Goal: Information Seeking & Learning: Learn about a topic

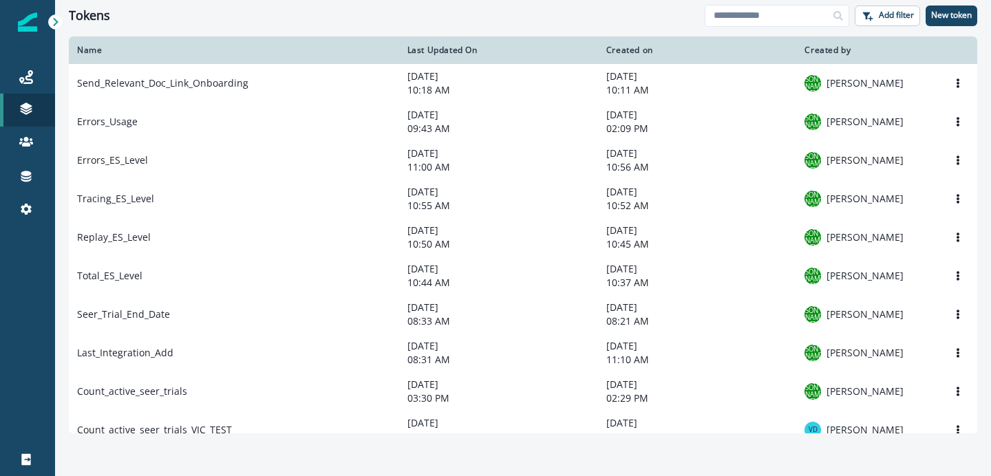
click at [485, 23] on div "Tokens Add filter New token" at bounding box center [523, 15] width 936 height 31
click at [266, 30] on div "Tokens Add filter New token" at bounding box center [523, 15] width 936 height 31
click at [389, 23] on div "Tokens Add filter New token" at bounding box center [523, 15] width 936 height 31
click at [55, 23] on icon at bounding box center [55, 22] width 5 height 8
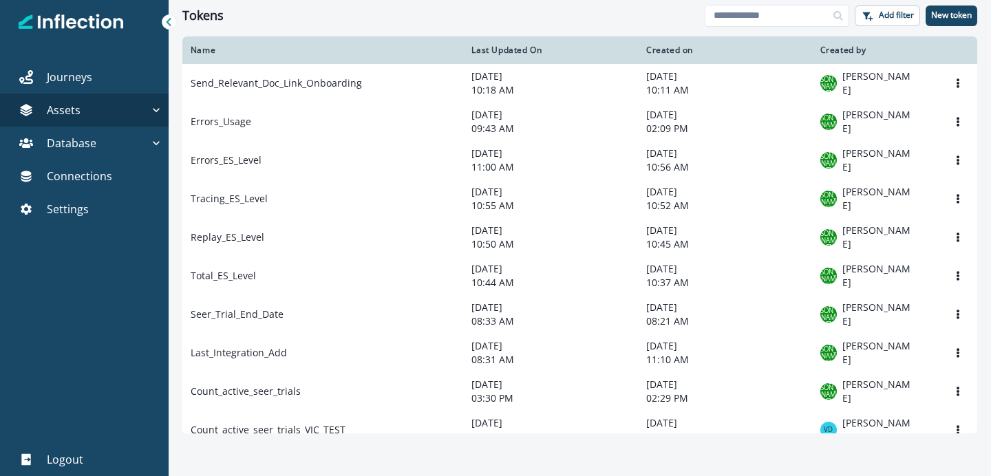
click at [169, 28] on div at bounding box center [169, 21] width 15 height 15
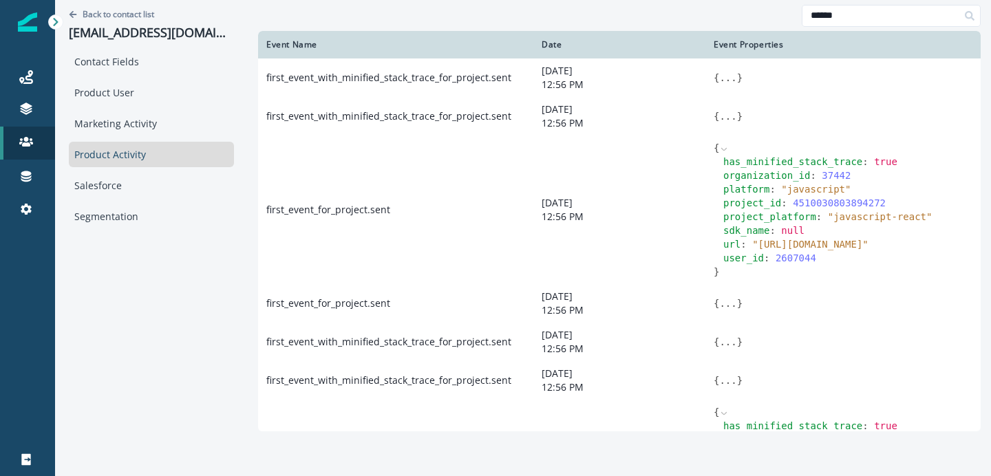
click at [118, 21] on div "Back to contact list raj.shekhar.singh@toasttab.com" at bounding box center [151, 24] width 165 height 49
click at [123, 19] on p "Back to contact list" at bounding box center [119, 14] width 72 height 12
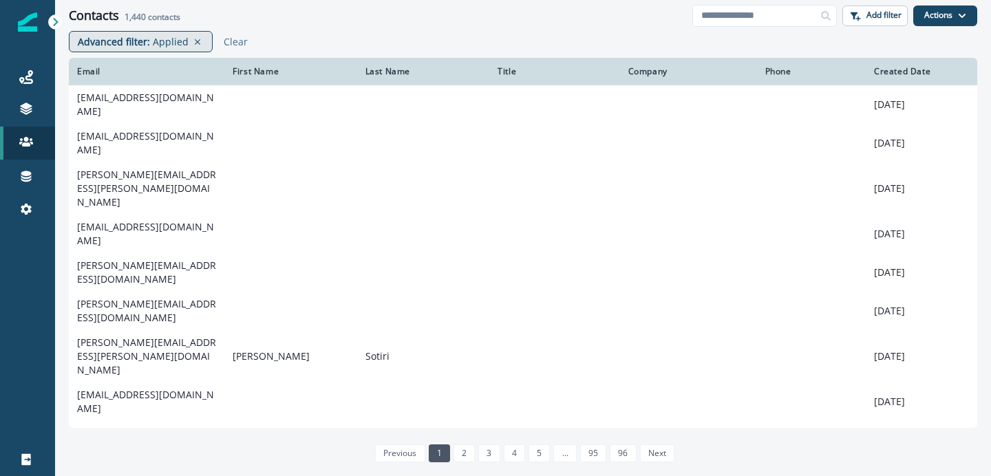
click at [145, 45] on p "Advanced filter :" at bounding box center [114, 41] width 72 height 14
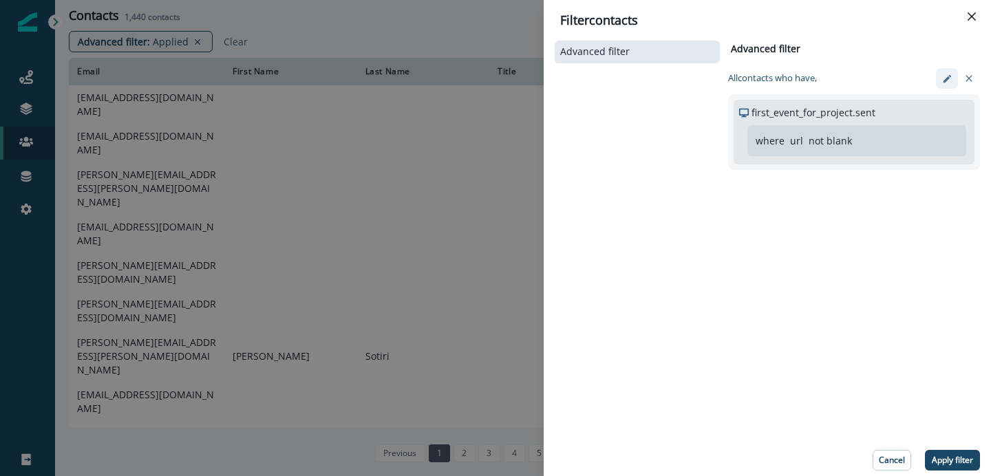
click at [946, 81] on icon "edit-filter" at bounding box center [947, 78] width 8 height 8
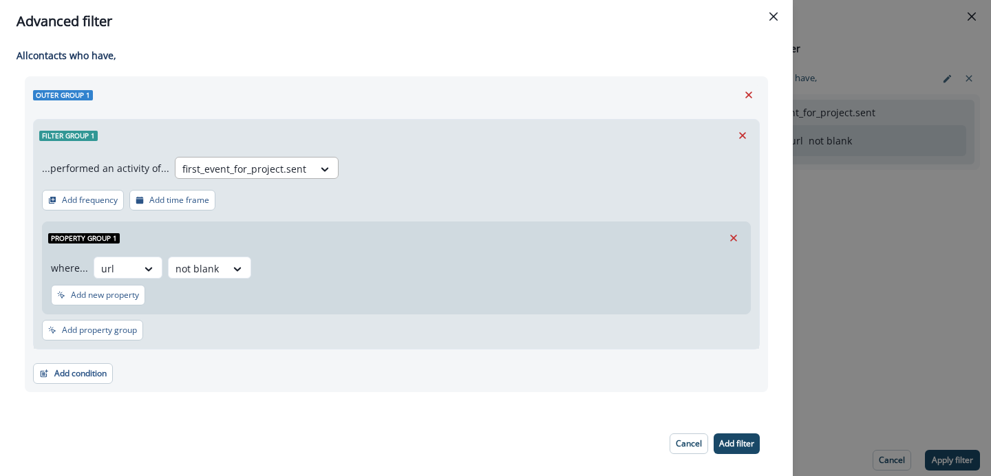
click at [288, 171] on div at bounding box center [244, 168] width 124 height 17
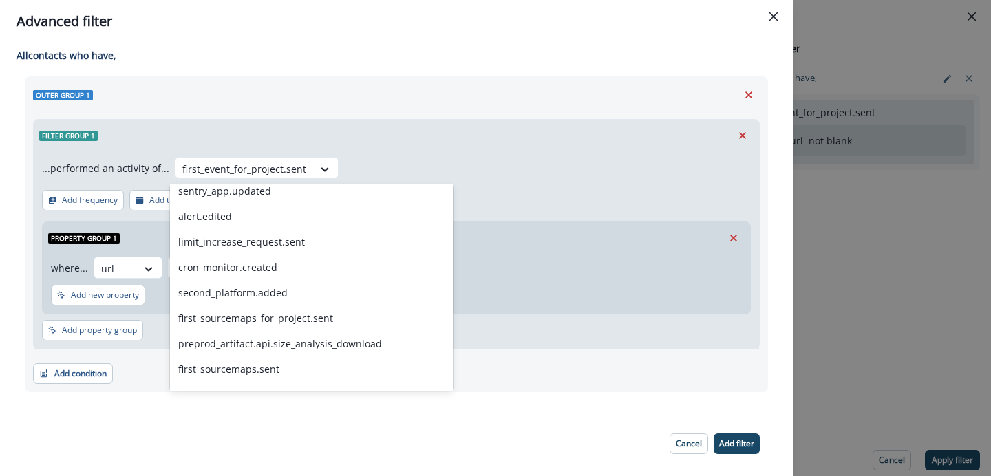
scroll to position [2295, 0]
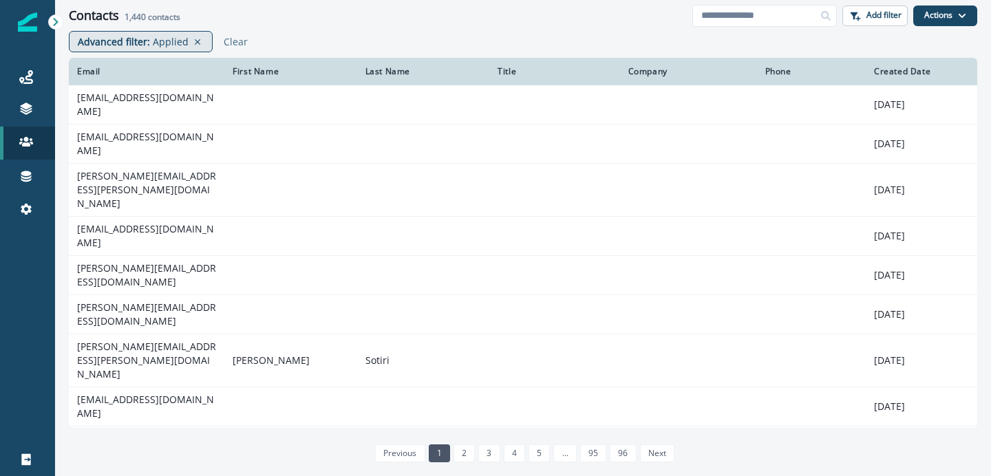
click at [167, 50] on div "Advanced filter : Applied" at bounding box center [141, 41] width 144 height 21
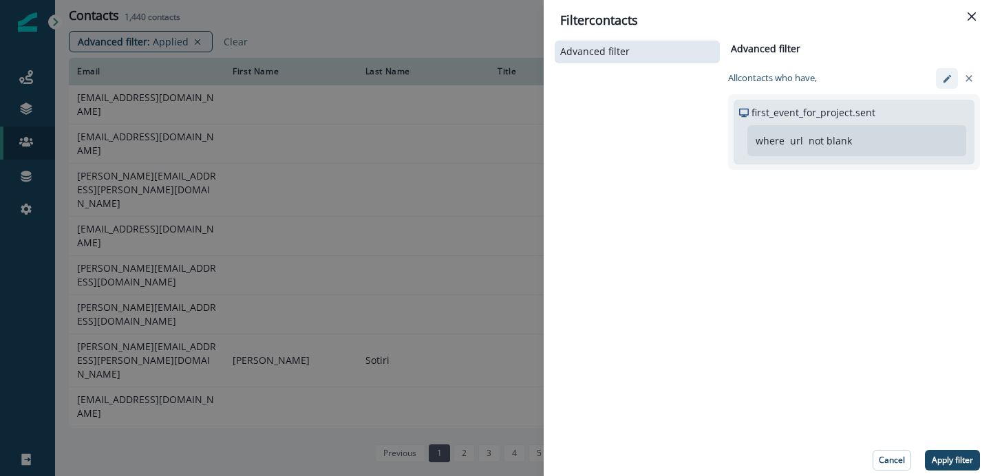
click at [949, 78] on icon "edit-filter" at bounding box center [947, 79] width 10 height 10
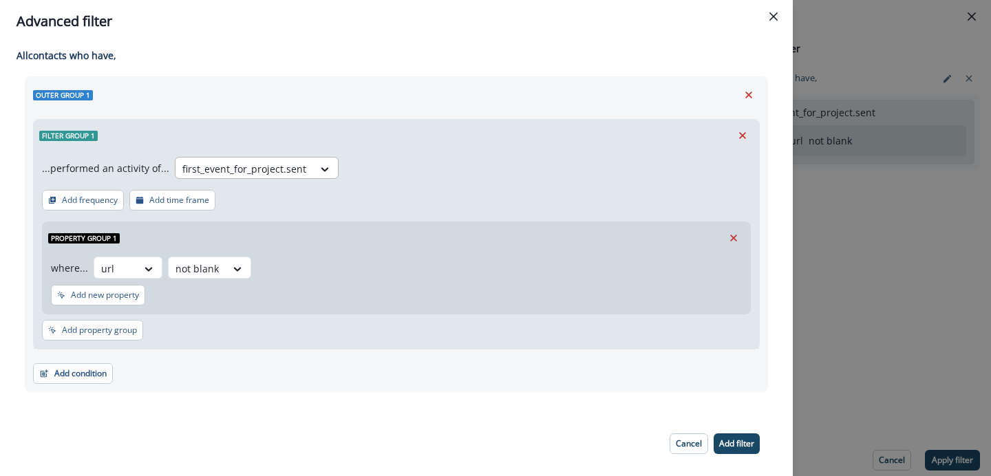
click at [293, 165] on div at bounding box center [244, 168] width 124 height 17
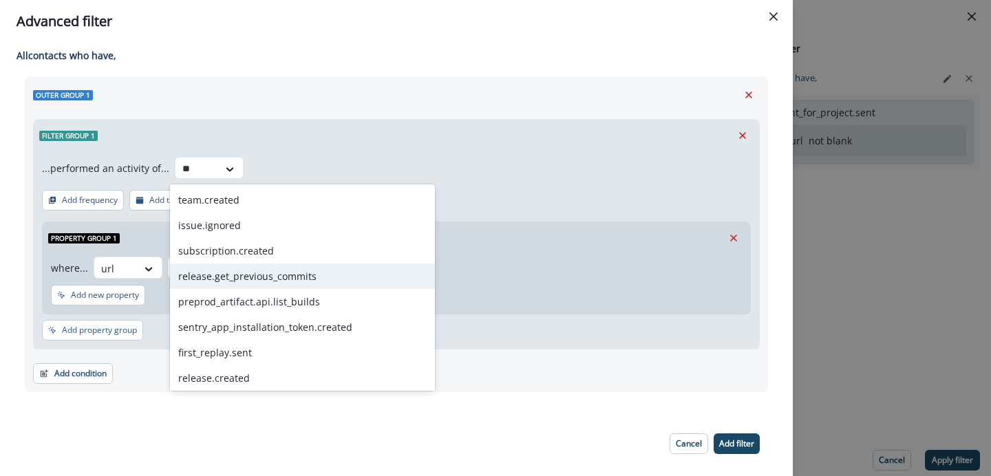
type input "*"
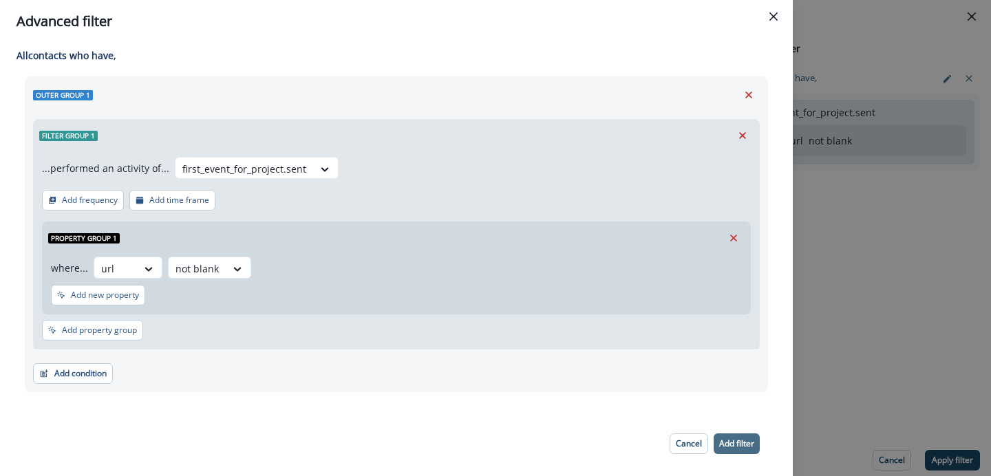
click at [735, 446] on p "Add filter" at bounding box center [736, 444] width 35 height 10
click at [778, 19] on button "Close" at bounding box center [774, 17] width 22 height 22
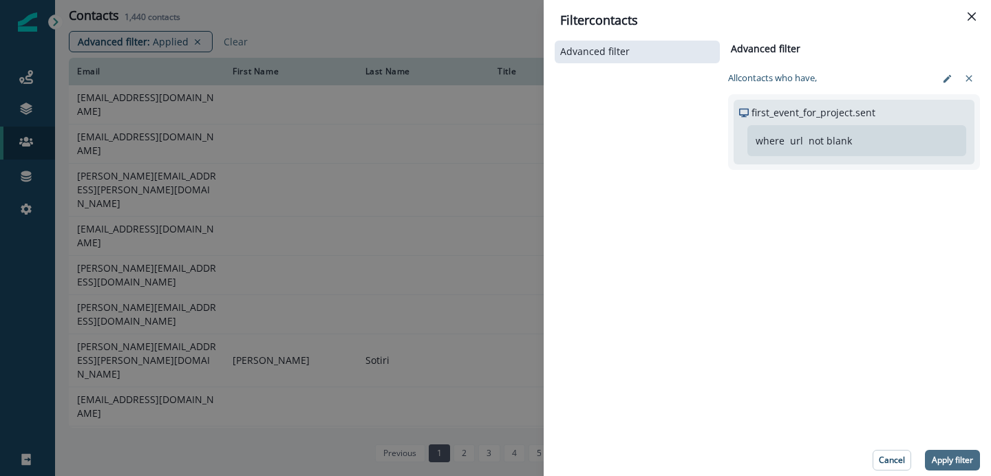
click at [954, 466] on button "Apply filter" at bounding box center [952, 460] width 55 height 21
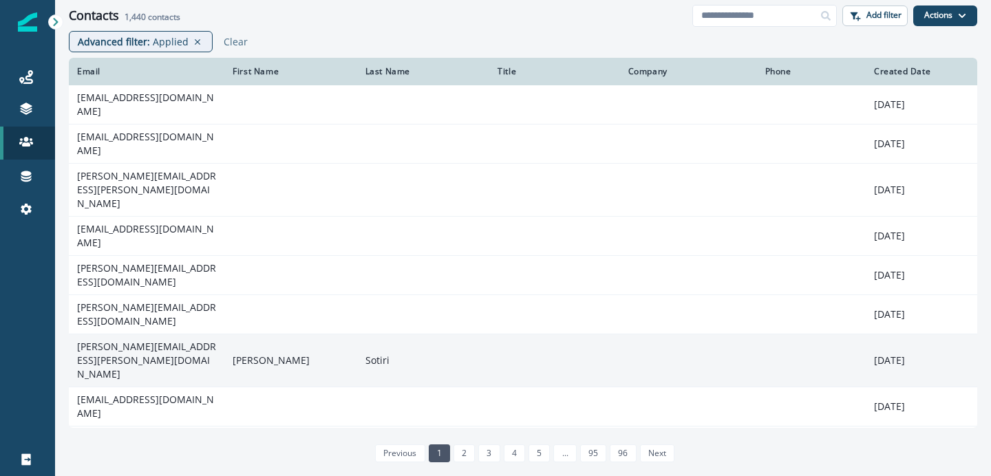
click at [187, 335] on td "tim.sotiri@spenda.co" at bounding box center [147, 361] width 156 height 53
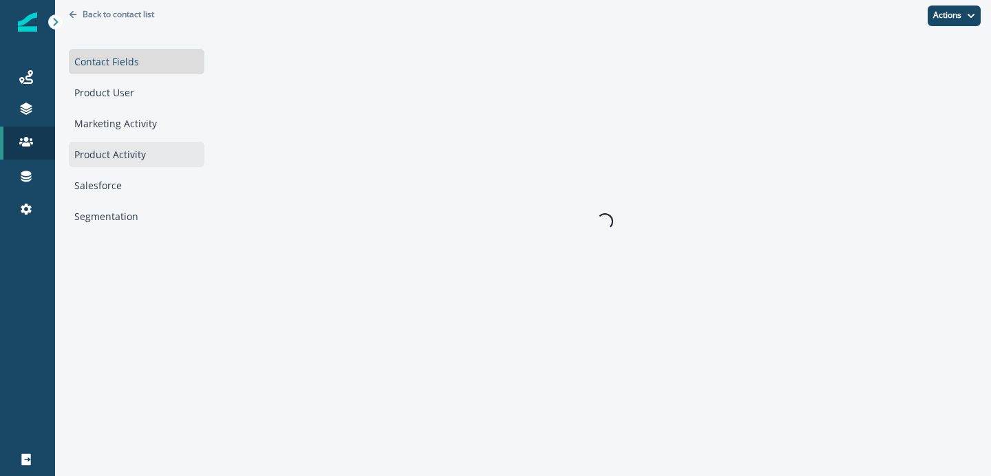
click at [139, 164] on div "Product Activity" at bounding box center [137, 154] width 136 height 25
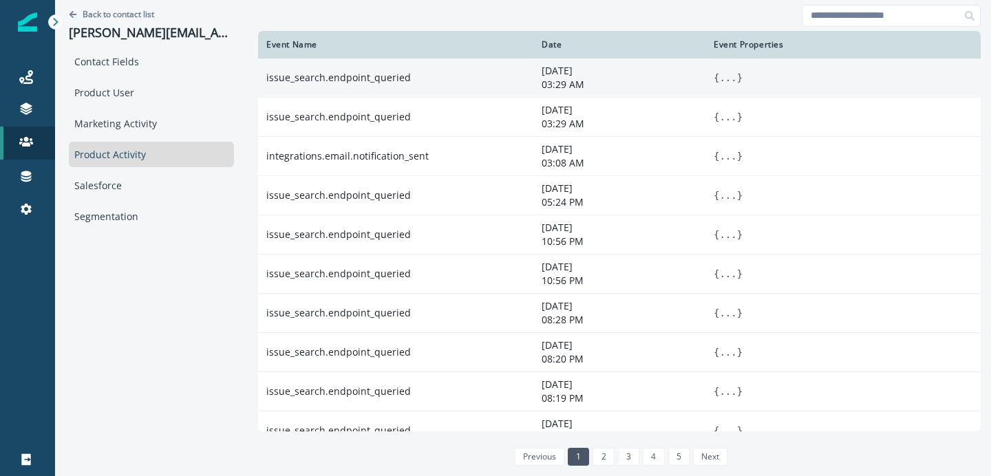
click at [719, 80] on button "..." at bounding box center [727, 78] width 17 height 14
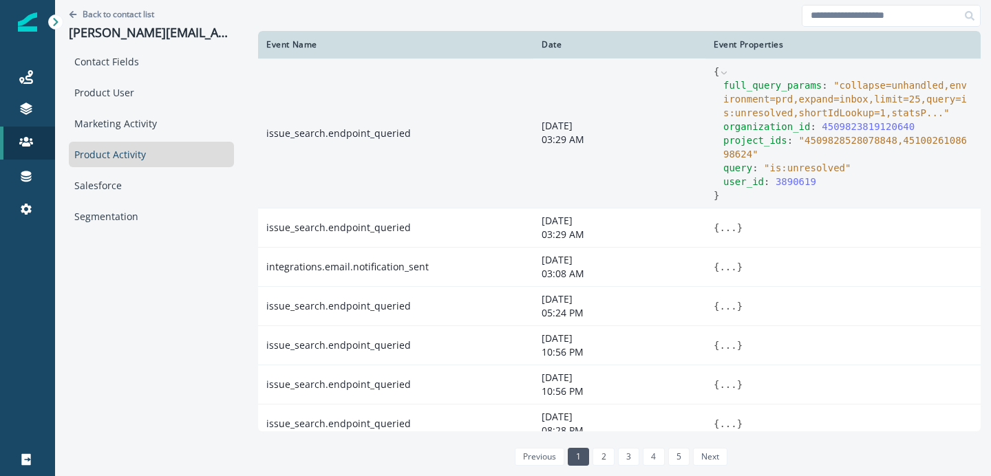
click at [809, 108] on span "" collapse=unhandled,environment=prd,expand=inbox,limit=25,query=is:unresolved,…" at bounding box center [845, 99] width 244 height 39
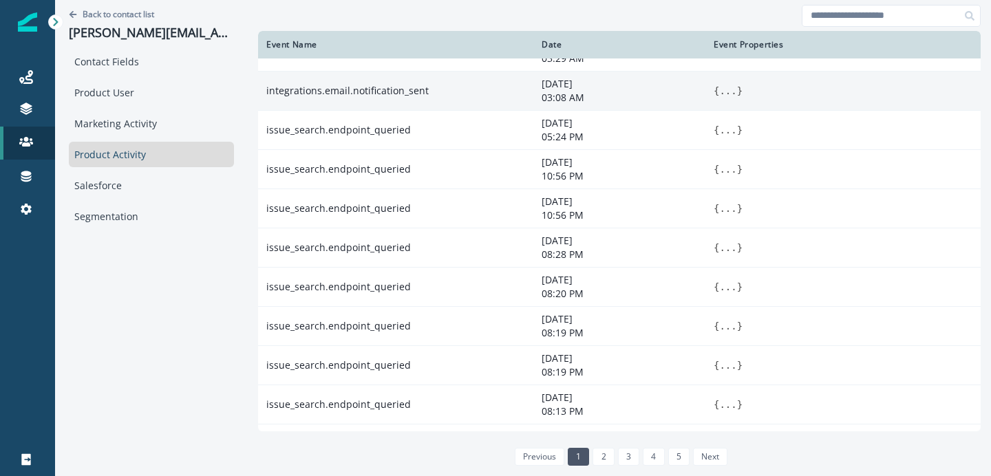
scroll to position [312, 0]
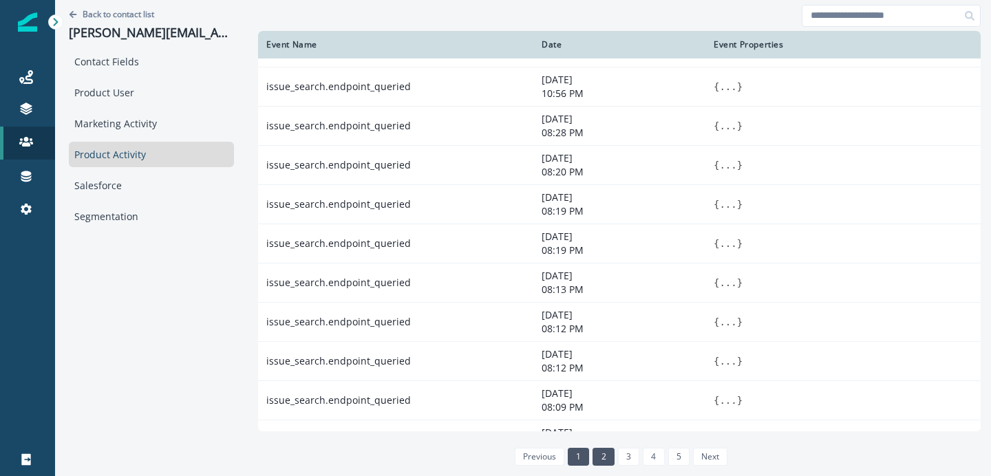
click at [593, 462] on link "2" at bounding box center [603, 457] width 21 height 18
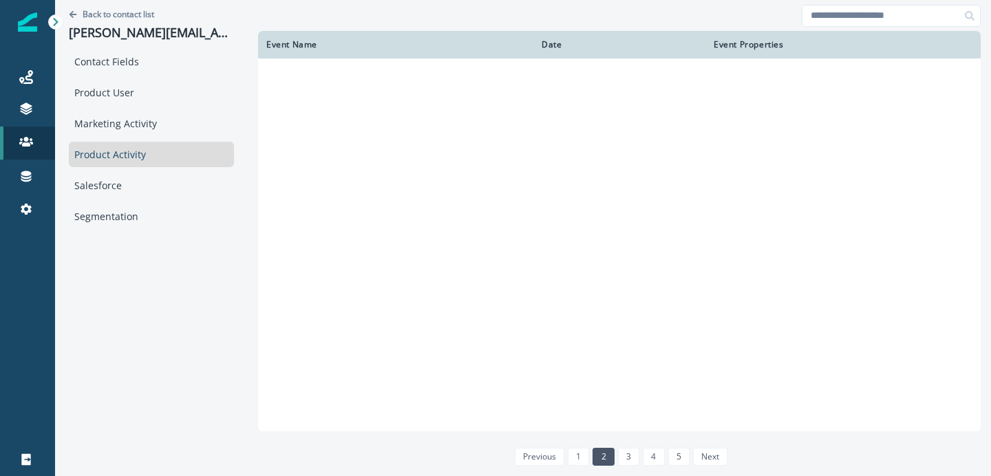
scroll to position [215, 0]
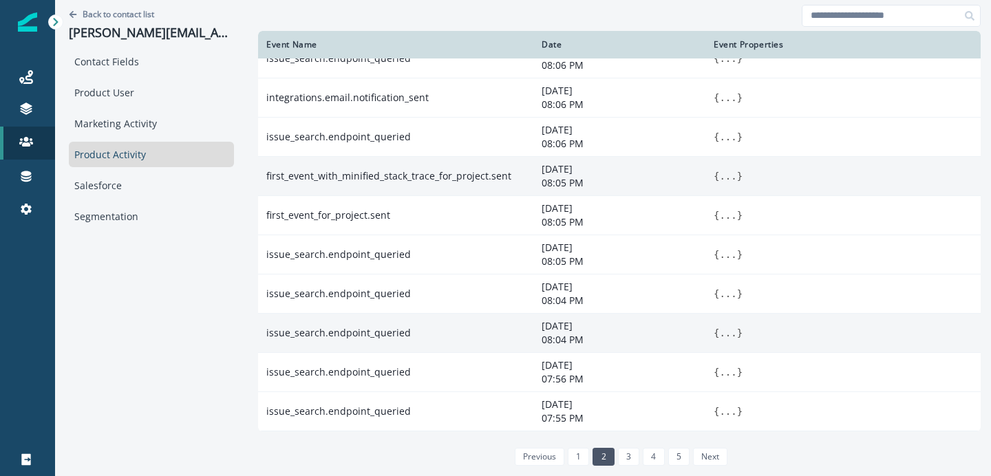
click at [719, 175] on button "..." at bounding box center [727, 176] width 17 height 14
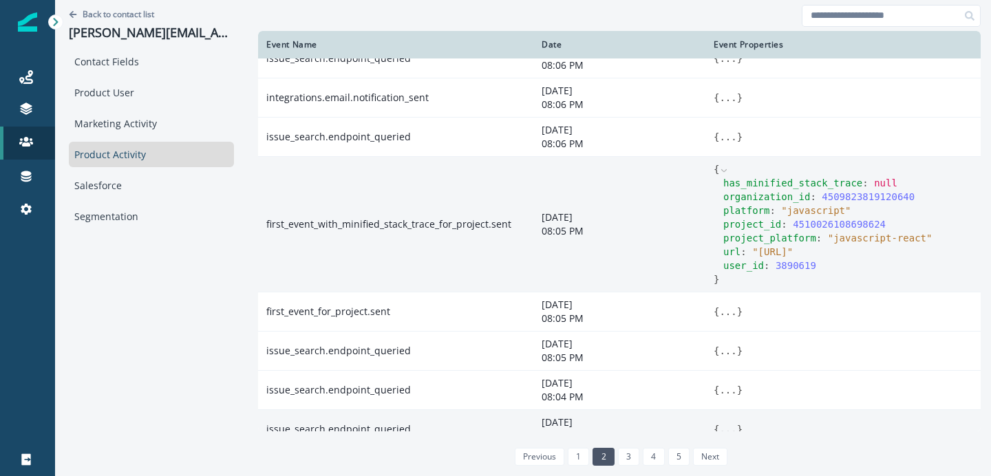
click at [793, 251] on span "" http://localhost:3000/ "" at bounding box center [772, 251] width 41 height 11
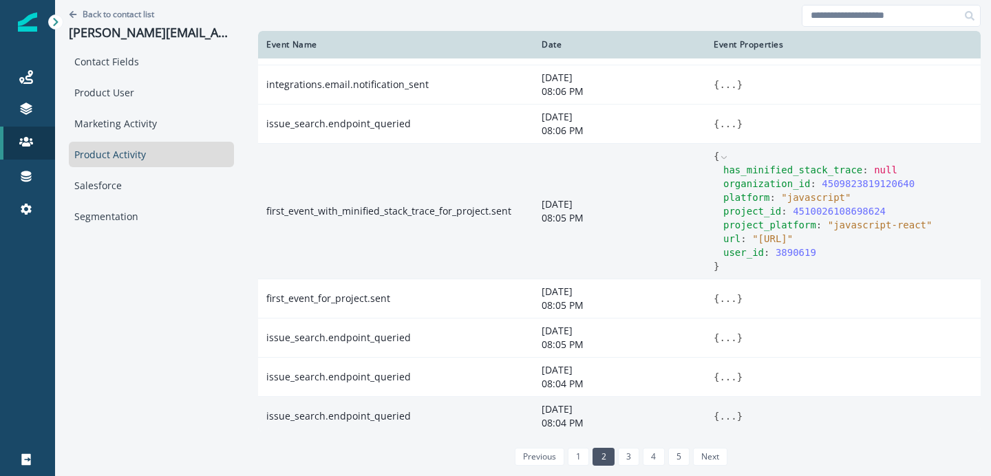
scroll to position [238, 0]
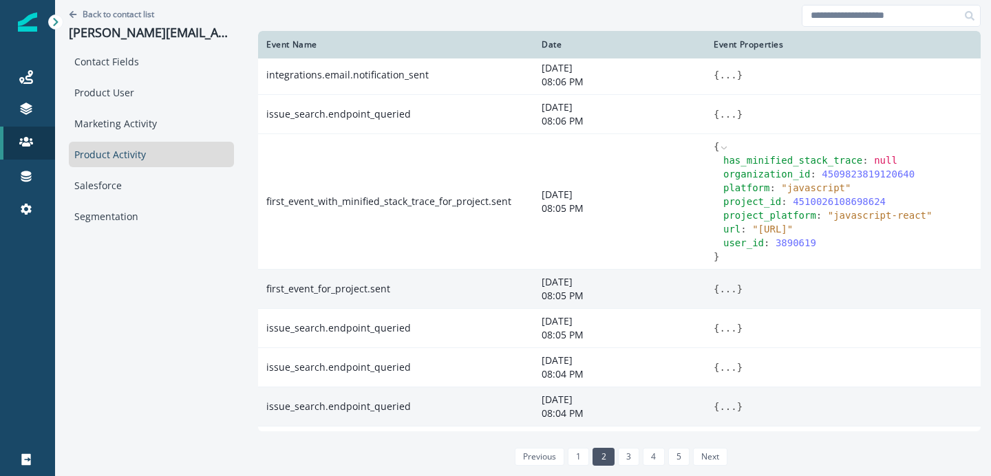
click at [719, 286] on button "..." at bounding box center [727, 289] width 17 height 14
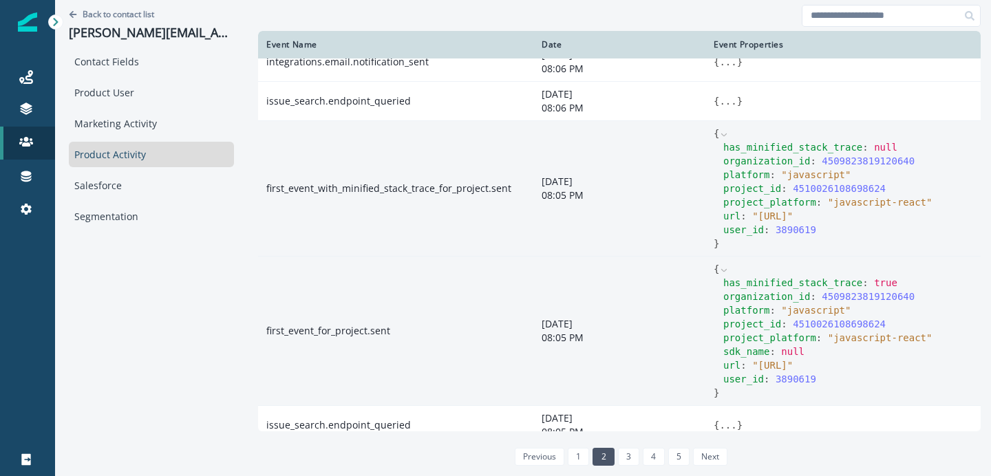
scroll to position [255, 0]
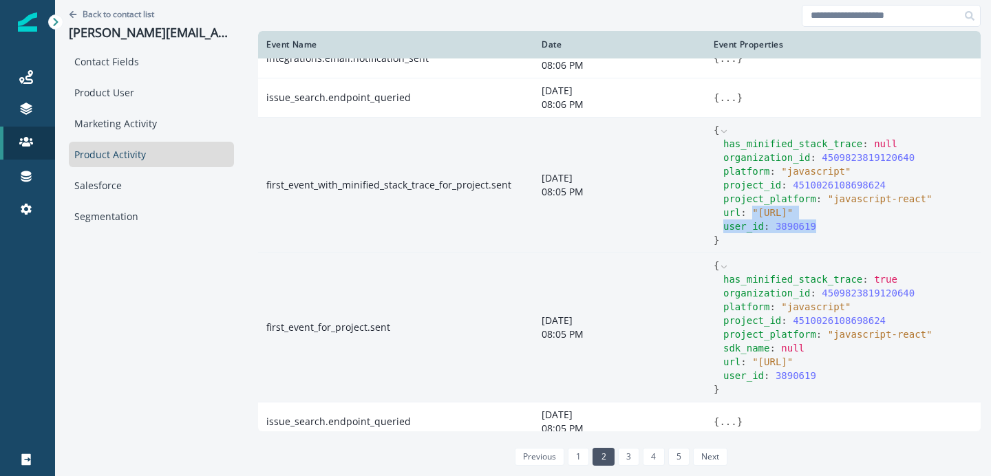
drag, startPoint x: 726, startPoint y: 212, endPoint x: 821, endPoint y: 220, distance: 96.0
click at [821, 220] on div "has_minified_stack_trace : null organization_id : 4509823819120640 platform : "…" at bounding box center [843, 185] width 259 height 96
click at [821, 220] on div "user_id : 3890619" at bounding box center [847, 227] width 249 height 14
drag, startPoint x: 856, startPoint y: 216, endPoint x: 727, endPoint y: 215, distance: 128.7
click at [752, 215] on span "" http://localhost:3000/ "" at bounding box center [772, 212] width 41 height 11
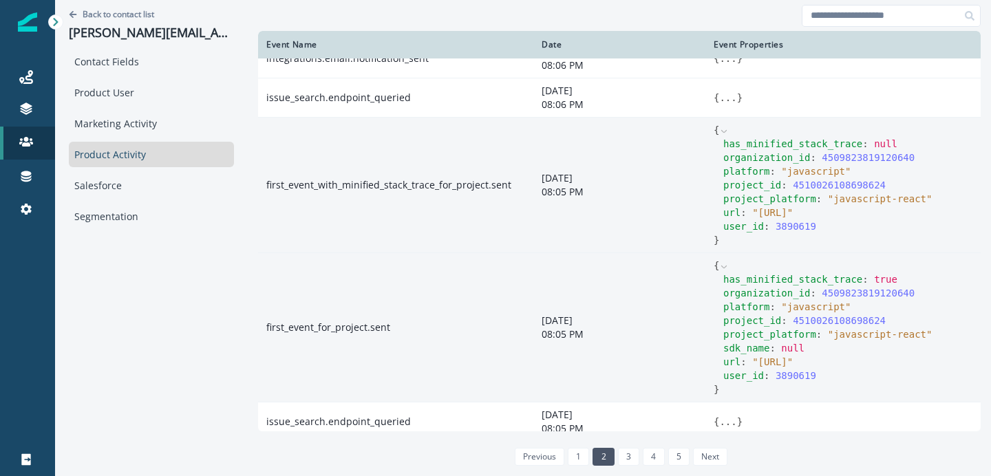
copy span "http://localhost:3000/"
click at [792, 198] on div "project_platform : " javascript-react "" at bounding box center [847, 199] width 249 height 14
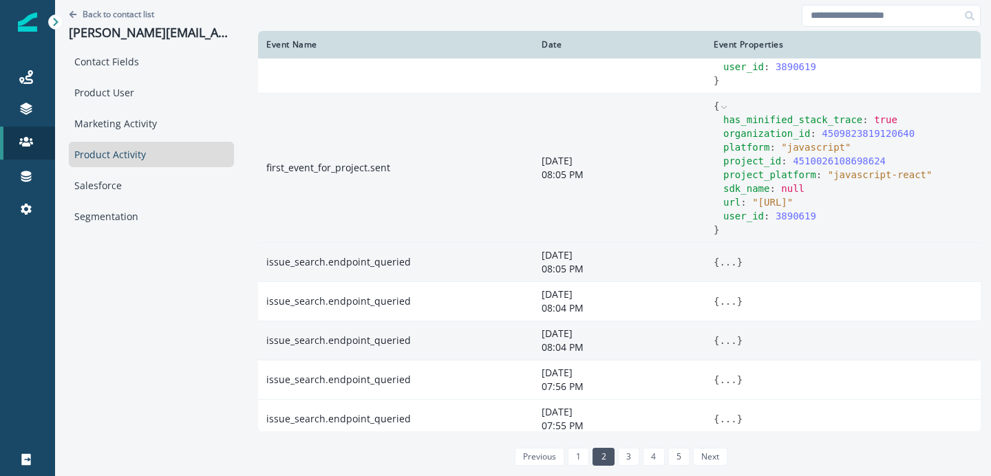
scroll to position [422, 0]
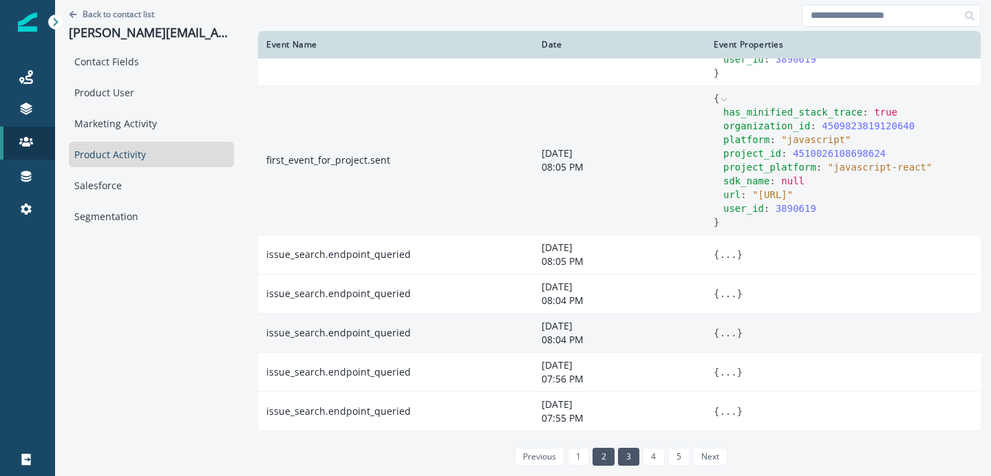
click at [618, 452] on link "3" at bounding box center [628, 457] width 21 height 18
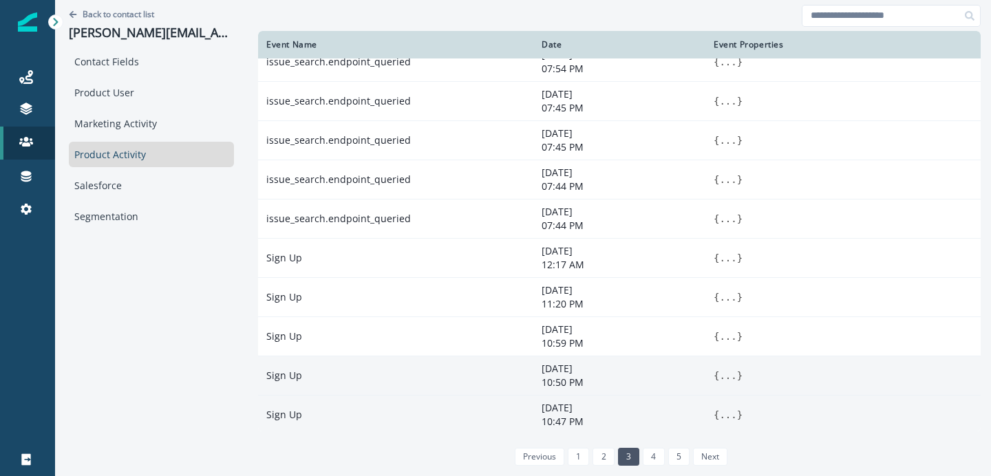
scroll to position [0, 0]
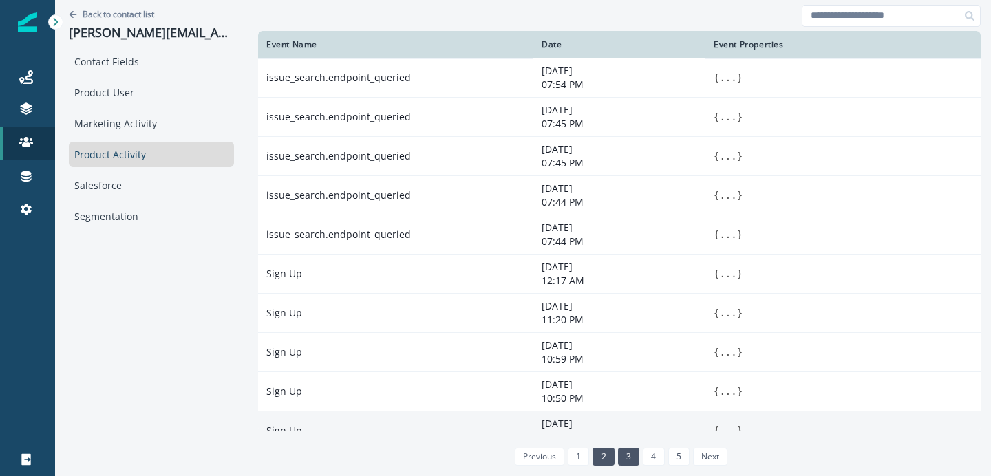
click at [593, 457] on link "2" at bounding box center [603, 457] width 21 height 18
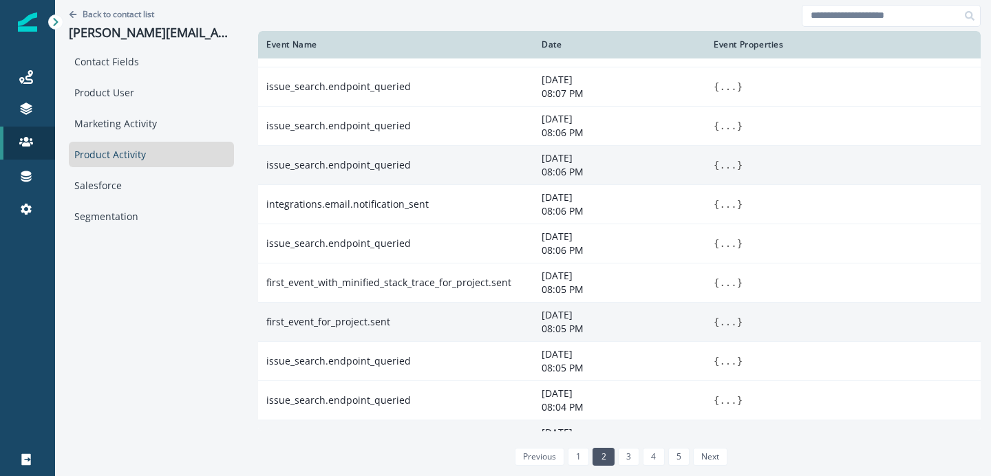
scroll to position [110, 0]
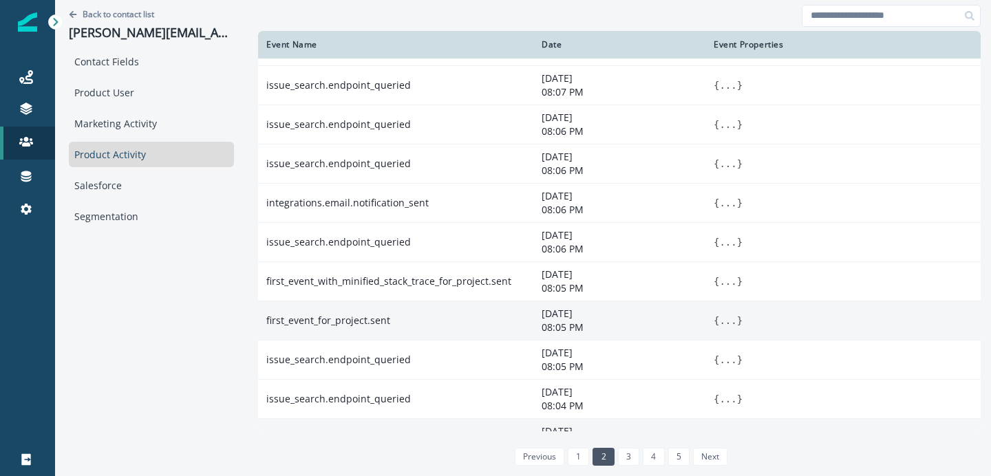
click at [719, 318] on button "..." at bounding box center [727, 321] width 17 height 14
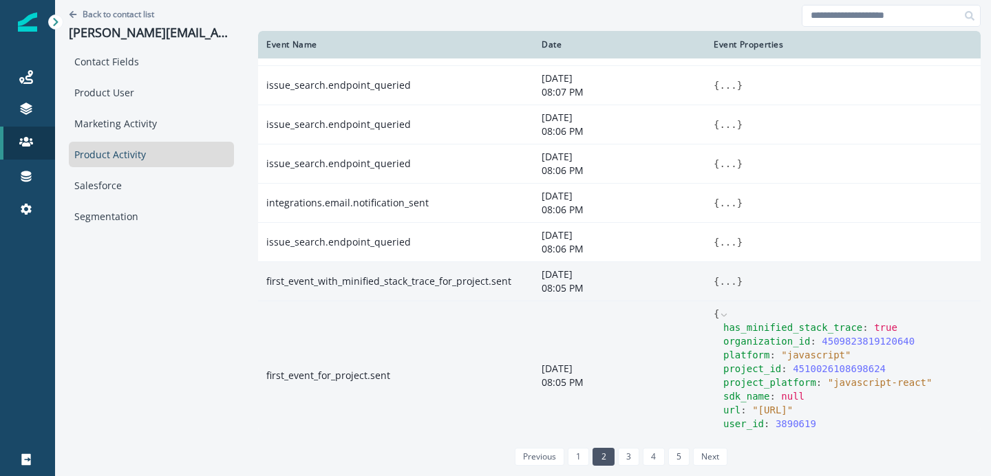
click at [719, 286] on button "..." at bounding box center [727, 282] width 17 height 14
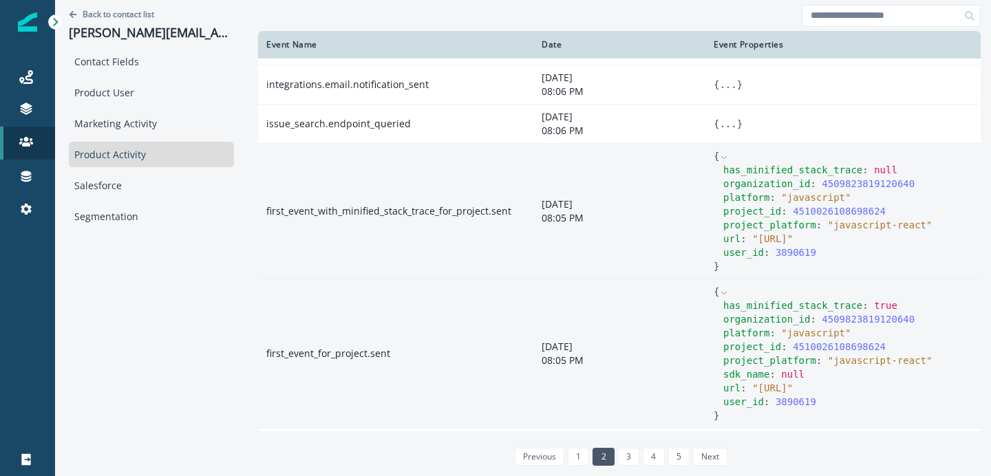
scroll to position [294, 0]
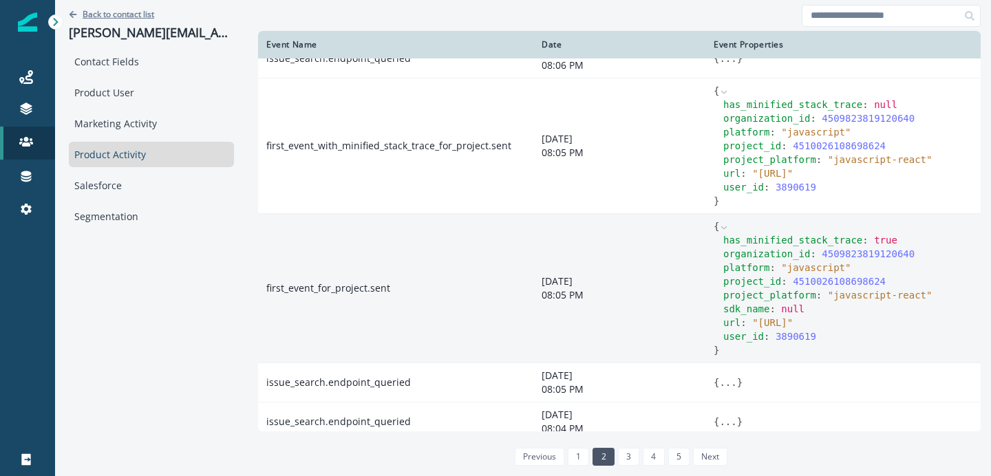
click at [136, 15] on p "Back to contact list" at bounding box center [119, 14] width 72 height 12
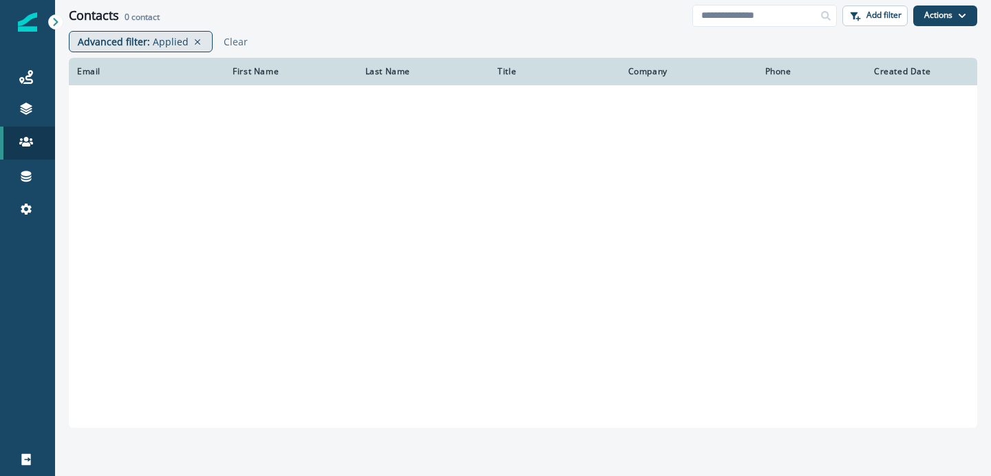
click at [160, 36] on p "Applied" at bounding box center [171, 41] width 36 height 14
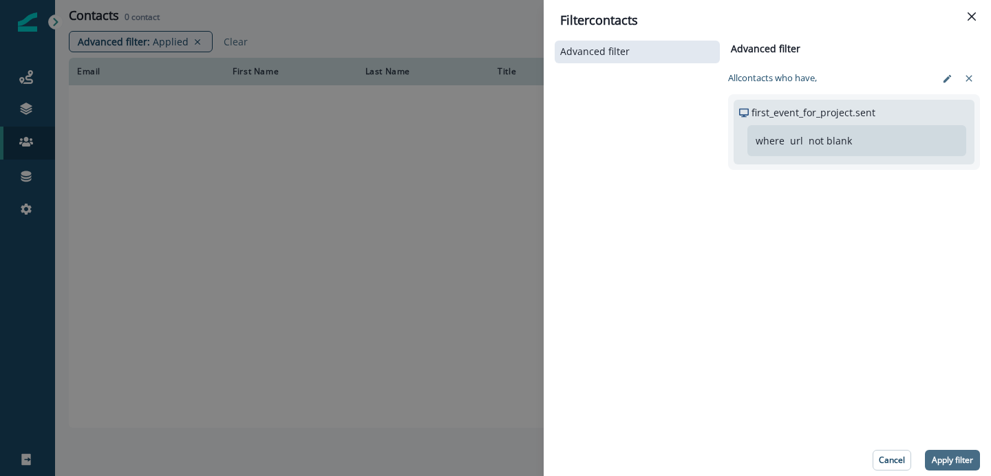
click at [946, 459] on p "Apply filter" at bounding box center [952, 461] width 41 height 10
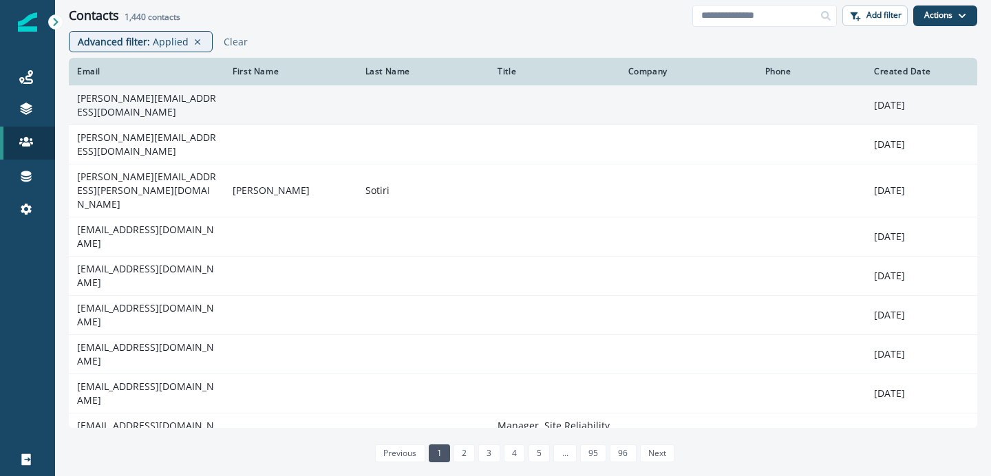
scroll to position [188, 0]
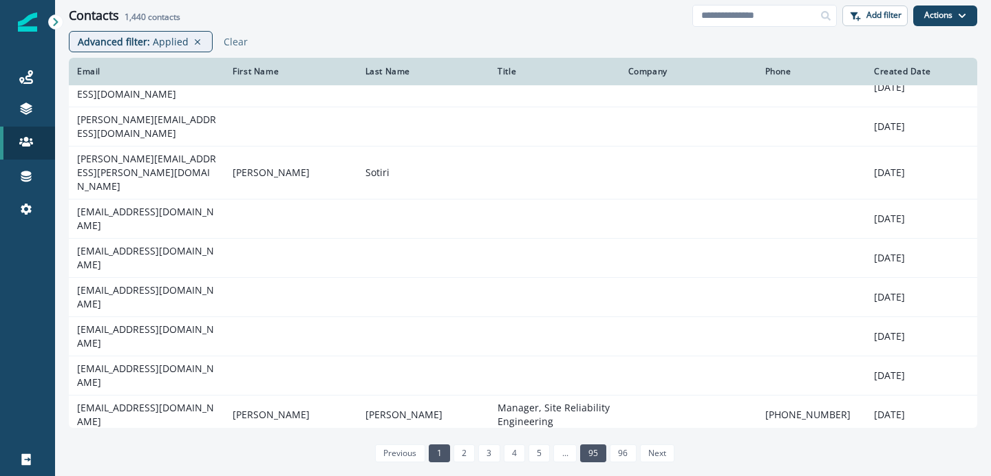
click at [584, 452] on link "95" at bounding box center [593, 454] width 26 height 18
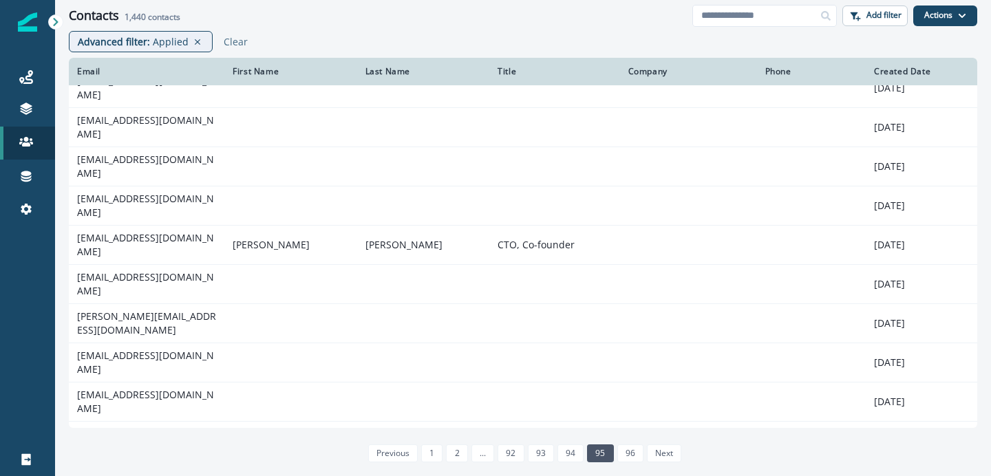
scroll to position [188, 0]
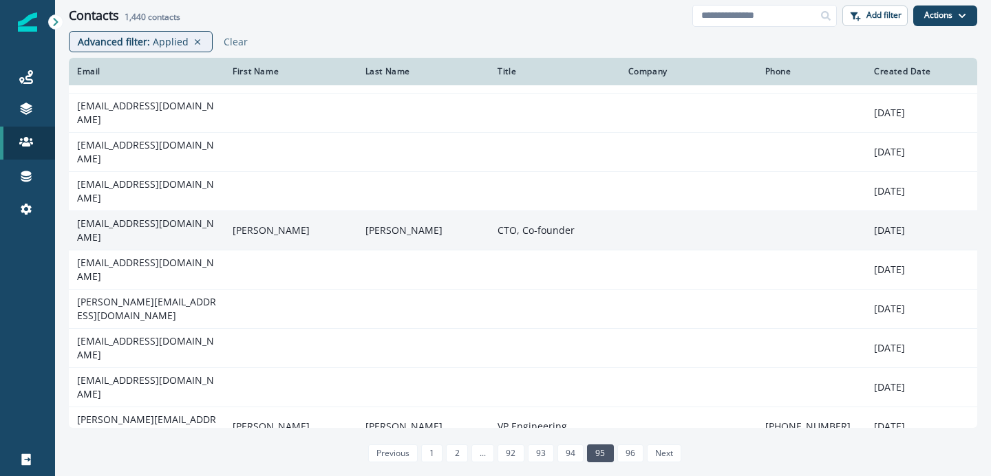
click at [172, 211] on td "andre@gestaods.com.br" at bounding box center [147, 230] width 156 height 39
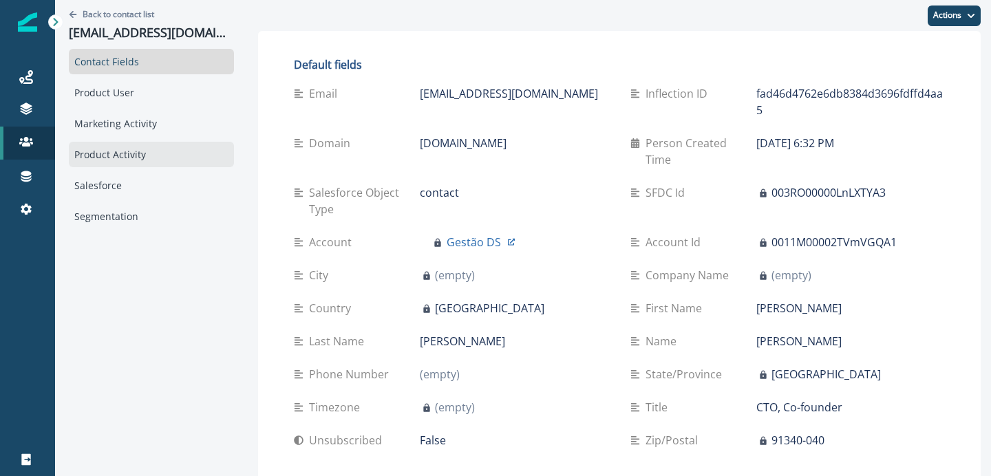
click at [134, 162] on div "Product Activity" at bounding box center [151, 154] width 165 height 25
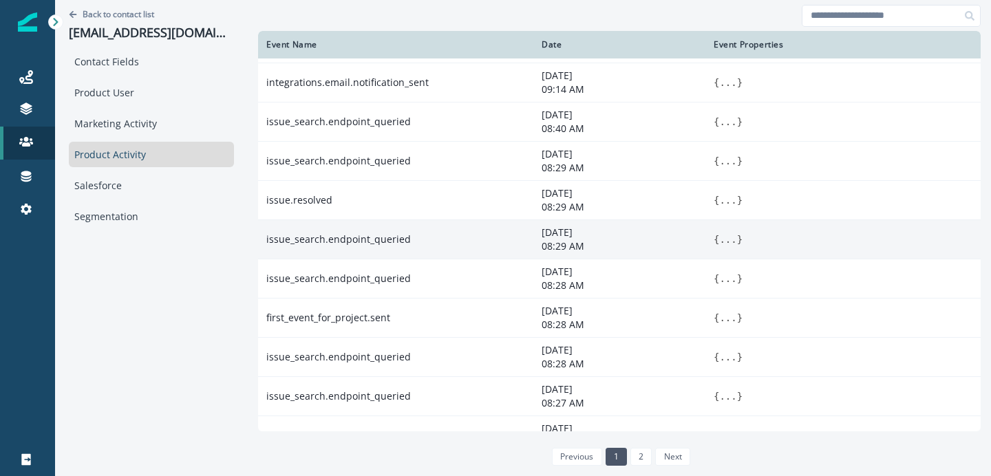
scroll to position [506, 0]
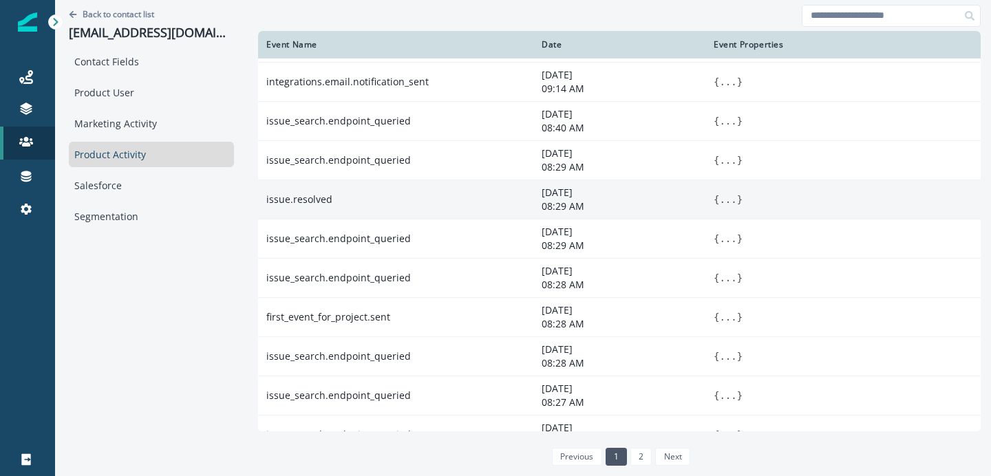
click at [719, 201] on button "..." at bounding box center [727, 200] width 17 height 14
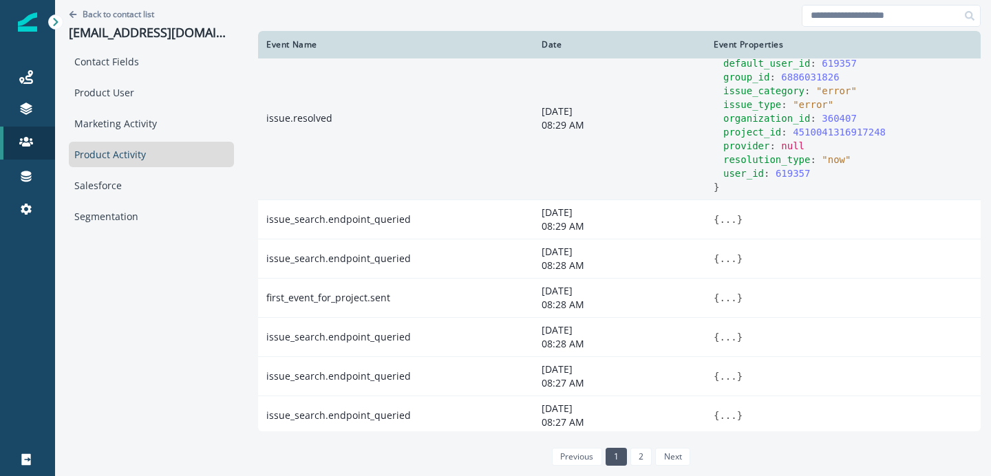
scroll to position [659, 0]
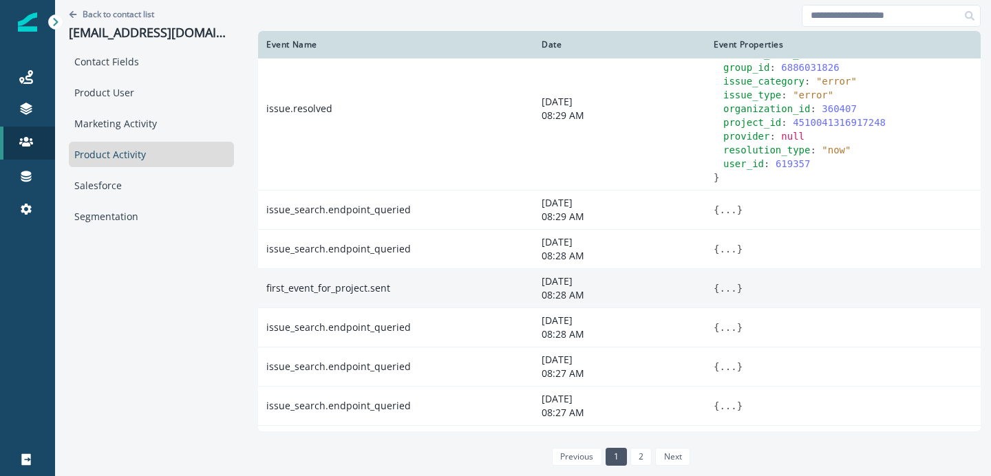
click at [719, 289] on button "..." at bounding box center [727, 289] width 17 height 14
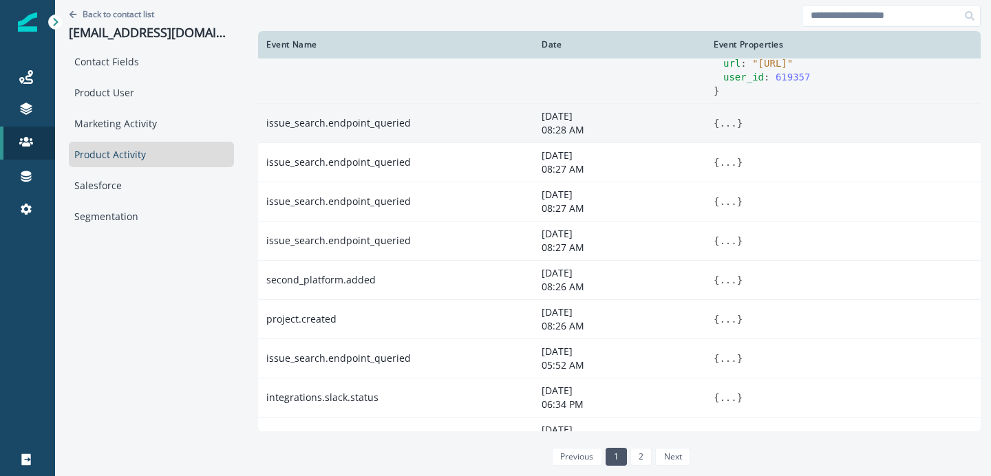
scroll to position [975, 0]
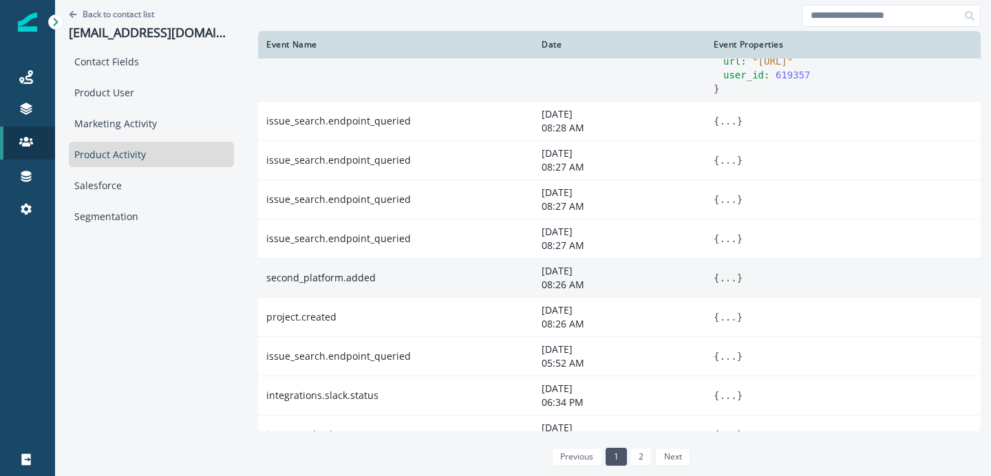
click at [719, 284] on button "..." at bounding box center [727, 278] width 17 height 14
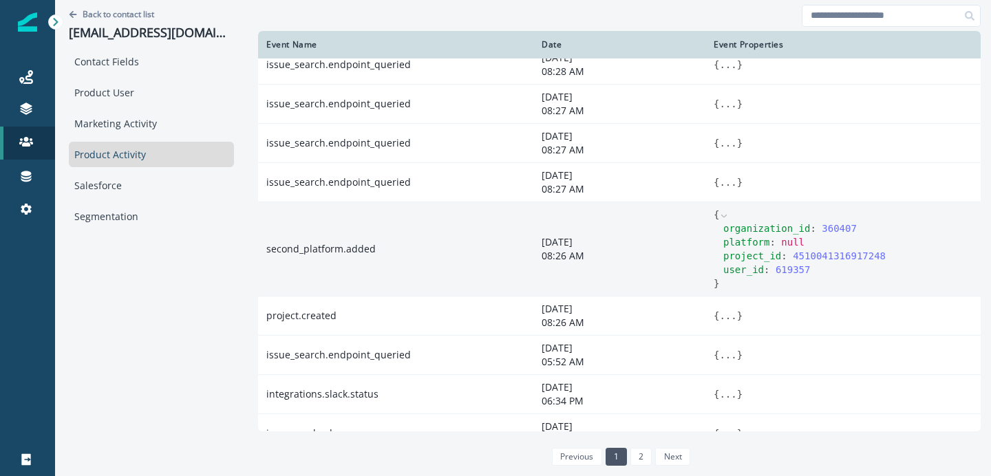
scroll to position [1033, 0]
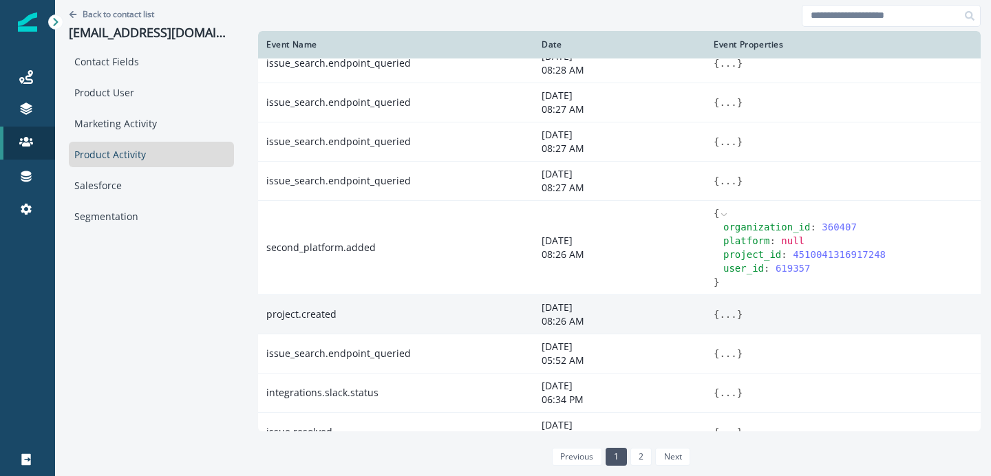
click at [719, 313] on button "..." at bounding box center [727, 315] width 17 height 14
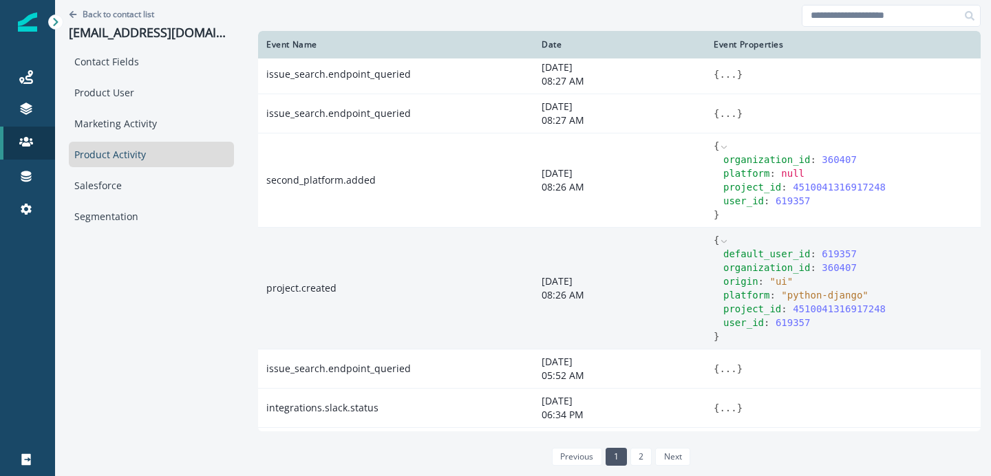
scroll to position [1122, 0]
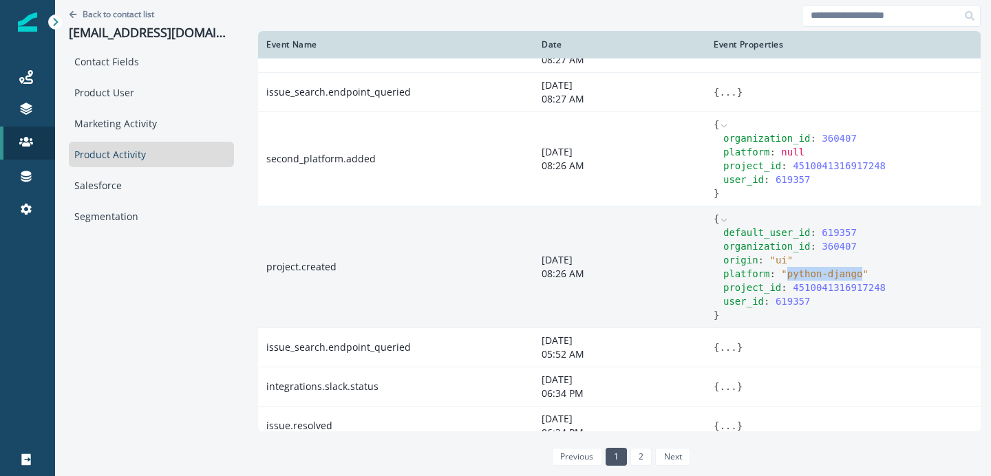
drag, startPoint x: 764, startPoint y: 275, endPoint x: 836, endPoint y: 273, distance: 72.3
click at [836, 273] on span "" python-django "" at bounding box center [824, 273] width 87 height 11
drag, startPoint x: 752, startPoint y: 262, endPoint x: 763, endPoint y: 262, distance: 11.0
click at [770, 262] on span "" ui "" at bounding box center [781, 260] width 23 height 11
drag, startPoint x: 764, startPoint y: 275, endPoint x: 836, endPoint y: 275, distance: 72.3
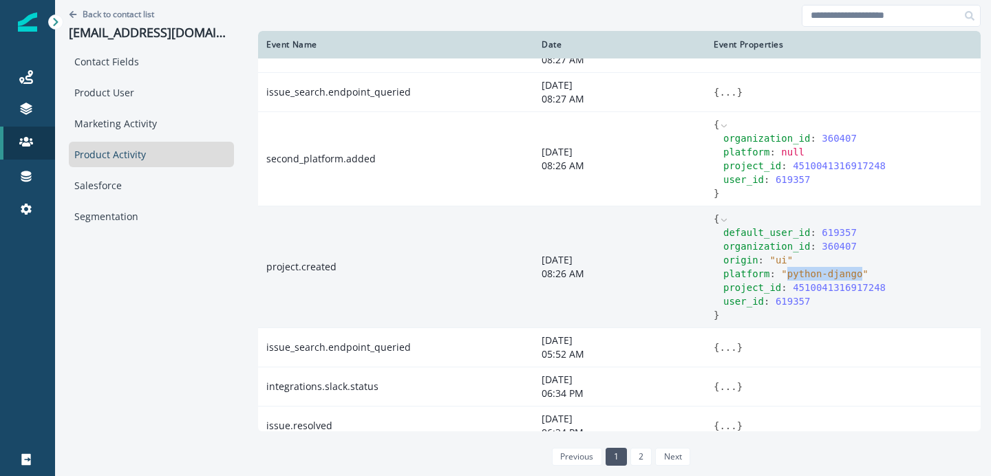
click at [836, 275] on span "" python-django "" at bounding box center [824, 273] width 87 height 11
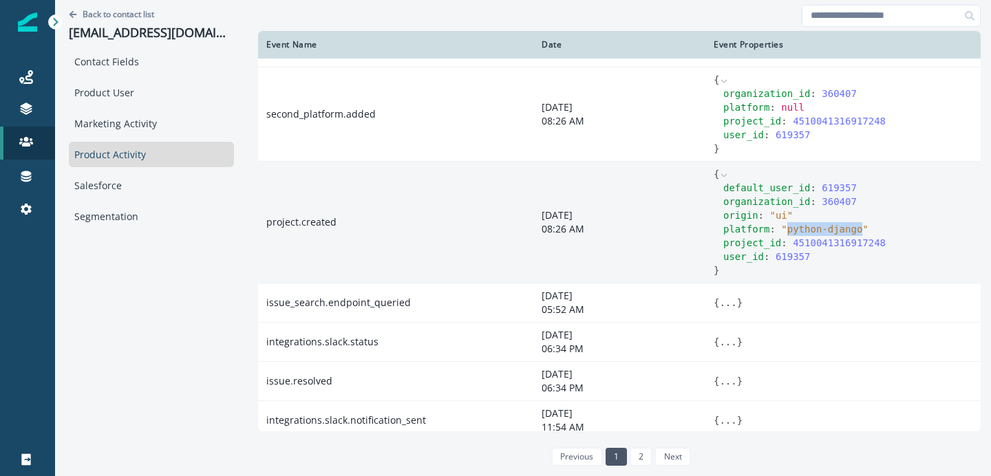
scroll to position [1176, 0]
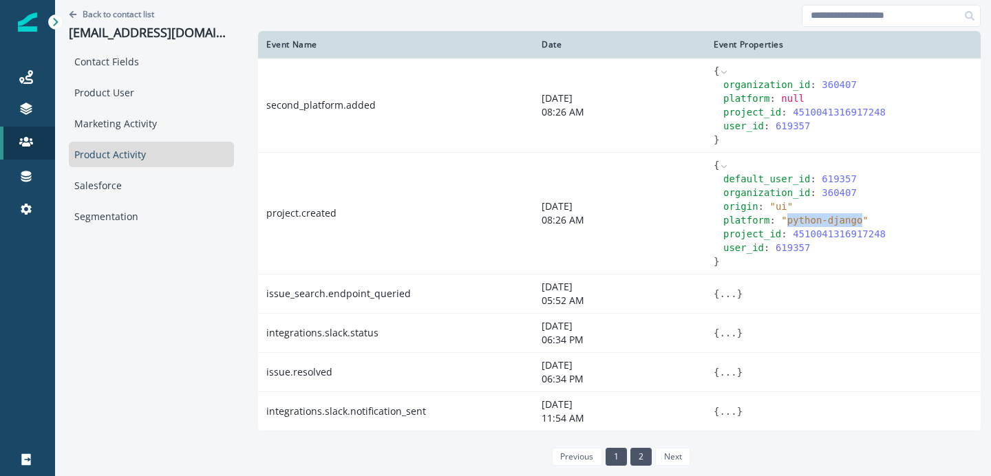
click at [631, 452] on link "2" at bounding box center [641, 457] width 21 height 18
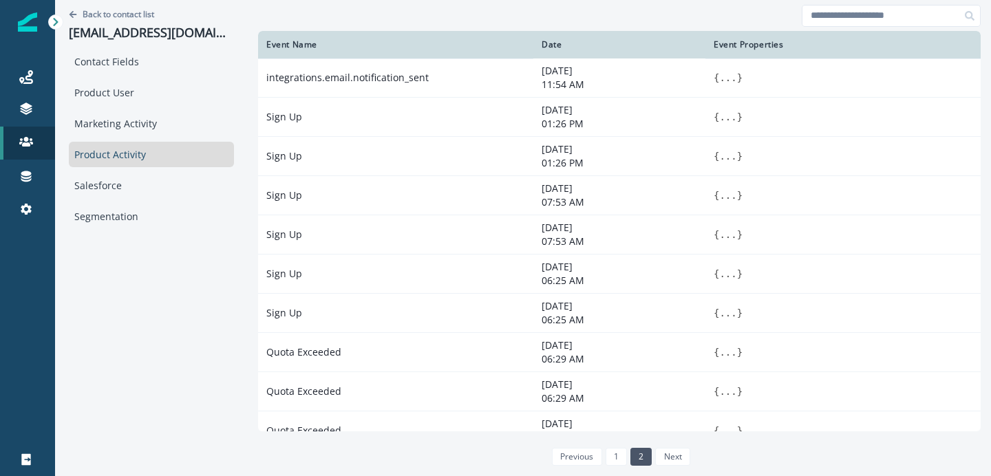
scroll to position [6, 0]
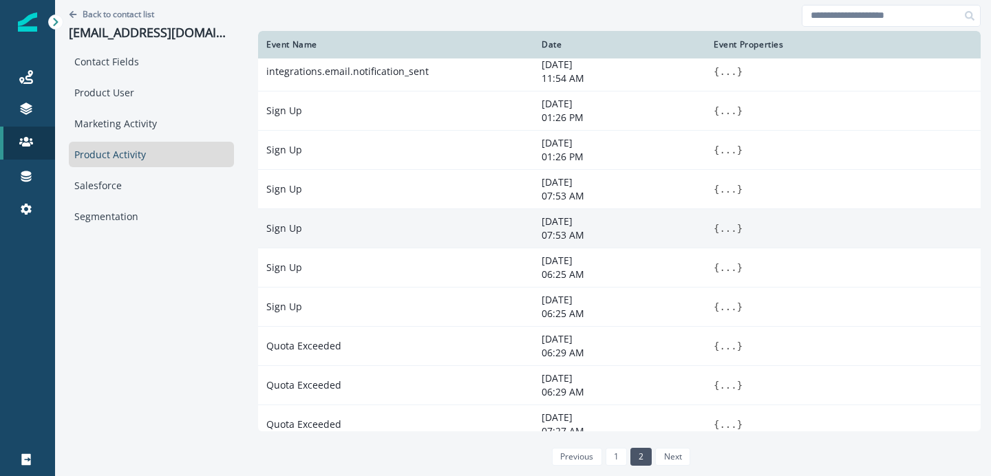
click at [719, 233] on button "..." at bounding box center [727, 229] width 17 height 14
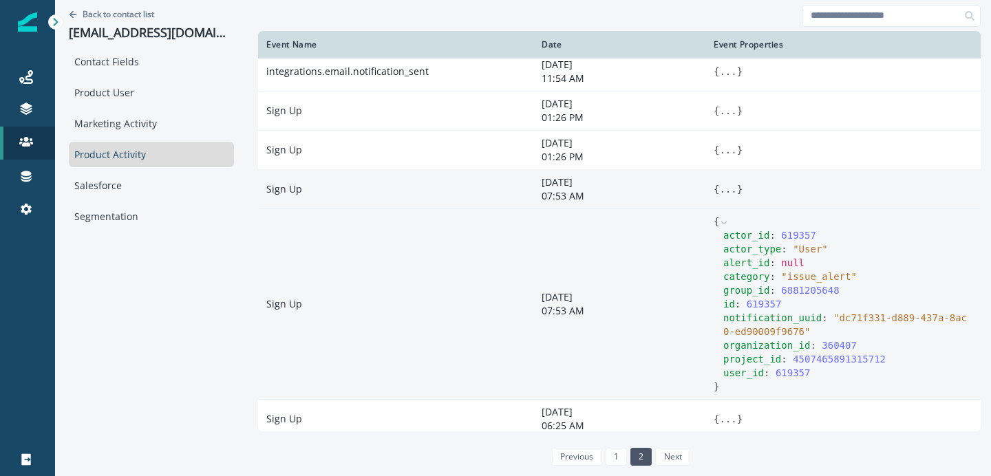
click at [719, 193] on button "..." at bounding box center [727, 189] width 17 height 14
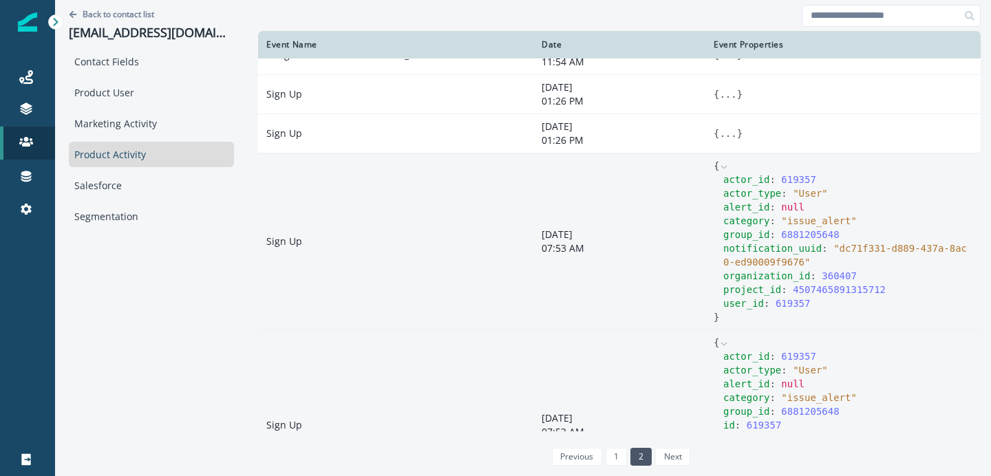
scroll to position [0, 0]
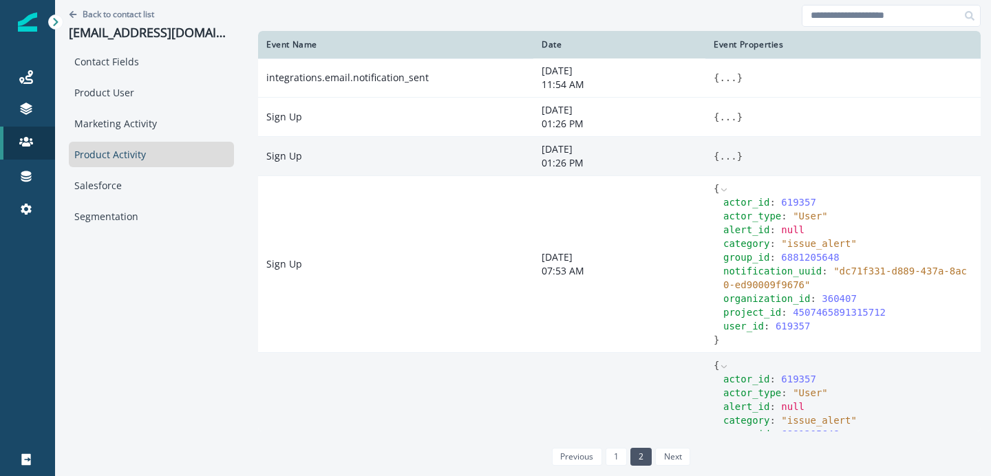
click at [719, 155] on button "..." at bounding box center [727, 156] width 17 height 14
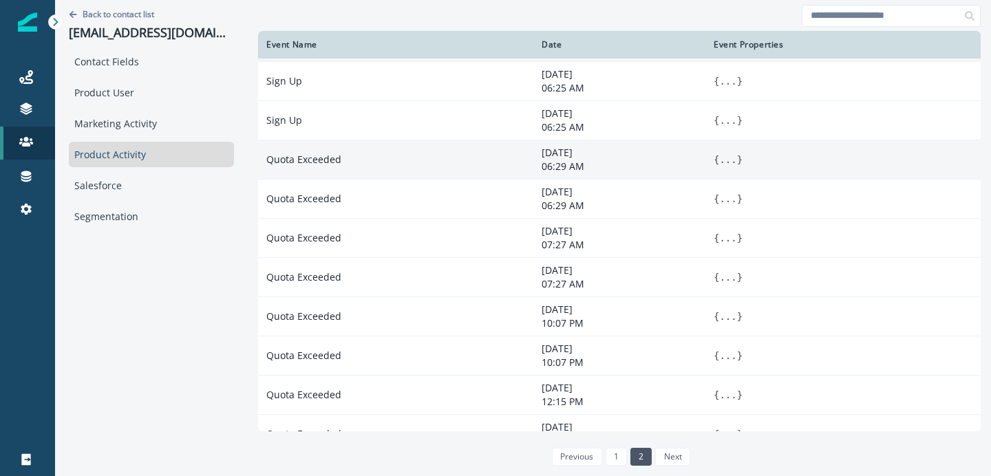
scroll to position [734, 0]
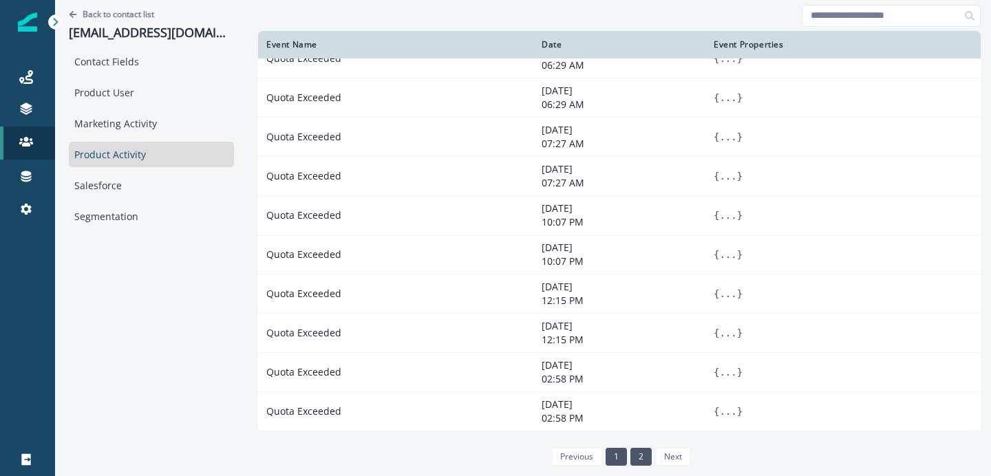
click at [606, 449] on link "1" at bounding box center [616, 457] width 21 height 18
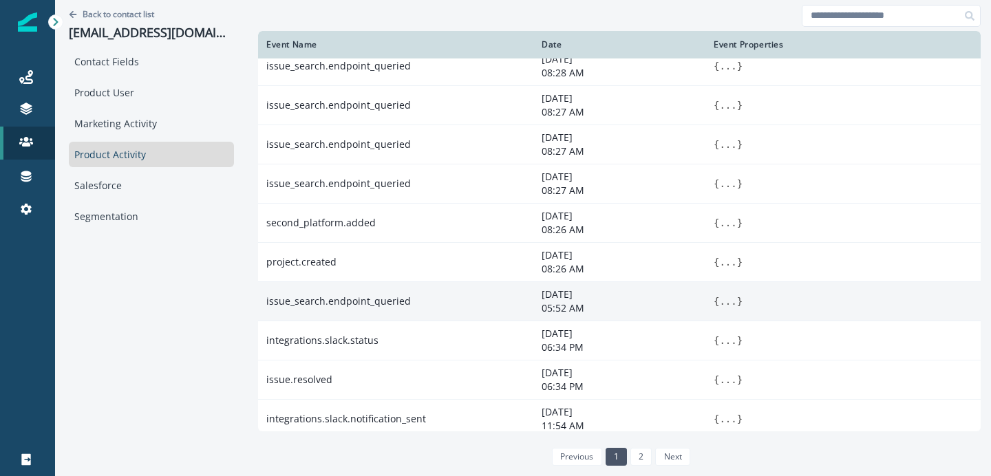
scroll to position [804, 0]
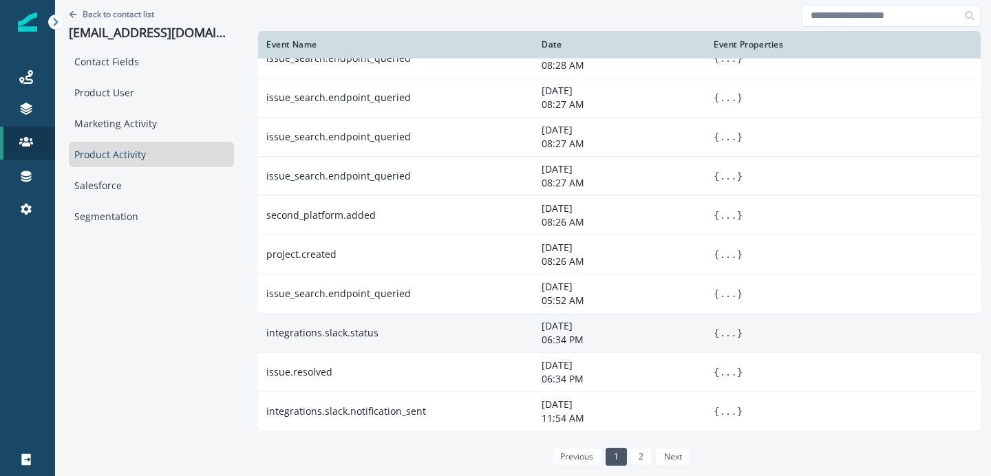
click at [719, 335] on button "..." at bounding box center [727, 333] width 17 height 14
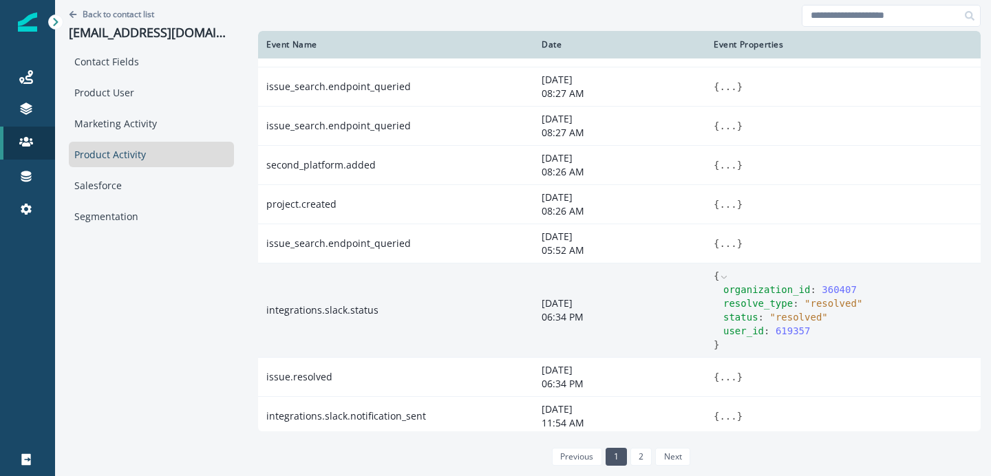
scroll to position [859, 0]
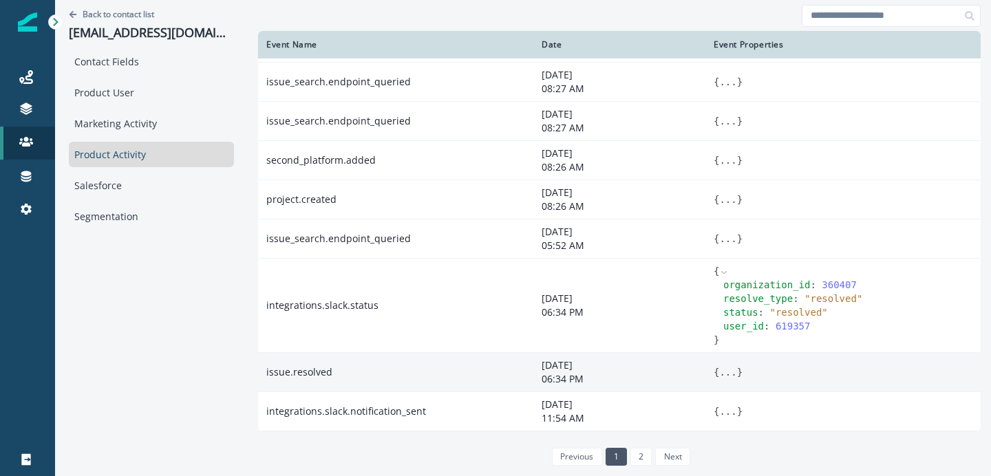
click at [719, 371] on button "..." at bounding box center [727, 373] width 17 height 14
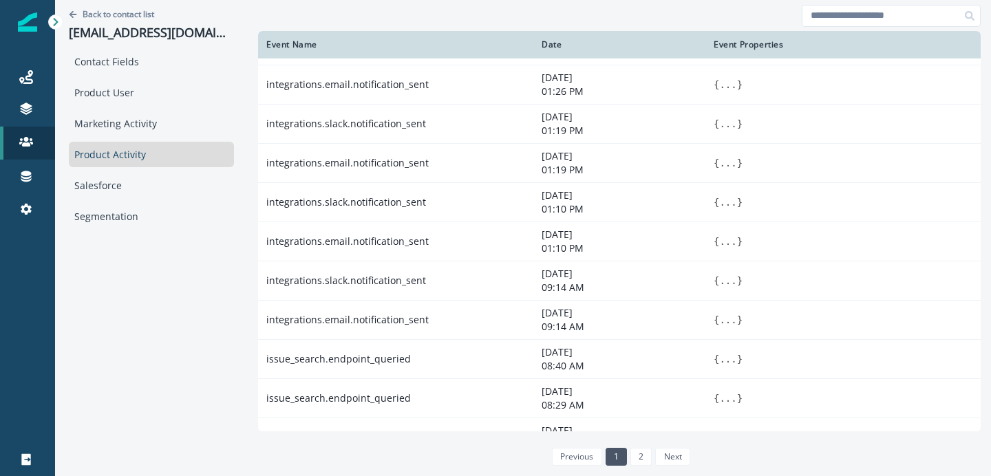
scroll to position [0, 0]
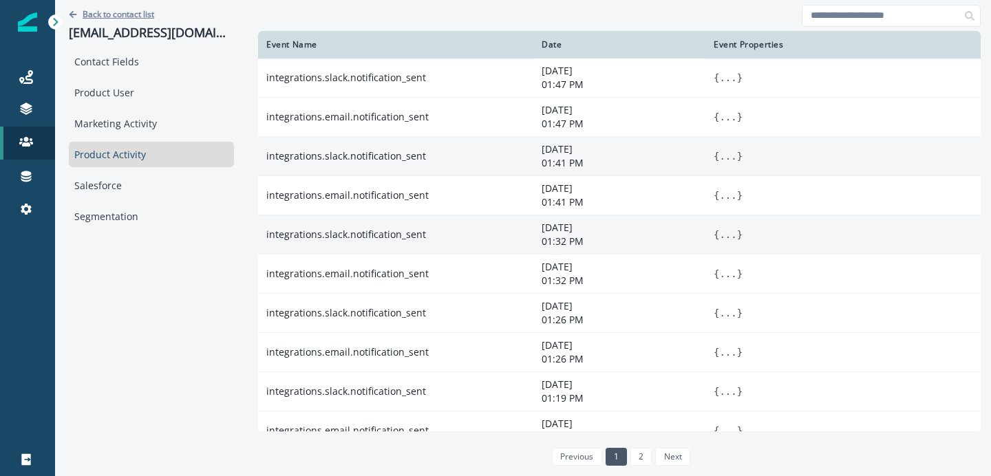
click at [132, 17] on p "Back to contact list" at bounding box center [119, 14] width 72 height 12
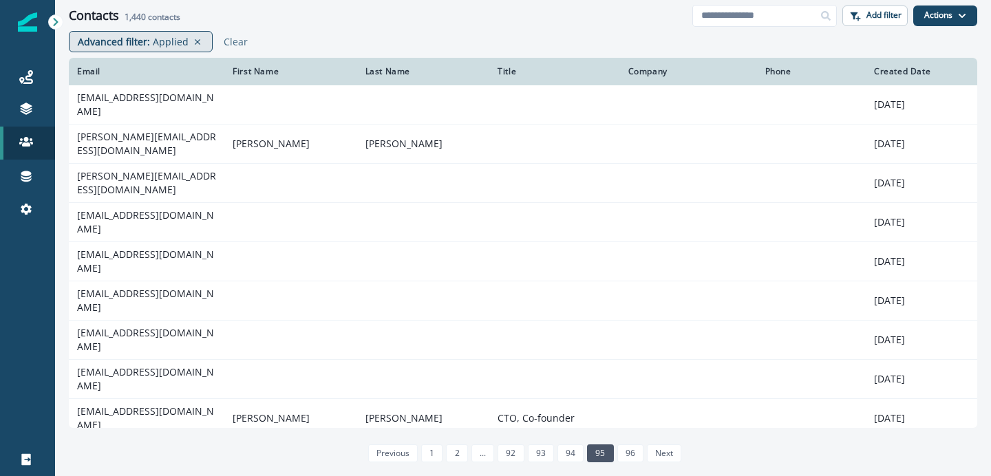
click at [171, 48] on p "Applied" at bounding box center [171, 41] width 36 height 14
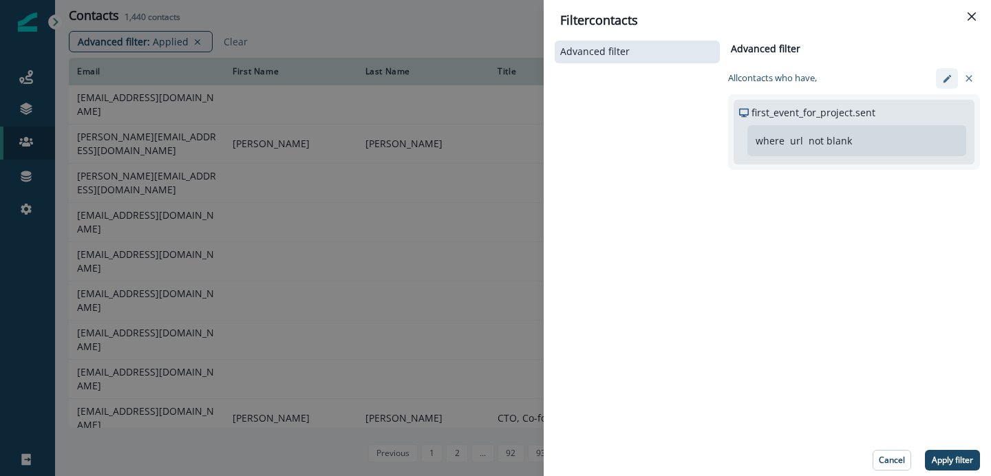
click at [946, 81] on icon "edit-filter" at bounding box center [947, 78] width 8 height 8
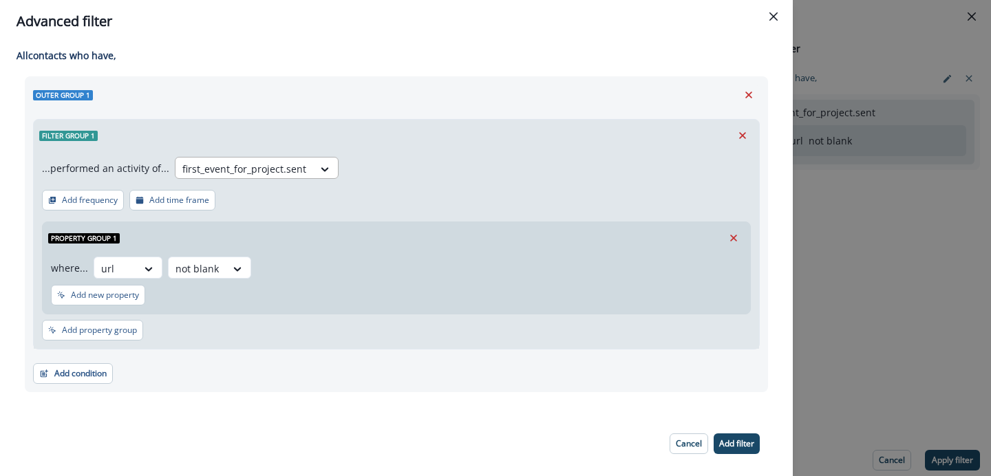
click at [271, 169] on div at bounding box center [244, 168] width 124 height 17
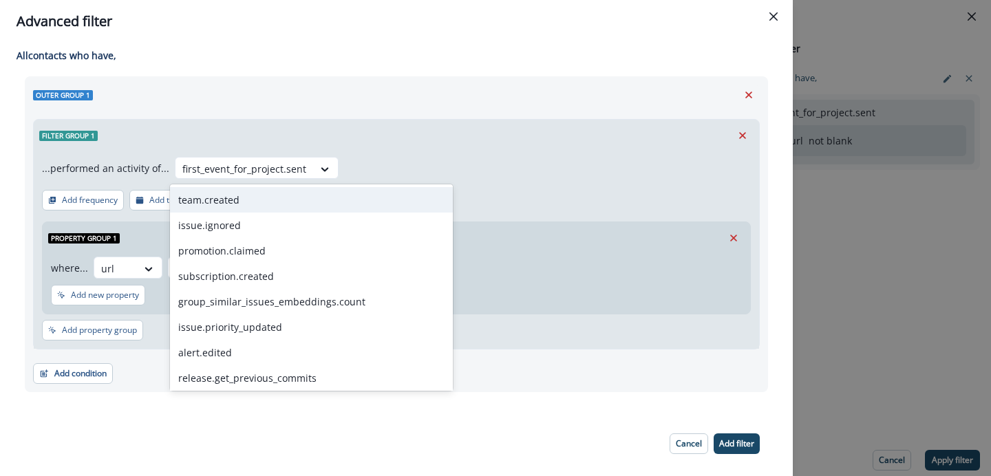
click at [265, 205] on div "team.created" at bounding box center [311, 199] width 283 height 25
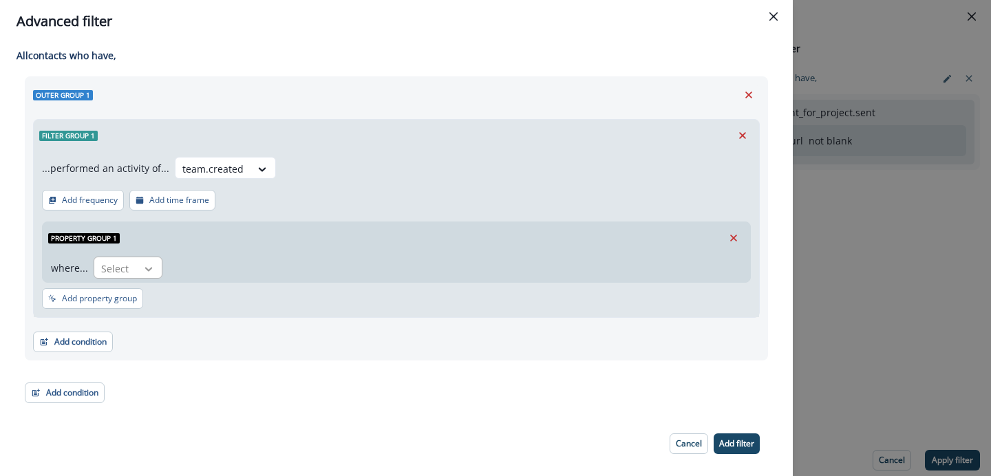
click at [151, 266] on icon at bounding box center [148, 269] width 12 height 14
click at [251, 167] on div at bounding box center [262, 169] width 23 height 14
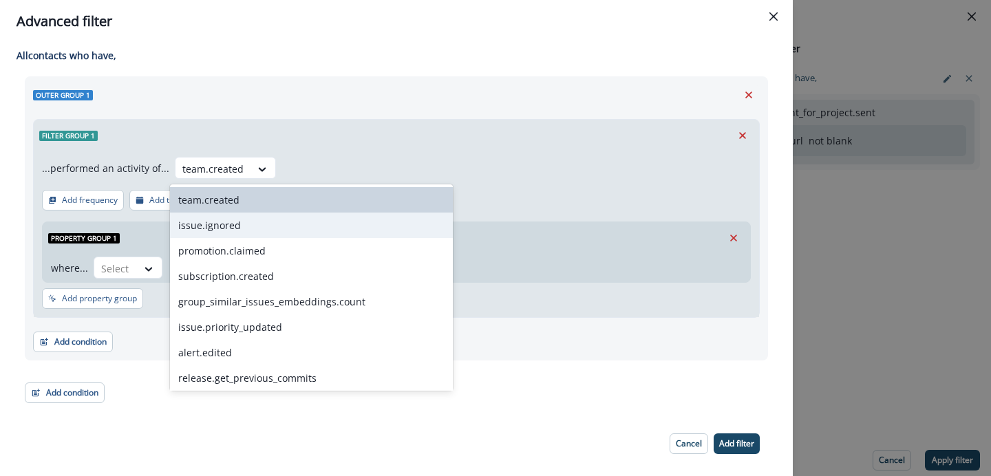
click at [224, 221] on div "issue.ignored" at bounding box center [311, 225] width 283 height 25
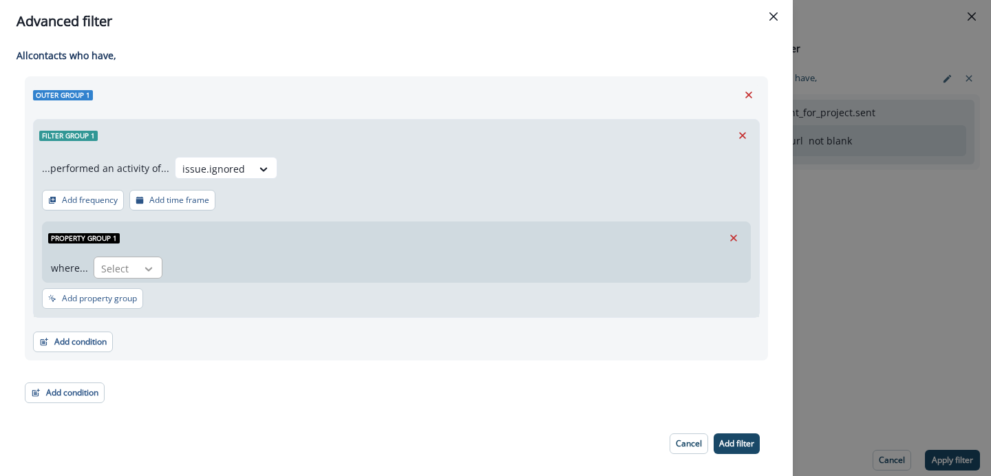
click at [146, 269] on icon at bounding box center [149, 269] width 8 height 4
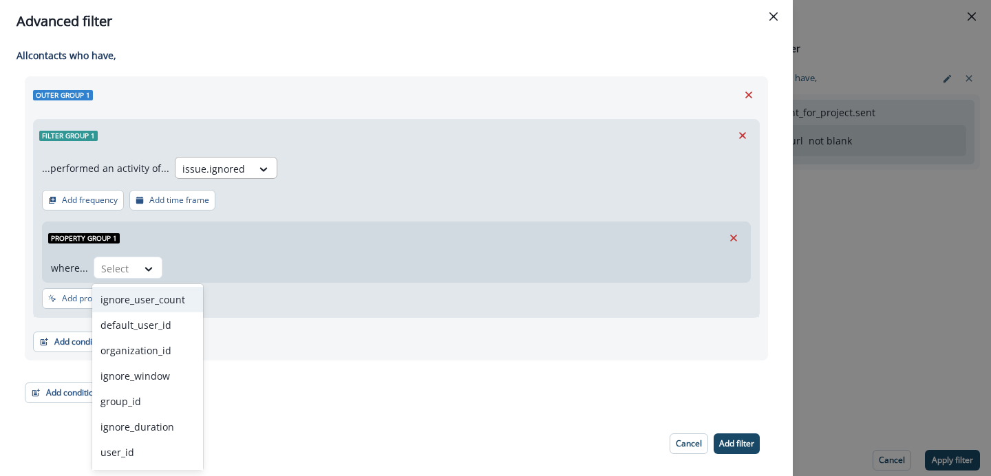
click at [241, 176] on div "issue.ignored" at bounding box center [214, 169] width 76 height 23
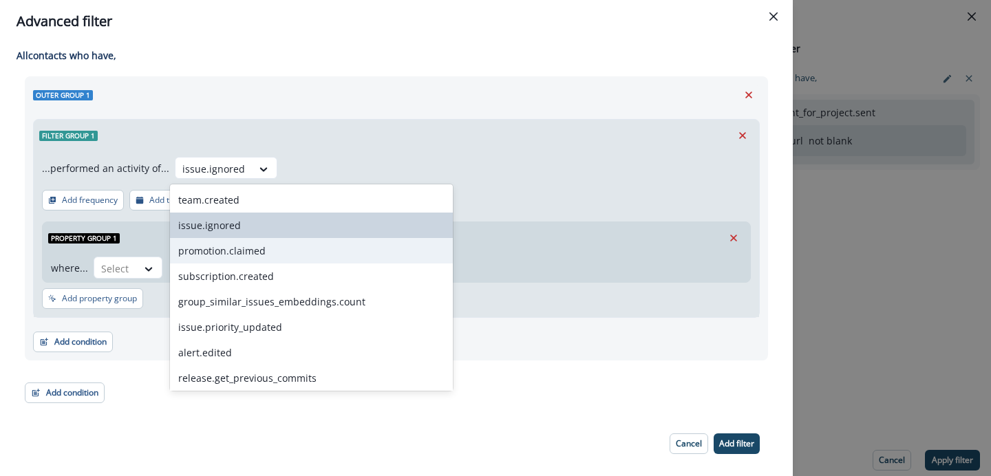
click at [229, 248] on div "promotion.claimed" at bounding box center [311, 250] width 283 height 25
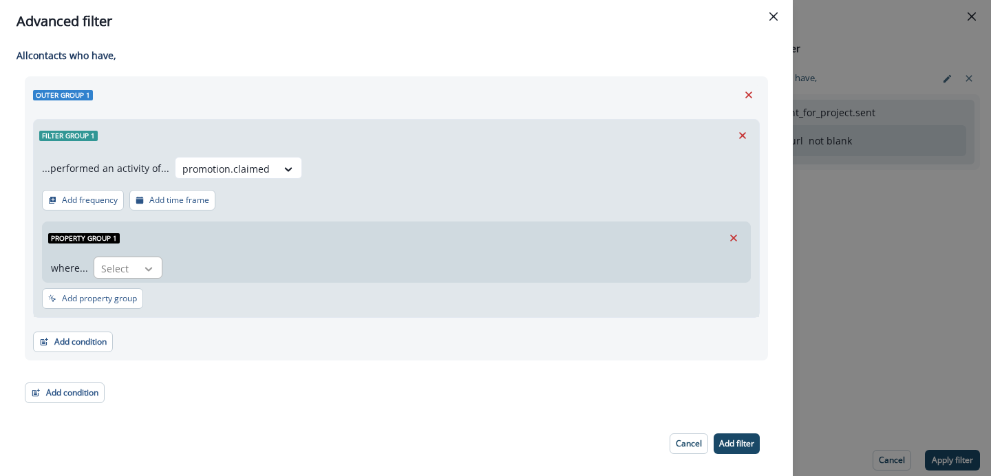
click at [147, 263] on icon at bounding box center [148, 269] width 12 height 14
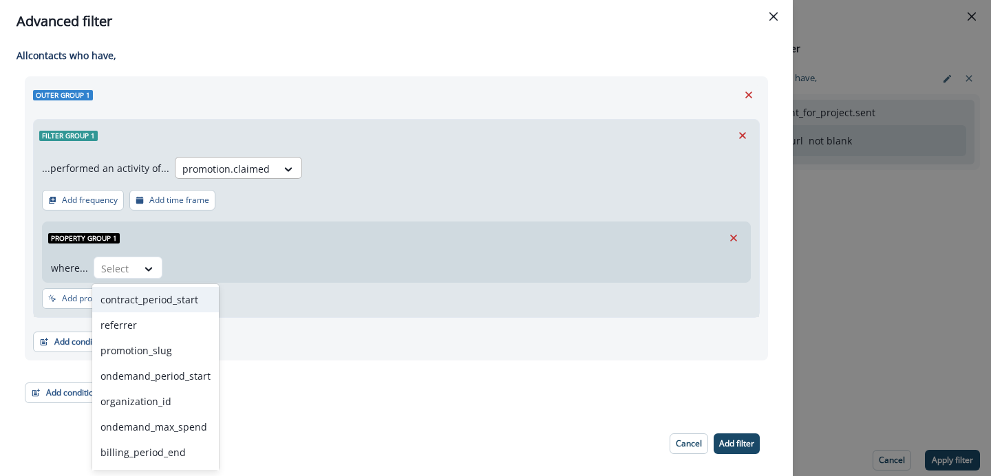
click at [251, 173] on div at bounding box center [225, 168] width 87 height 17
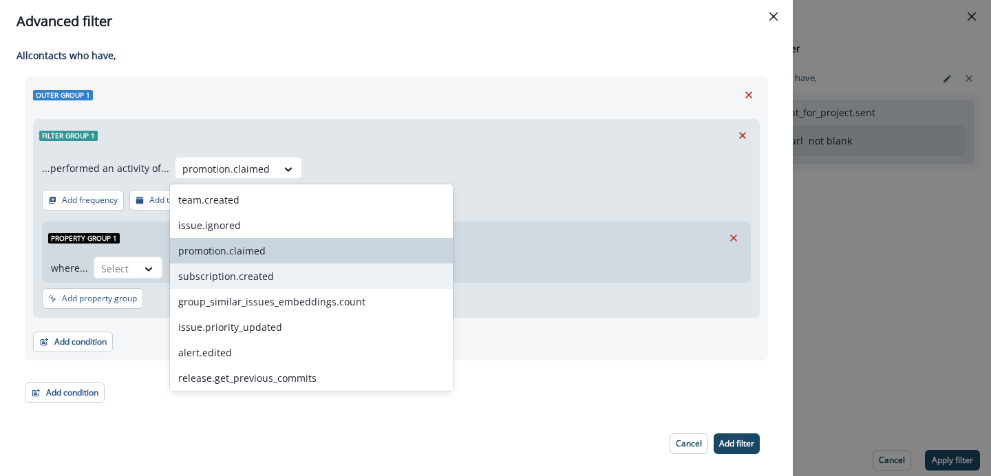
click at [229, 277] on div "subscription.created" at bounding box center [311, 276] width 283 height 25
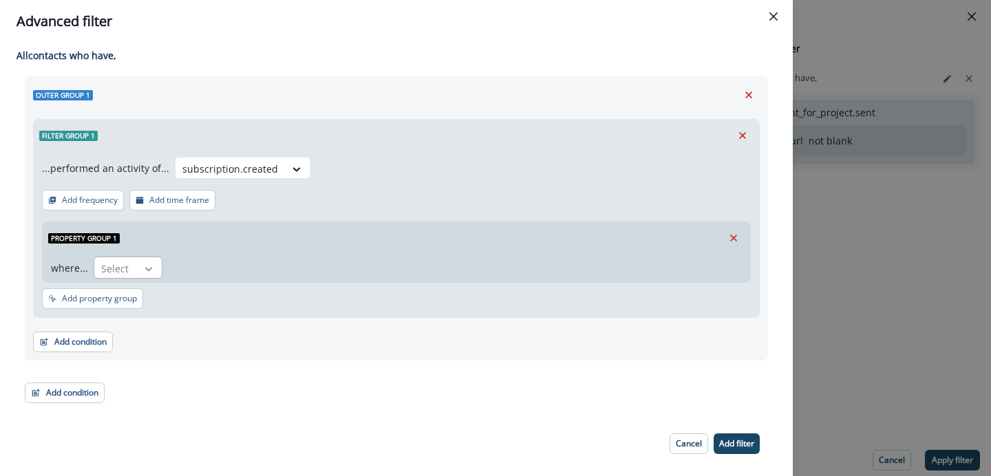
click at [151, 267] on icon at bounding box center [148, 269] width 12 height 14
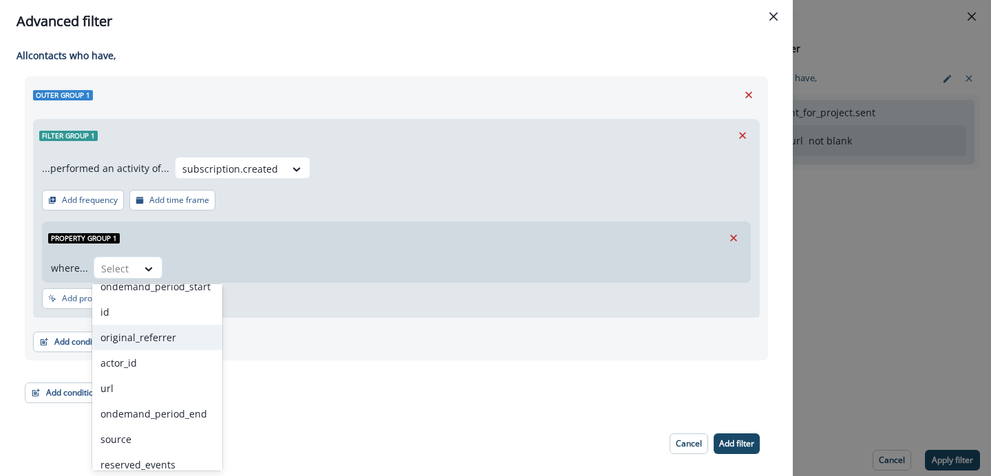
scroll to position [9, 0]
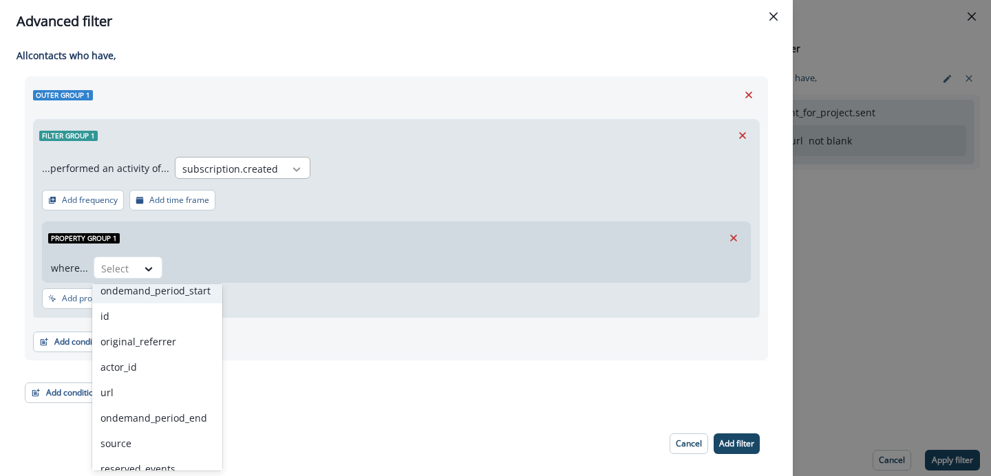
click at [290, 165] on icon at bounding box center [296, 169] width 12 height 14
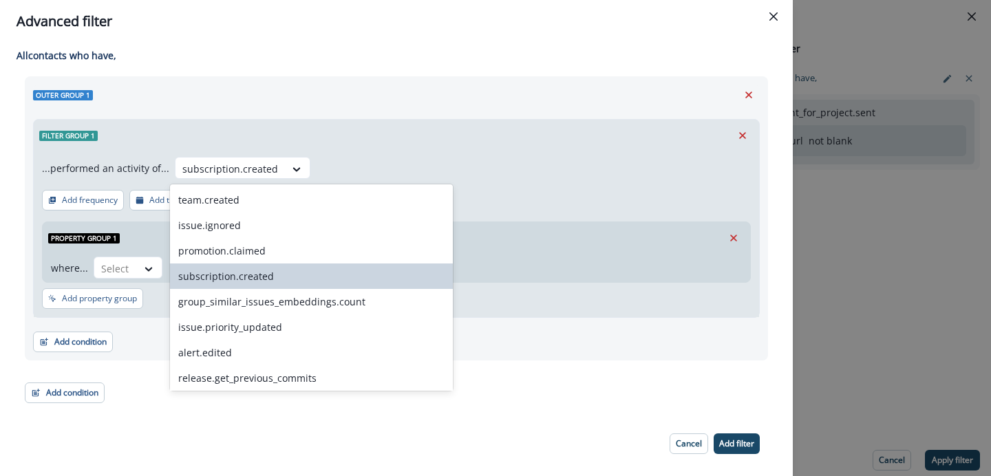
click at [247, 273] on div "subscription.created" at bounding box center [311, 276] width 283 height 25
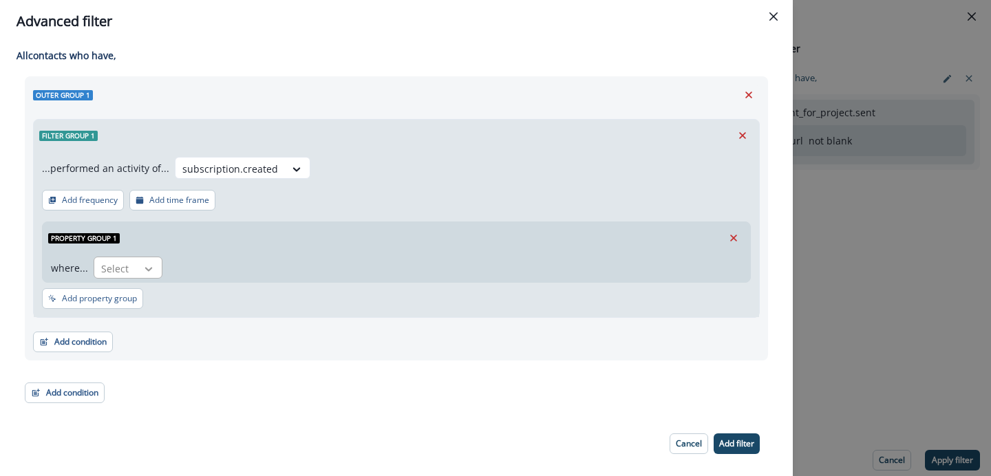
click at [148, 266] on icon at bounding box center [148, 269] width 12 height 14
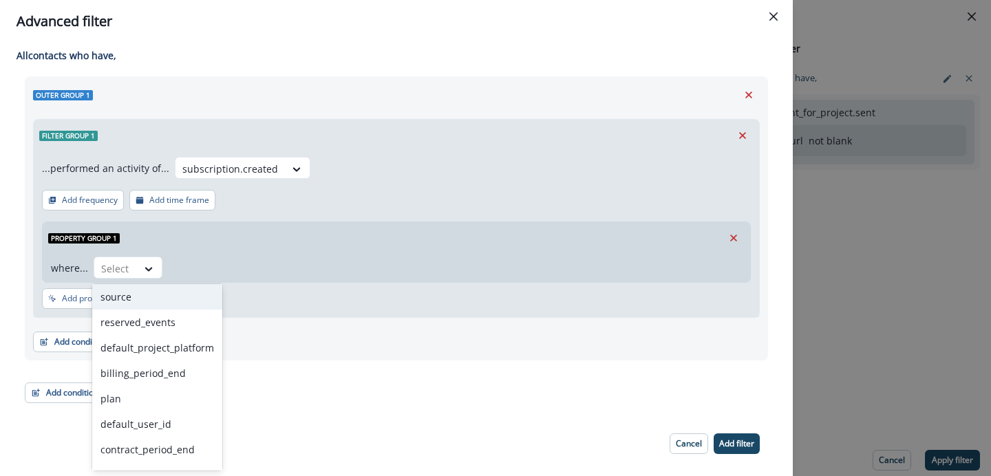
scroll to position [165, 0]
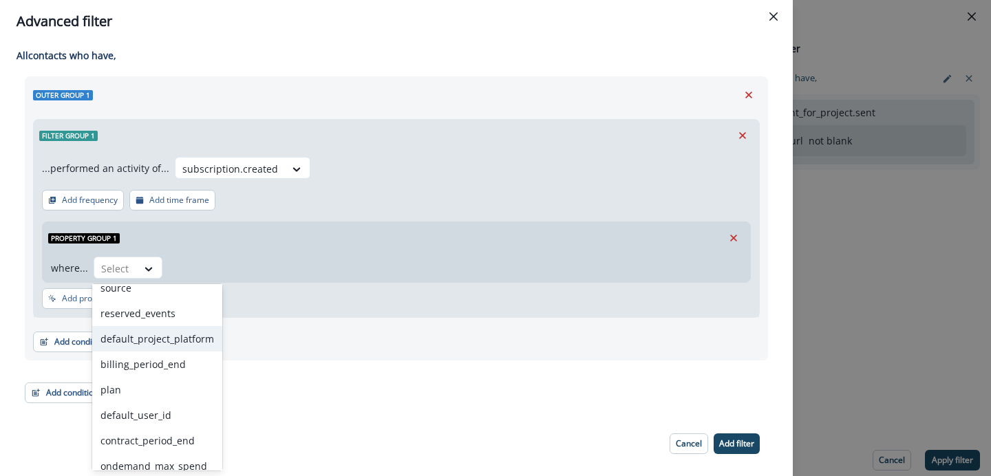
click at [166, 343] on div "default_project_platform" at bounding box center [157, 338] width 130 height 25
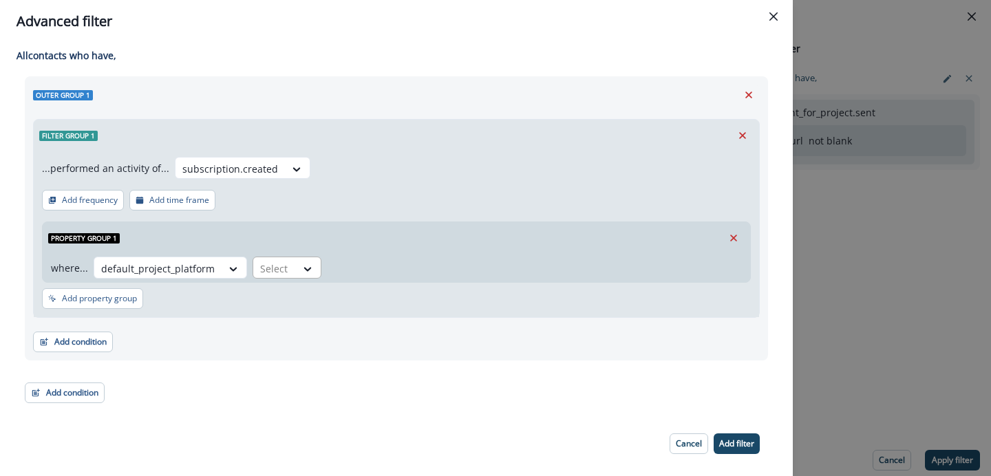
click at [279, 263] on div at bounding box center [274, 268] width 29 height 17
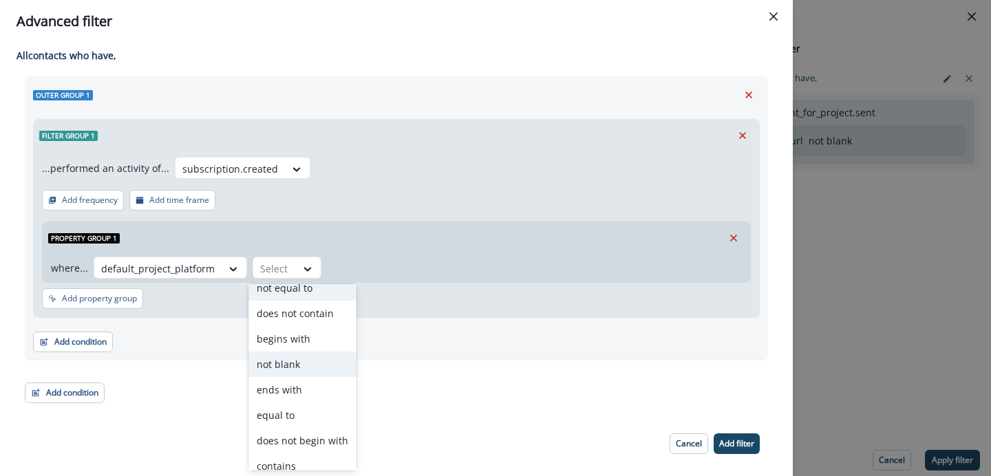
scroll to position [74, 0]
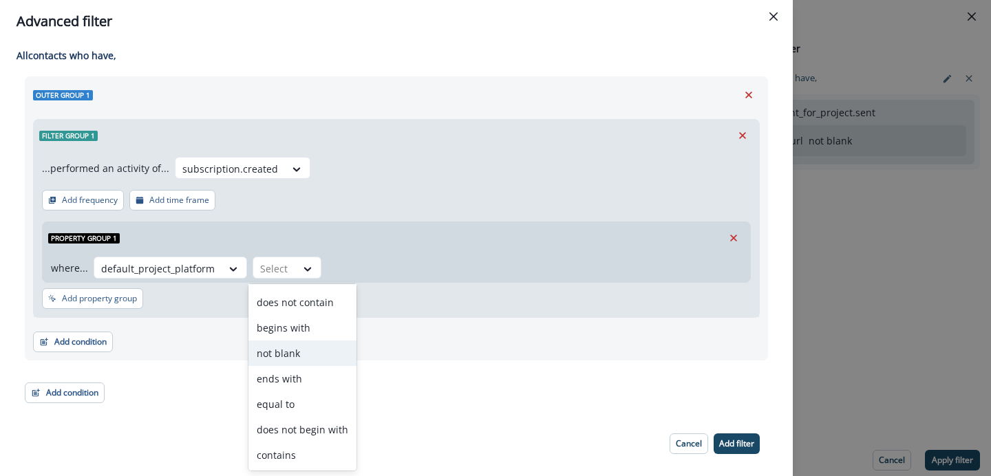
click at [301, 365] on div "not blank" at bounding box center [302, 353] width 108 height 25
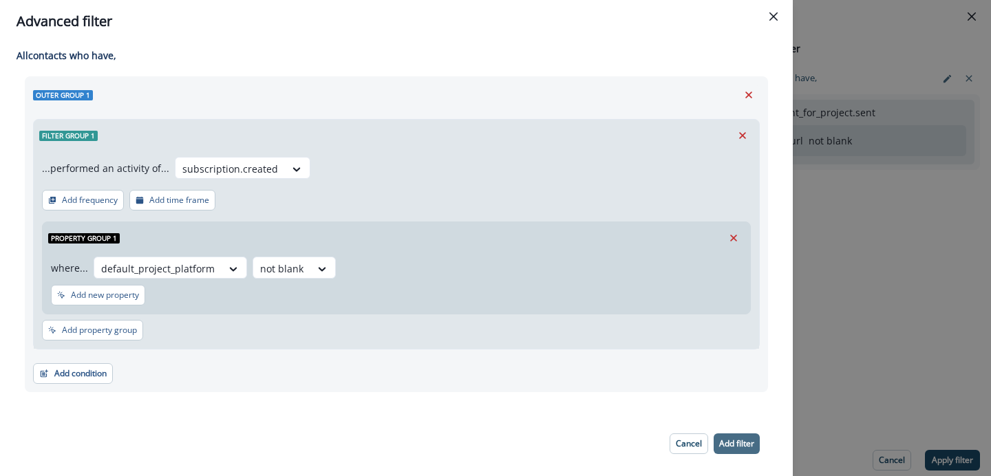
click at [757, 442] on button "Add filter" at bounding box center [737, 444] width 46 height 21
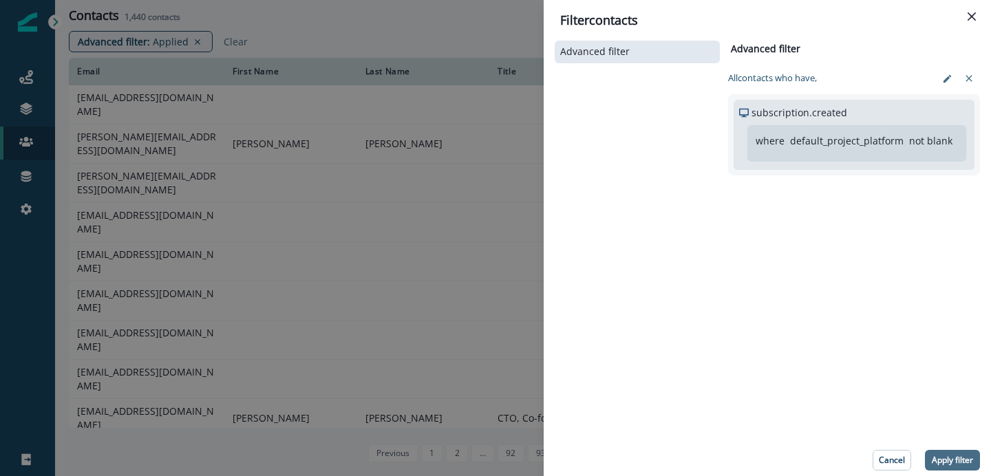
click at [951, 461] on p "Apply filter" at bounding box center [952, 461] width 41 height 10
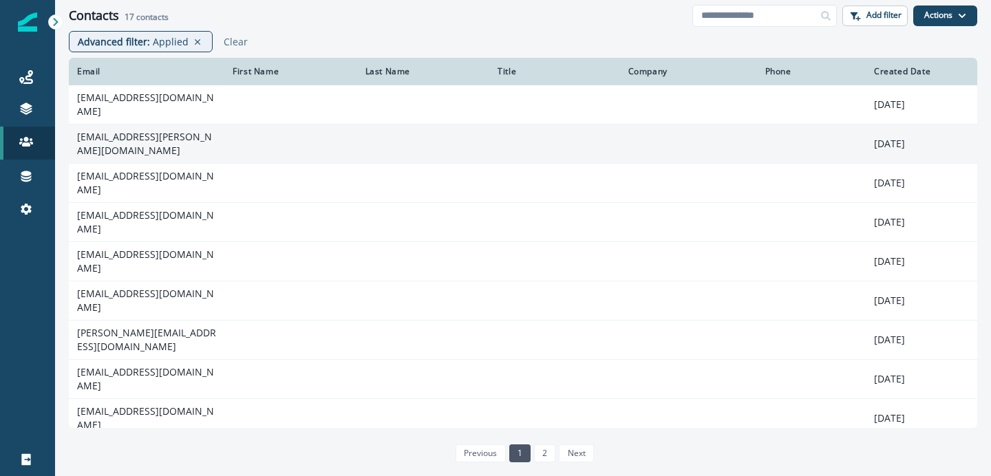
click at [129, 136] on td "hasala.abhilasha@rootcode.io" at bounding box center [147, 144] width 156 height 39
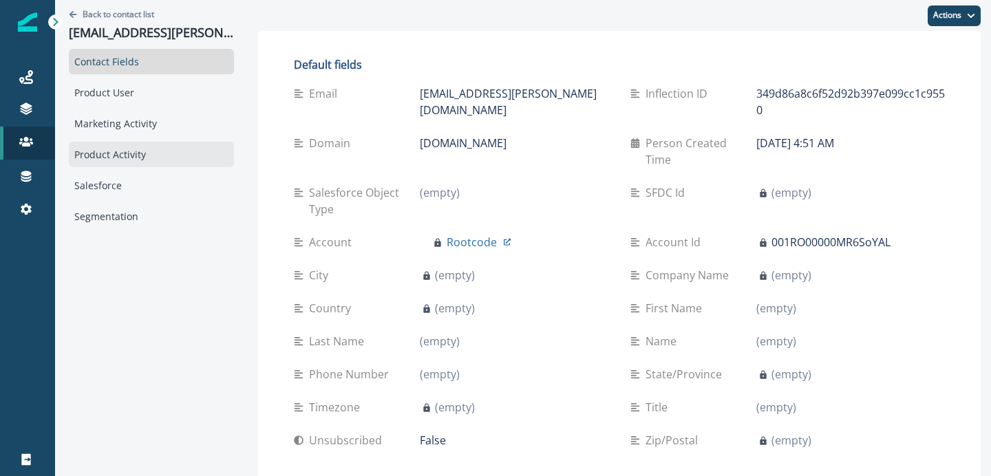
click at [142, 151] on div "Product Activity" at bounding box center [151, 154] width 165 height 25
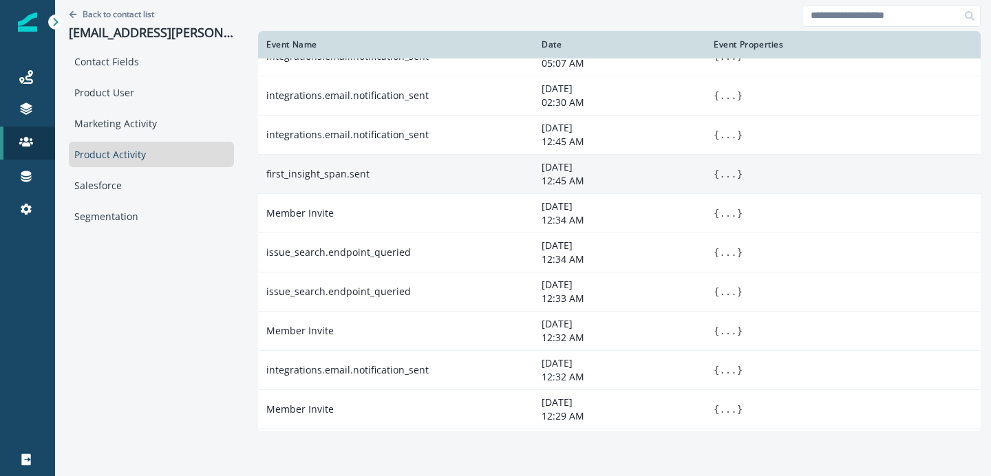
scroll to position [25, 0]
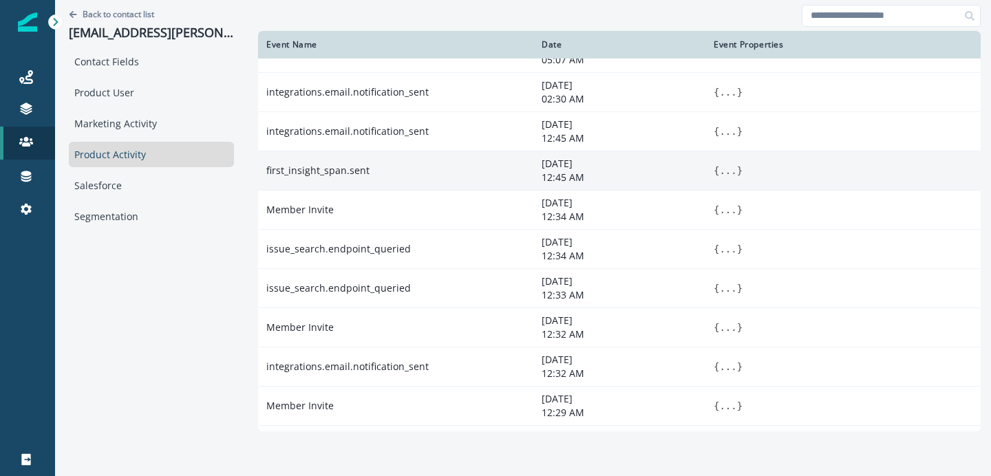
click at [730, 170] on button "..." at bounding box center [727, 171] width 17 height 14
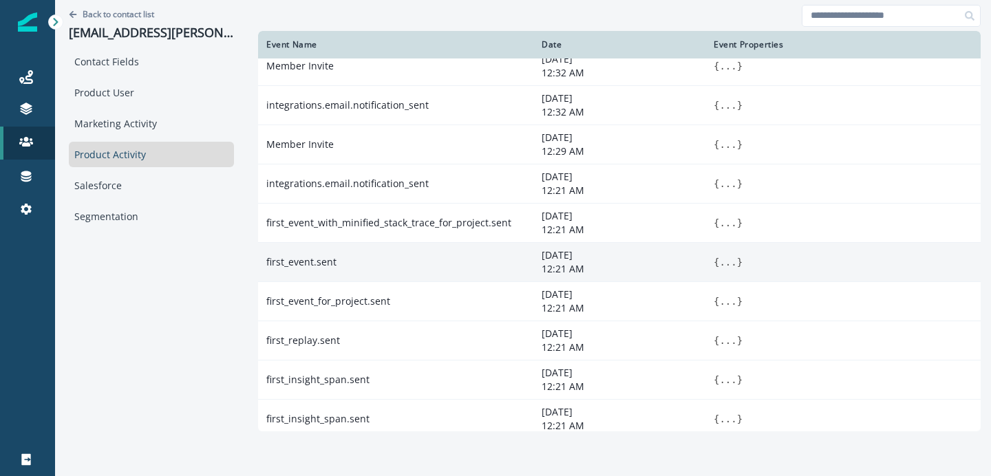
scroll to position [366, 0]
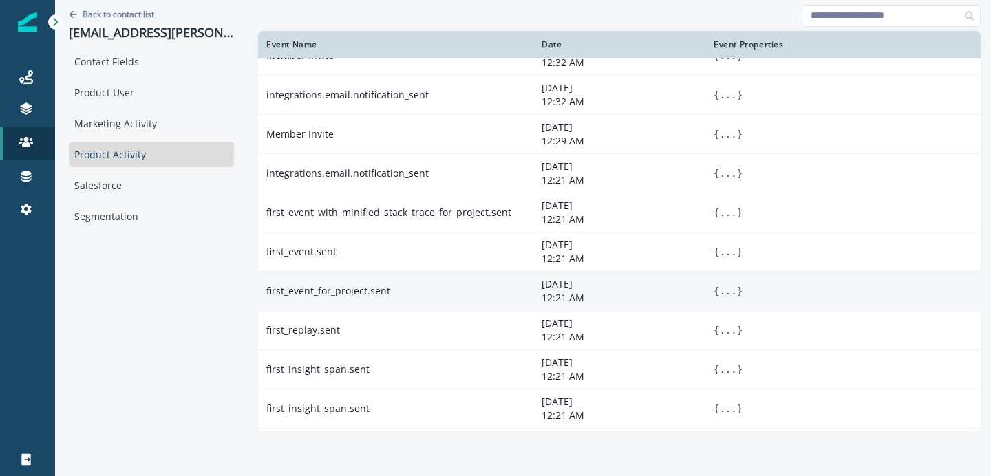
click at [732, 292] on button "..." at bounding box center [727, 291] width 17 height 14
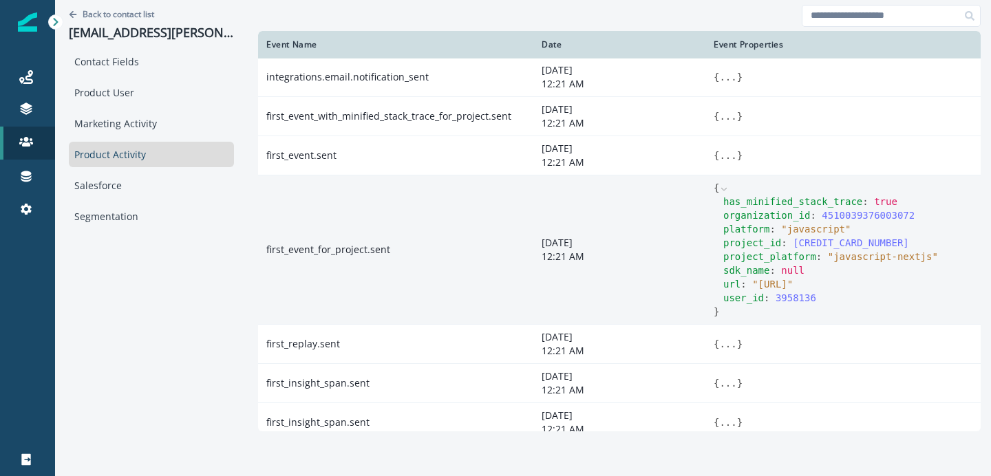
scroll to position [482, 0]
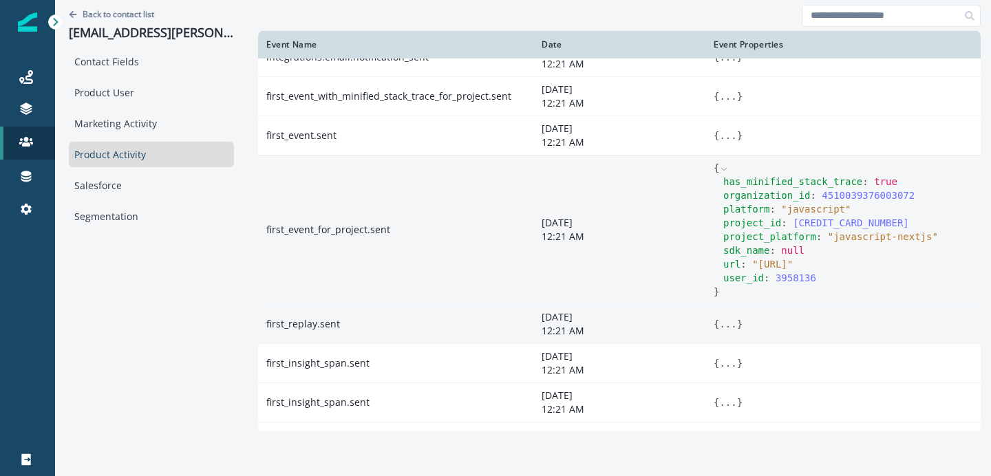
click at [729, 331] on button "..." at bounding box center [727, 324] width 17 height 14
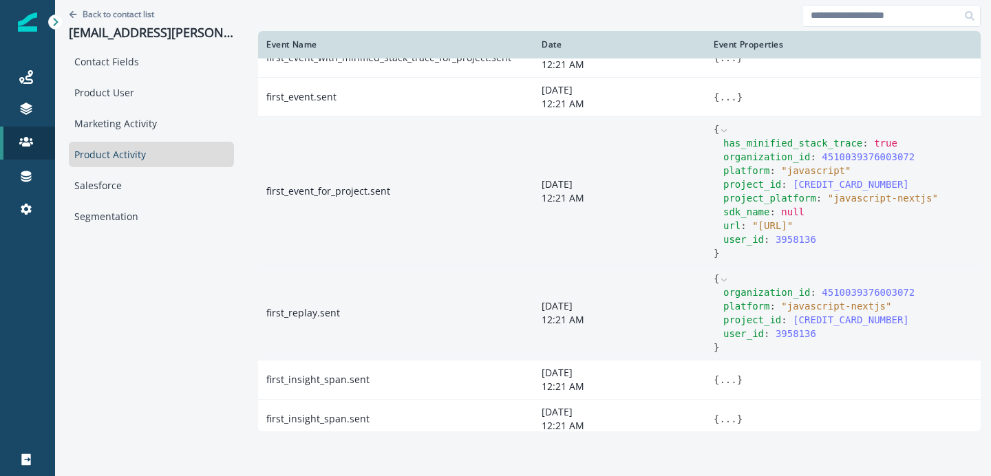
scroll to position [555, 0]
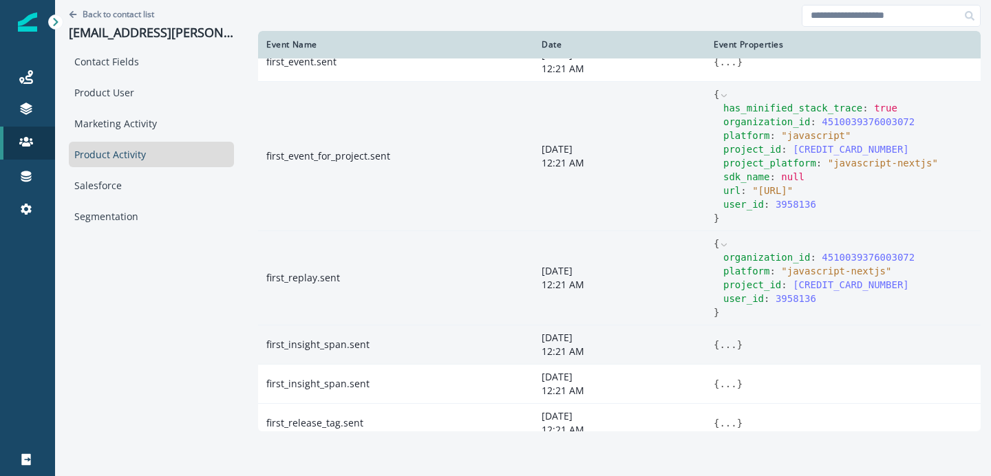
click at [728, 352] on button "..." at bounding box center [727, 345] width 17 height 14
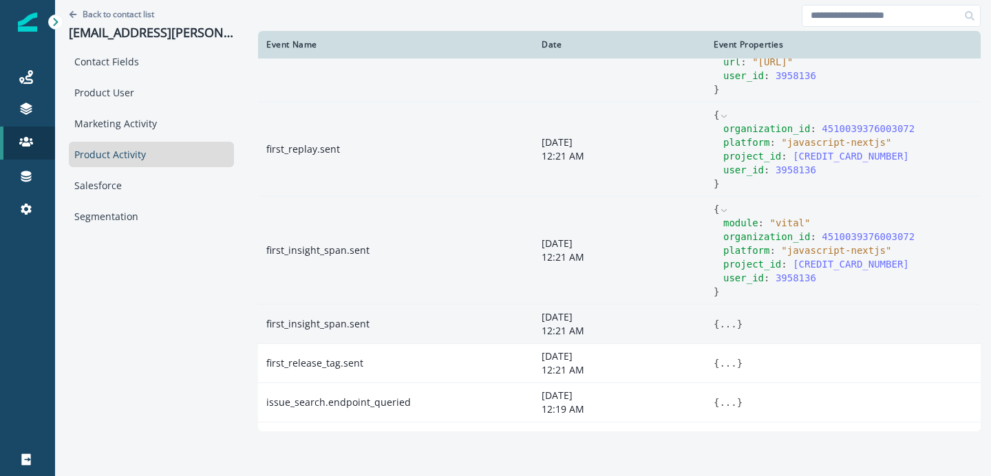
scroll to position [688, 0]
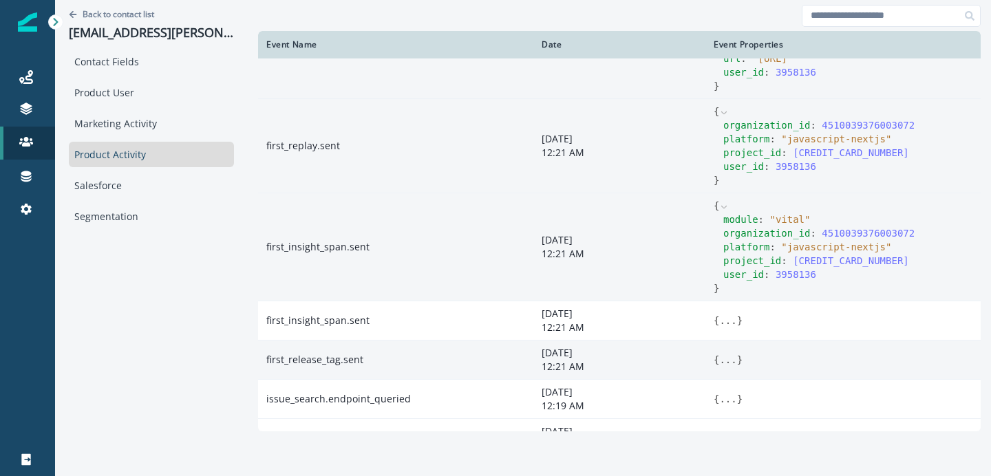
click at [725, 367] on button "..." at bounding box center [727, 360] width 17 height 14
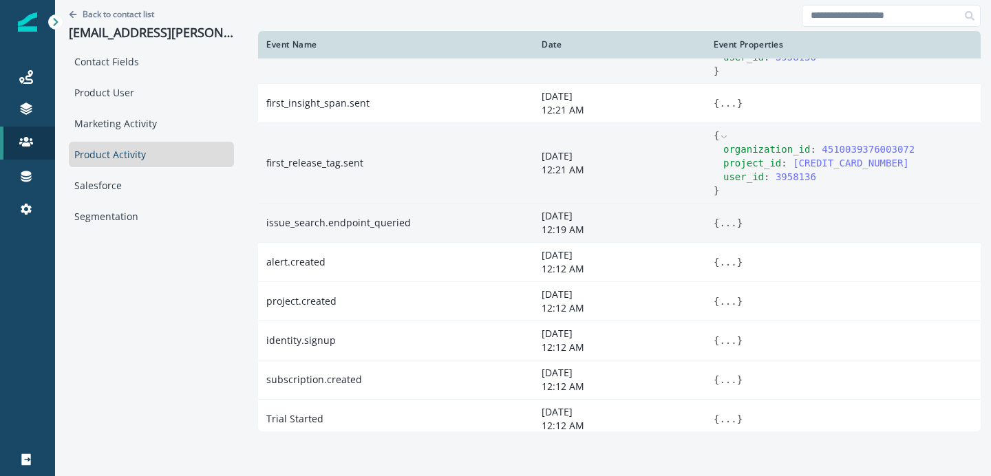
scroll to position [917, 0]
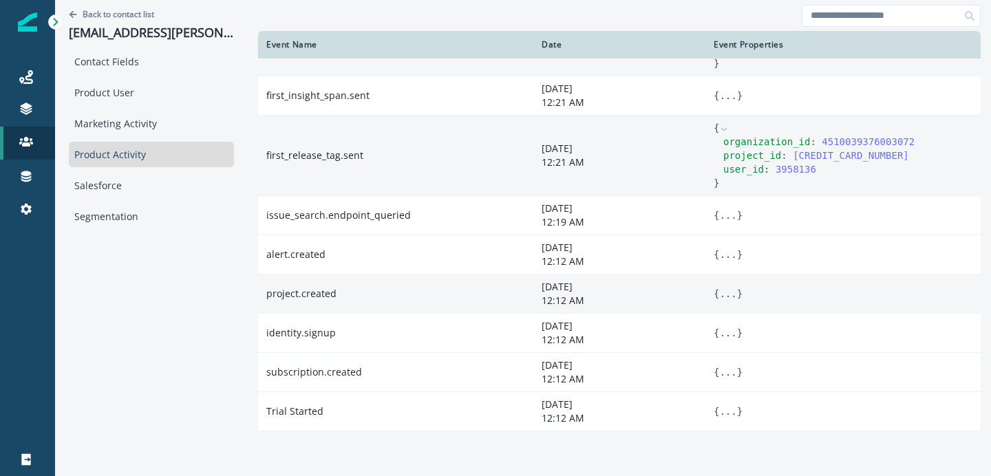
click at [730, 301] on button "..." at bounding box center [727, 294] width 17 height 14
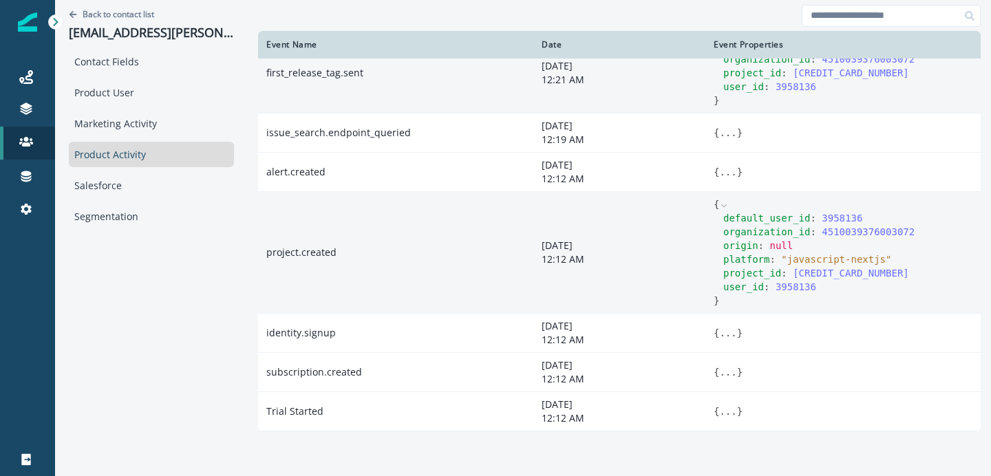
scroll to position [1009, 0]
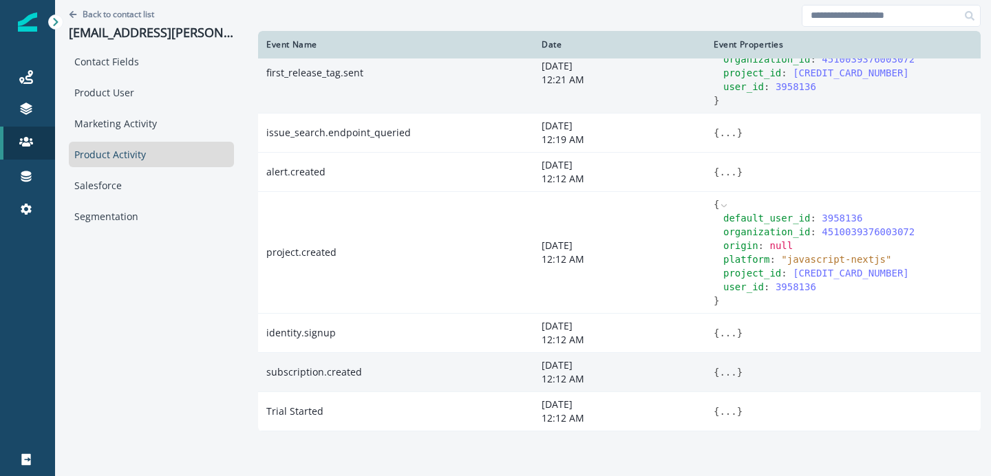
click at [723, 373] on button "..." at bounding box center [727, 373] width 17 height 14
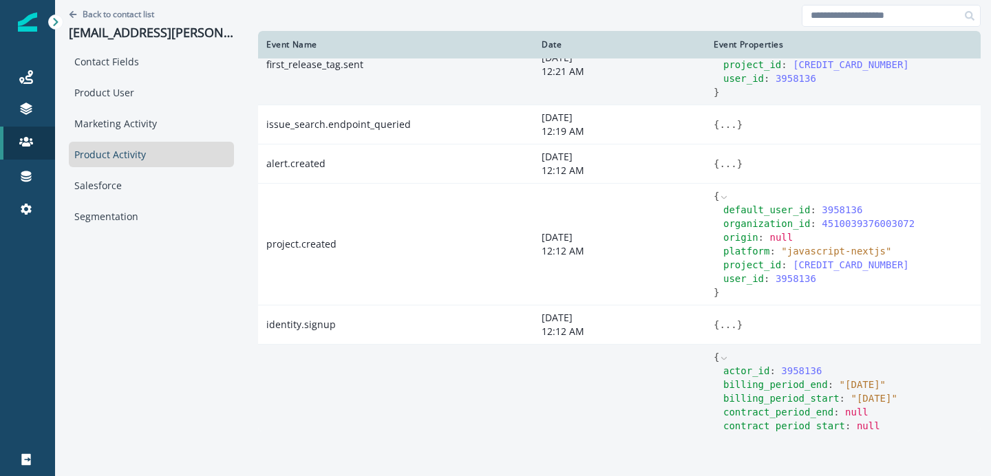
scroll to position [991, 0]
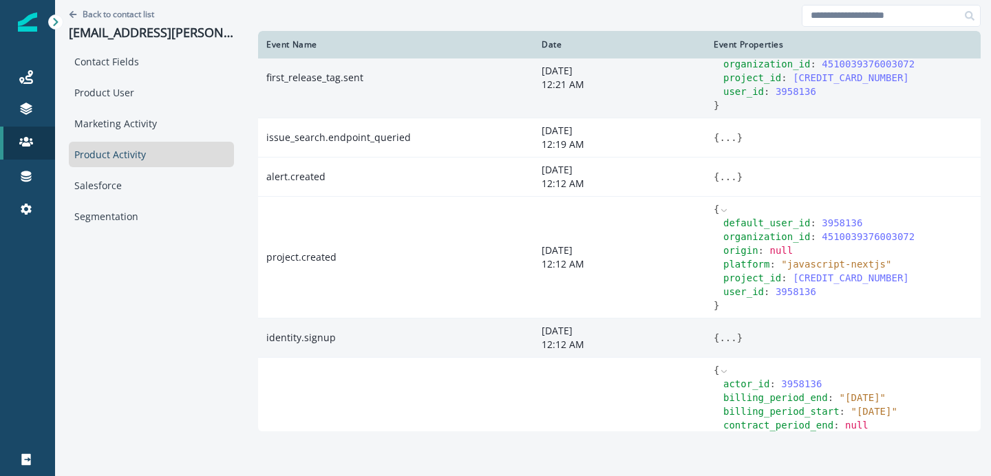
click at [732, 345] on button "..." at bounding box center [727, 338] width 17 height 14
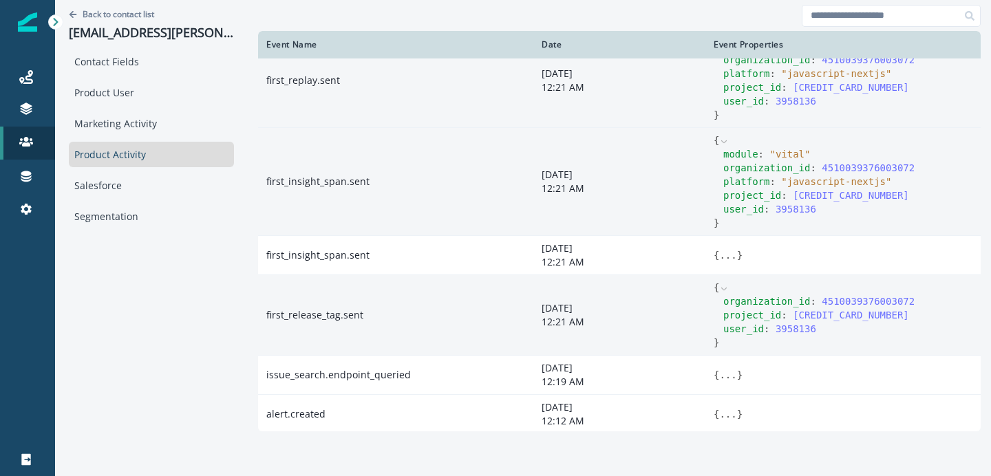
scroll to position [742, 0]
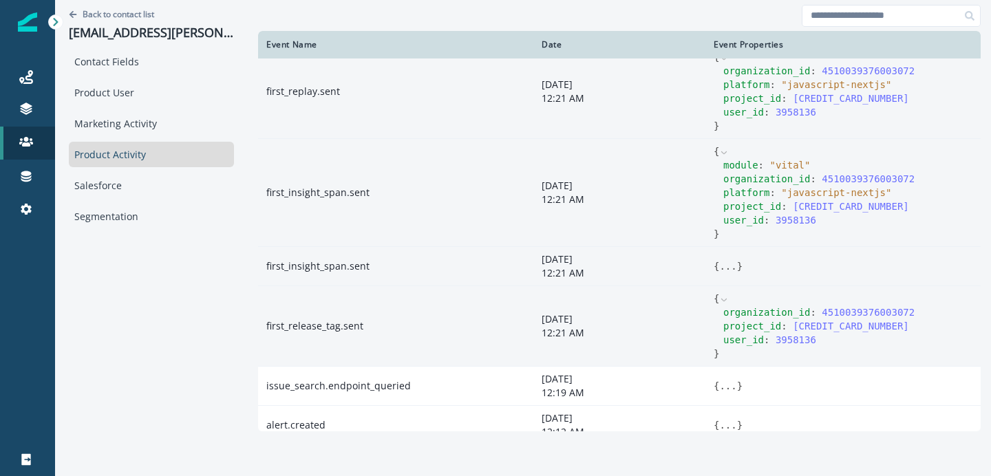
click at [728, 273] on button "..." at bounding box center [727, 267] width 17 height 14
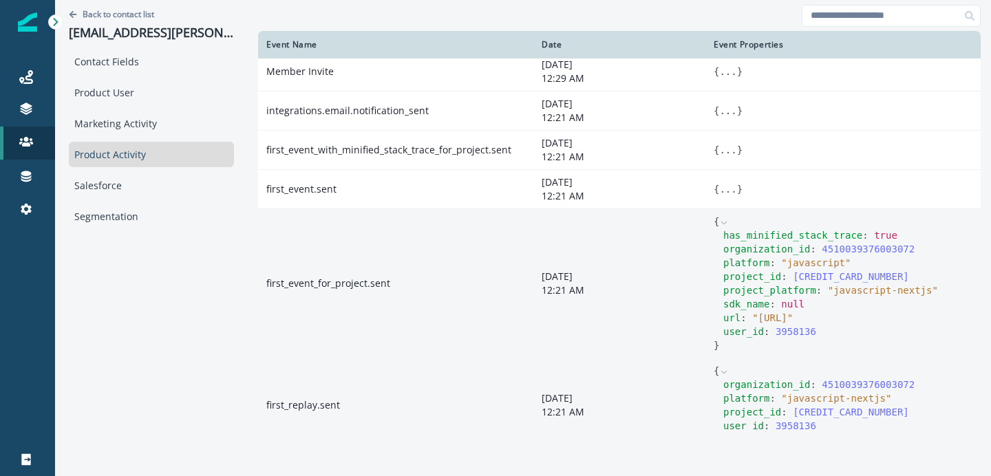
scroll to position [383, 0]
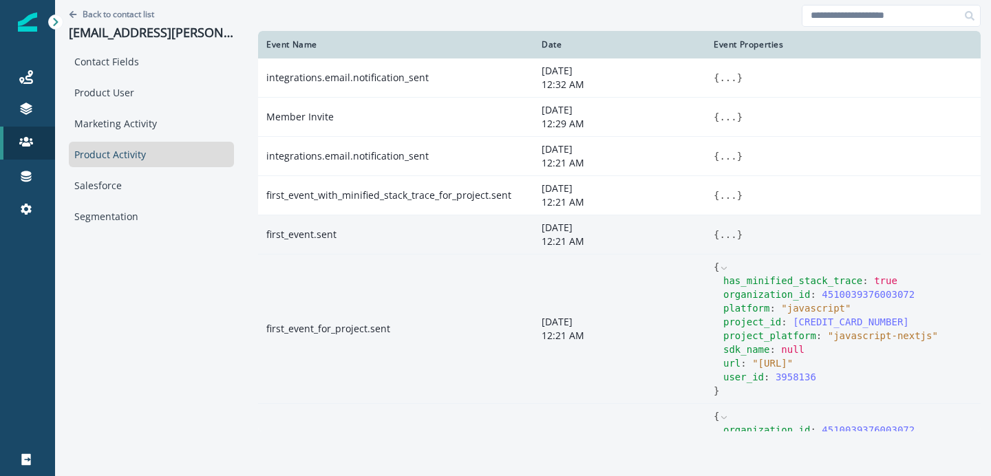
click at [731, 239] on button "..." at bounding box center [727, 235] width 17 height 14
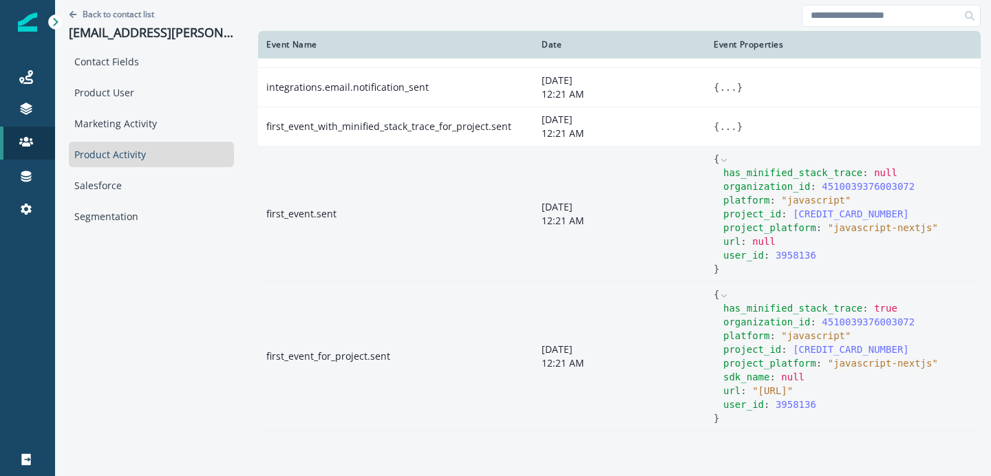
scroll to position [411, 0]
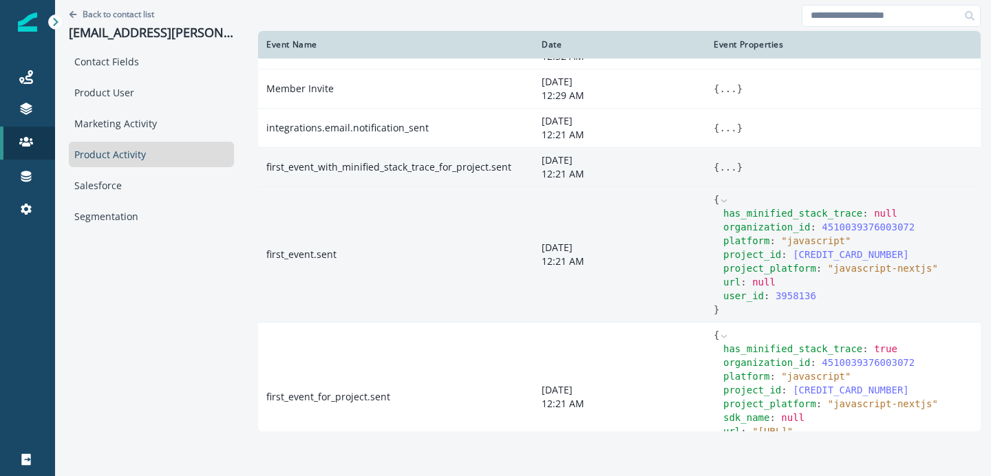
click at [733, 170] on button "..." at bounding box center [727, 167] width 17 height 14
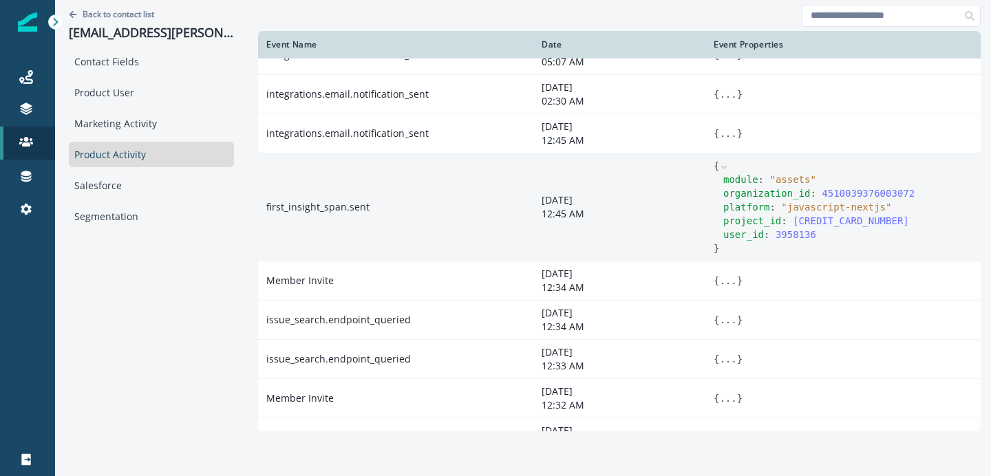
scroll to position [0, 0]
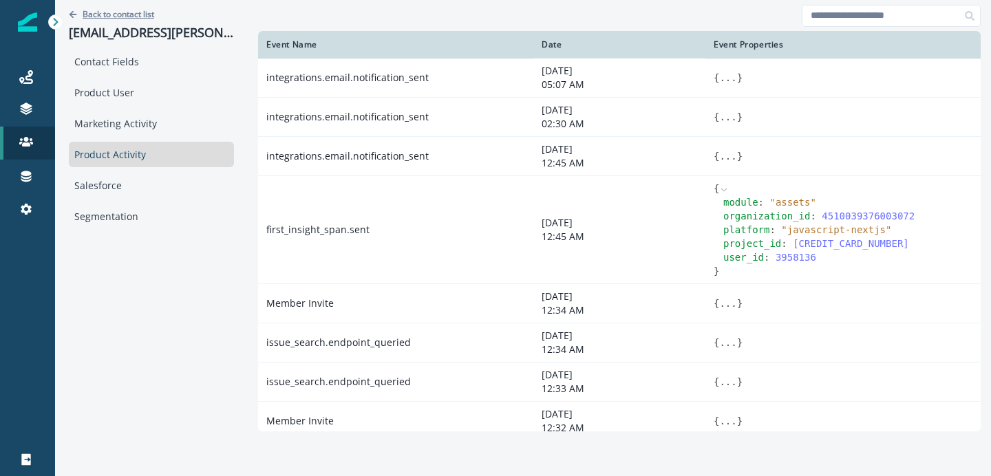
click at [116, 17] on p "Back to contact list" at bounding box center [119, 14] width 72 height 12
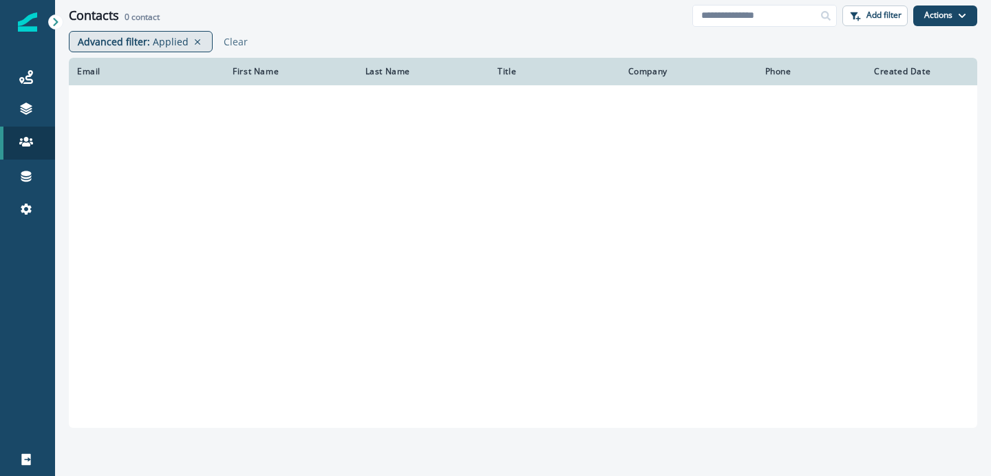
click at [165, 45] on p "Applied" at bounding box center [171, 41] width 36 height 14
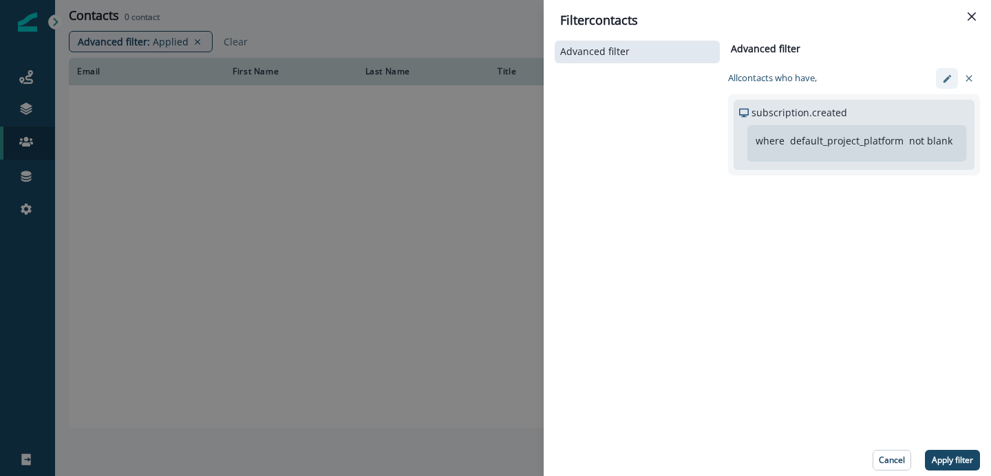
click at [948, 74] on icon "edit-filter" at bounding box center [947, 79] width 10 height 10
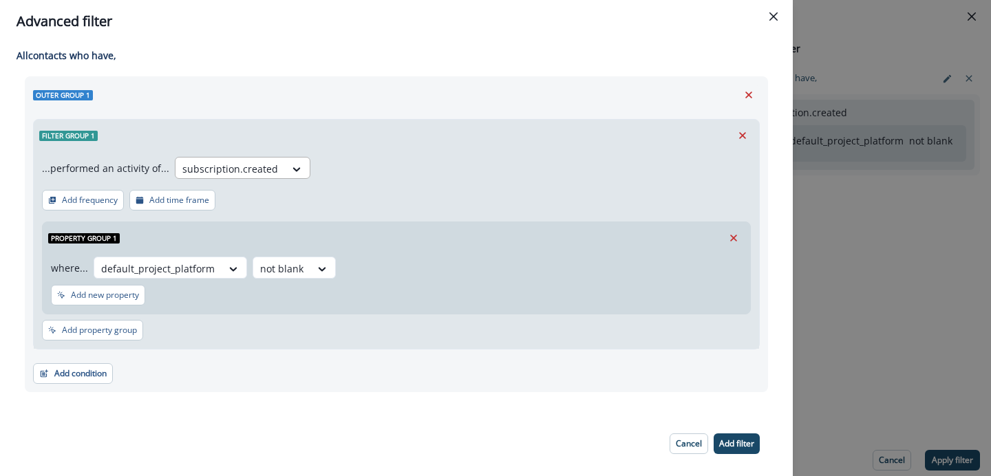
click at [257, 166] on div at bounding box center [230, 168] width 96 height 17
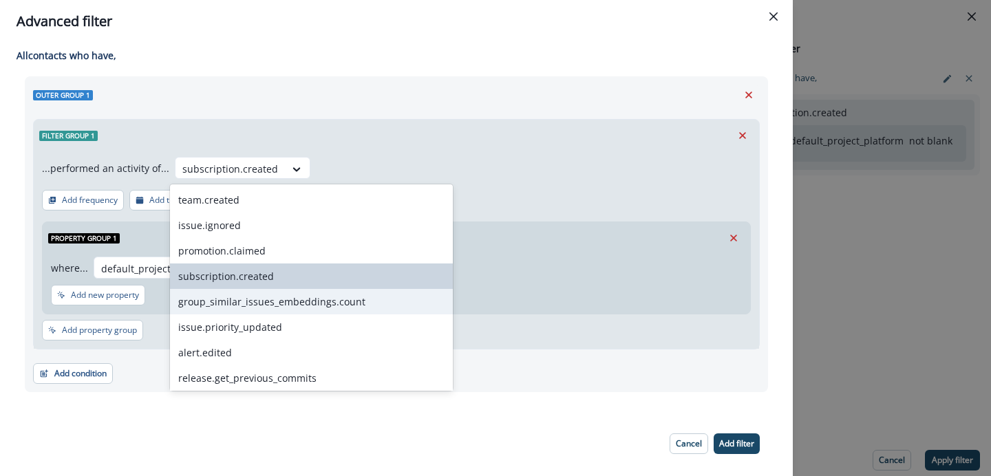
click at [282, 301] on div "group_similar_issues_embeddings.count" at bounding box center [311, 301] width 283 height 25
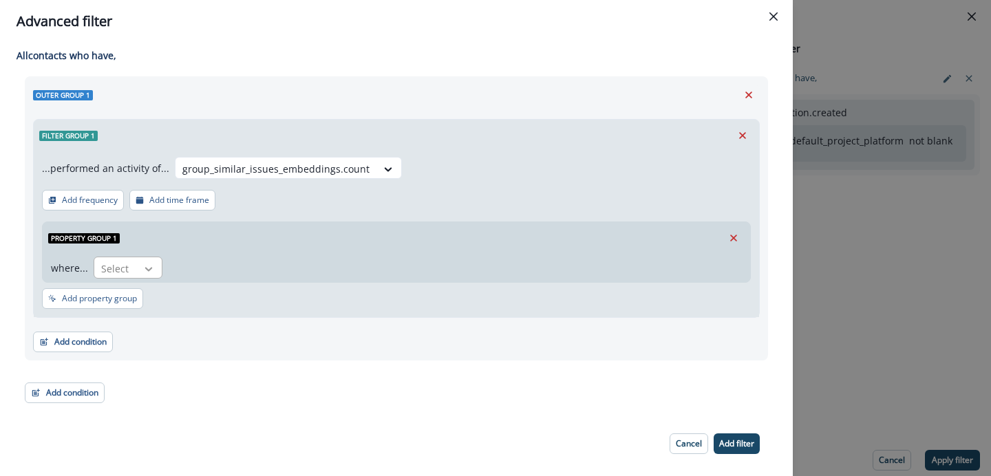
click at [152, 269] on icon at bounding box center [148, 269] width 12 height 14
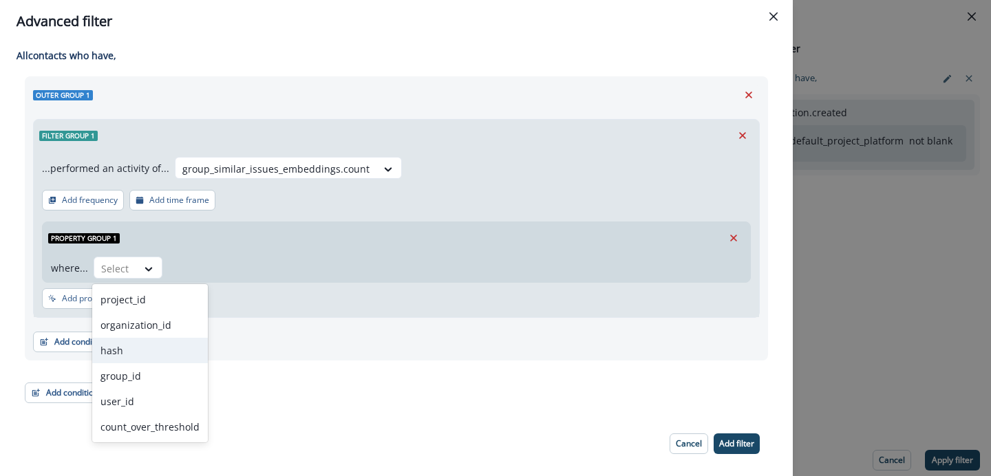
click at [129, 348] on div "hash" at bounding box center [150, 350] width 116 height 25
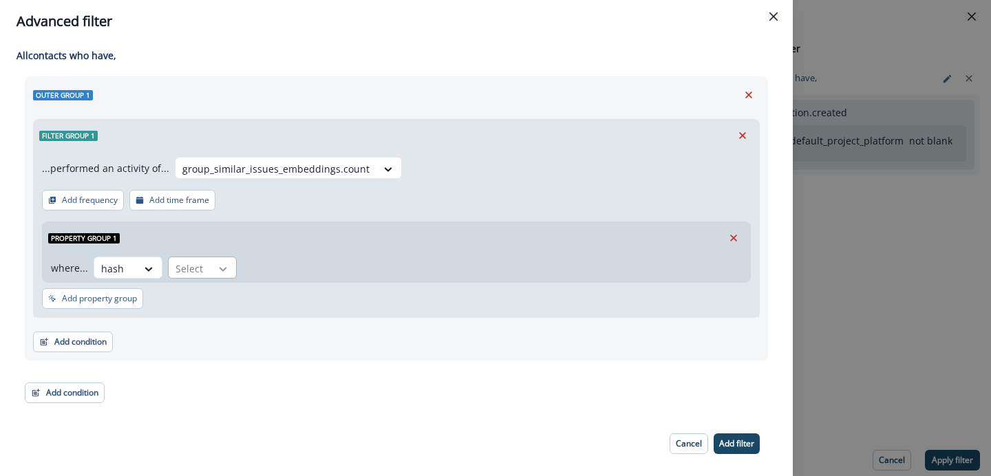
click at [218, 273] on icon at bounding box center [223, 269] width 12 height 14
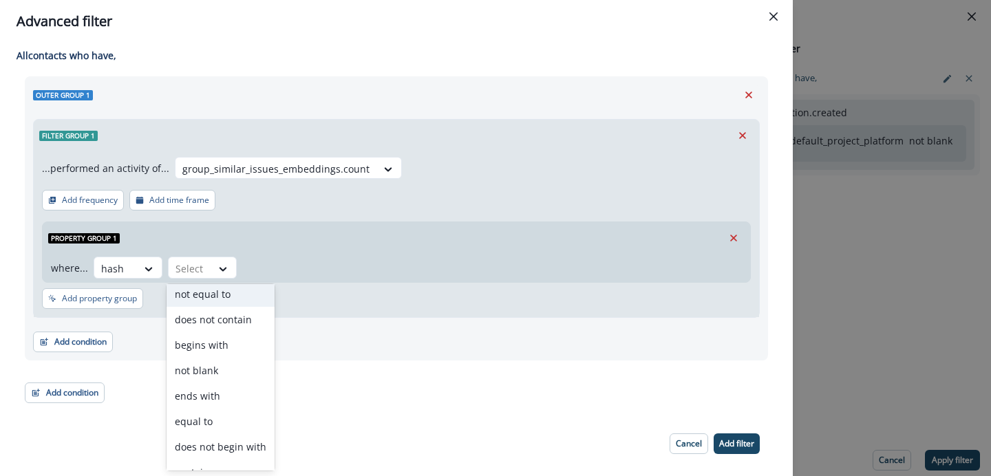
scroll to position [65, 0]
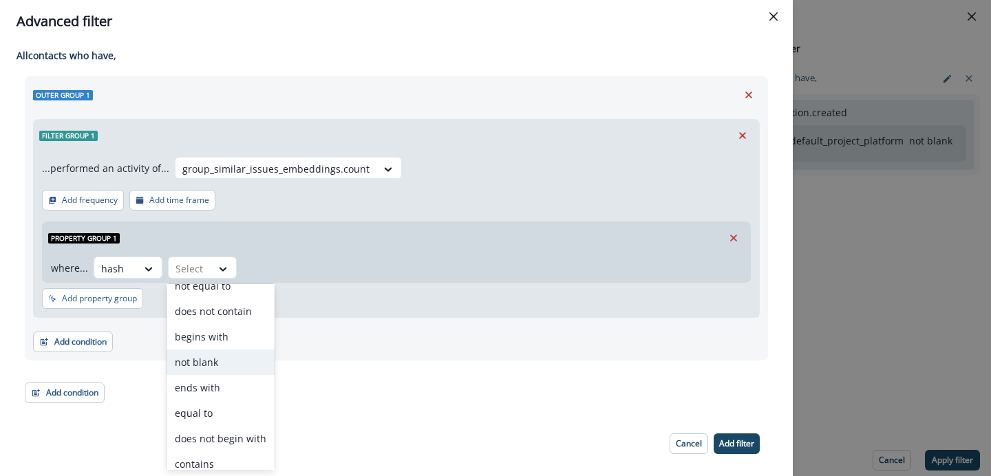
click at [210, 373] on div "not blank" at bounding box center [221, 362] width 108 height 25
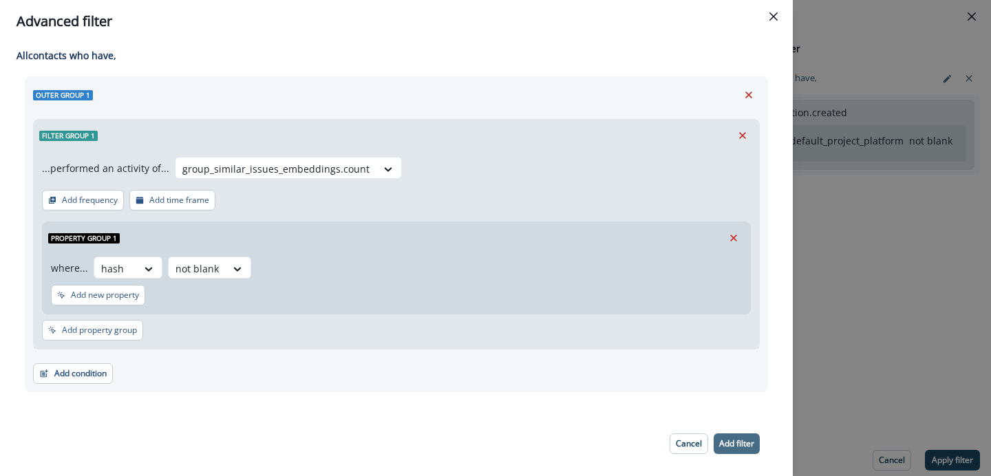
click at [733, 447] on p "Add filter" at bounding box center [736, 444] width 35 height 10
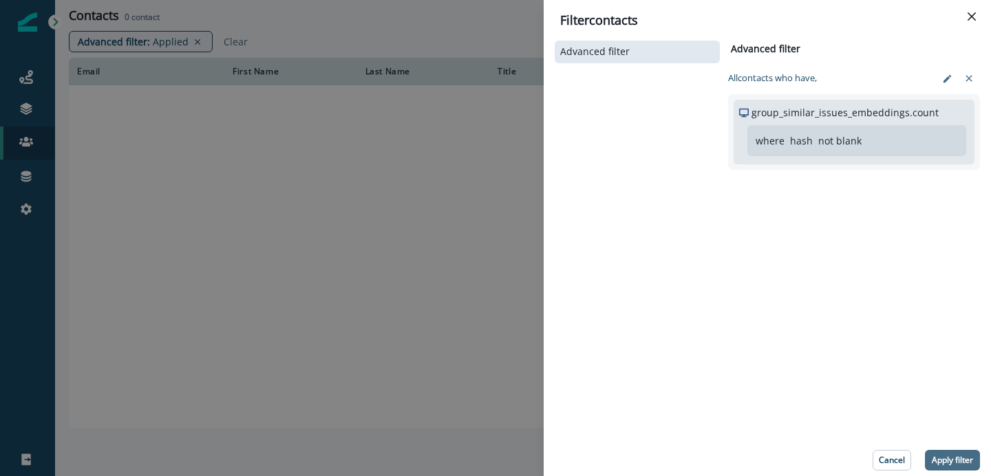
click at [969, 461] on p "Apply filter" at bounding box center [952, 461] width 41 height 10
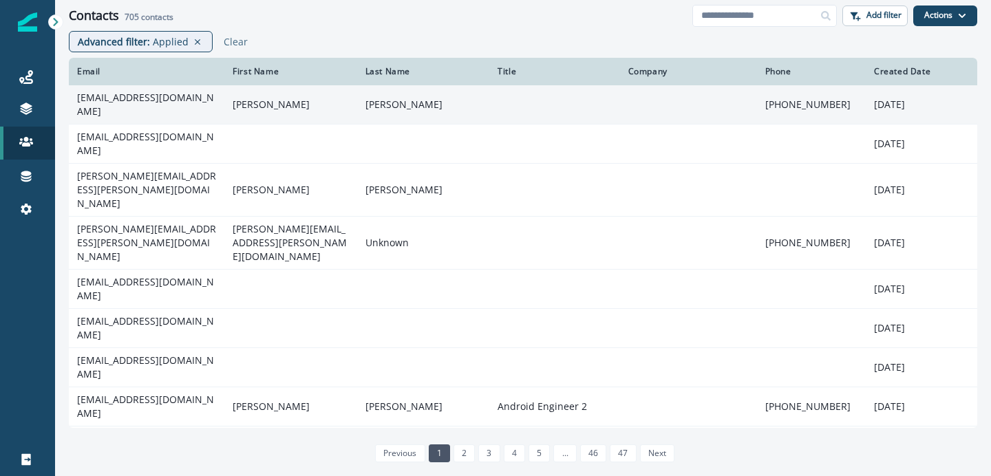
click at [171, 112] on td "[EMAIL_ADDRESS][DOMAIN_NAME]" at bounding box center [147, 104] width 156 height 39
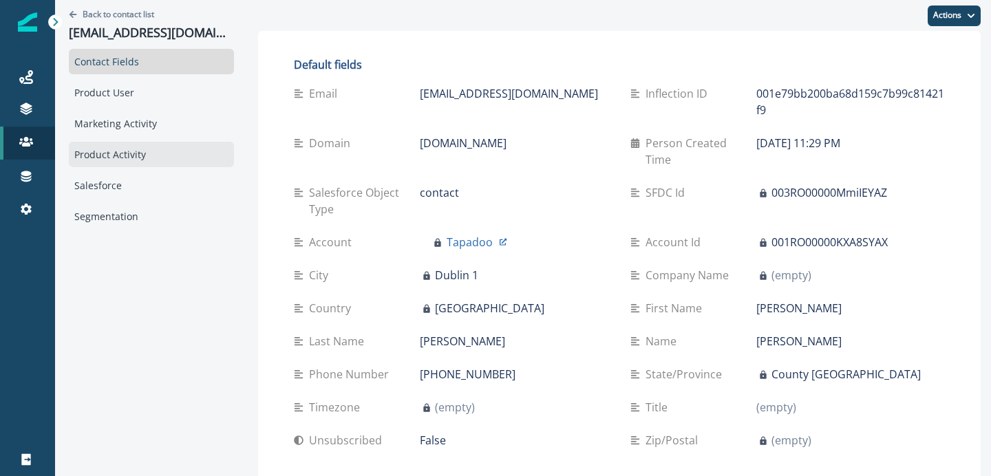
click at [136, 159] on div "Product Activity" at bounding box center [151, 154] width 165 height 25
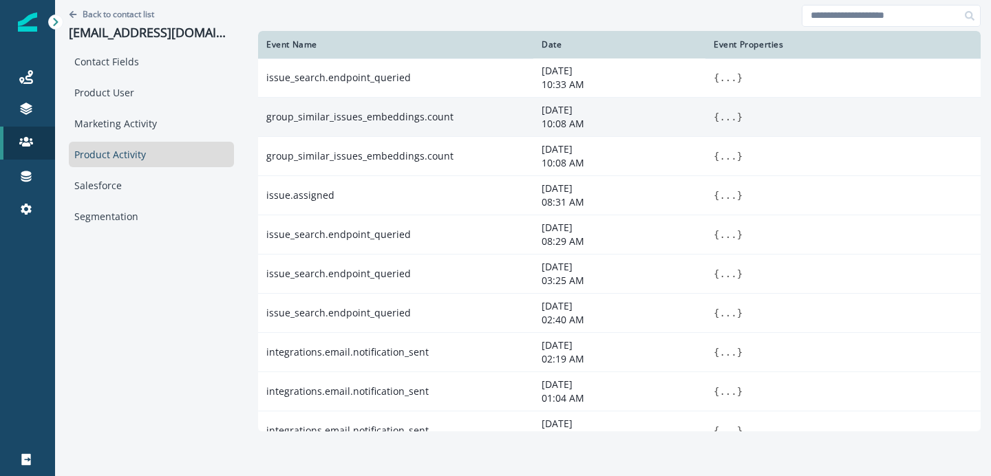
click at [729, 116] on button "..." at bounding box center [727, 117] width 17 height 14
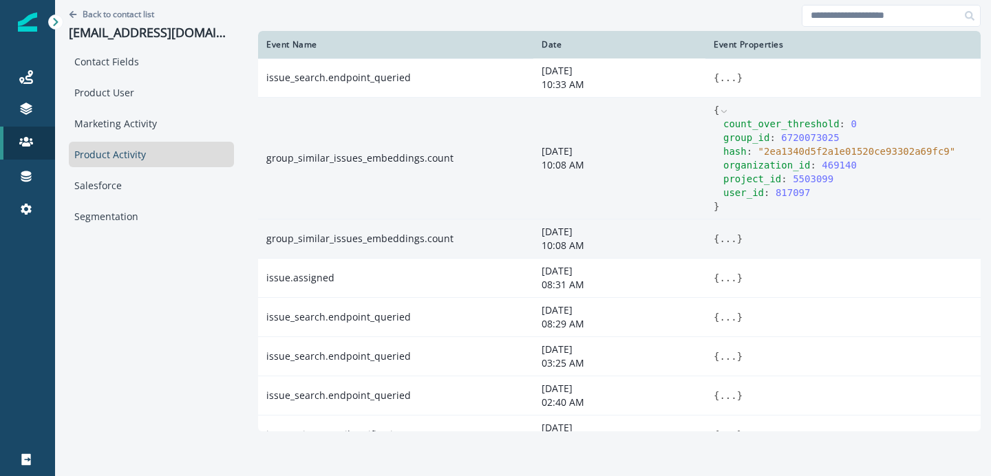
click at [734, 237] on button "..." at bounding box center [727, 239] width 17 height 14
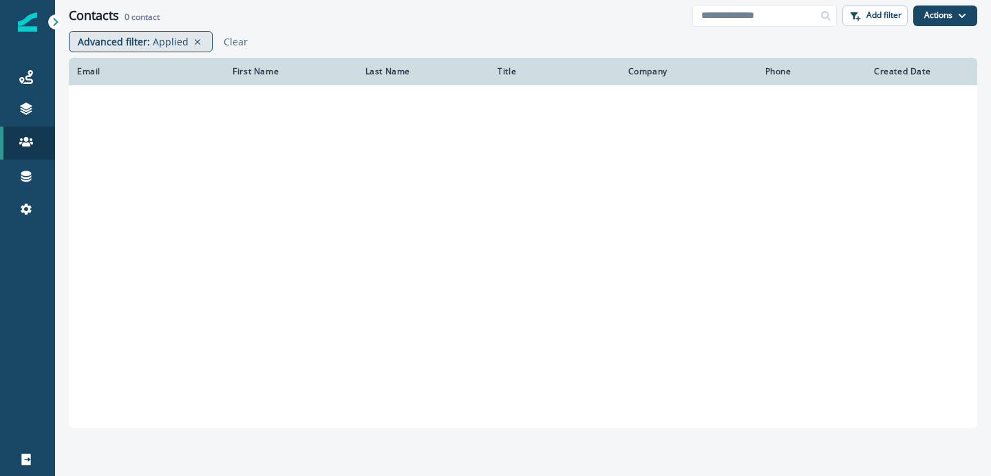
click at [141, 34] on p "Advanced filter :" at bounding box center [114, 41] width 72 height 14
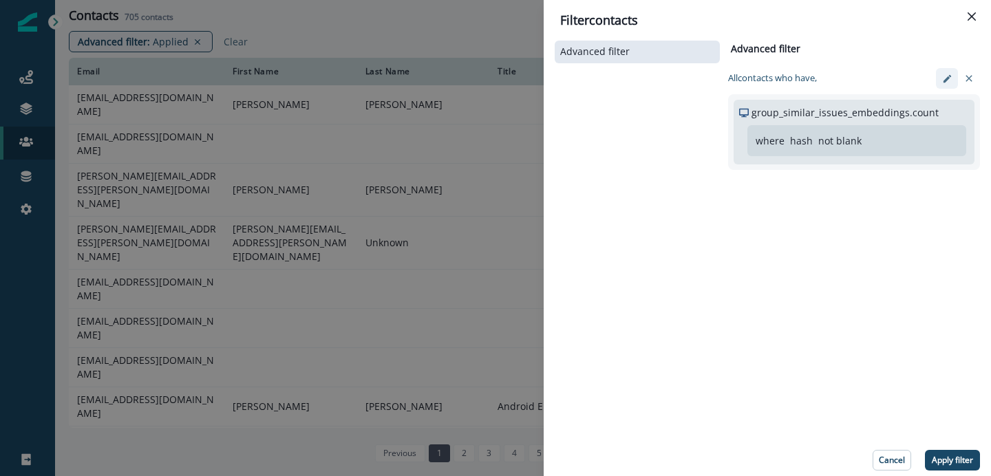
click at [942, 81] on icon "edit-filter" at bounding box center [947, 79] width 10 height 10
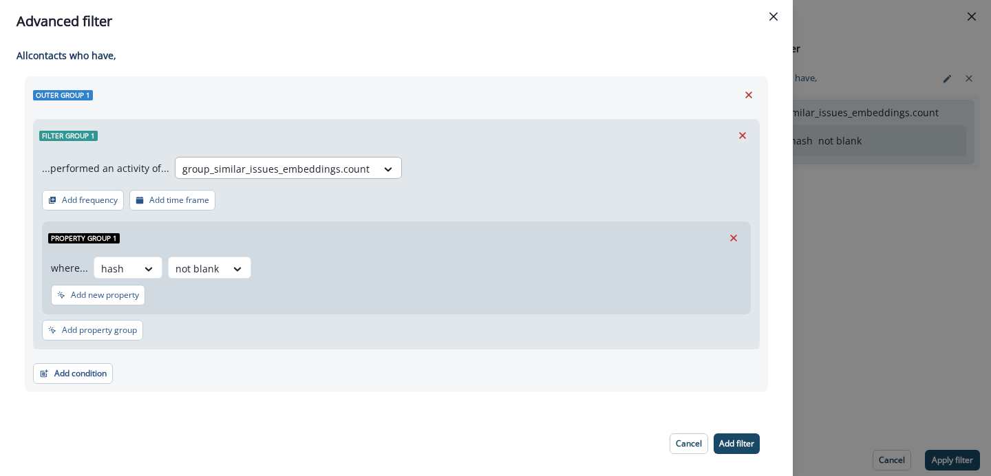
click at [352, 167] on div at bounding box center [275, 168] width 187 height 17
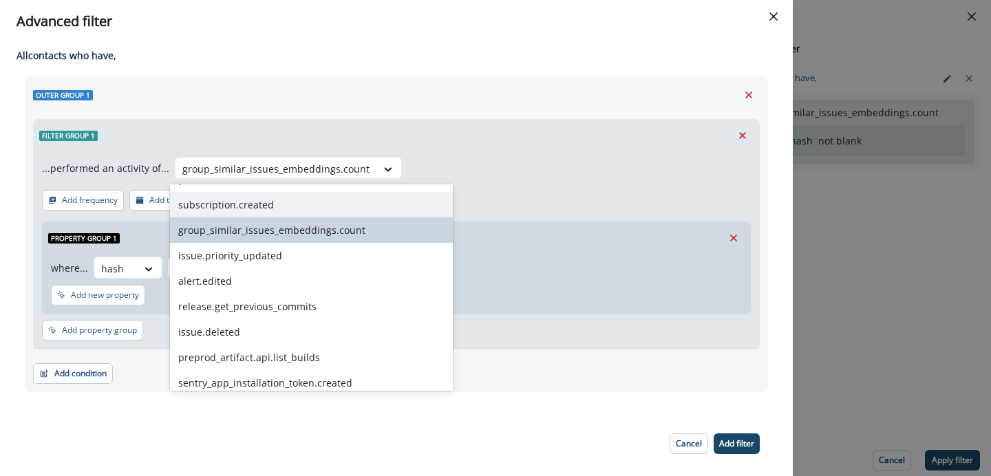
scroll to position [82, 0]
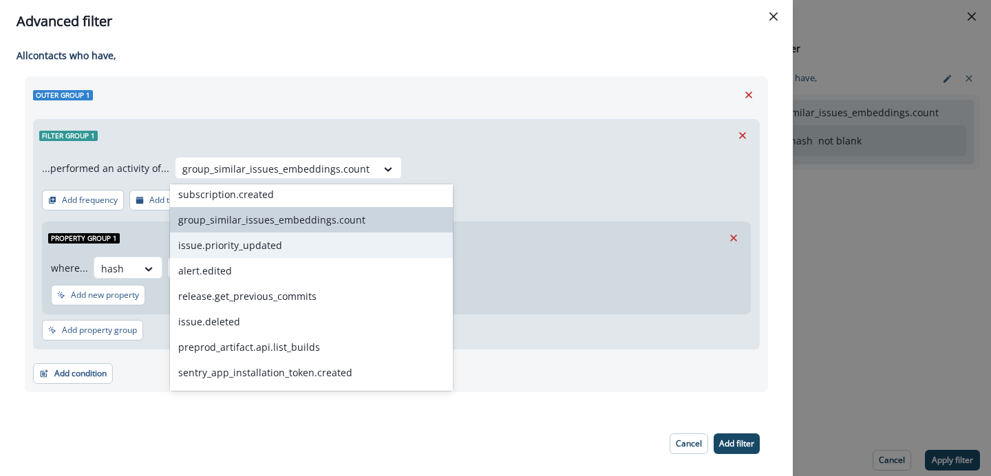
click at [286, 257] on div "issue.priority_updated" at bounding box center [311, 245] width 283 height 25
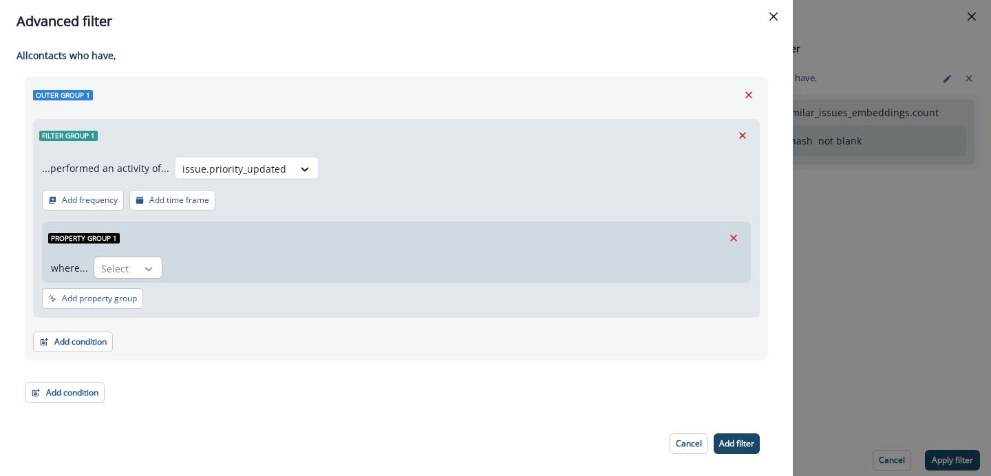
click at [158, 269] on div at bounding box center [148, 269] width 23 height 14
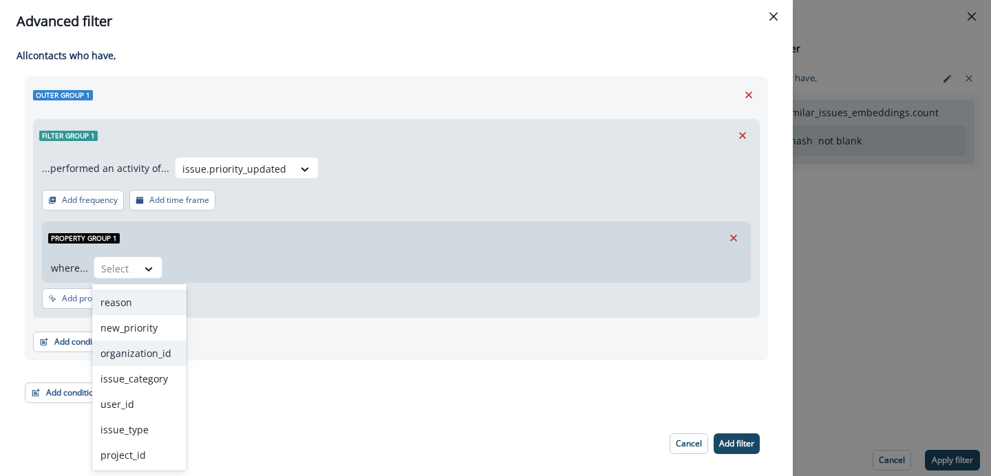
scroll to position [0, 0]
click at [264, 164] on div at bounding box center [234, 168] width 104 height 17
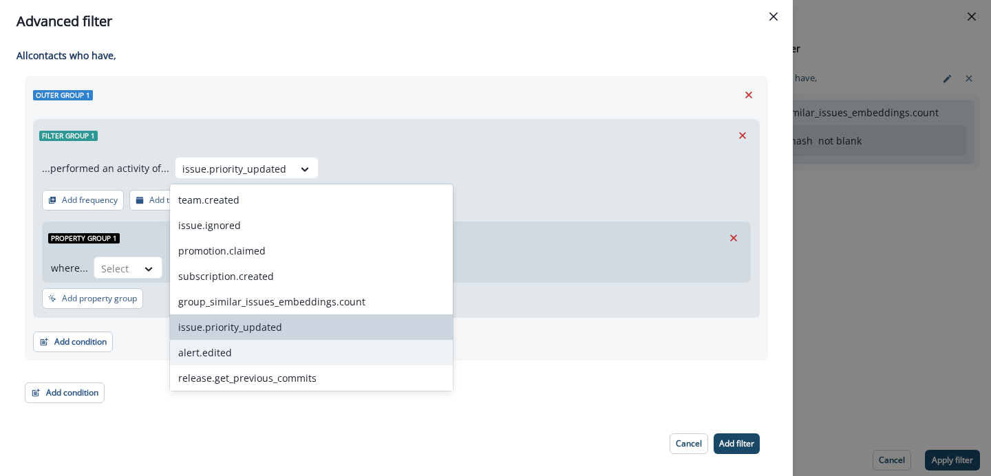
scroll to position [25, 0]
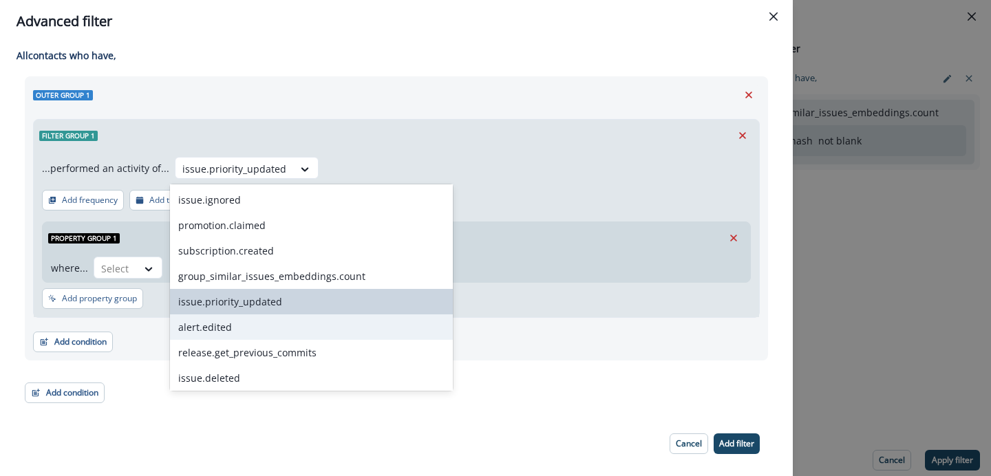
click at [248, 334] on div "alert.edited" at bounding box center [311, 327] width 283 height 25
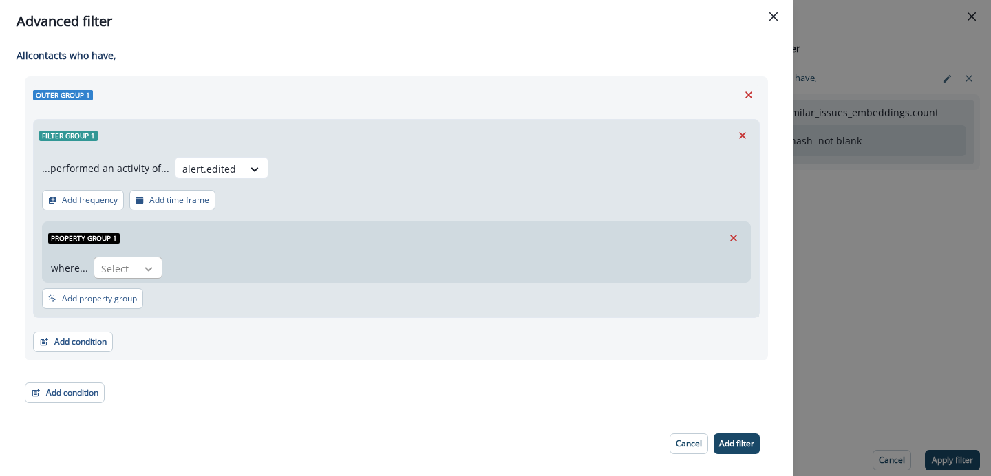
click at [145, 264] on icon at bounding box center [148, 269] width 12 height 14
click at [220, 177] on div at bounding box center [209, 168] width 54 height 17
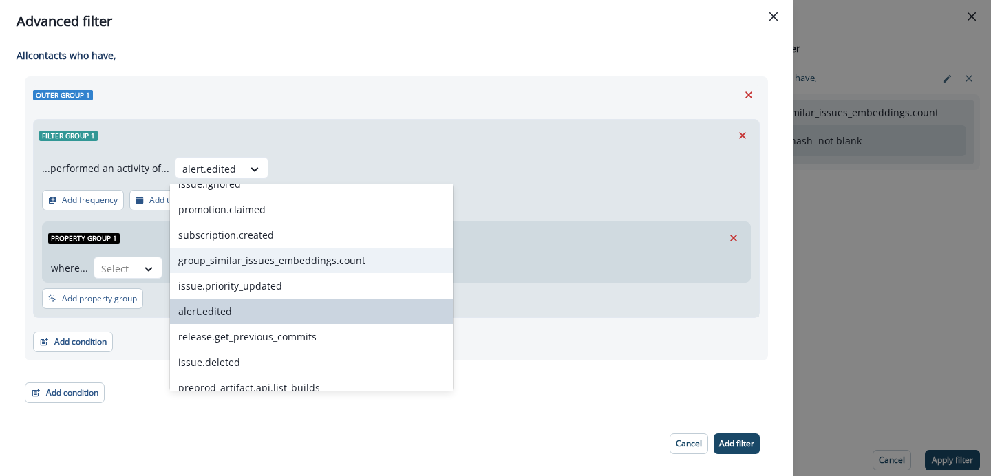
scroll to position [57, 0]
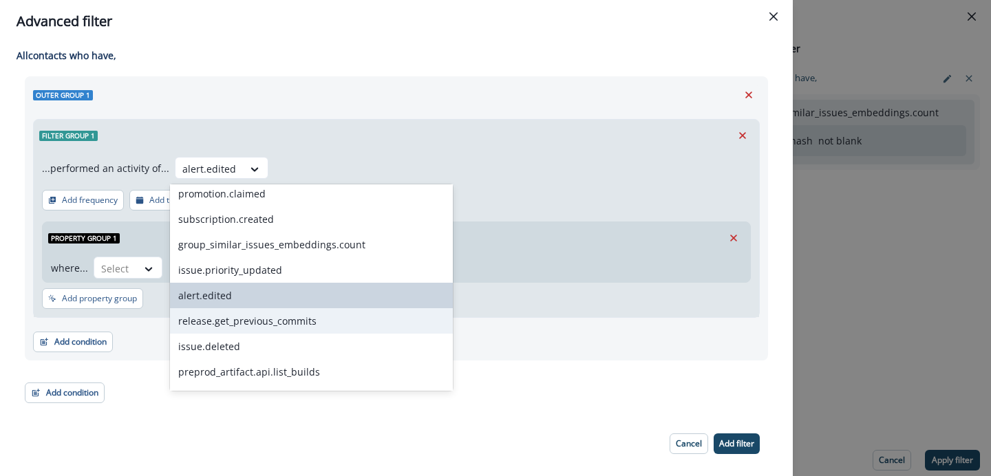
click at [227, 324] on div "release.get_previous_commits" at bounding box center [311, 320] width 283 height 25
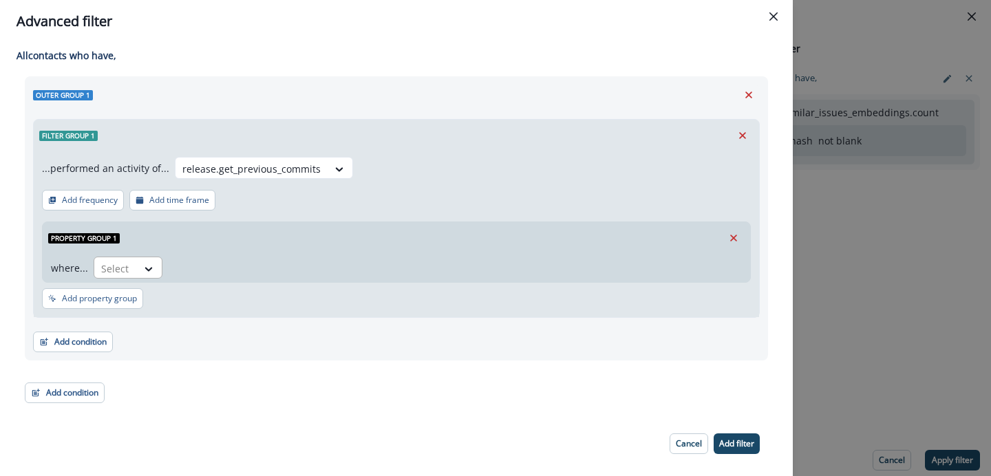
click at [149, 257] on div at bounding box center [149, 268] width 25 height 23
click at [279, 167] on div at bounding box center [251, 168] width 138 height 17
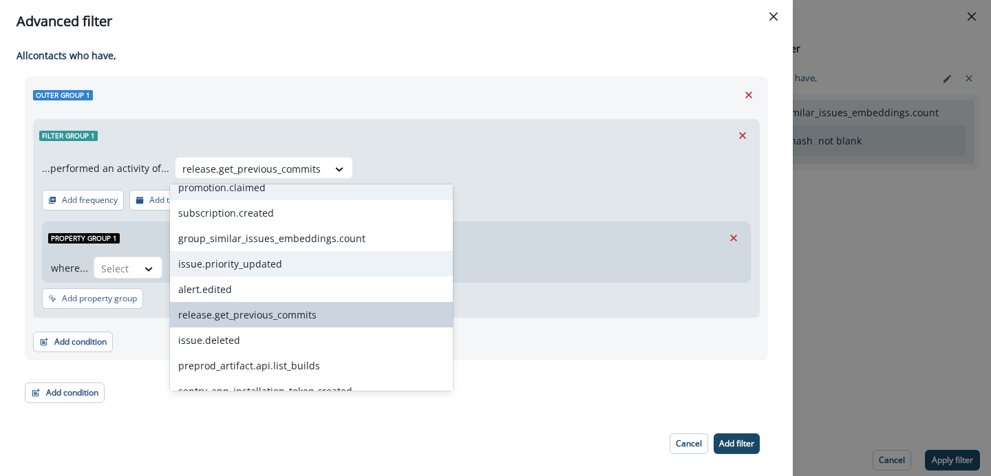
scroll to position [71, 0]
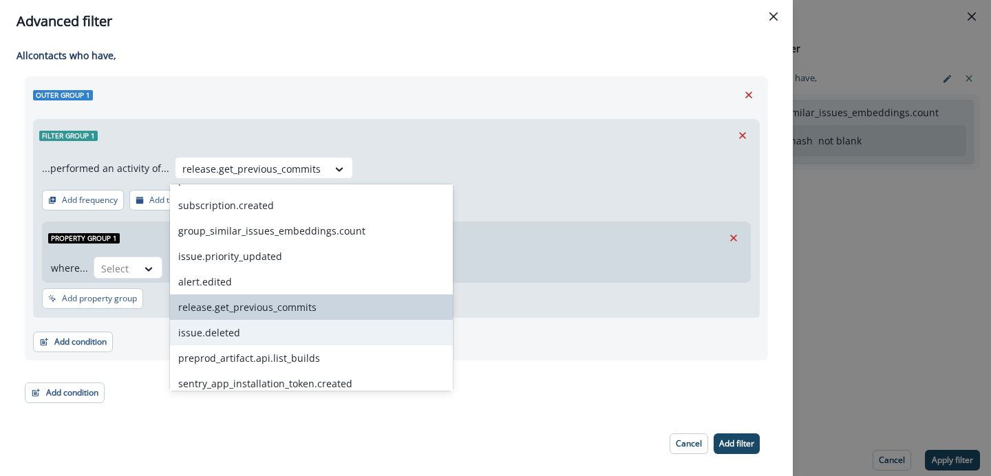
click at [234, 340] on div "issue.deleted" at bounding box center [311, 332] width 283 height 25
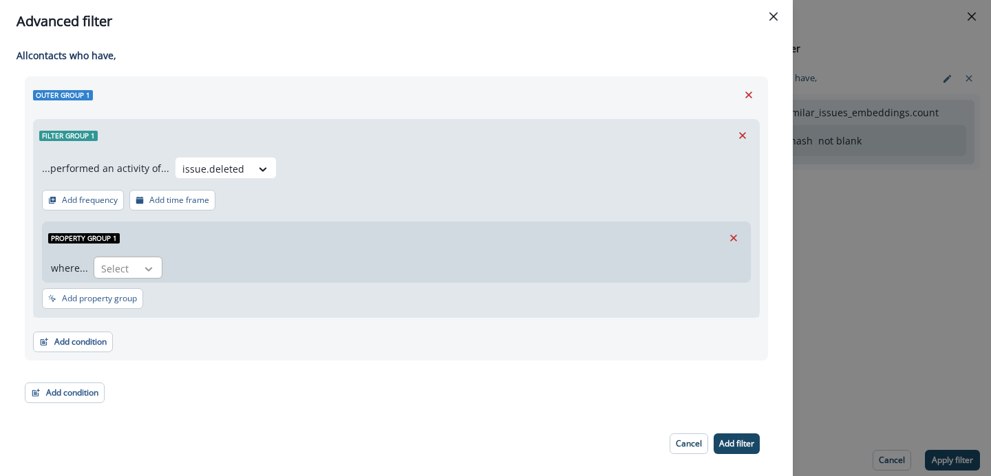
click at [149, 273] on icon at bounding box center [148, 269] width 12 height 14
click at [240, 177] on div "issue.deleted" at bounding box center [214, 169] width 76 height 23
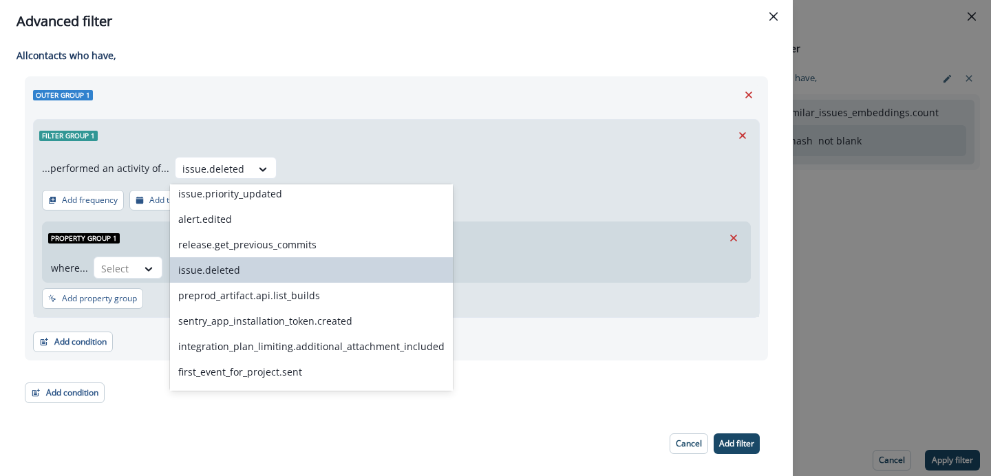
scroll to position [136, 0]
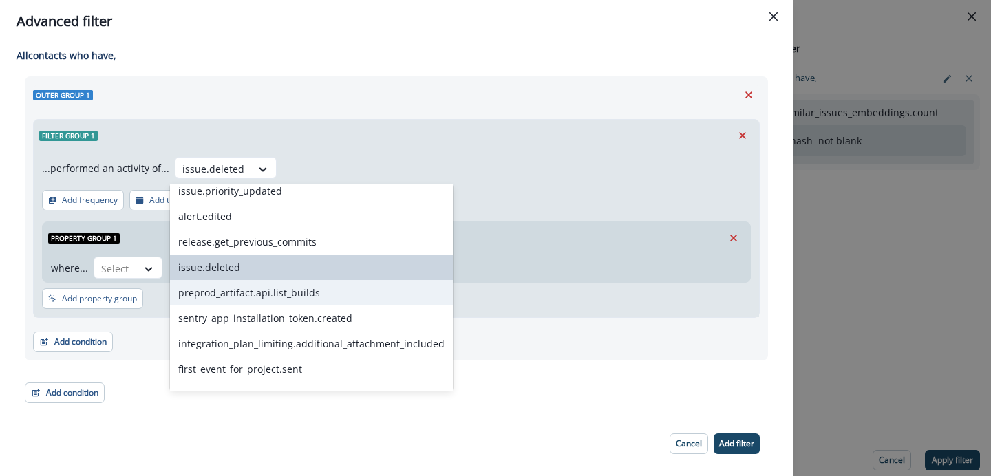
click at [227, 288] on div "preprod_artifact.api.list_builds" at bounding box center [311, 292] width 283 height 25
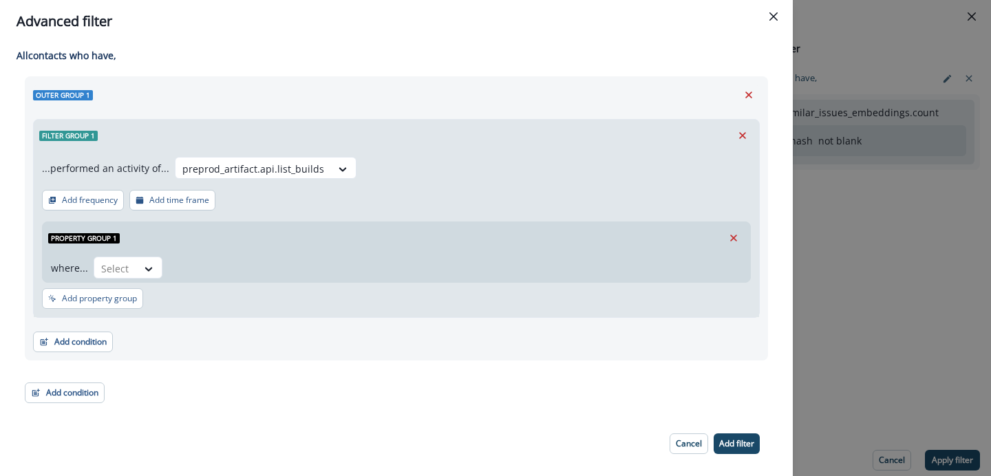
click at [156, 256] on div "where... Select" at bounding box center [397, 268] width 708 height 28
click at [149, 267] on icon at bounding box center [148, 269] width 12 height 14
click at [268, 173] on div at bounding box center [253, 168] width 142 height 17
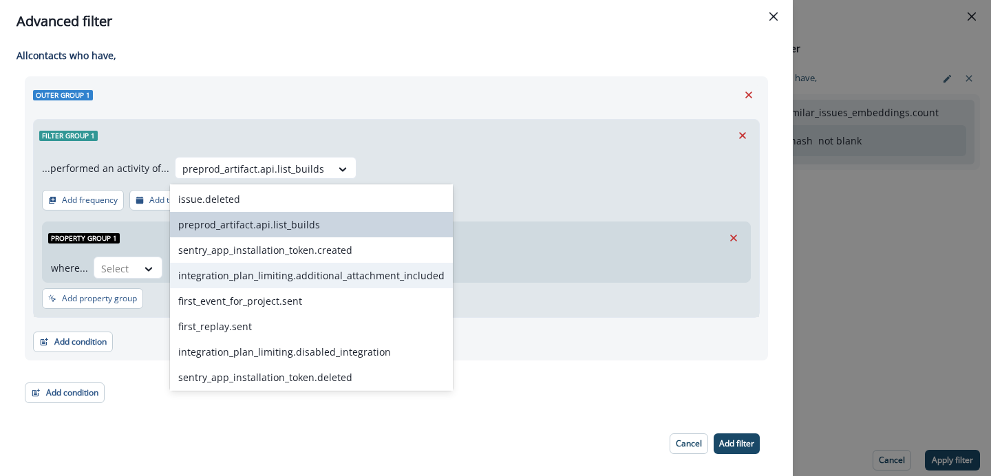
scroll to position [207, 0]
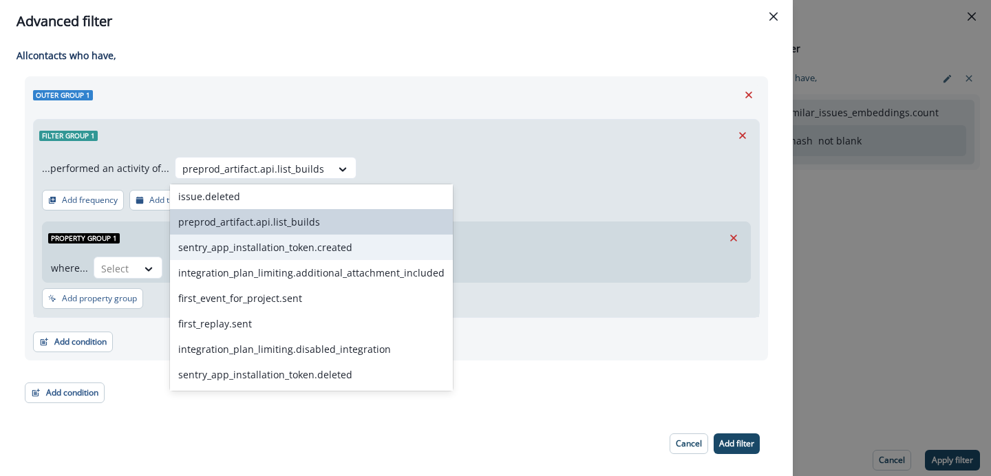
click at [265, 253] on div "sentry_app_installation_token.created" at bounding box center [311, 247] width 283 height 25
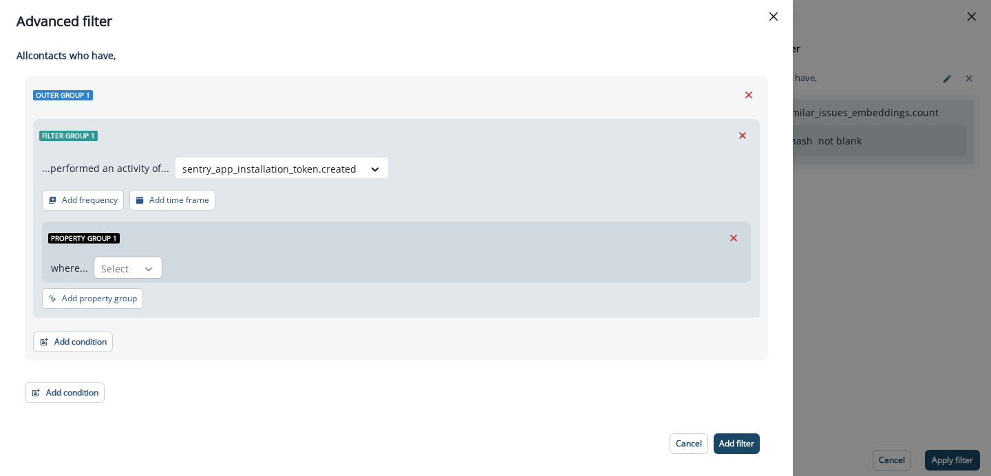
click at [147, 270] on icon at bounding box center [149, 269] width 8 height 4
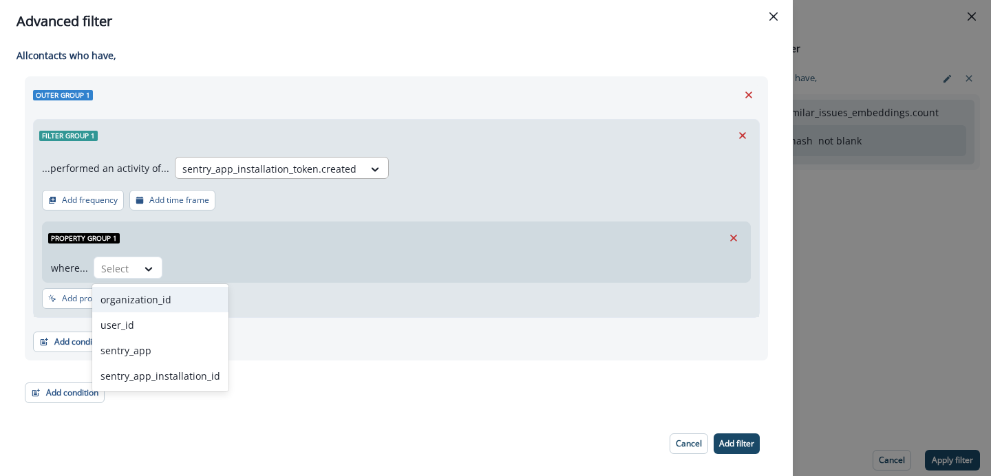
click at [285, 166] on div at bounding box center [269, 168] width 174 height 17
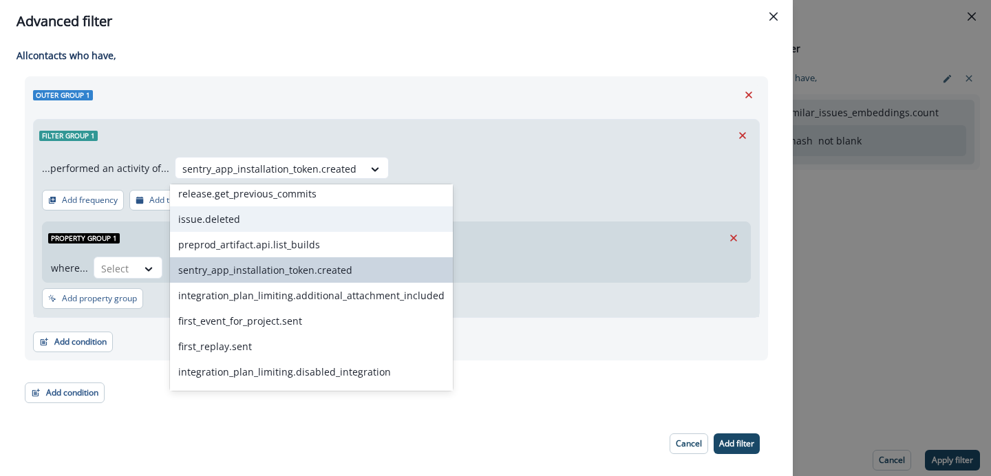
scroll to position [200, 0]
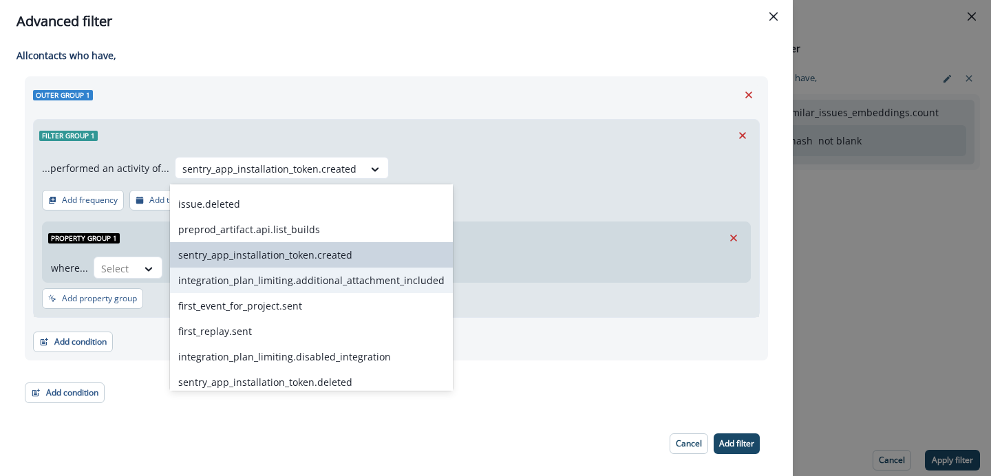
click at [276, 284] on div "integration_plan_limiting.additional_attachment_included" at bounding box center [311, 280] width 283 height 25
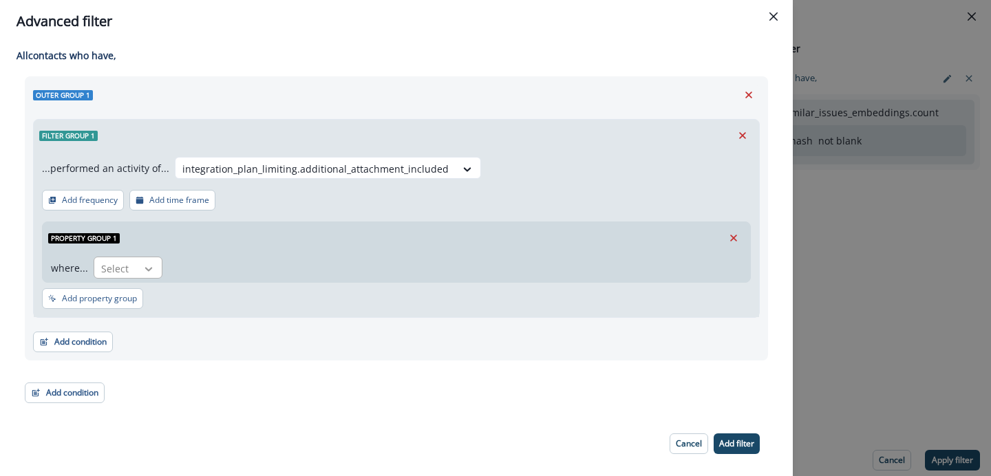
click at [158, 268] on div at bounding box center [148, 269] width 23 height 14
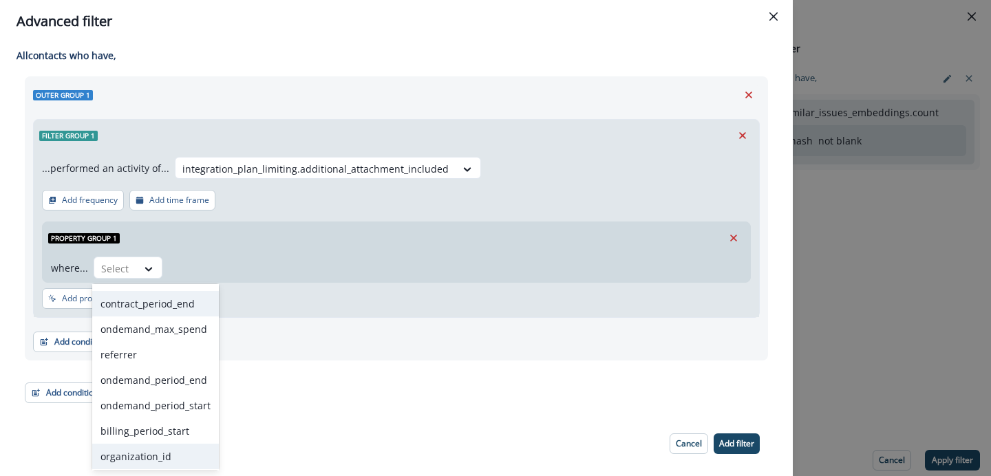
scroll to position [0, 0]
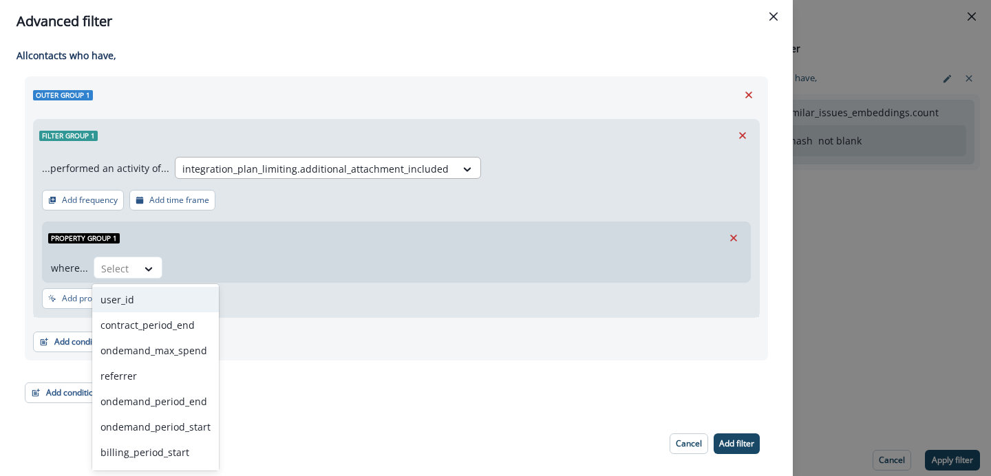
click at [357, 166] on div at bounding box center [315, 168] width 266 height 17
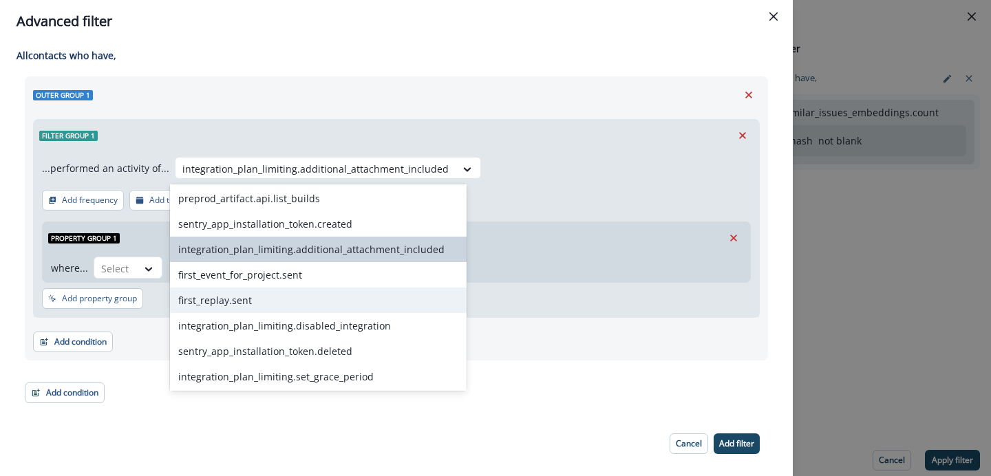
scroll to position [234, 0]
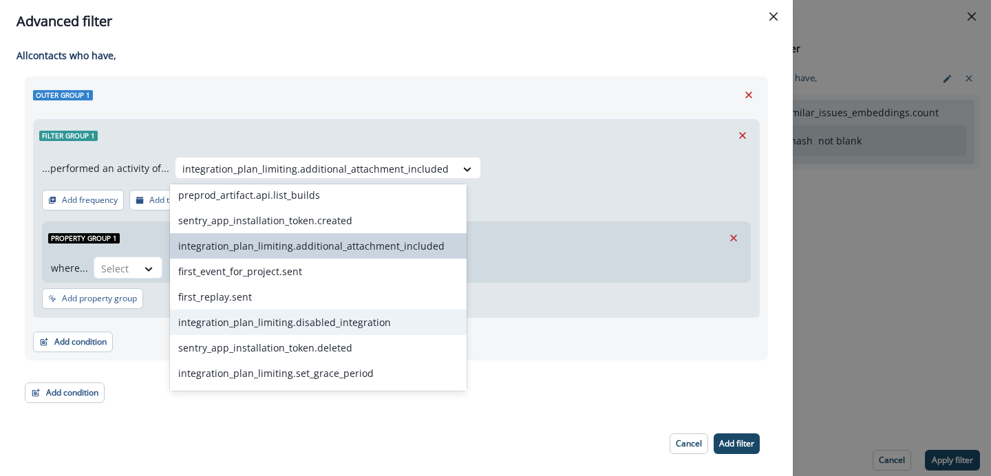
click at [314, 320] on div "integration_plan_limiting.disabled_integration" at bounding box center [318, 322] width 297 height 25
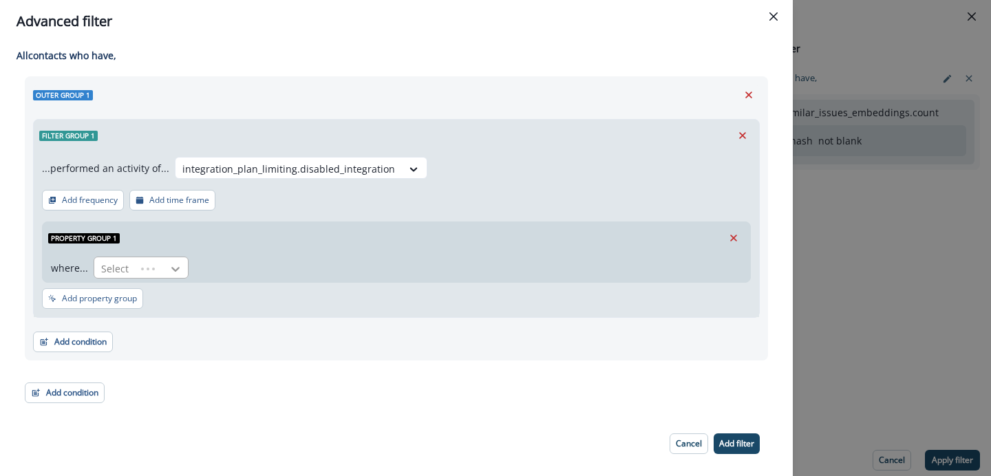
click at [176, 270] on icon at bounding box center [176, 269] width 14 height 14
click at [200, 259] on div "where... Select" at bounding box center [394, 268] width 686 height 23
click at [181, 267] on div at bounding box center [175, 269] width 25 height 14
click at [359, 216] on div "Property group 1 where... Use Up and Down to choose options, press Enter to sel…" at bounding box center [396, 249] width 709 height 67
click at [193, 264] on div "where... Select" at bounding box center [394, 268] width 686 height 23
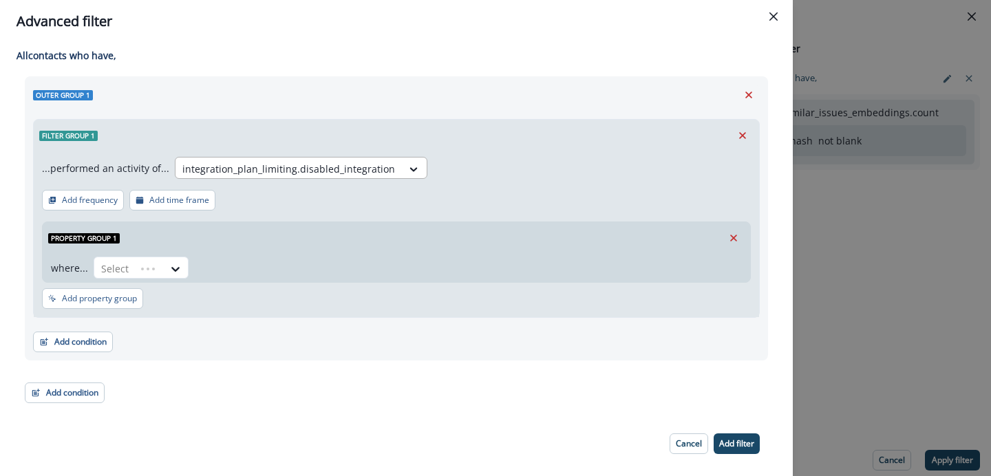
click at [314, 173] on div at bounding box center [288, 168] width 213 height 17
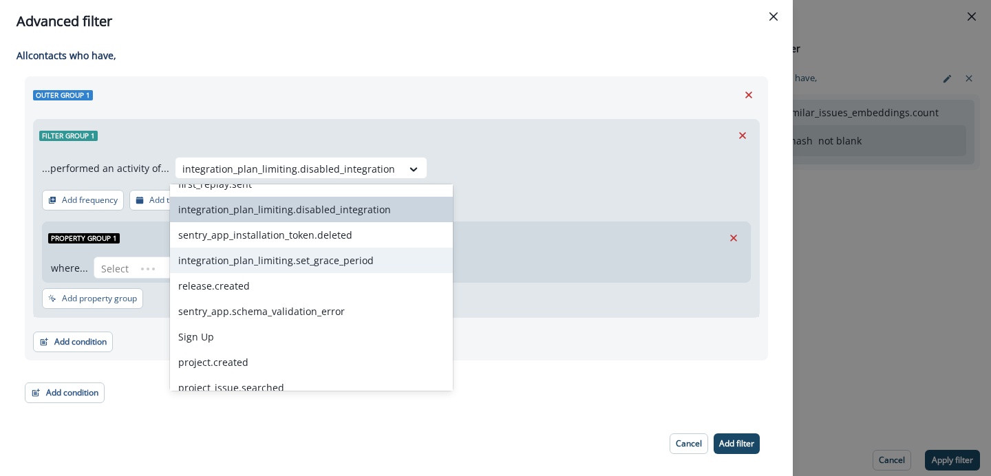
scroll to position [337, 0]
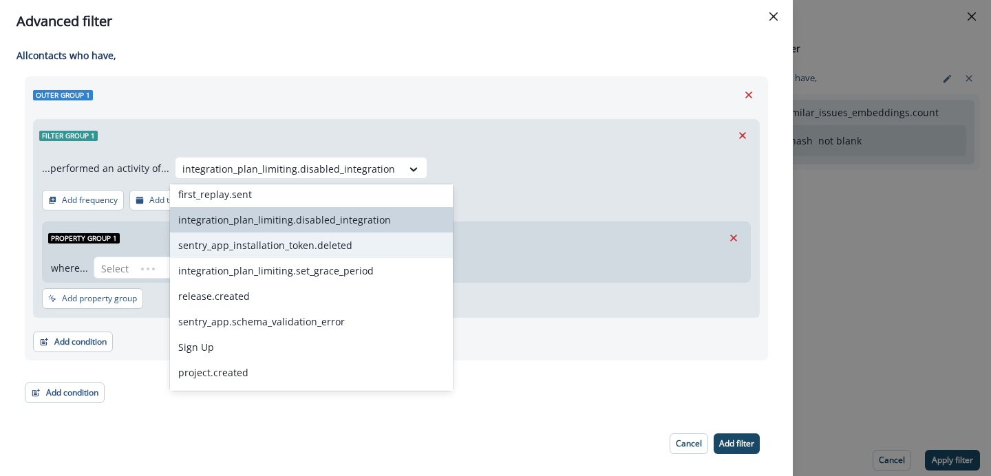
click at [296, 249] on div "sentry_app_installation_token.deleted" at bounding box center [311, 245] width 283 height 25
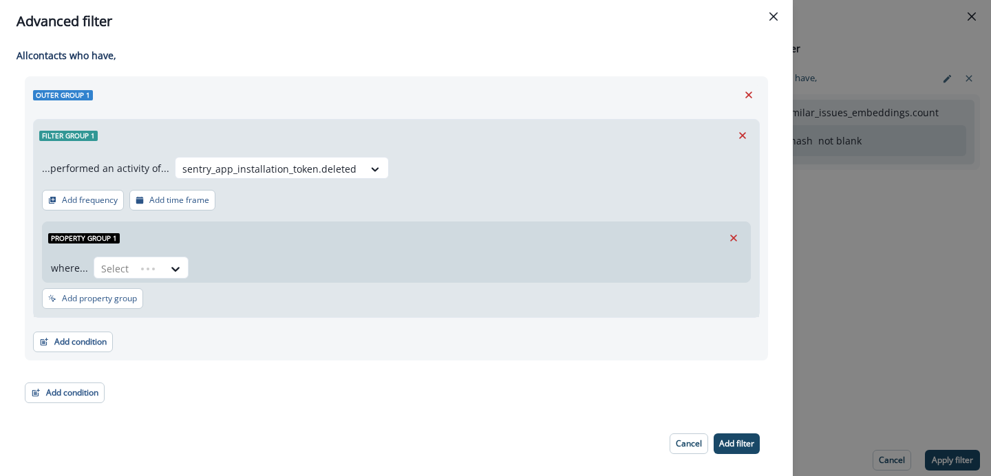
click at [196, 260] on div "where... Select" at bounding box center [394, 268] width 686 height 23
click at [160, 270] on div at bounding box center [162, 268] width 52 height 23
click at [340, 173] on div at bounding box center [269, 168] width 174 height 17
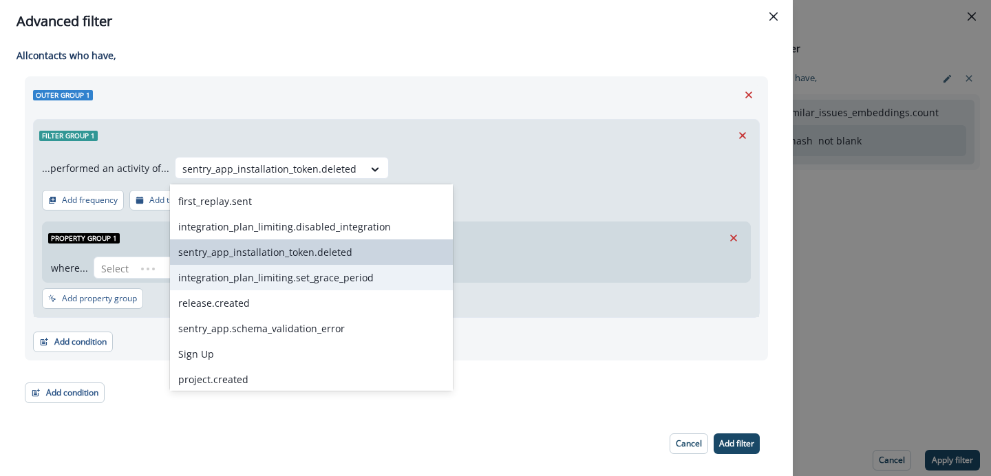
scroll to position [340, 0]
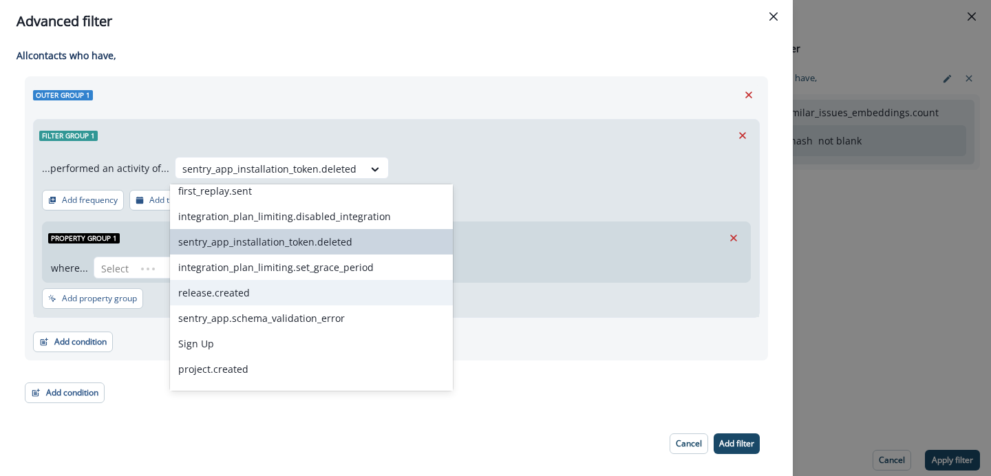
click at [310, 293] on div "release.created" at bounding box center [311, 292] width 283 height 25
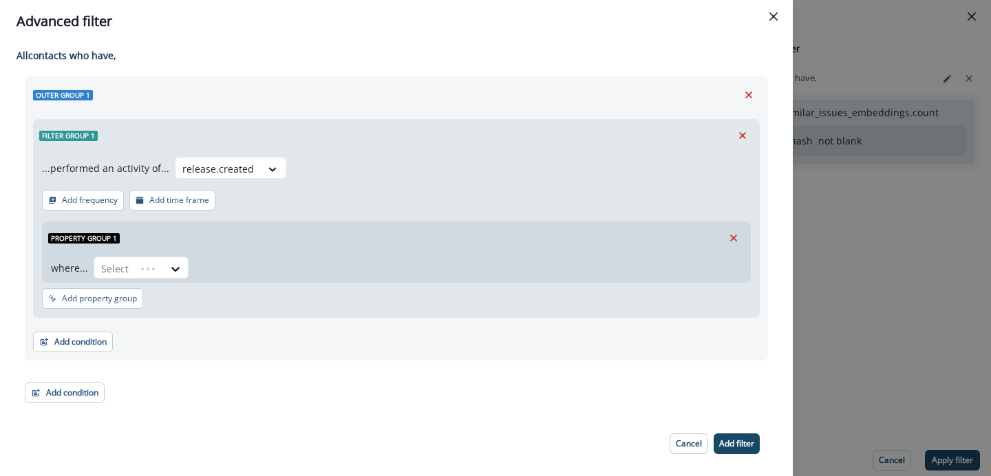
click at [241, 240] on div "Property group 1" at bounding box center [397, 238] width 708 height 32
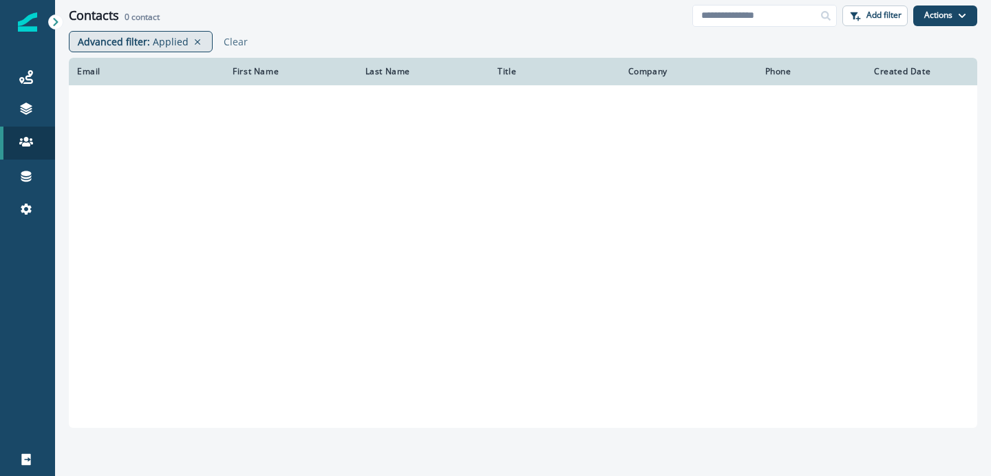
click at [168, 39] on p "Applied" at bounding box center [171, 41] width 36 height 14
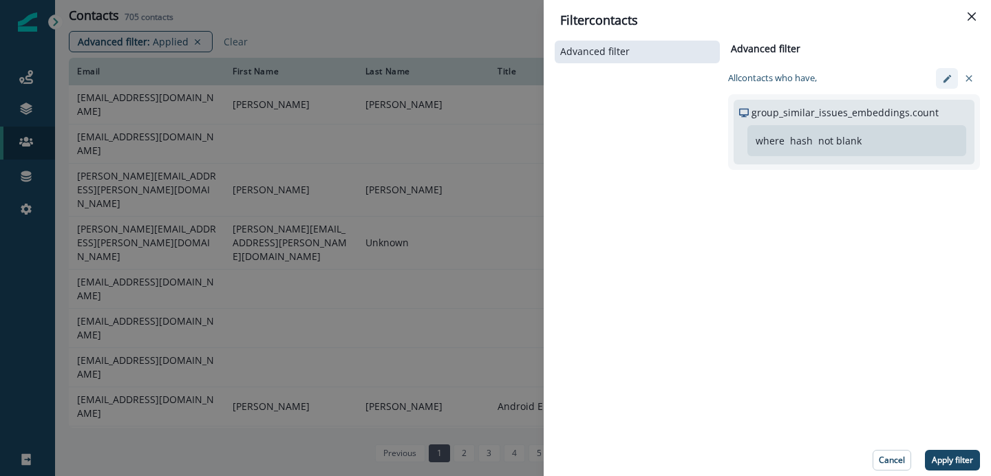
click at [946, 76] on icon "edit-filter" at bounding box center [947, 79] width 10 height 10
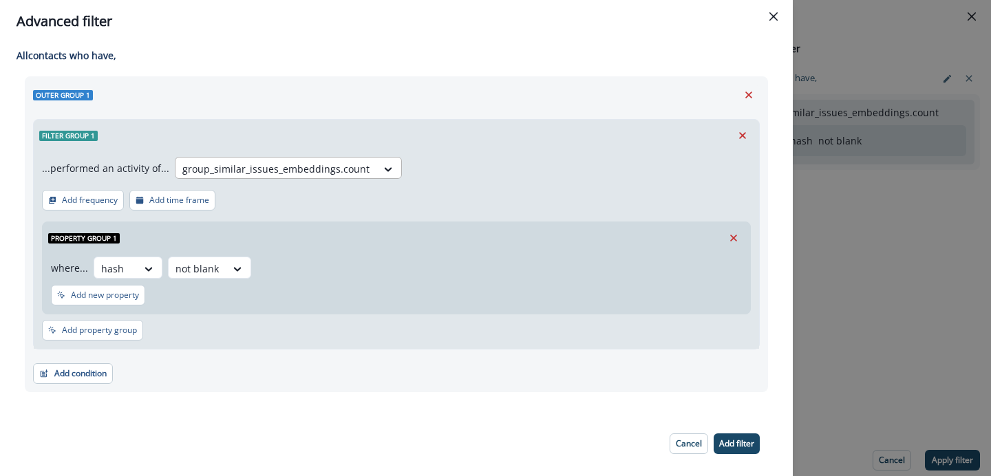
click at [325, 174] on div at bounding box center [275, 168] width 187 height 17
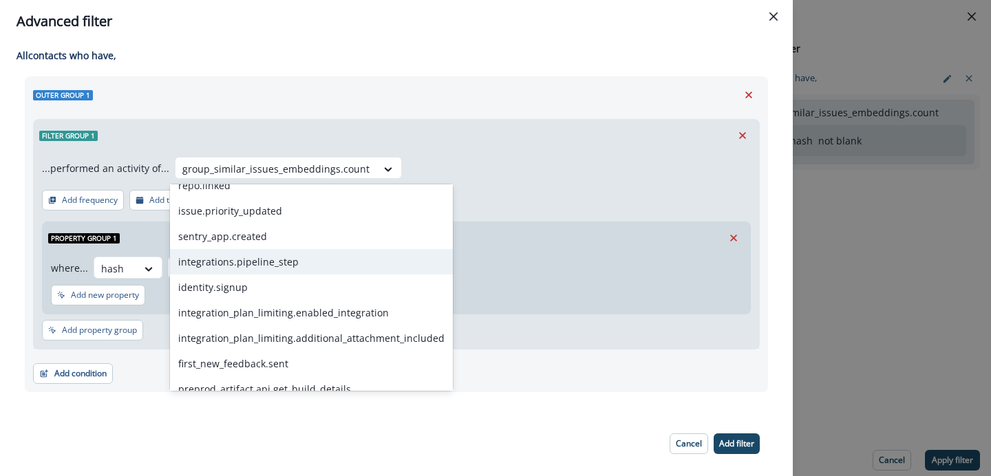
scroll to position [299, 0]
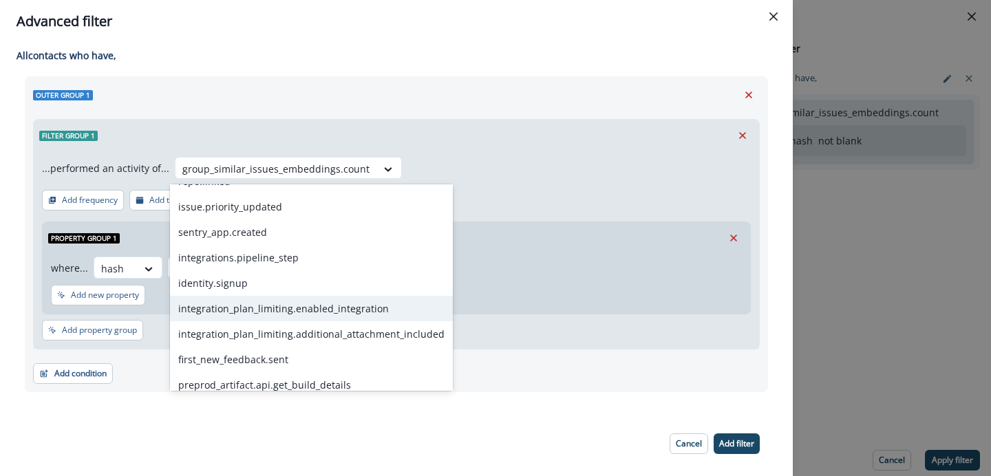
click at [307, 310] on div "integration_plan_limiting.enabled_integration" at bounding box center [311, 308] width 283 height 25
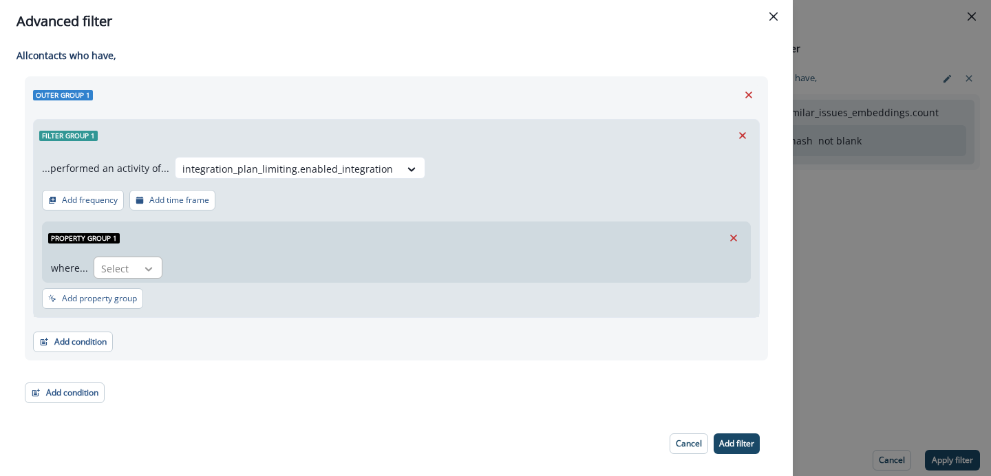
click at [158, 269] on div at bounding box center [148, 269] width 23 height 14
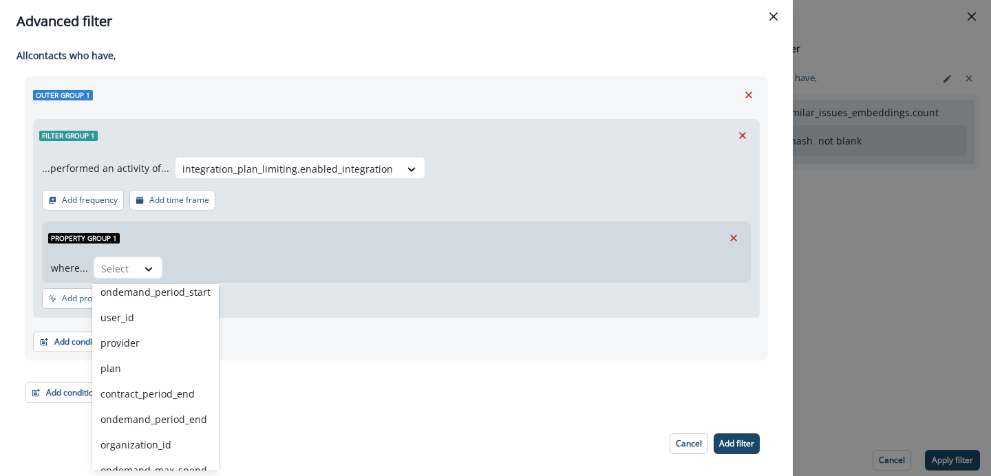
scroll to position [226, 0]
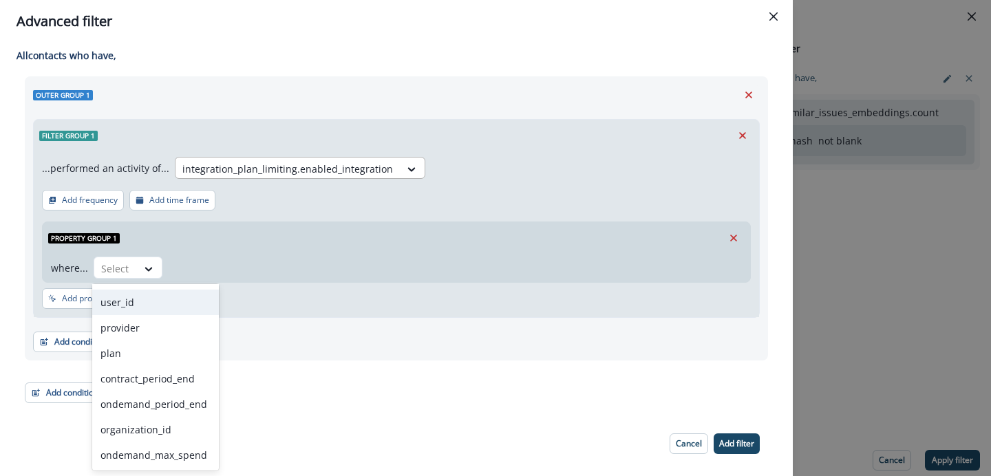
click at [300, 174] on div at bounding box center [287, 168] width 211 height 17
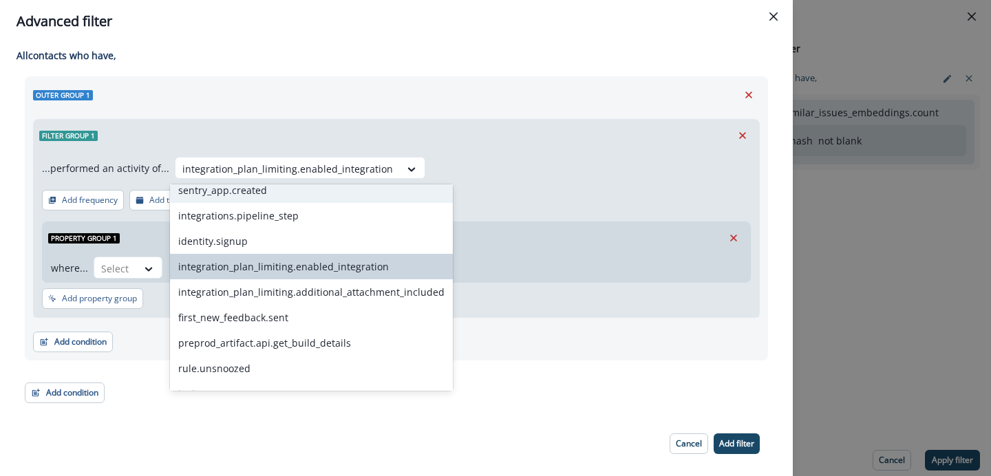
scroll to position [348, 0]
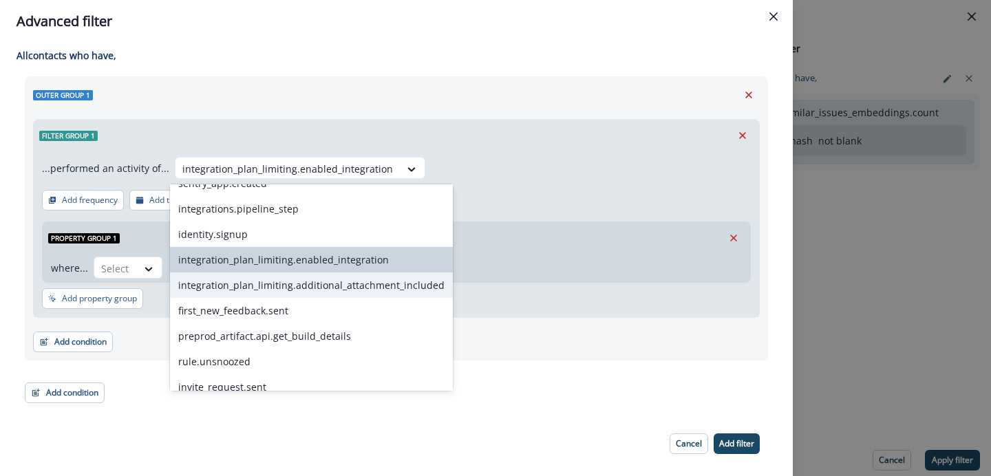
click at [280, 291] on div "integration_plan_limiting.additional_attachment_included" at bounding box center [311, 285] width 283 height 25
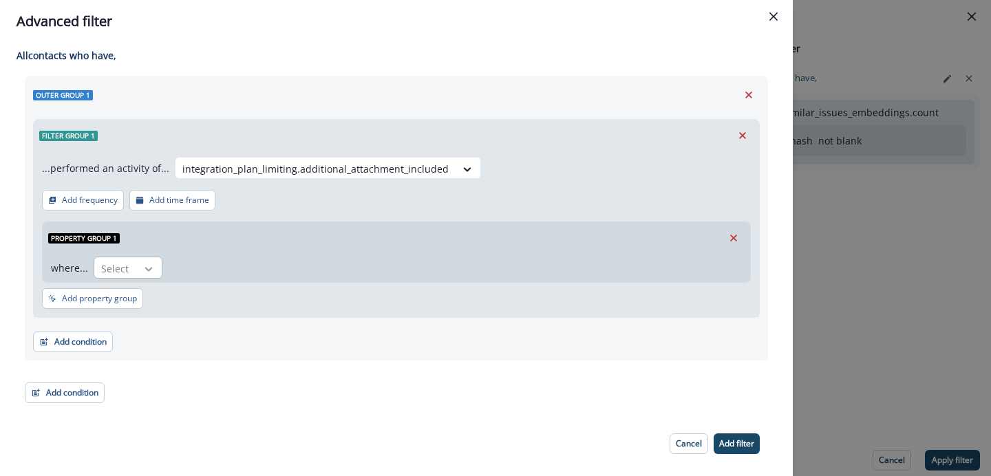
click at [154, 272] on div at bounding box center [148, 269] width 23 height 14
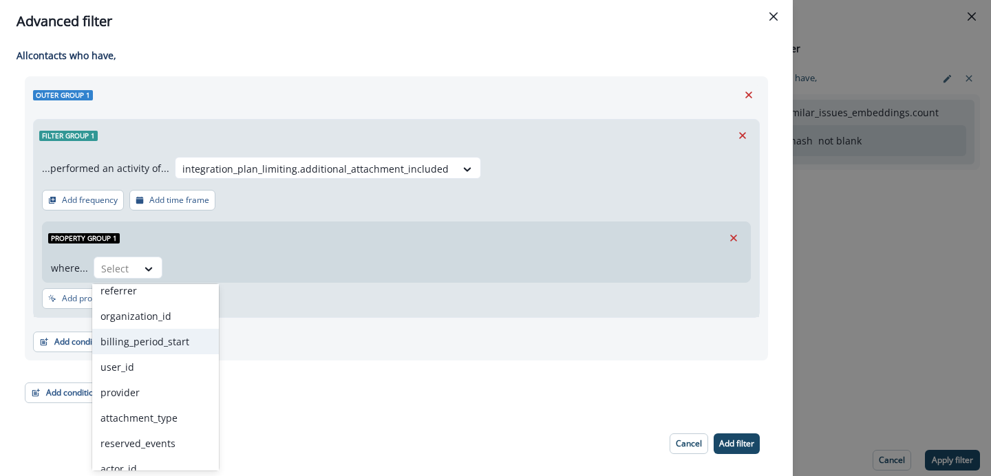
scroll to position [226, 0]
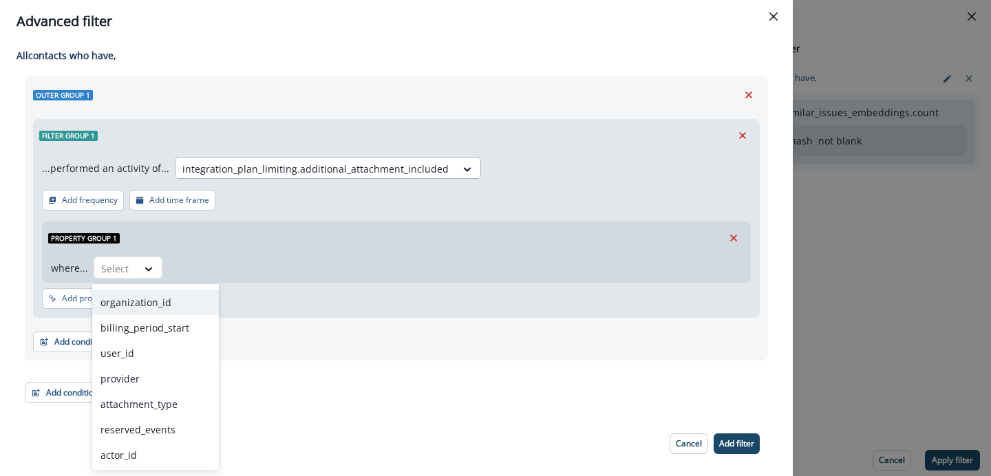
click at [314, 170] on div at bounding box center [315, 168] width 266 height 17
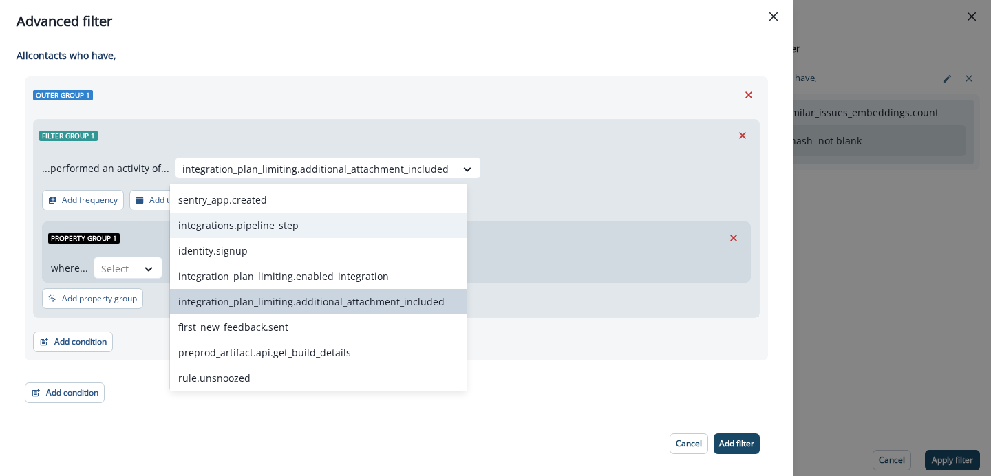
scroll to position [342, 0]
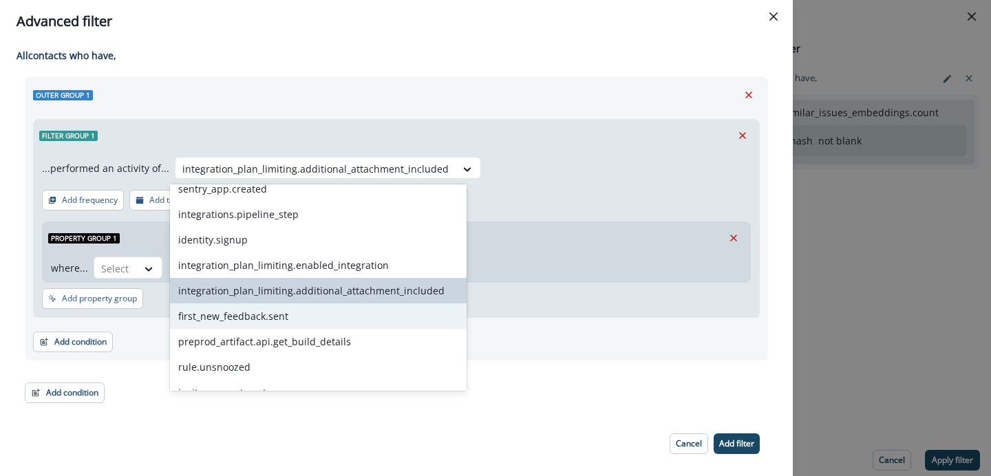
click at [258, 322] on div "first_new_feedback.sent" at bounding box center [318, 316] width 297 height 25
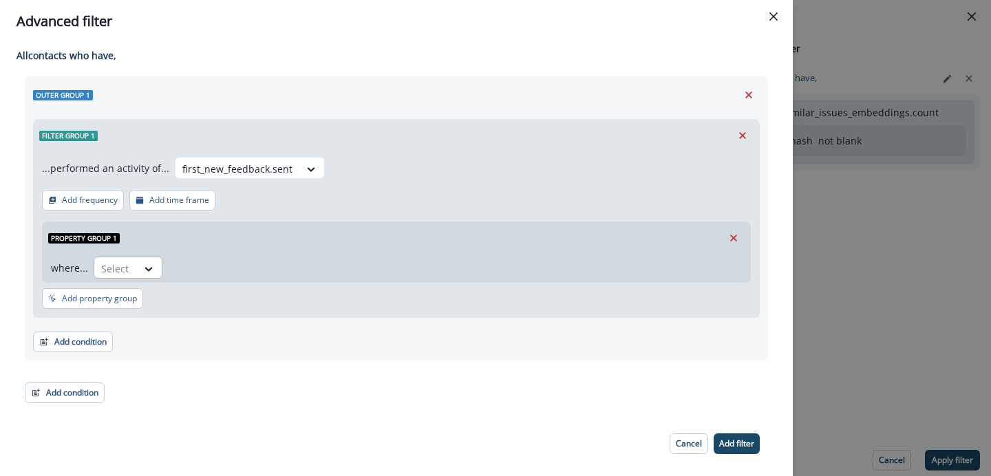
click at [159, 279] on div at bounding box center [149, 268] width 25 height 23
click at [286, 176] on div "first_new_feedback.sent" at bounding box center [238, 169] width 124 height 23
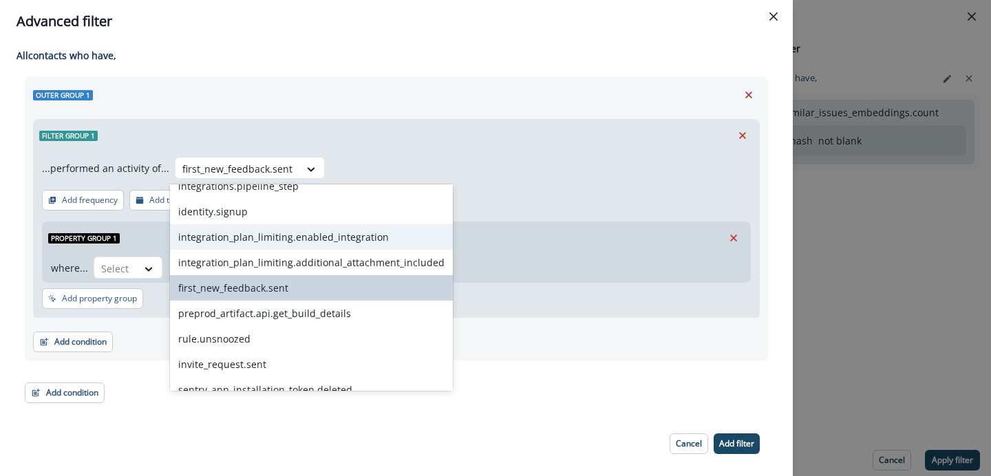
scroll to position [419, 0]
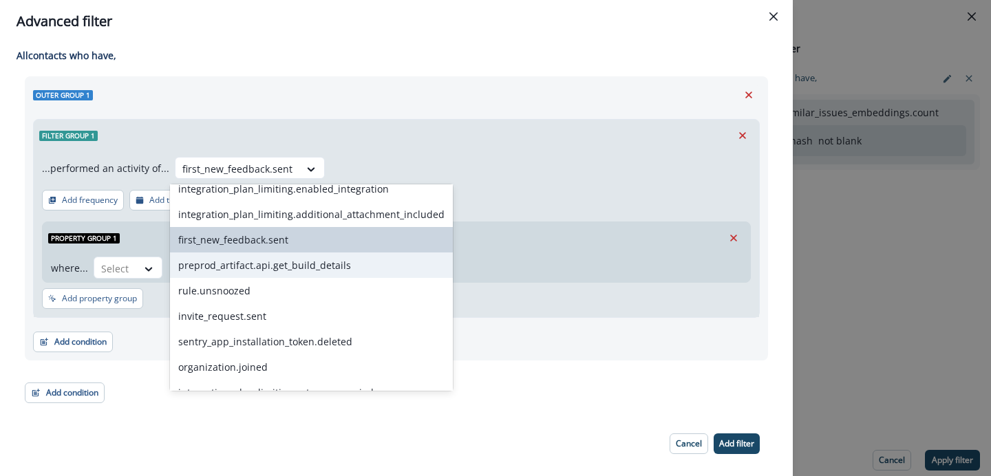
click at [248, 270] on div "preprod_artifact.api.get_build_details" at bounding box center [311, 265] width 283 height 25
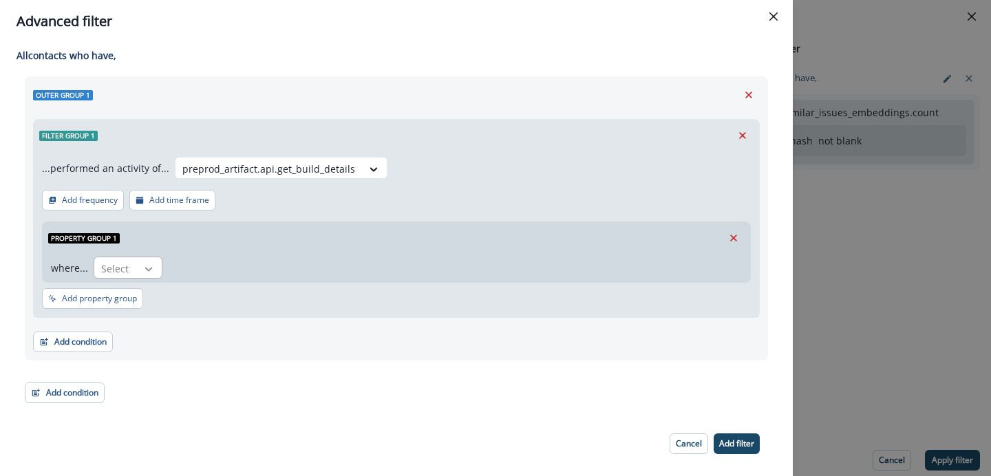
click at [148, 269] on icon at bounding box center [149, 269] width 8 height 4
click at [292, 171] on div at bounding box center [268, 168] width 173 height 17
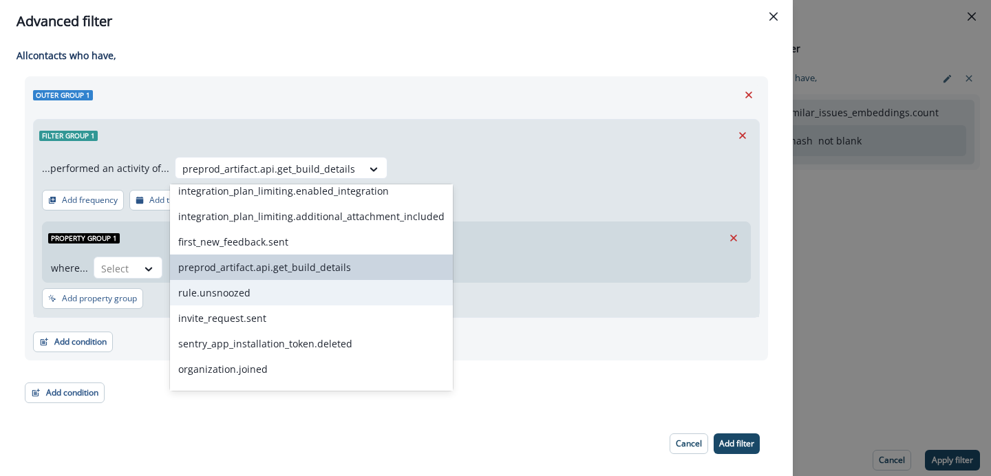
scroll to position [418, 0]
click at [234, 294] on div "rule.unsnoozed" at bounding box center [311, 291] width 283 height 25
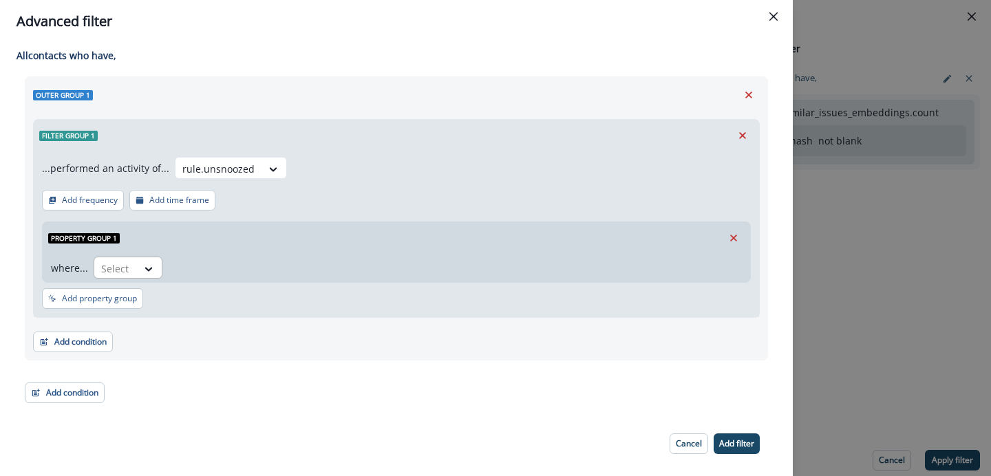
click at [151, 278] on div at bounding box center [149, 268] width 25 height 23
click at [262, 171] on div at bounding box center [273, 169] width 23 height 14
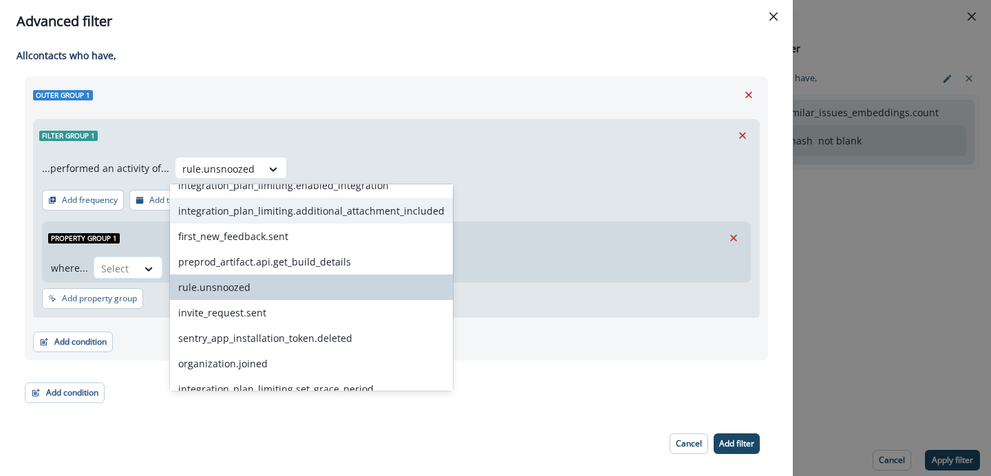
scroll to position [441, 0]
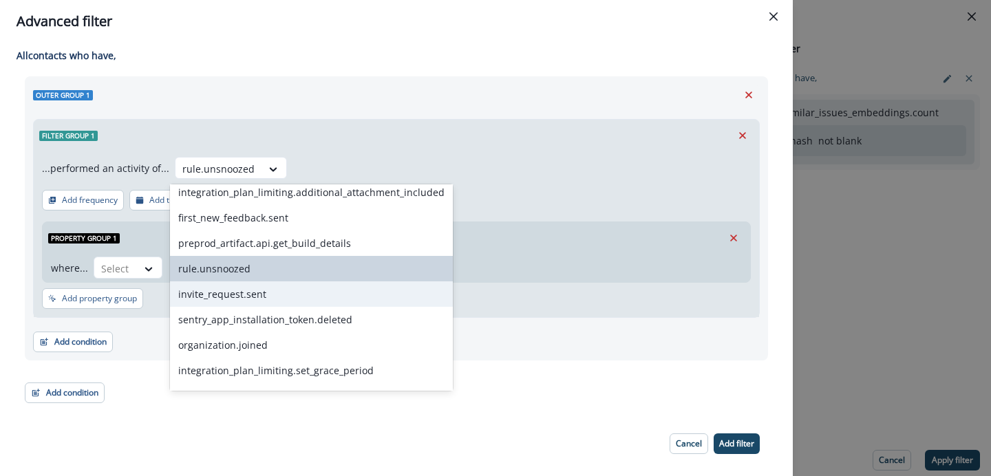
click at [244, 304] on div "invite_request.sent" at bounding box center [311, 294] width 283 height 25
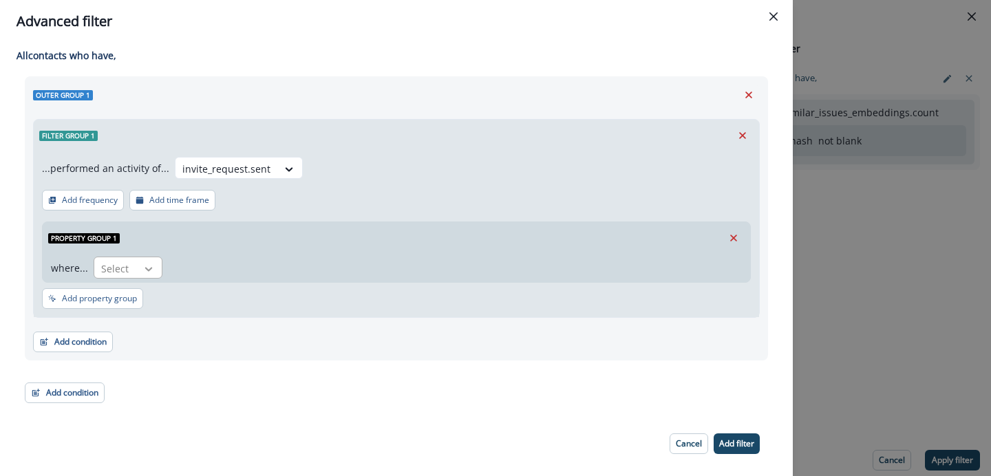
click at [155, 271] on div at bounding box center [148, 269] width 23 height 14
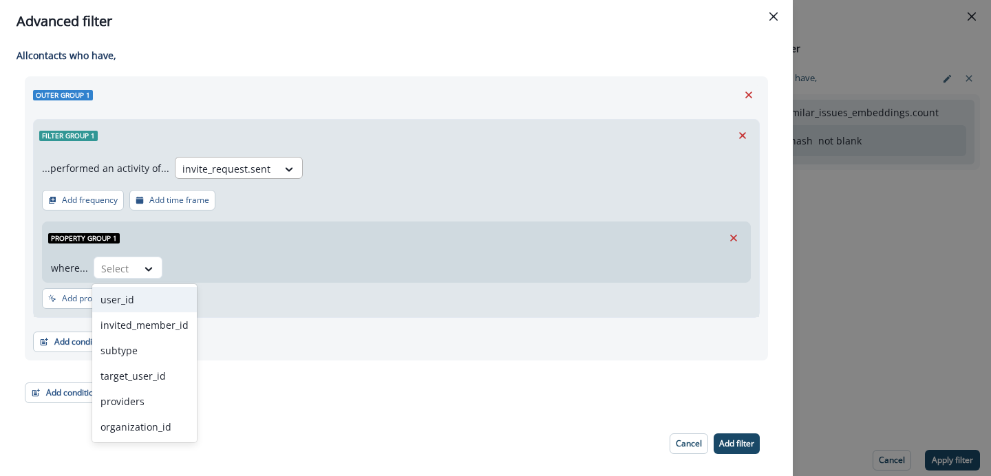
click at [245, 177] on div at bounding box center [226, 168] width 88 height 17
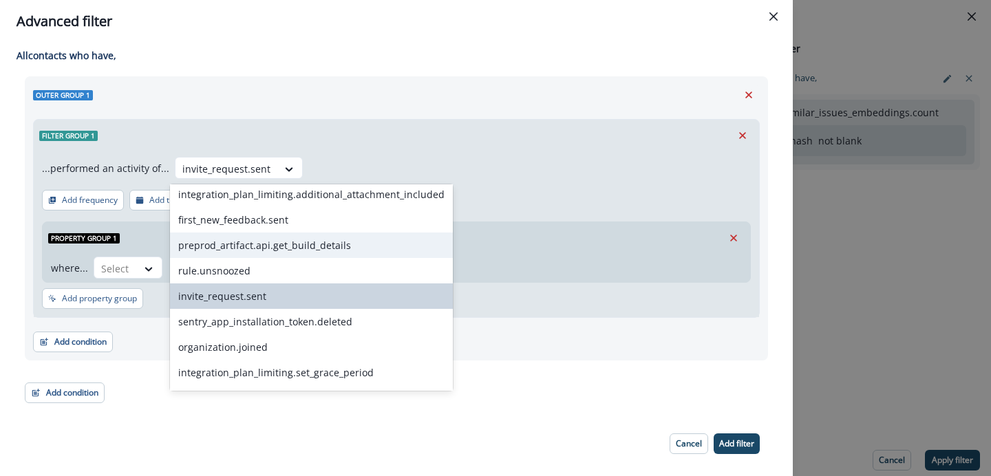
scroll to position [462, 0]
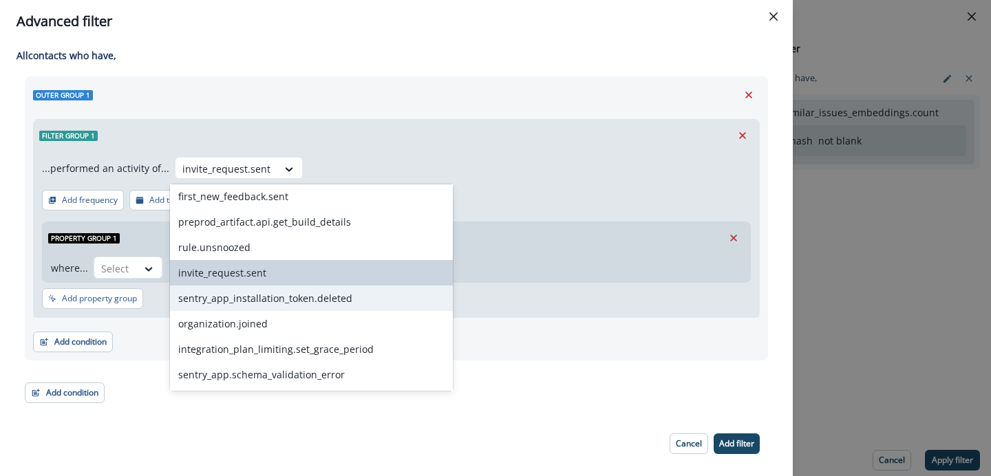
click at [237, 304] on div "sentry_app_installation_token.deleted" at bounding box center [311, 298] width 283 height 25
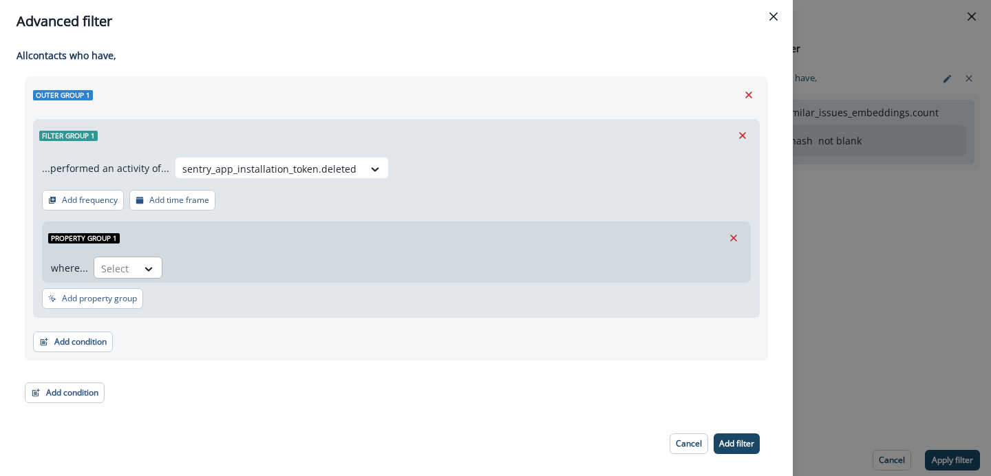
click at [158, 276] on div at bounding box center [149, 268] width 25 height 23
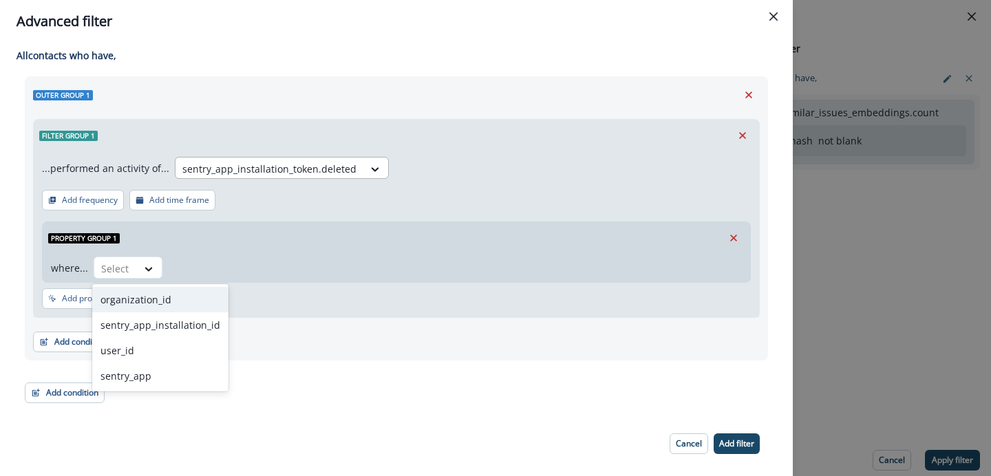
click at [336, 162] on div at bounding box center [269, 168] width 174 height 17
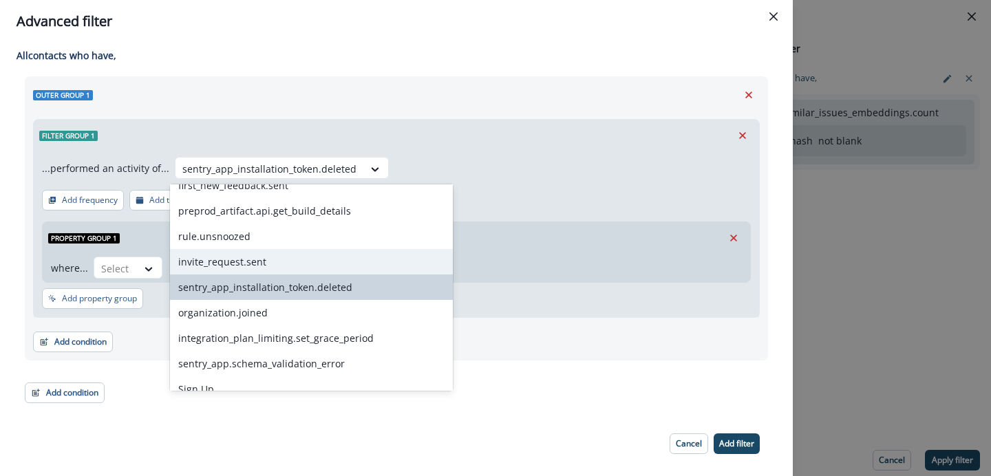
scroll to position [531, 0]
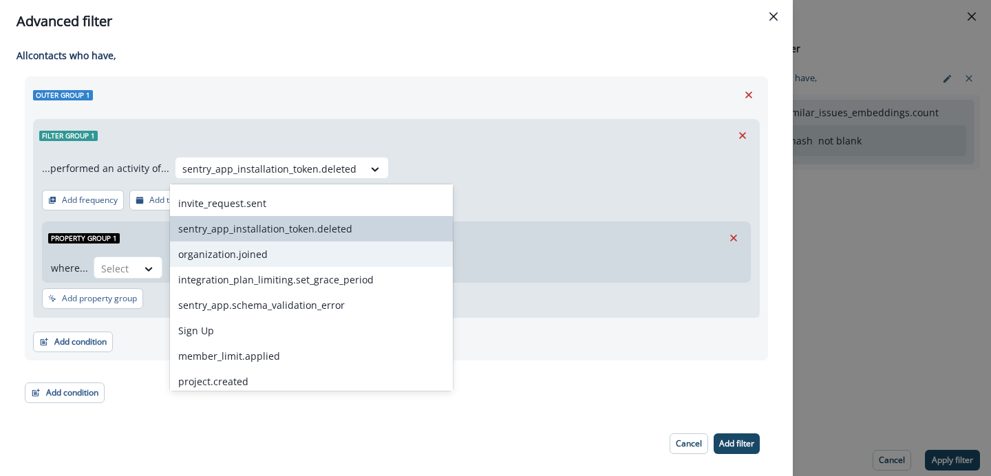
click at [266, 264] on div "organization.joined" at bounding box center [311, 254] width 283 height 25
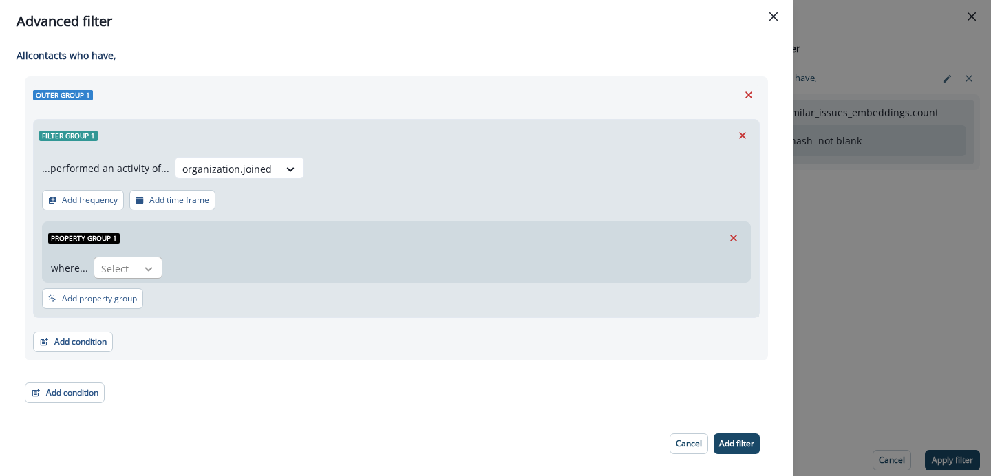
click at [147, 273] on icon at bounding box center [148, 269] width 12 height 14
click at [279, 173] on div at bounding box center [290, 169] width 23 height 14
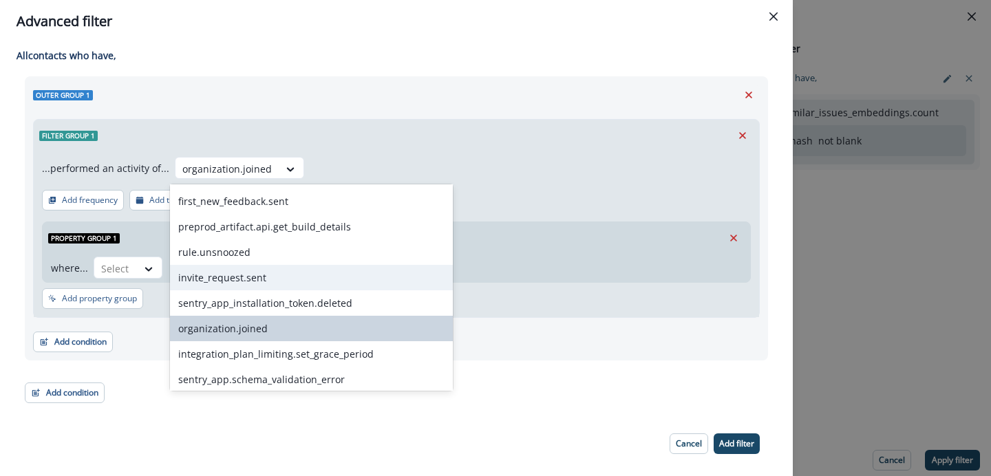
scroll to position [529, 0]
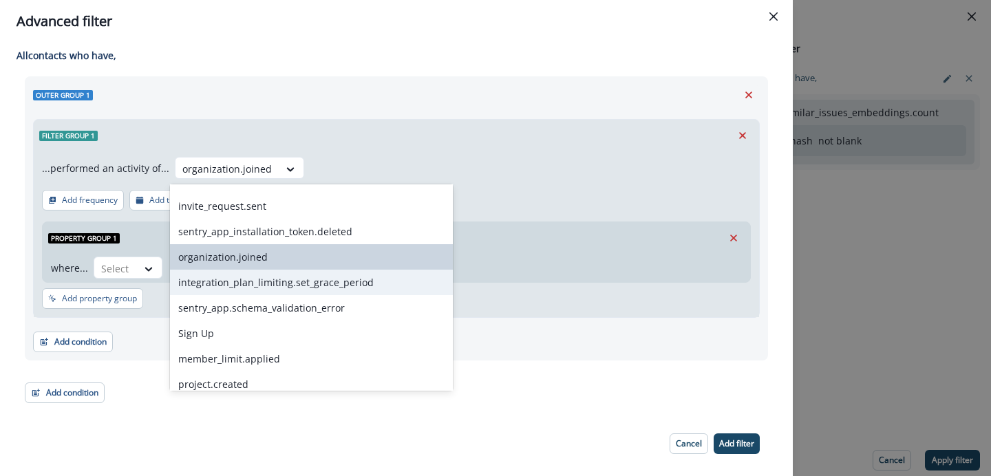
click at [262, 285] on div "integration_plan_limiting.set_grace_period" at bounding box center [311, 282] width 283 height 25
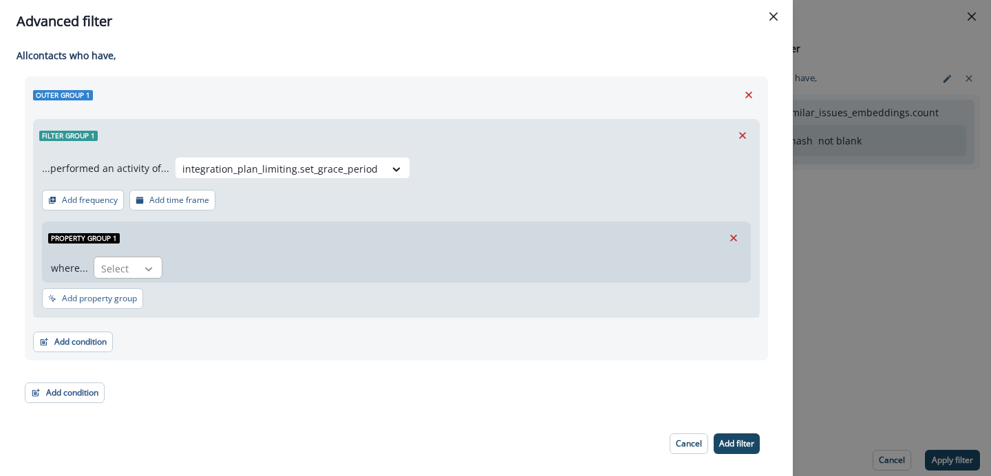
click at [146, 265] on icon at bounding box center [148, 269] width 12 height 14
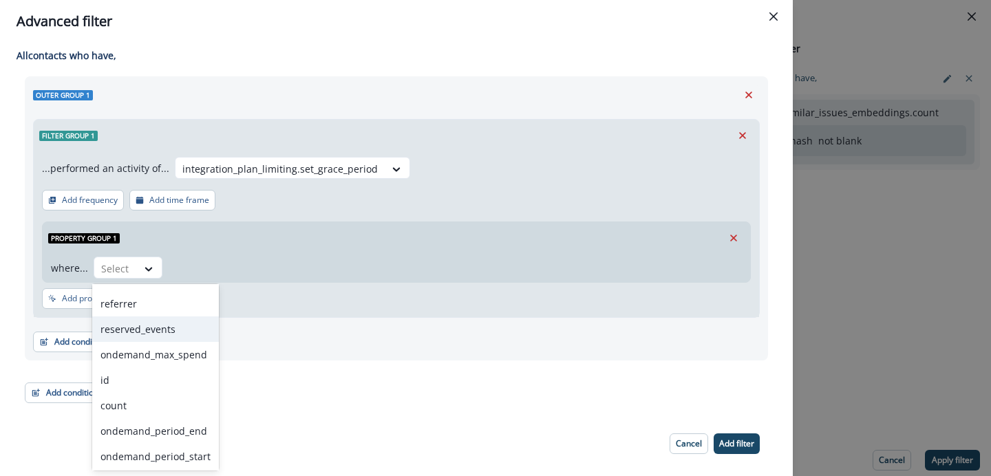
scroll to position [0, 0]
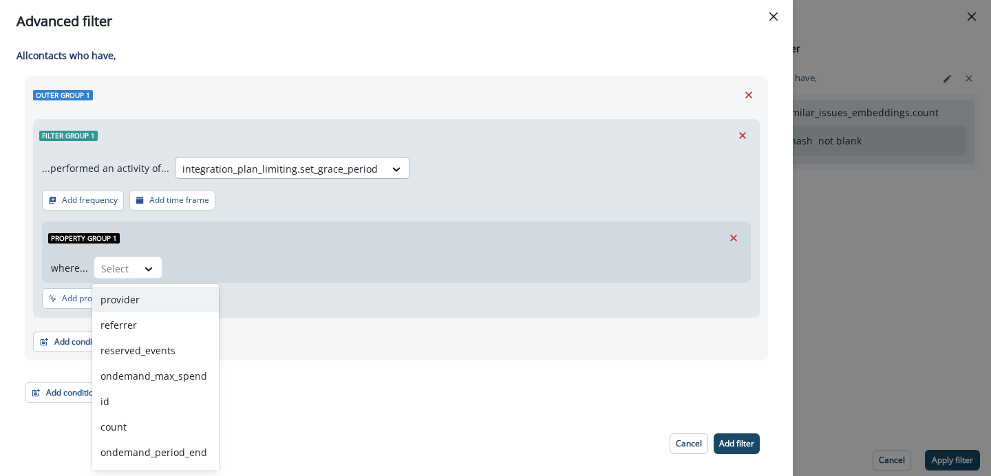
click at [346, 175] on div at bounding box center [279, 168] width 195 height 17
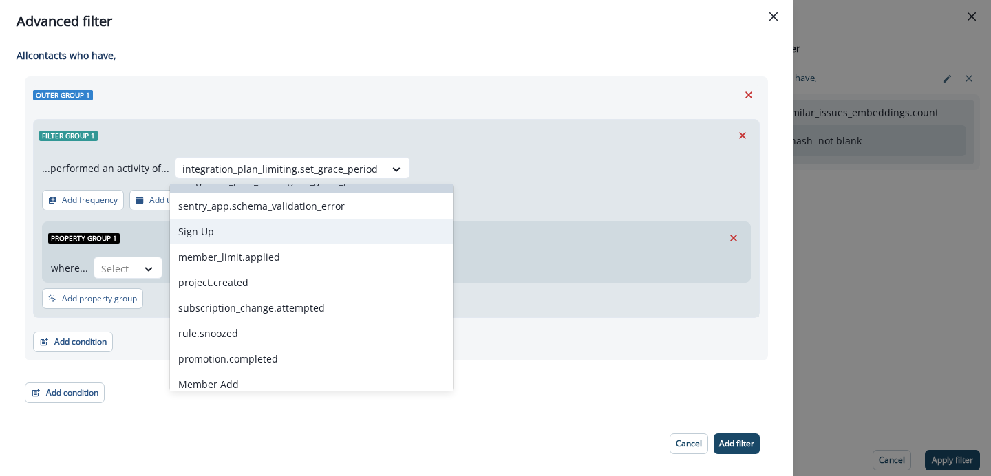
scroll to position [600, 0]
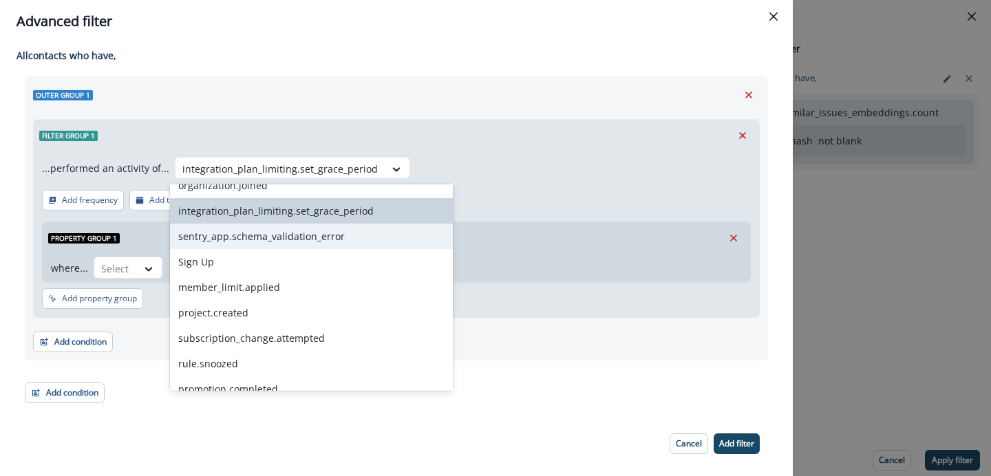
click at [313, 241] on div "sentry_app.schema_validation_error" at bounding box center [311, 236] width 283 height 25
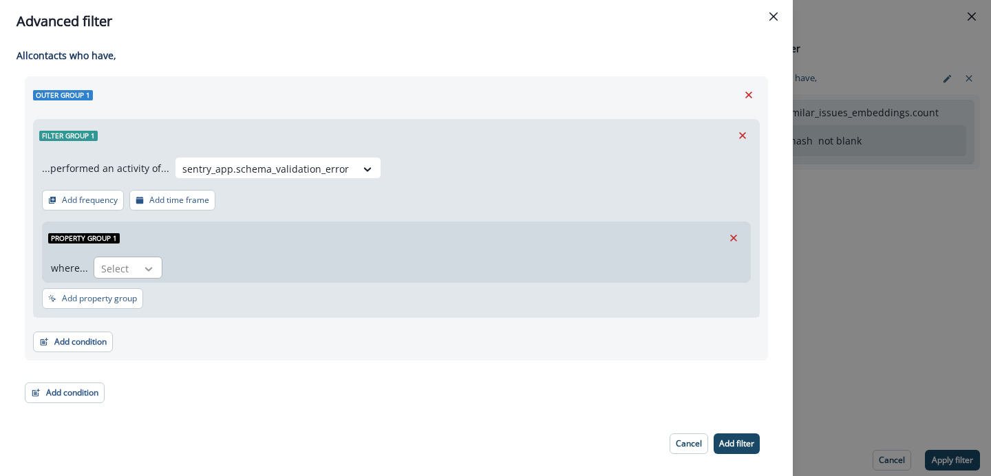
click at [147, 272] on icon at bounding box center [148, 269] width 12 height 14
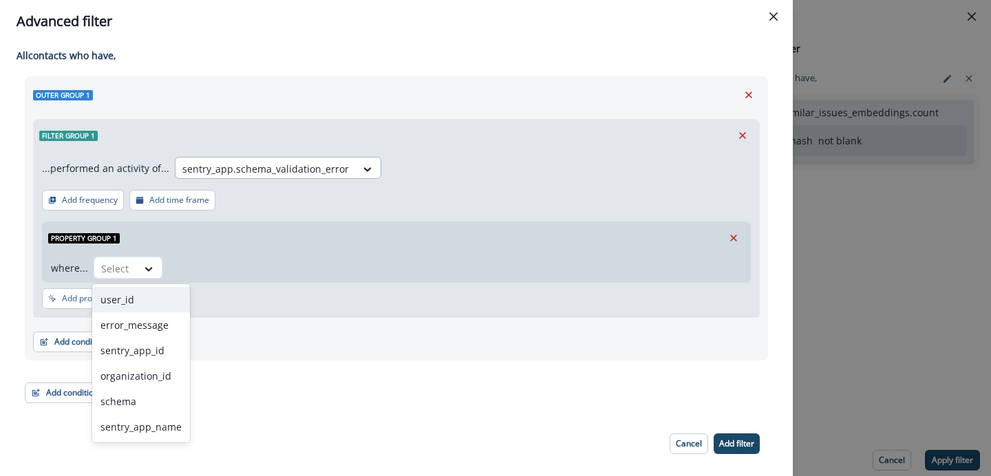
click at [297, 173] on div at bounding box center [265, 168] width 167 height 17
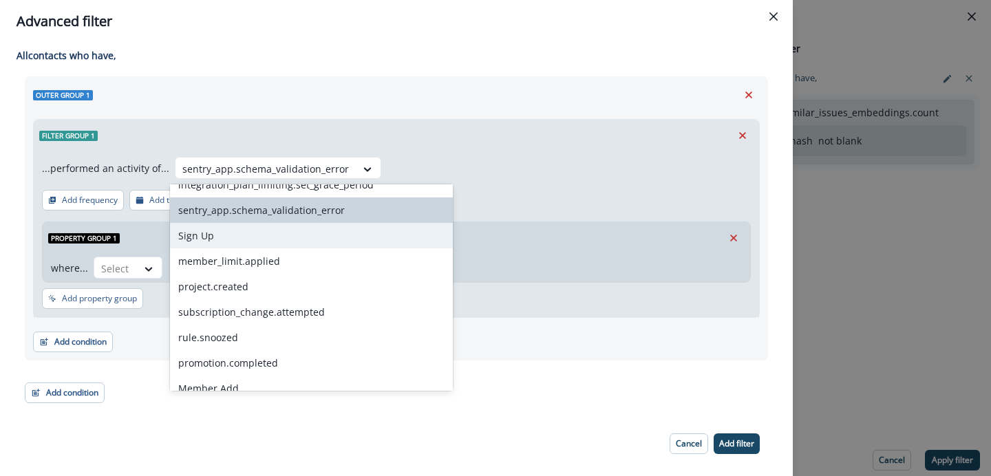
scroll to position [633, 0]
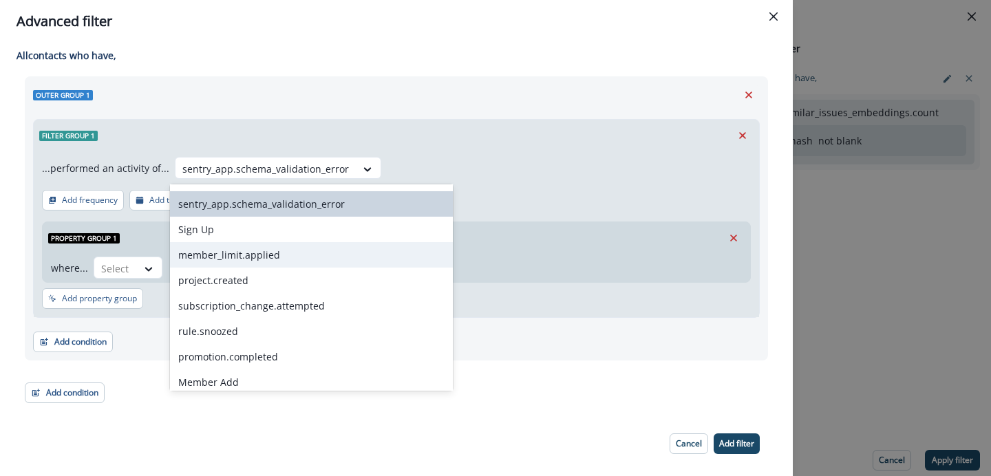
click at [279, 264] on div "member_limit.applied" at bounding box center [311, 254] width 283 height 25
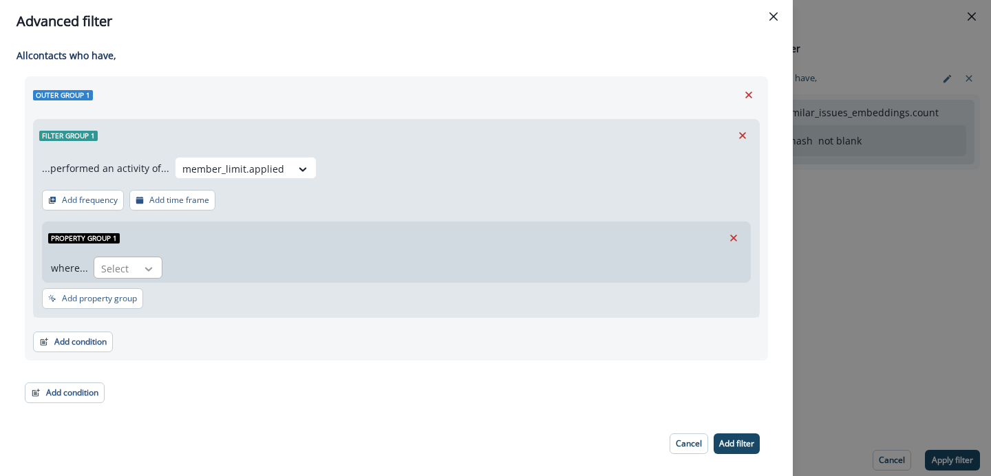
click at [150, 274] on icon at bounding box center [148, 269] width 12 height 14
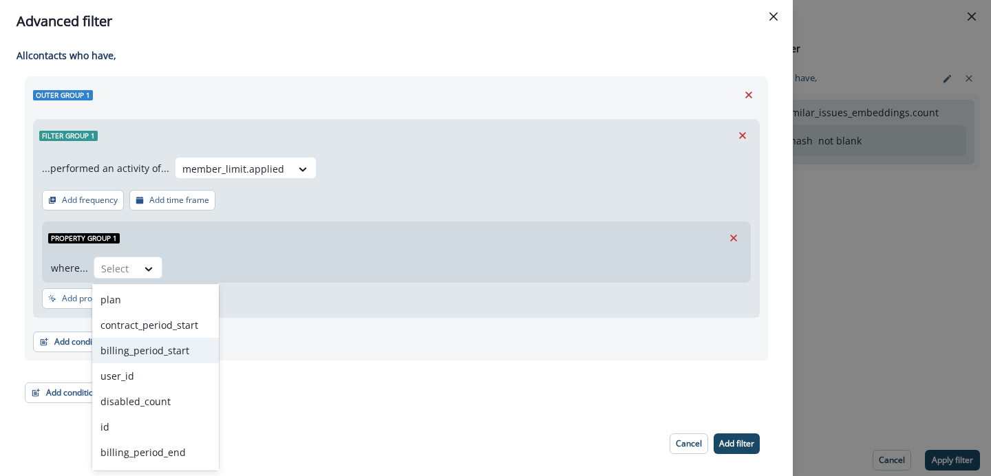
scroll to position [0, 0]
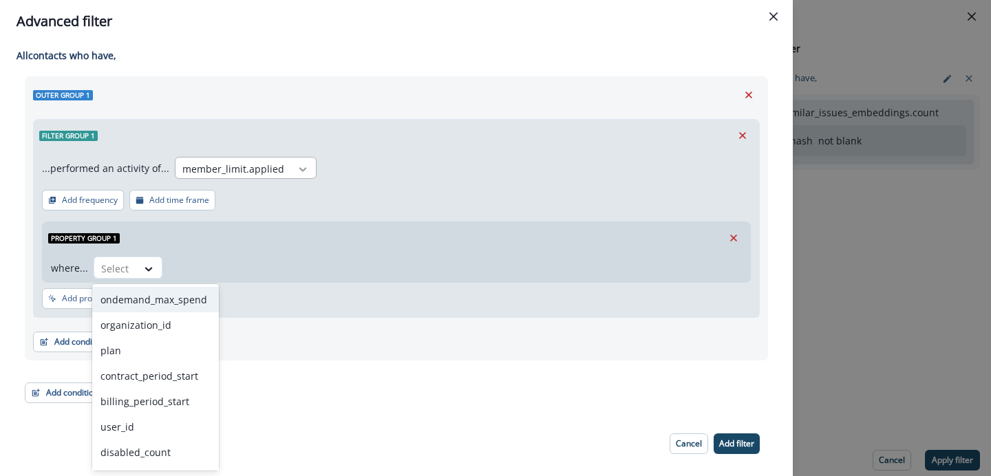
click at [297, 173] on icon at bounding box center [303, 169] width 12 height 14
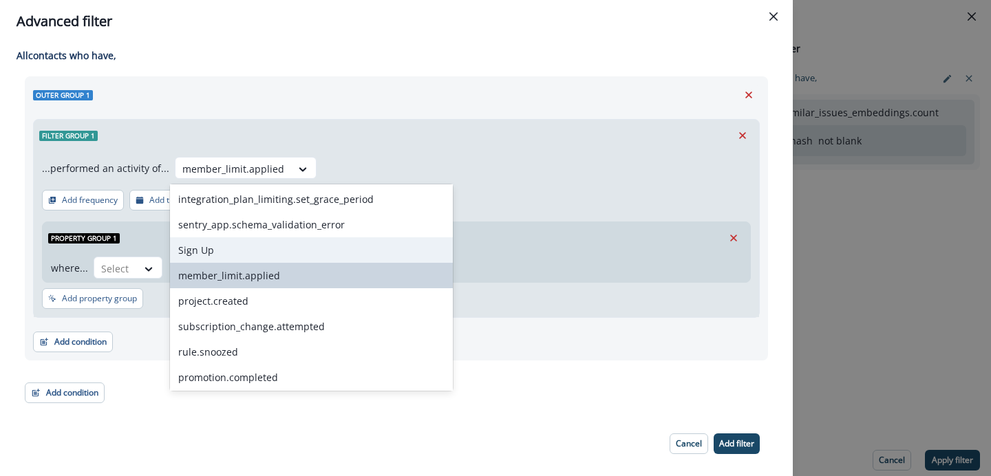
scroll to position [617, 0]
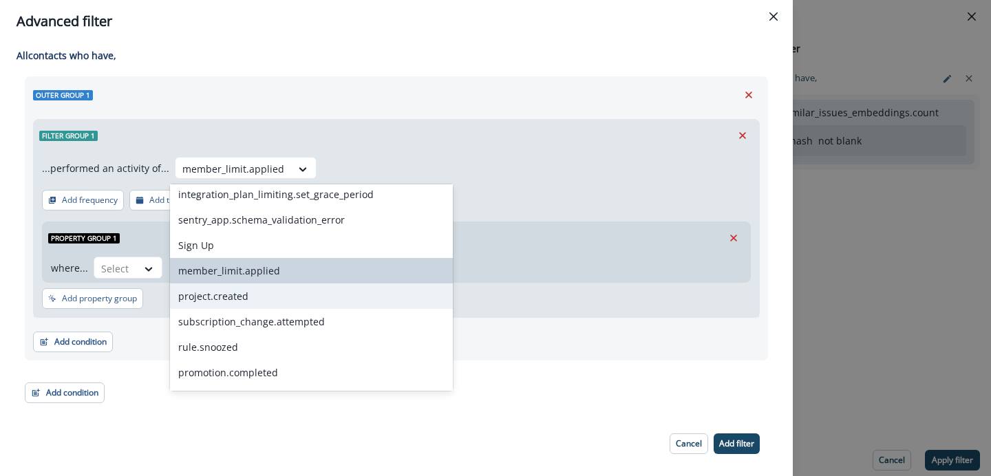
click at [256, 299] on div "project.created" at bounding box center [311, 296] width 283 height 25
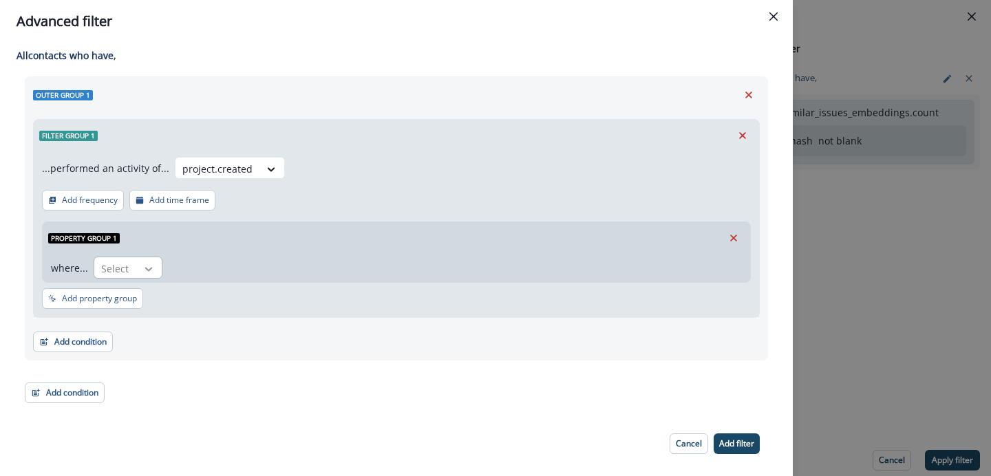
click at [153, 272] on icon at bounding box center [148, 269] width 12 height 14
click at [241, 174] on div at bounding box center [217, 168] width 70 height 17
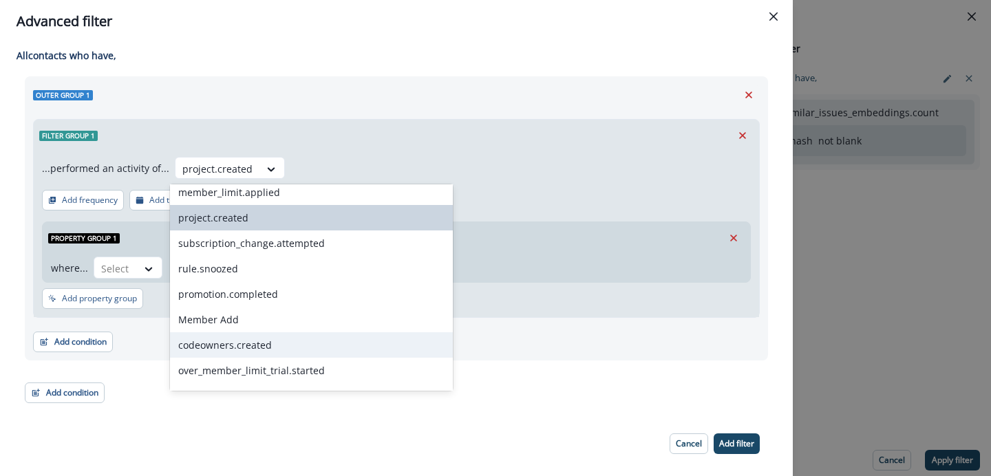
scroll to position [690, 0]
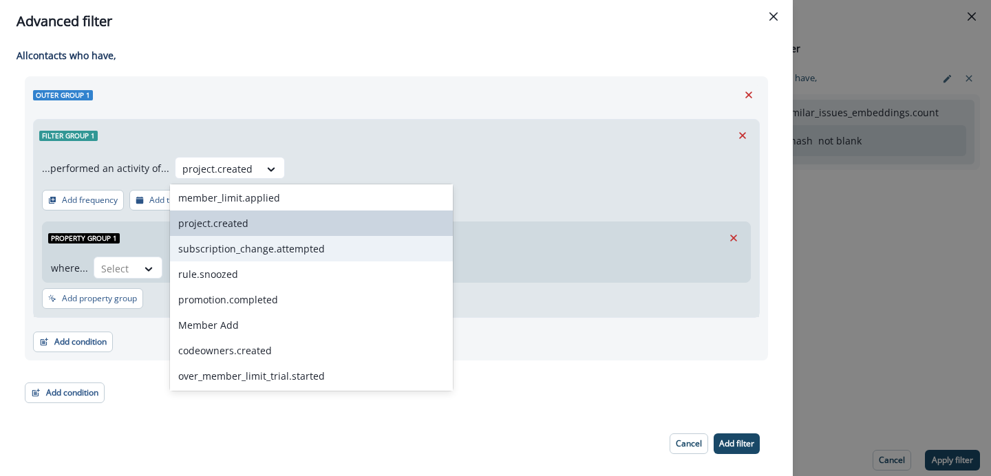
click at [252, 256] on div "subscription_change.attempted" at bounding box center [311, 248] width 283 height 25
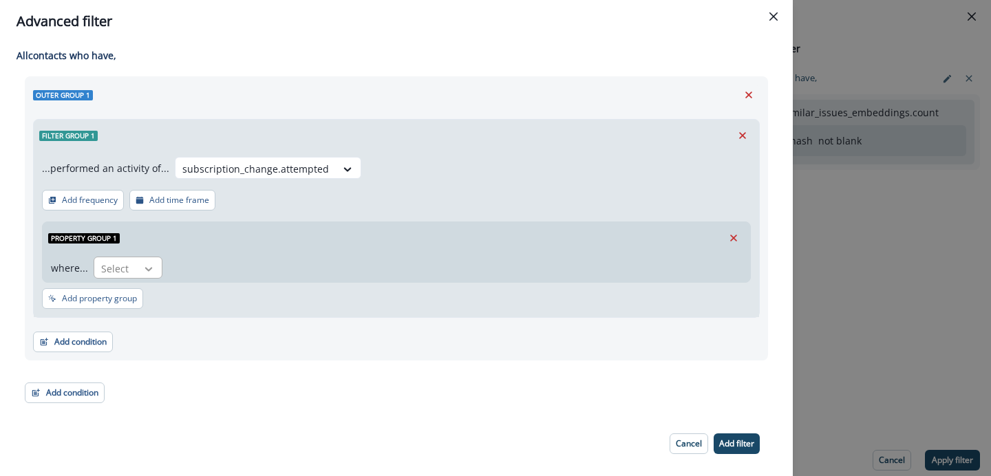
click at [156, 271] on div at bounding box center [148, 269] width 23 height 14
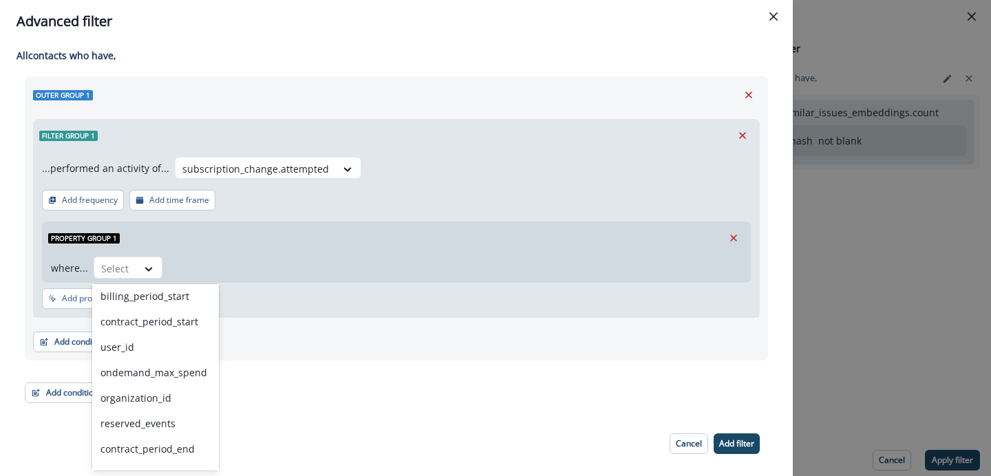
scroll to position [0, 0]
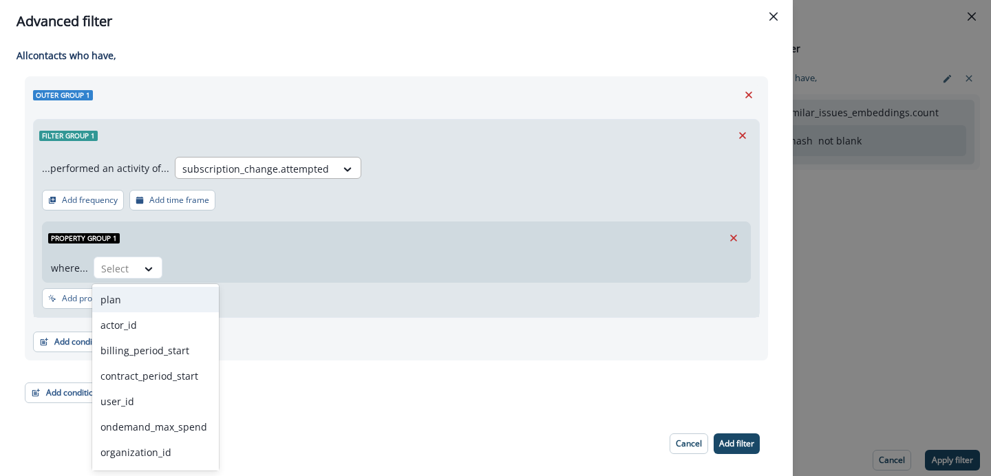
click at [297, 176] on div at bounding box center [255, 168] width 147 height 17
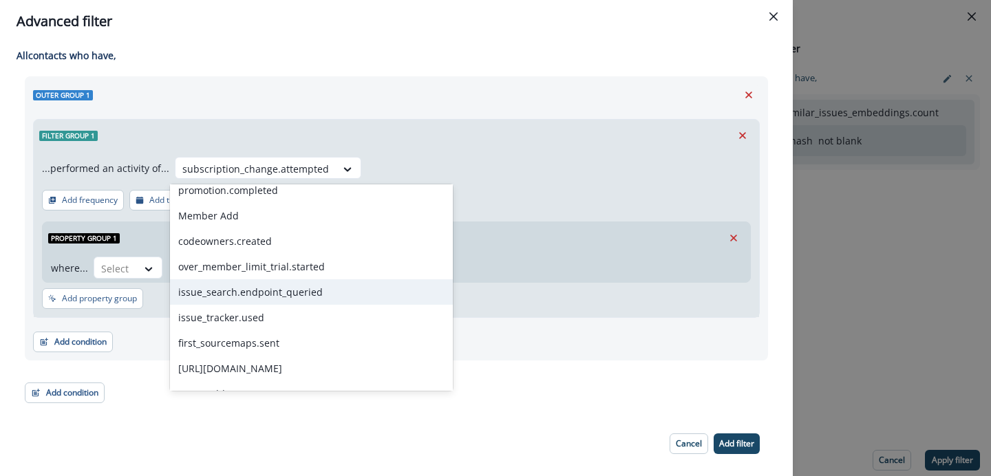
scroll to position [715, 0]
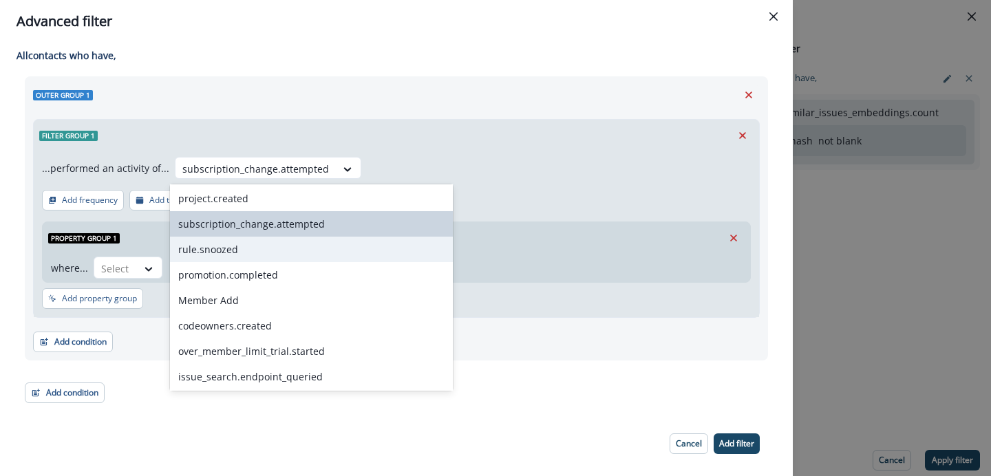
click at [257, 255] on div "rule.snoozed" at bounding box center [311, 249] width 283 height 25
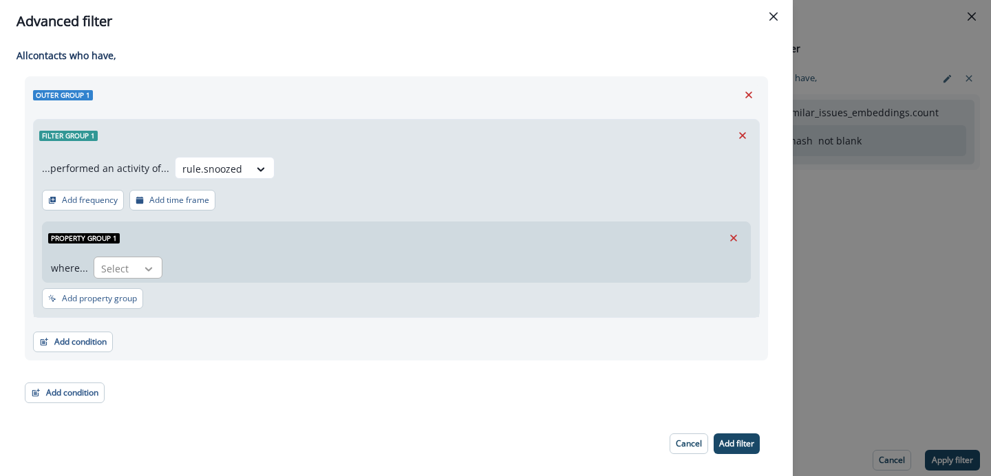
click at [154, 267] on div at bounding box center [148, 269] width 23 height 14
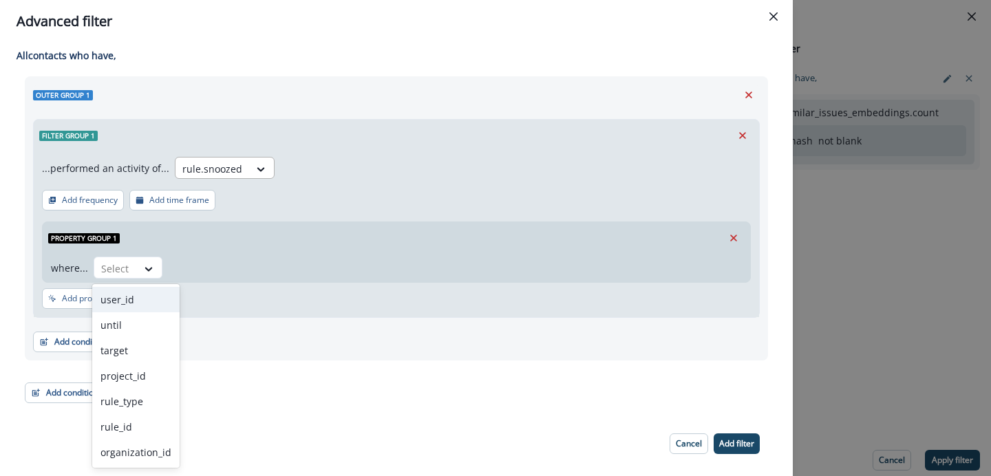
click at [242, 166] on div "rule.snoozed" at bounding box center [213, 169] width 74 height 23
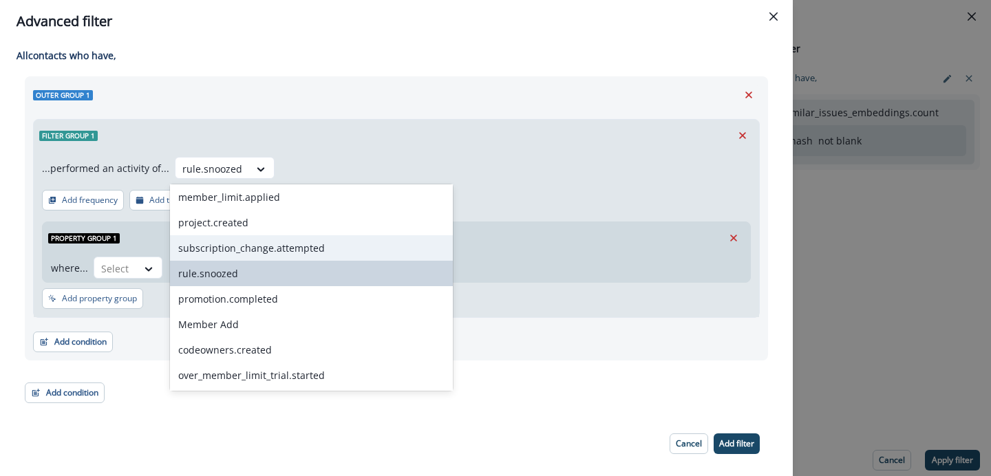
scroll to position [706, 0]
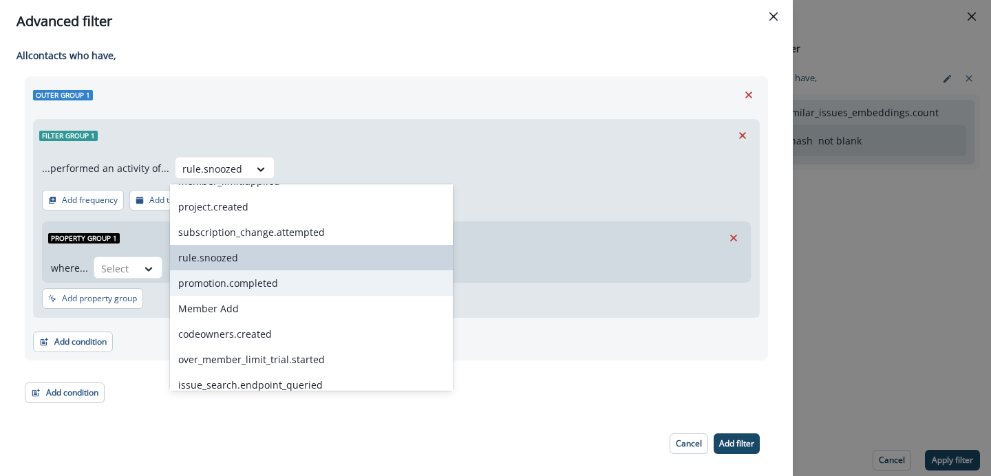
click at [259, 295] on div "promotion.completed" at bounding box center [311, 283] width 283 height 25
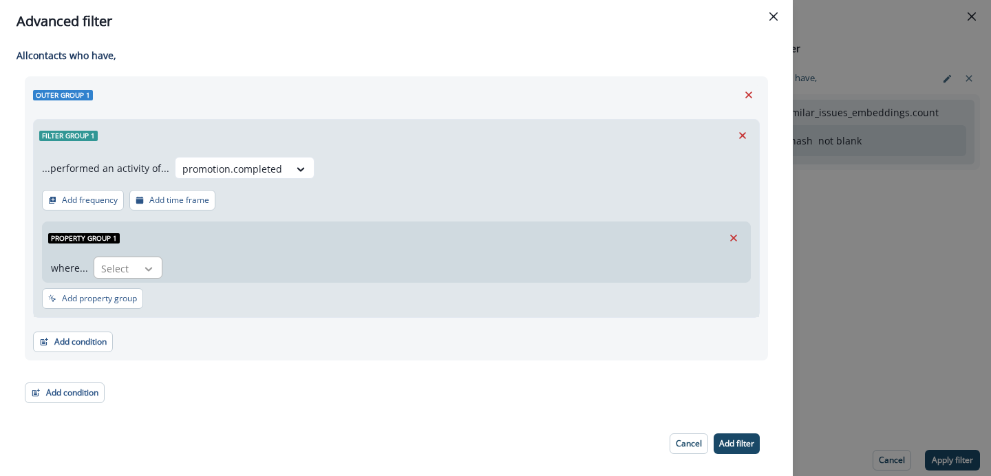
click at [149, 271] on icon at bounding box center [148, 269] width 12 height 14
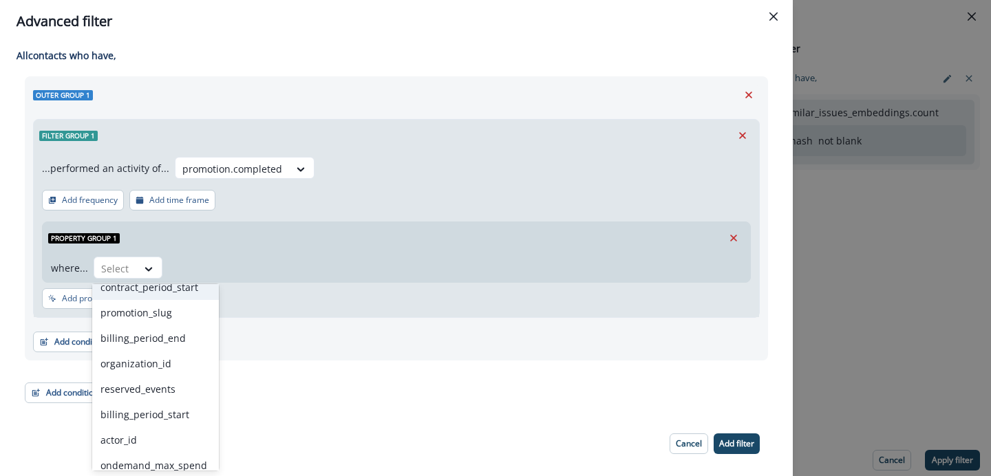
scroll to position [201, 0]
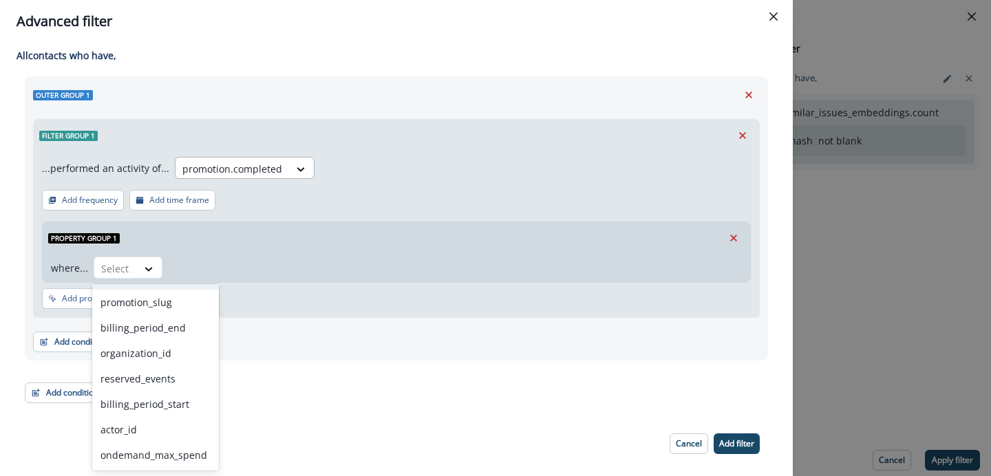
click at [283, 171] on div "promotion.completed" at bounding box center [233, 169] width 114 height 23
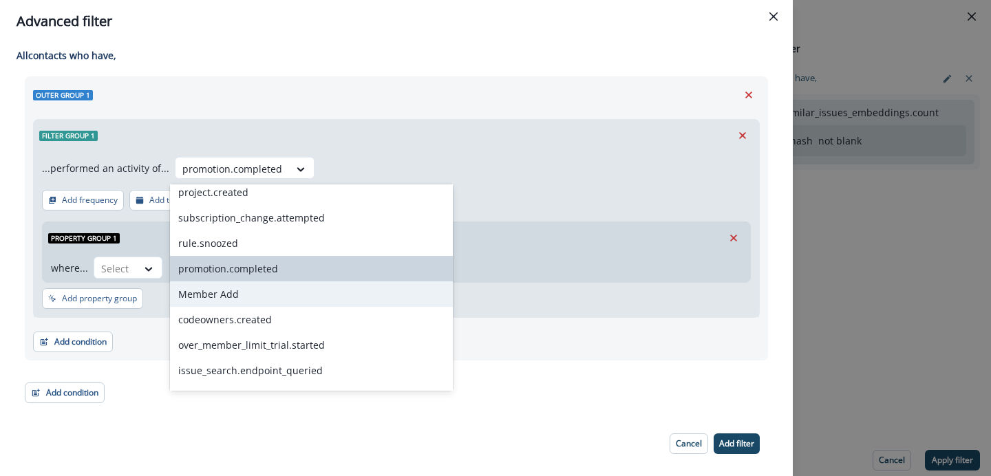
scroll to position [743, 0]
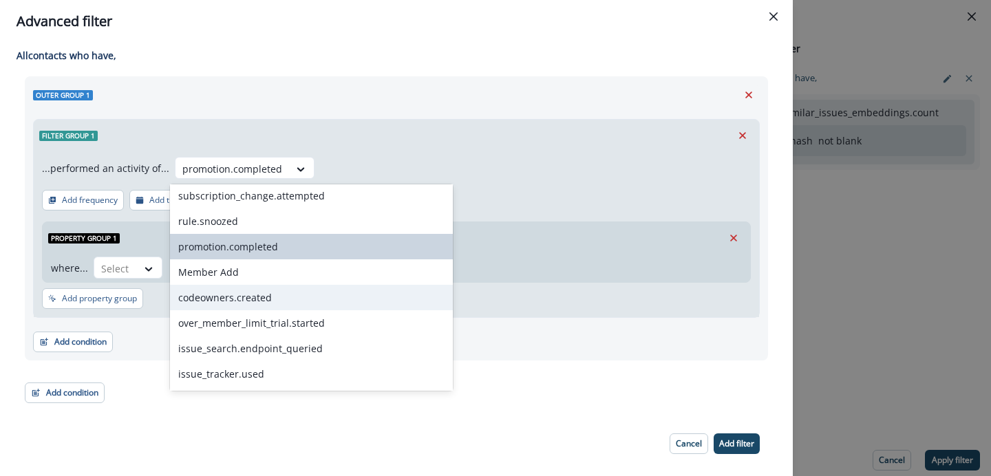
click at [242, 299] on div "codeowners.created" at bounding box center [311, 297] width 283 height 25
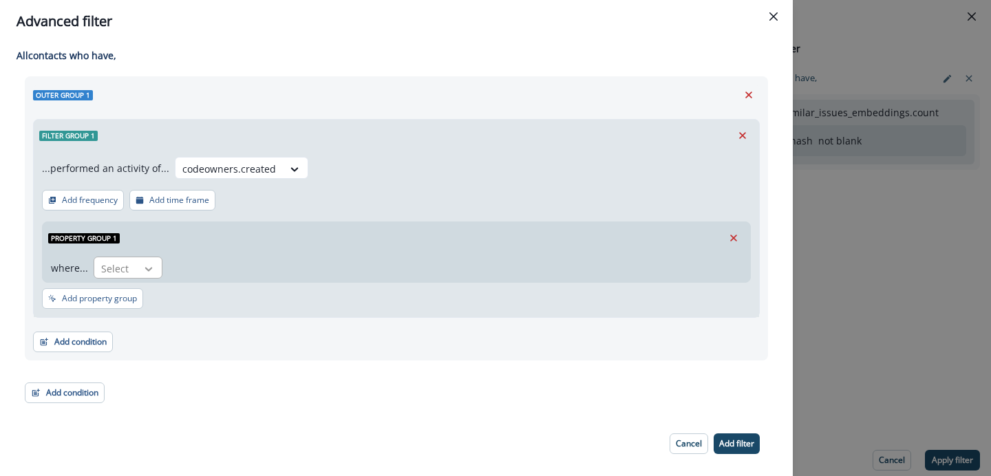
click at [154, 271] on div at bounding box center [148, 269] width 23 height 14
click at [261, 163] on div at bounding box center [229, 168] width 94 height 17
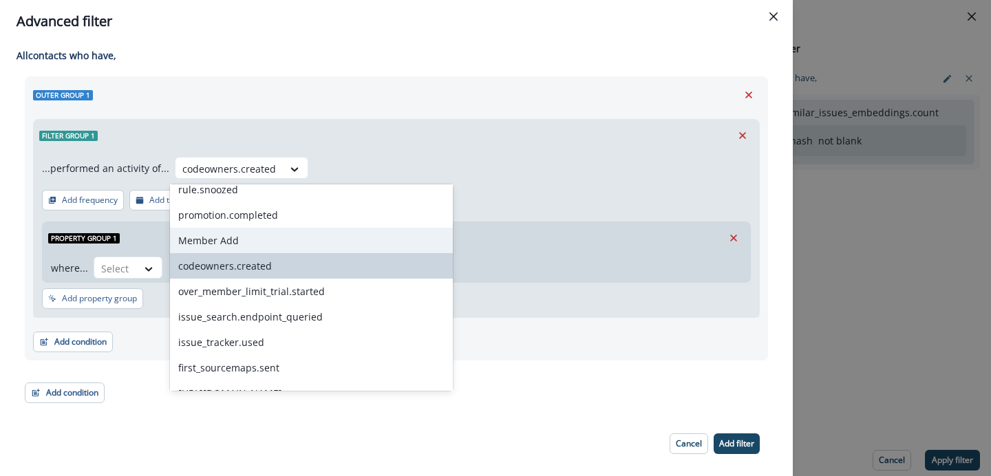
scroll to position [825, 0]
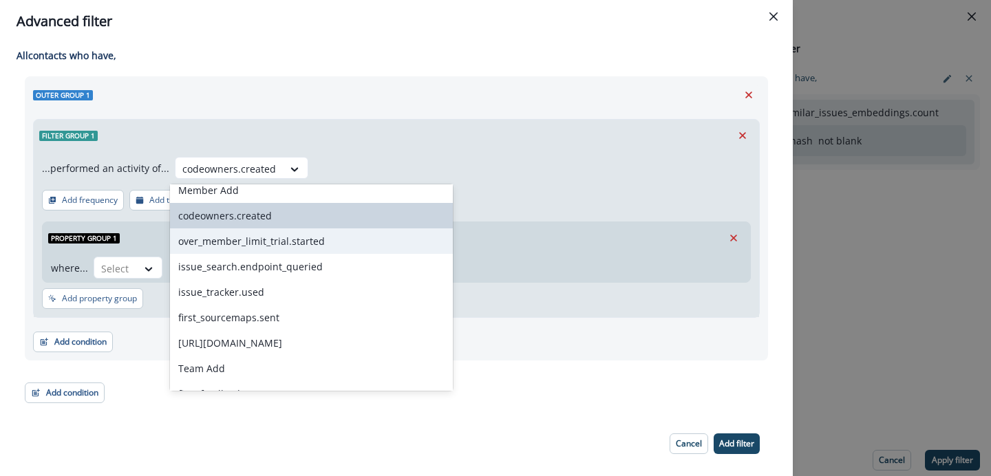
click at [257, 251] on div "over_member_limit_trial.started" at bounding box center [311, 241] width 283 height 25
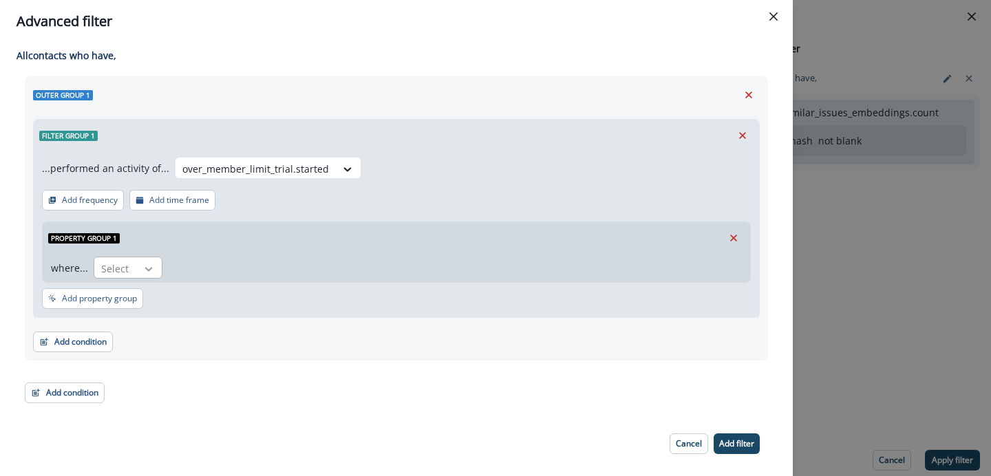
click at [154, 271] on div at bounding box center [148, 269] width 23 height 14
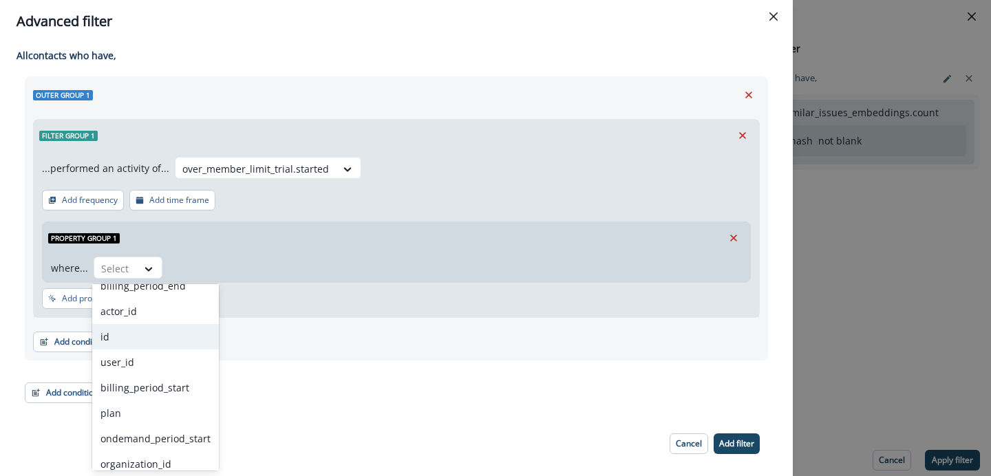
scroll to position [176, 0]
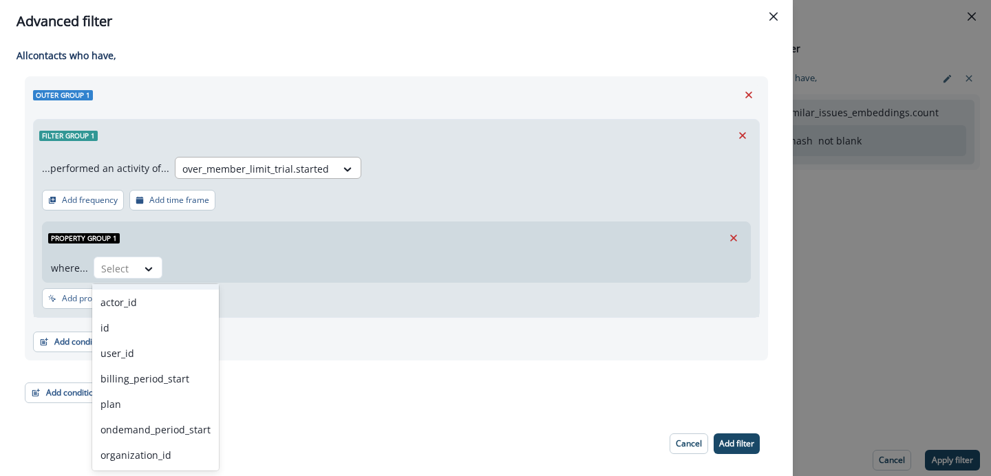
click at [291, 175] on div at bounding box center [255, 168] width 147 height 17
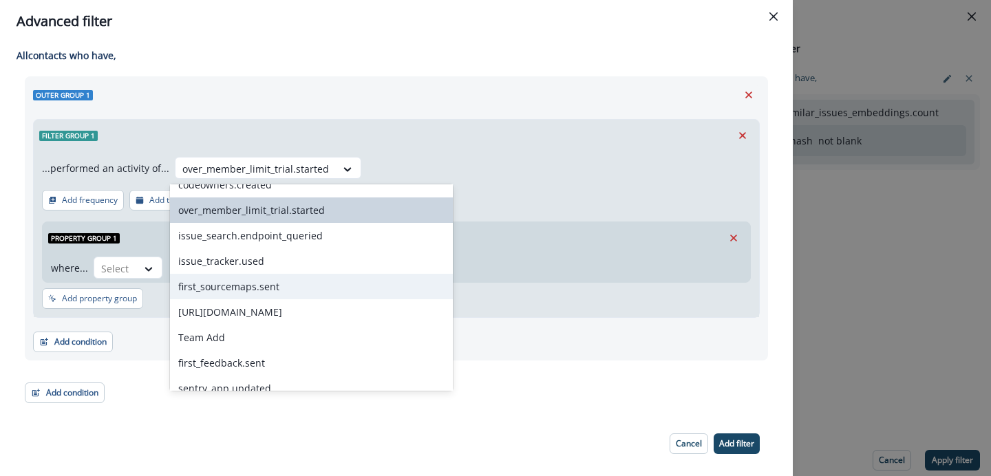
scroll to position [854, 0]
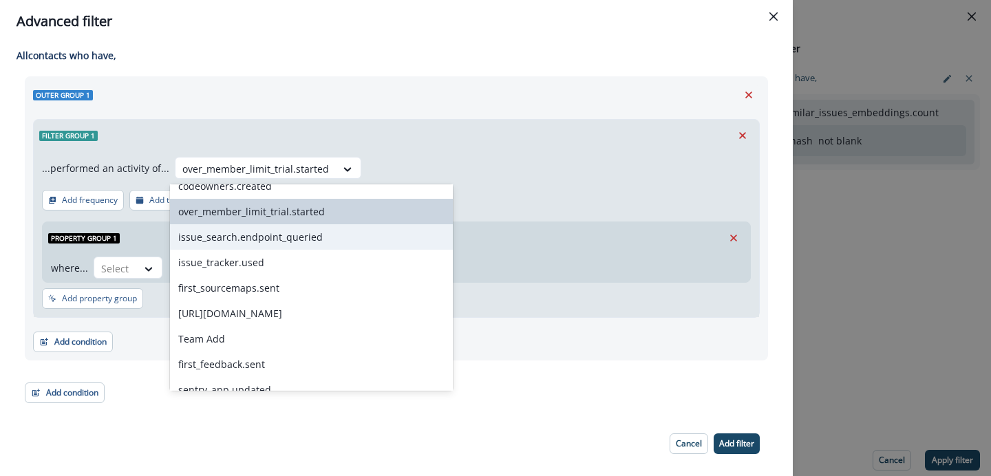
click at [281, 239] on div "issue_search.endpoint_queried" at bounding box center [311, 236] width 283 height 25
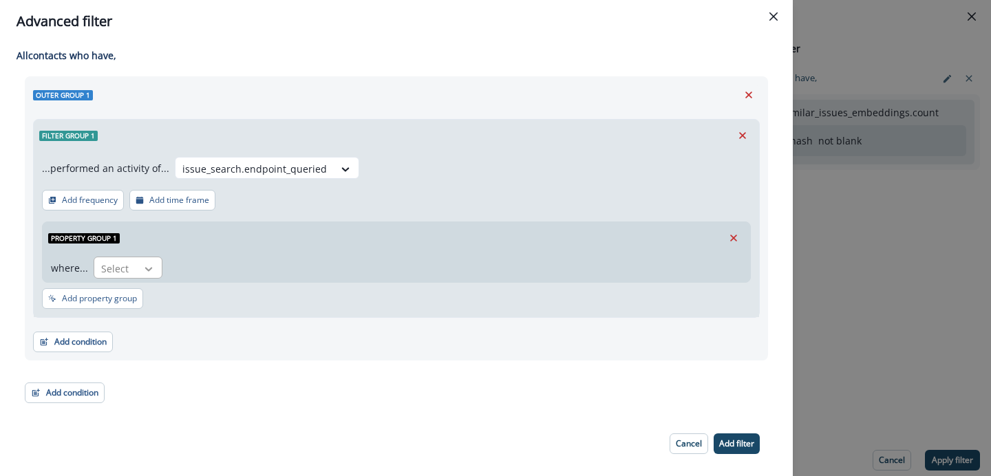
click at [147, 272] on icon at bounding box center [148, 269] width 12 height 14
click at [322, 179] on div "issue_search.endpoint_queried" at bounding box center [255, 169] width 158 height 23
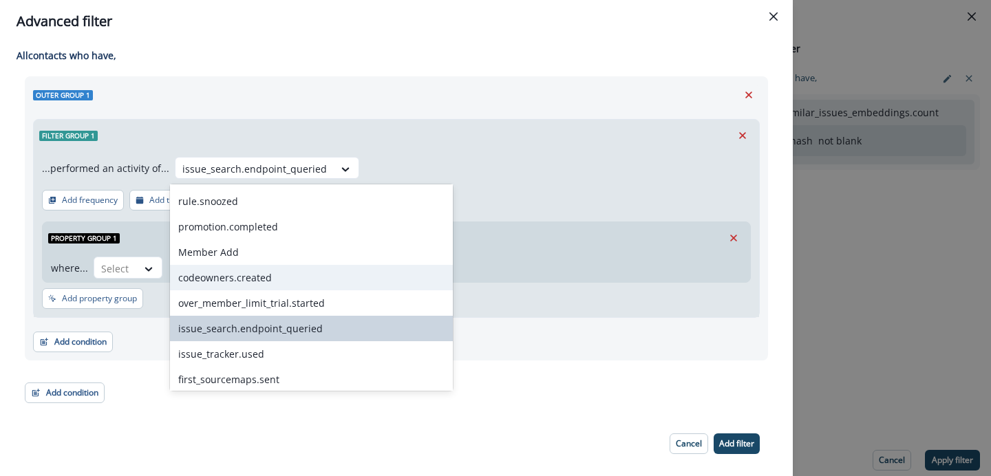
scroll to position [851, 0]
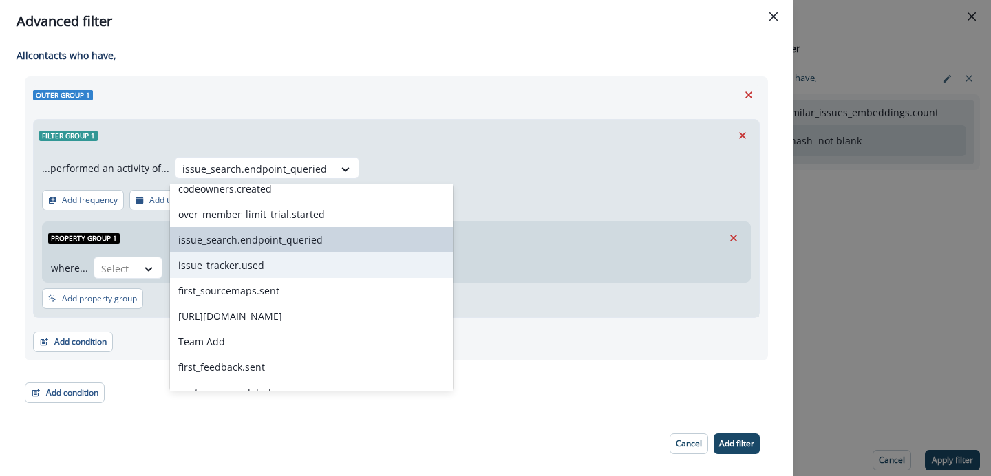
click at [282, 269] on div "issue_tracker.used" at bounding box center [311, 265] width 283 height 25
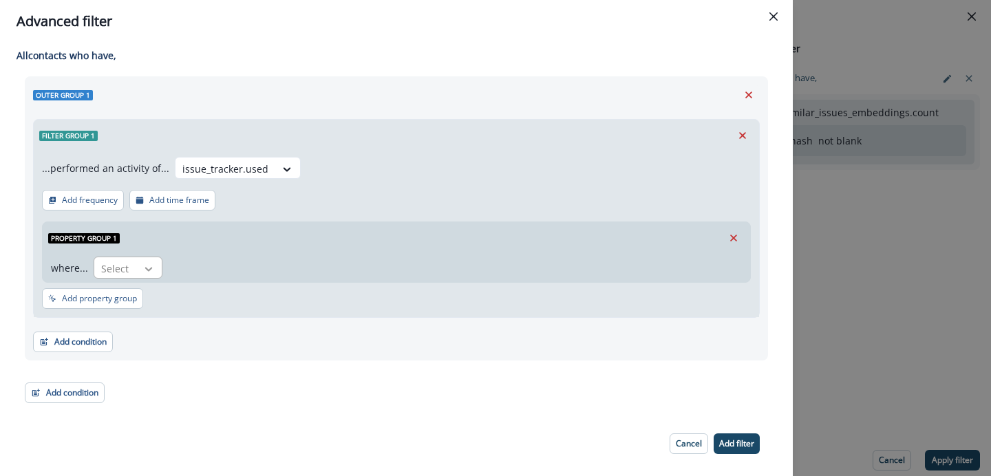
click at [156, 273] on div at bounding box center [148, 269] width 23 height 14
click at [284, 167] on icon at bounding box center [288, 169] width 8 height 4
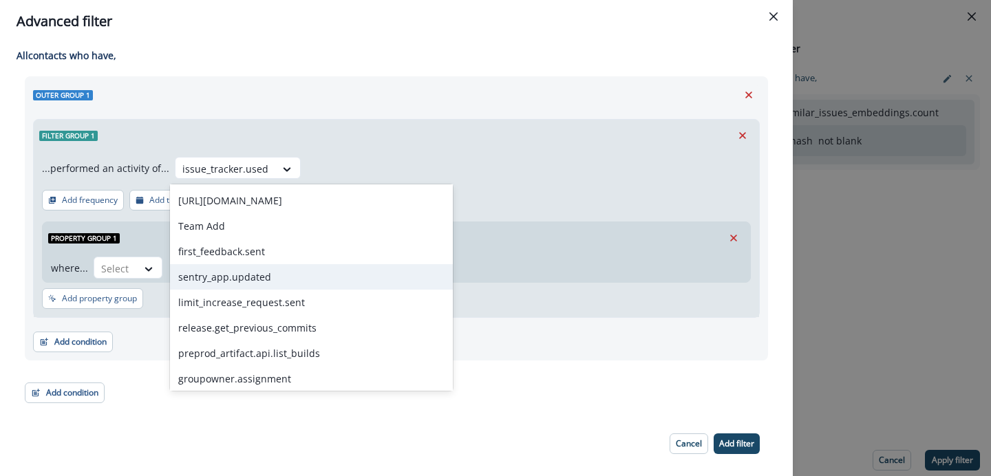
scroll to position [907, 0]
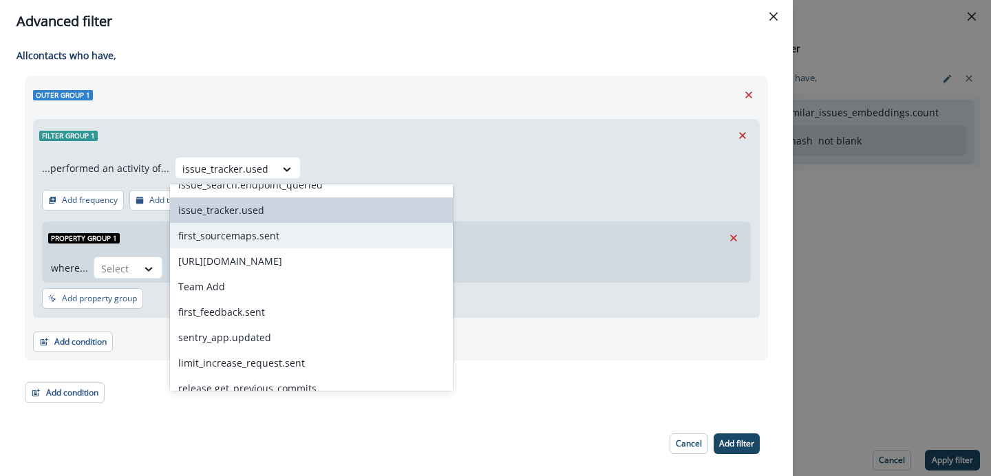
click at [262, 242] on div "first_sourcemaps.sent" at bounding box center [311, 235] width 283 height 25
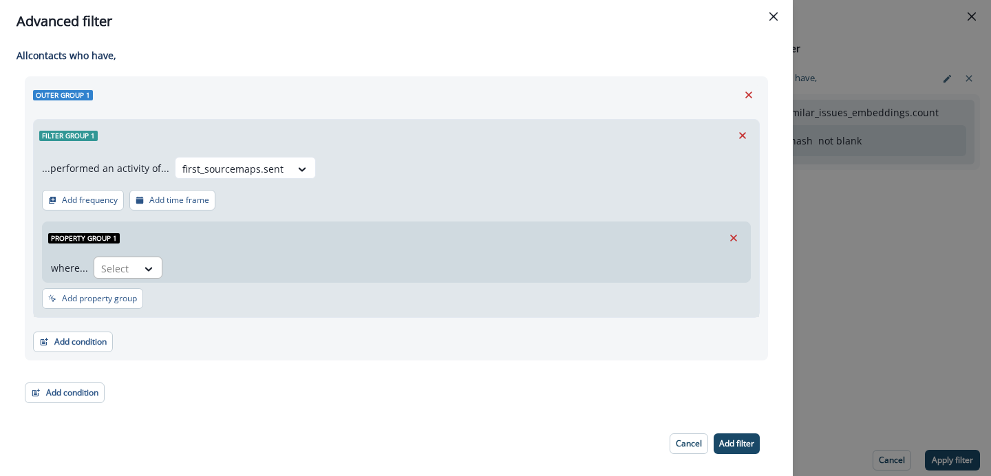
click at [160, 273] on div "Select" at bounding box center [128, 268] width 69 height 22
click at [296, 172] on icon at bounding box center [302, 169] width 12 height 14
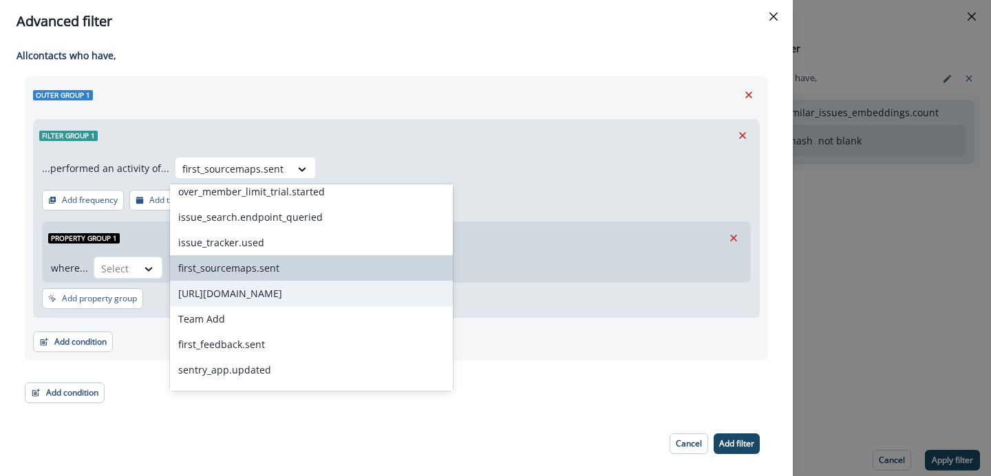
scroll to position [881, 0]
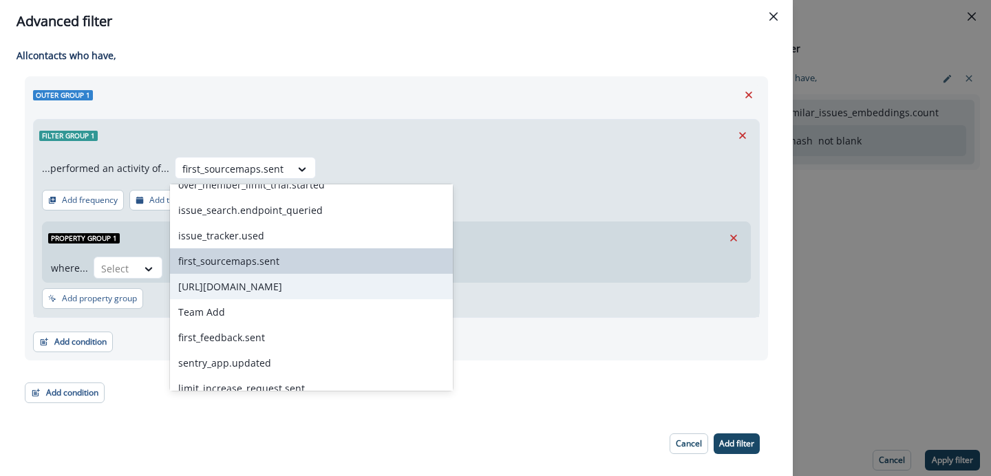
click at [269, 290] on div "[URL][DOMAIN_NAME]" at bounding box center [311, 286] width 283 height 25
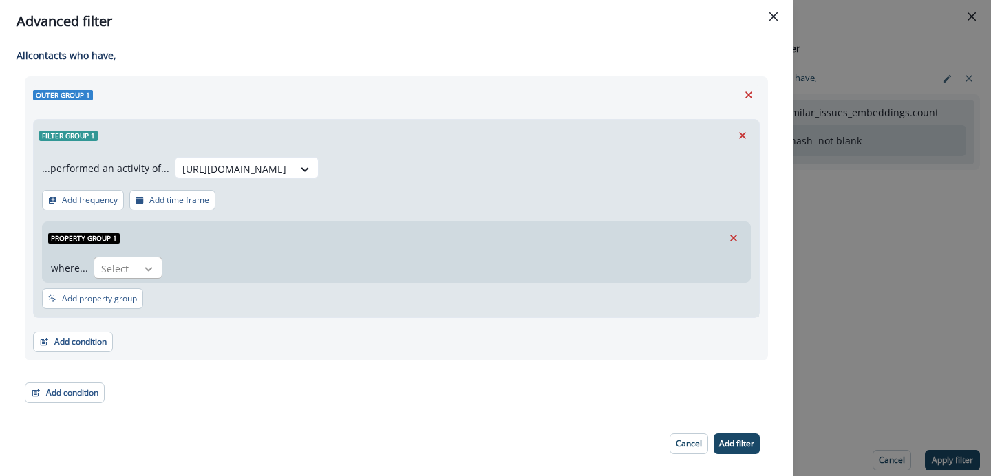
click at [156, 264] on div at bounding box center [148, 269] width 23 height 14
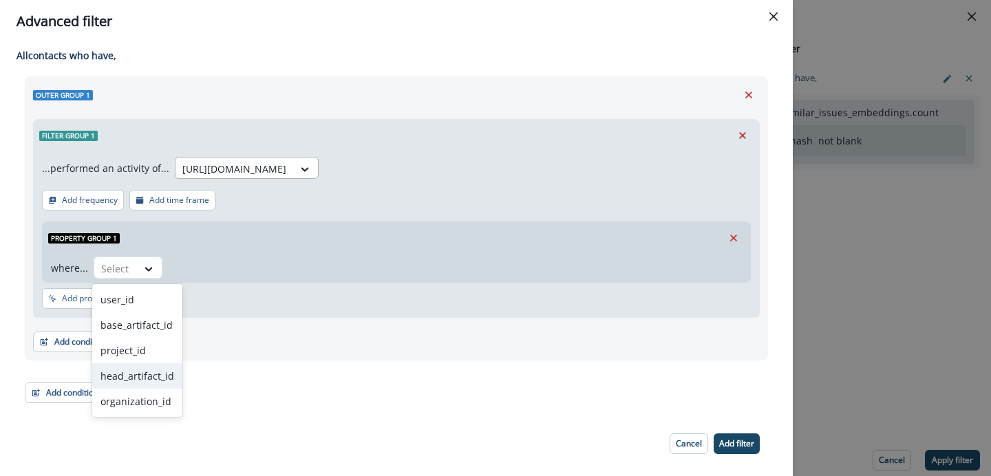
click at [293, 168] on div "[URL][DOMAIN_NAME]" at bounding box center [235, 169] width 118 height 23
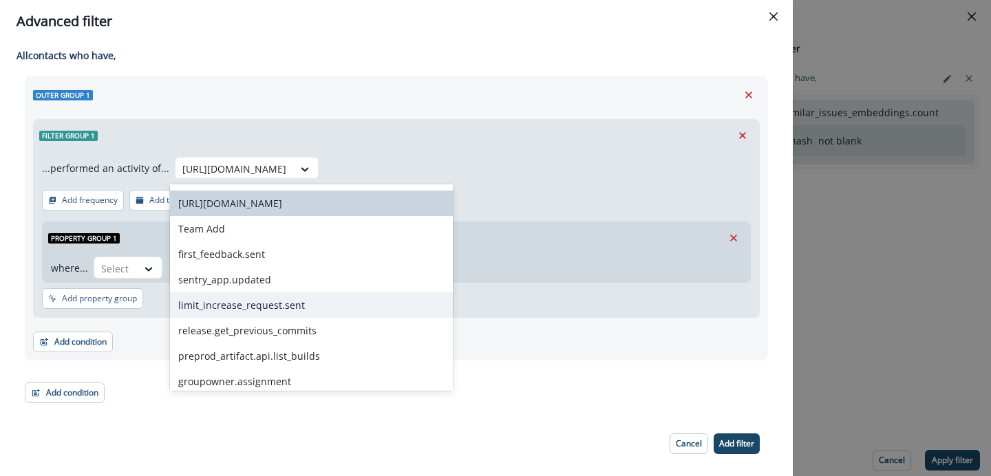
scroll to position [953, 0]
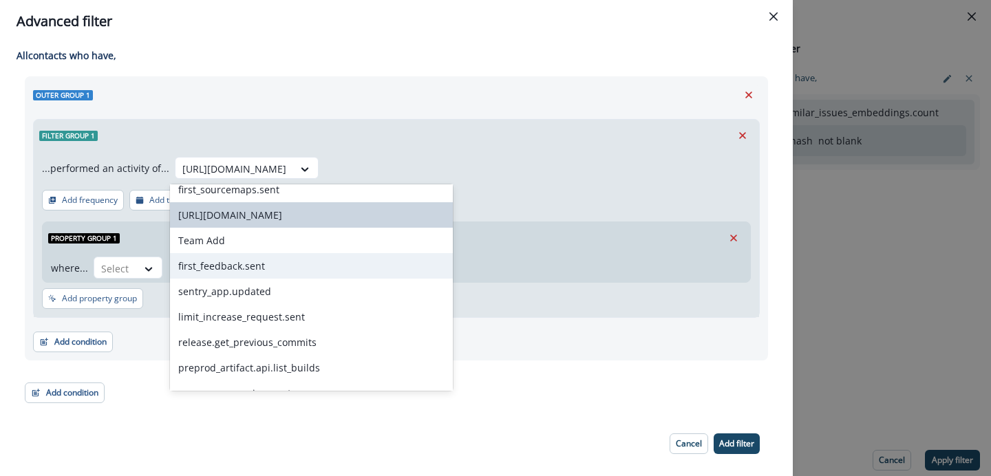
click at [290, 271] on div "first_feedback.sent" at bounding box center [311, 265] width 283 height 25
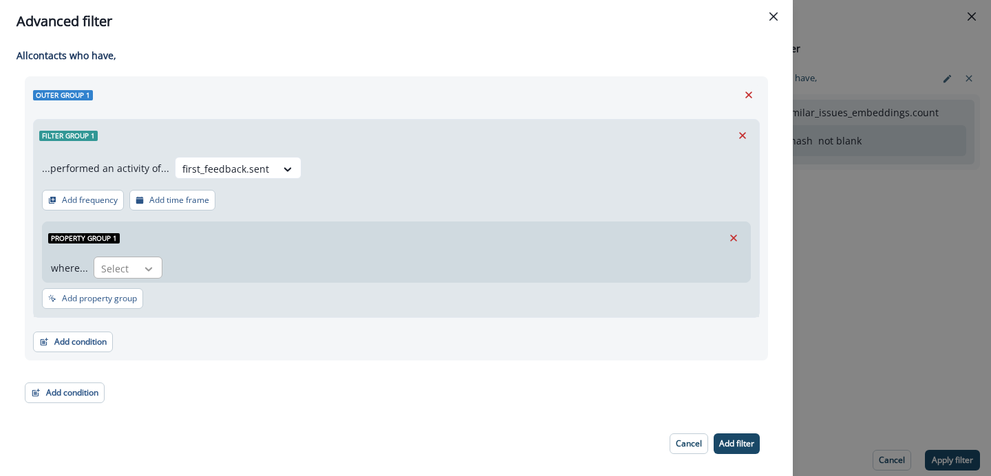
click at [147, 273] on icon at bounding box center [148, 269] width 12 height 14
click at [282, 173] on icon at bounding box center [288, 169] width 12 height 14
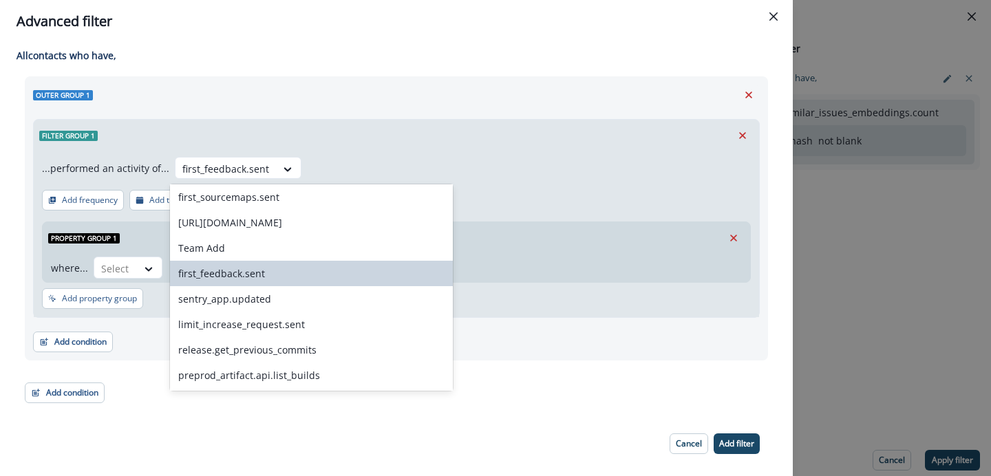
scroll to position [946, 0]
click at [254, 300] on div "sentry_app.updated" at bounding box center [311, 298] width 283 height 25
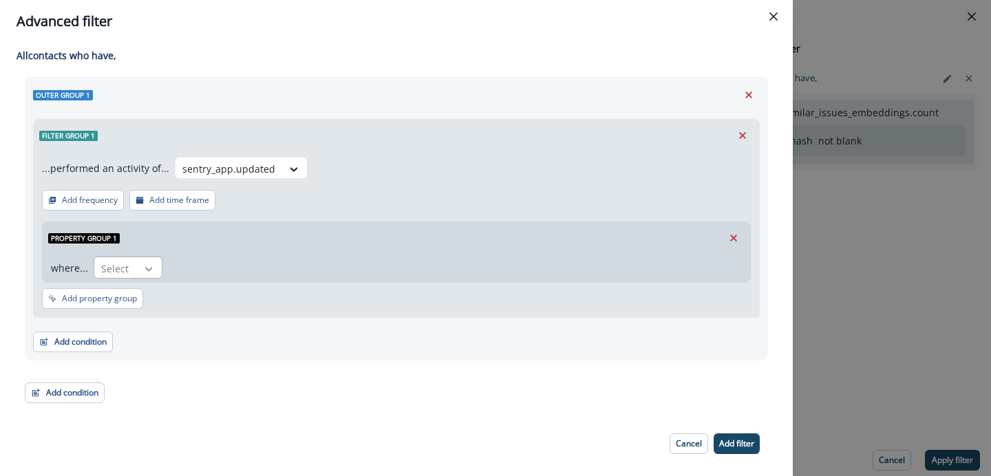
click at [157, 273] on div at bounding box center [148, 269] width 23 height 14
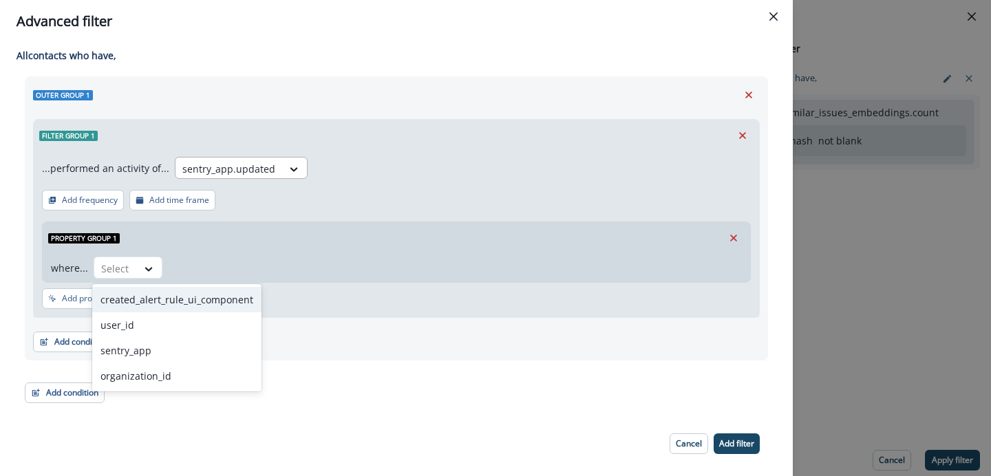
click at [271, 167] on div "sentry_app.updated" at bounding box center [229, 169] width 107 height 23
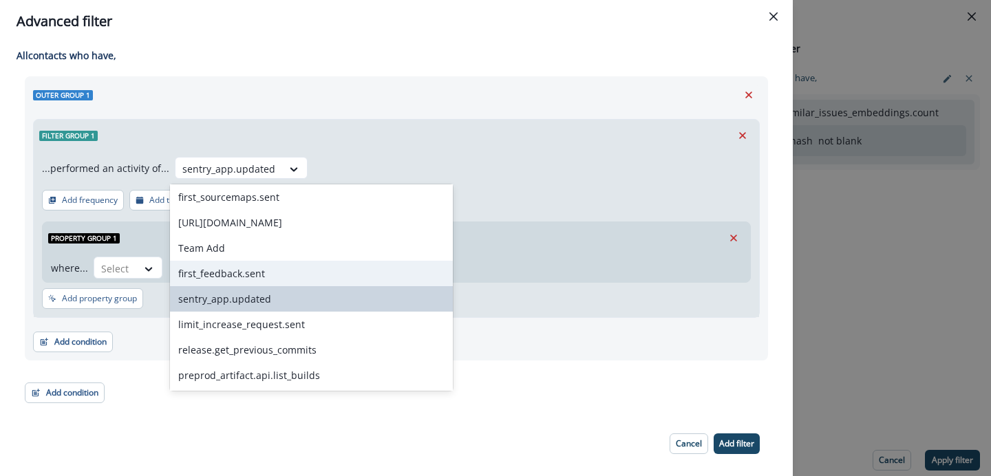
scroll to position [969, 0]
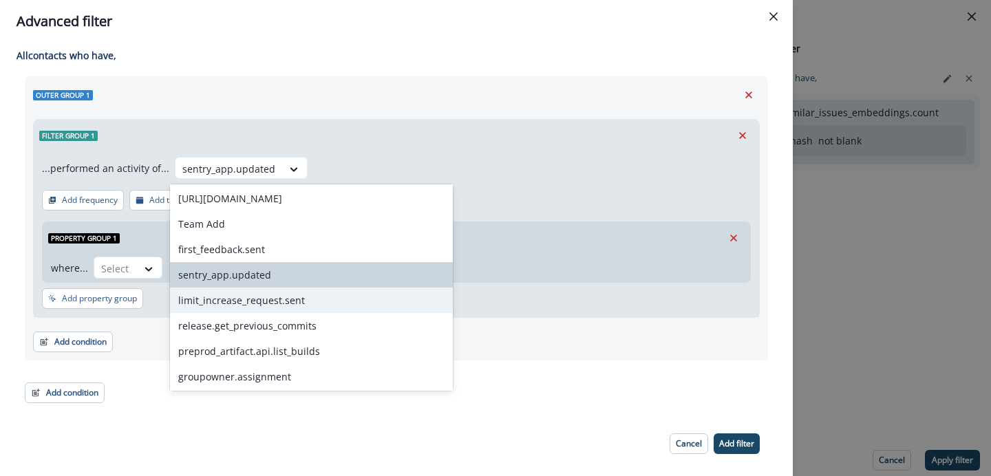
click at [246, 304] on div "limit_increase_request.sent" at bounding box center [311, 300] width 283 height 25
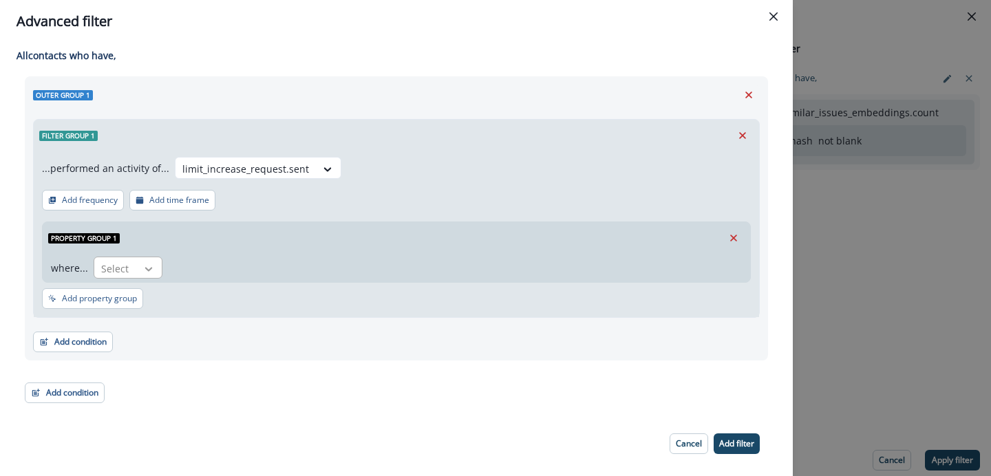
click at [158, 270] on div at bounding box center [148, 269] width 23 height 14
click at [298, 169] on div at bounding box center [245, 168] width 127 height 17
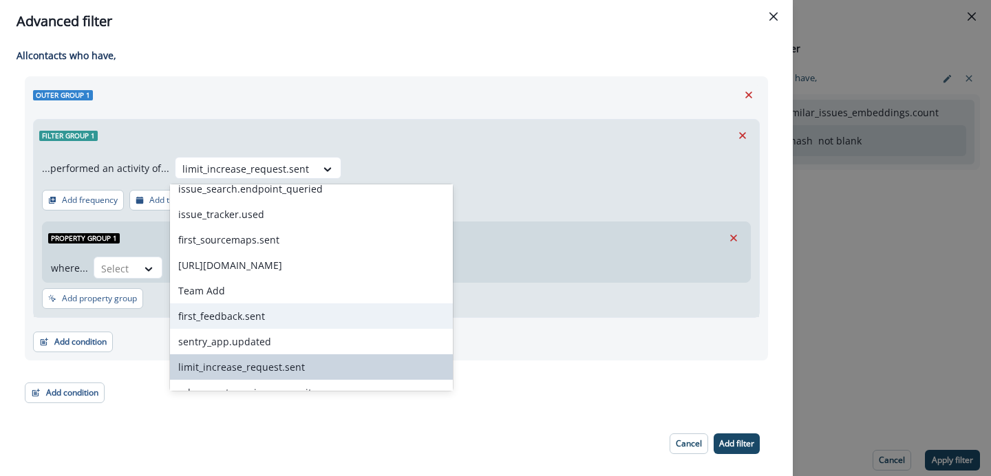
scroll to position [1032, 0]
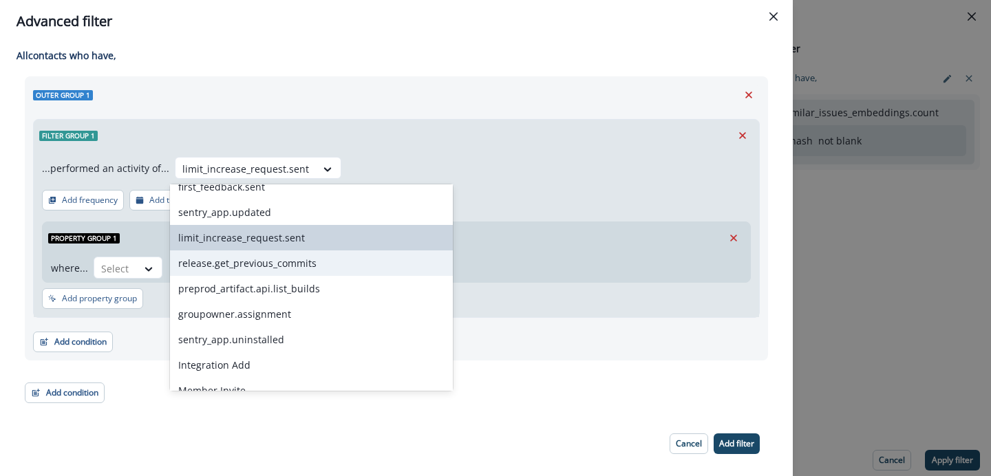
click at [264, 272] on div "release.get_previous_commits" at bounding box center [311, 263] width 283 height 25
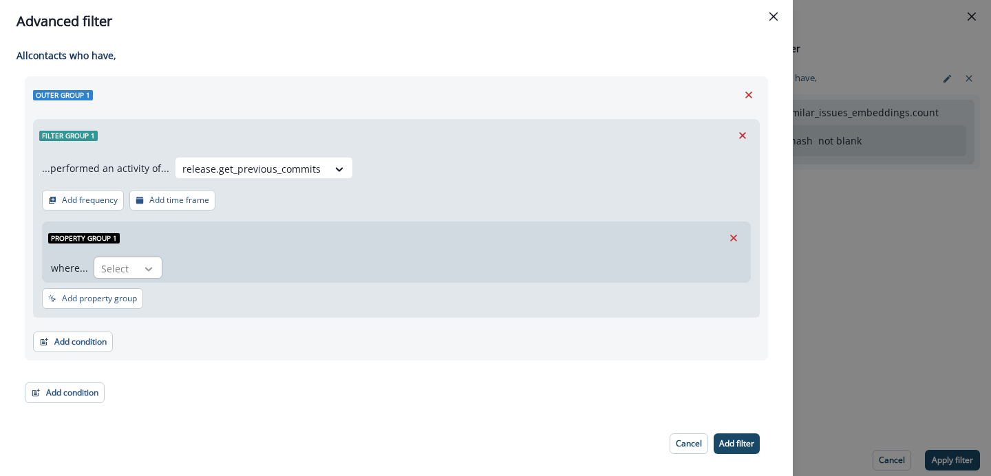
click at [150, 271] on icon at bounding box center [148, 269] width 12 height 14
click at [276, 166] on div at bounding box center [251, 168] width 138 height 17
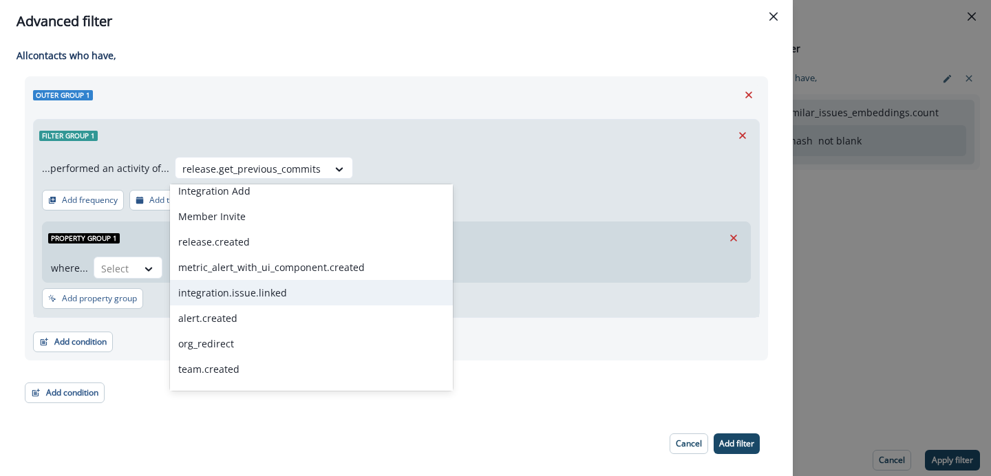
scroll to position [1042, 0]
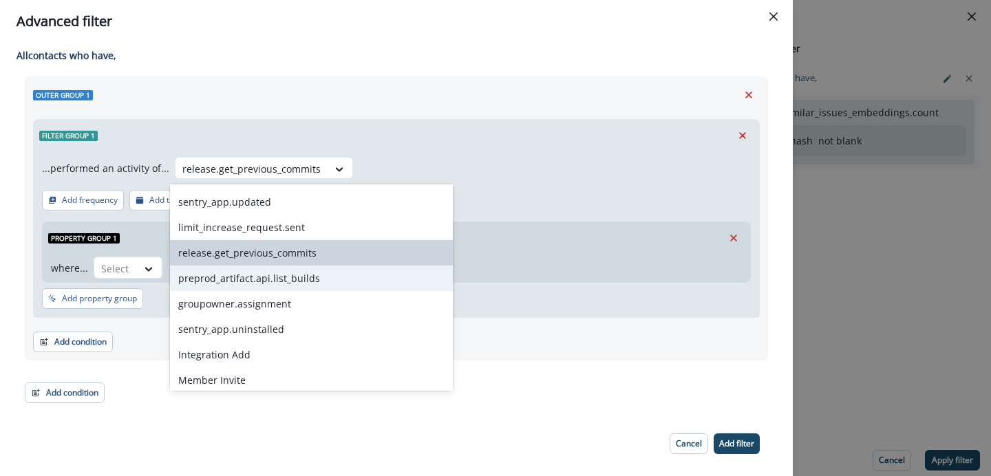
click at [237, 280] on div "preprod_artifact.api.list_builds" at bounding box center [311, 278] width 283 height 25
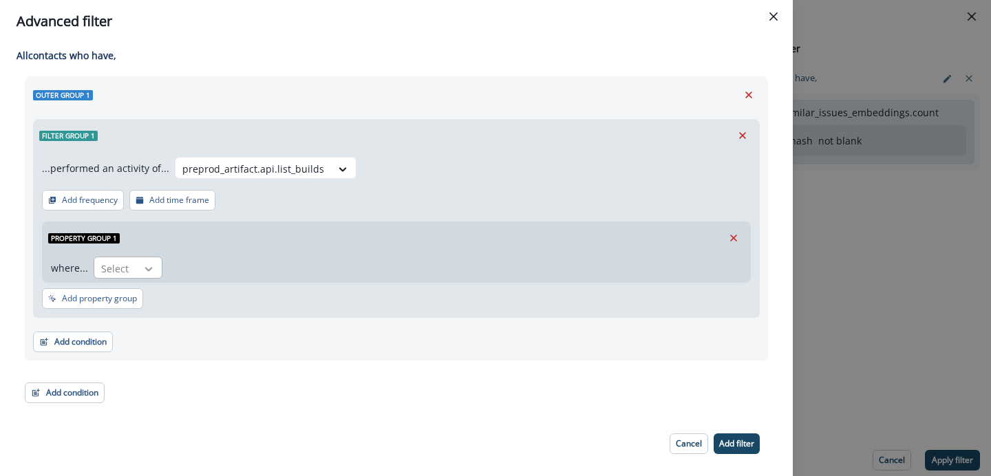
click at [151, 266] on icon at bounding box center [148, 269] width 12 height 14
click at [277, 176] on div at bounding box center [253, 168] width 142 height 17
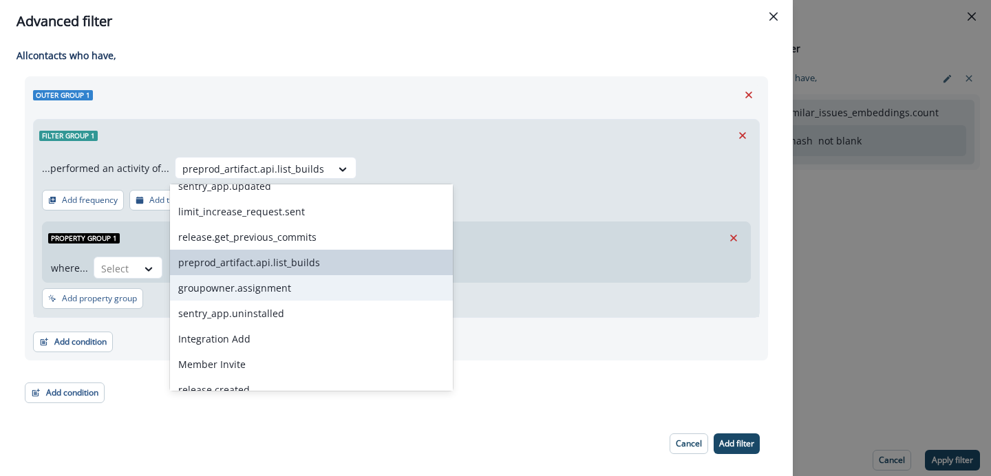
scroll to position [1071, 0]
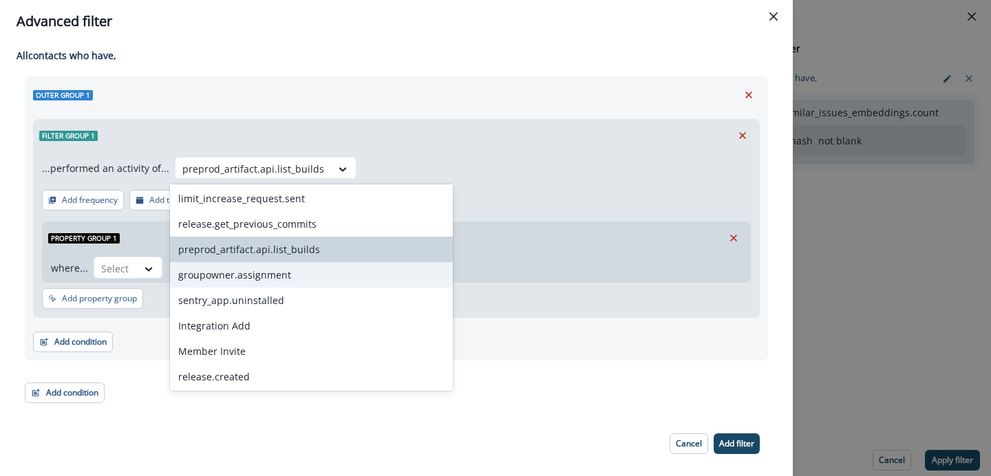
click at [251, 286] on div "groupowner.assignment" at bounding box center [311, 274] width 283 height 25
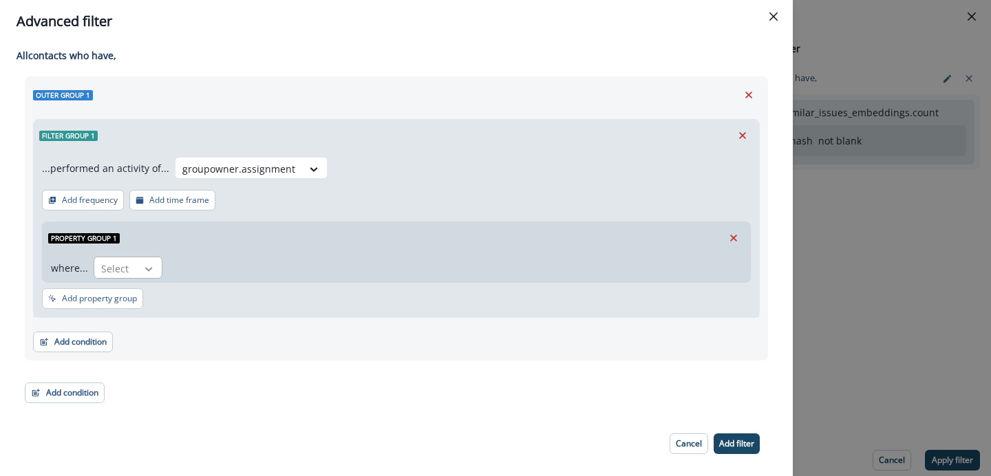
click at [147, 270] on icon at bounding box center [149, 269] width 8 height 4
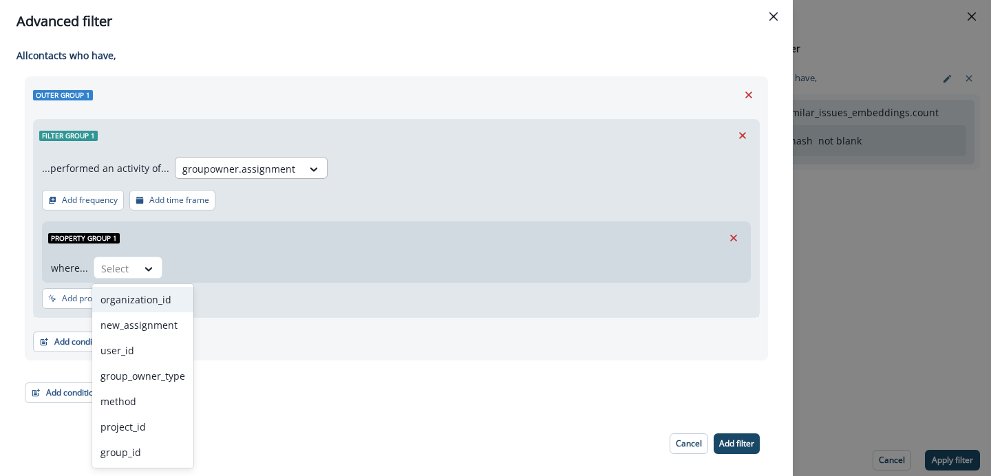
click at [274, 173] on div at bounding box center [238, 168] width 113 height 17
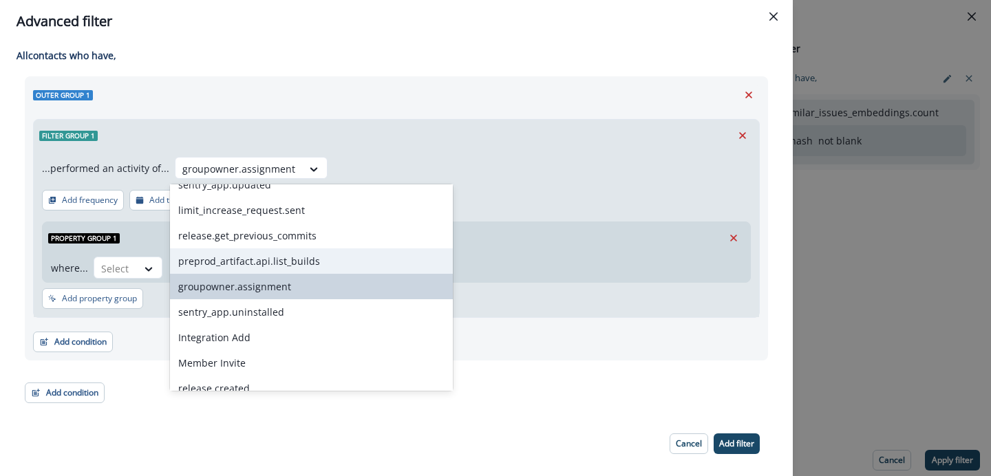
scroll to position [1083, 0]
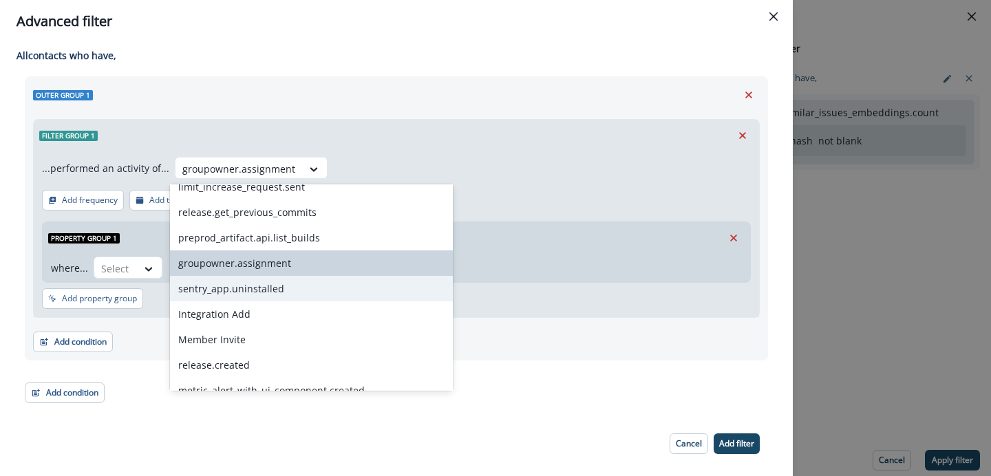
click at [265, 284] on div "sentry_app.uninstalled" at bounding box center [311, 288] width 283 height 25
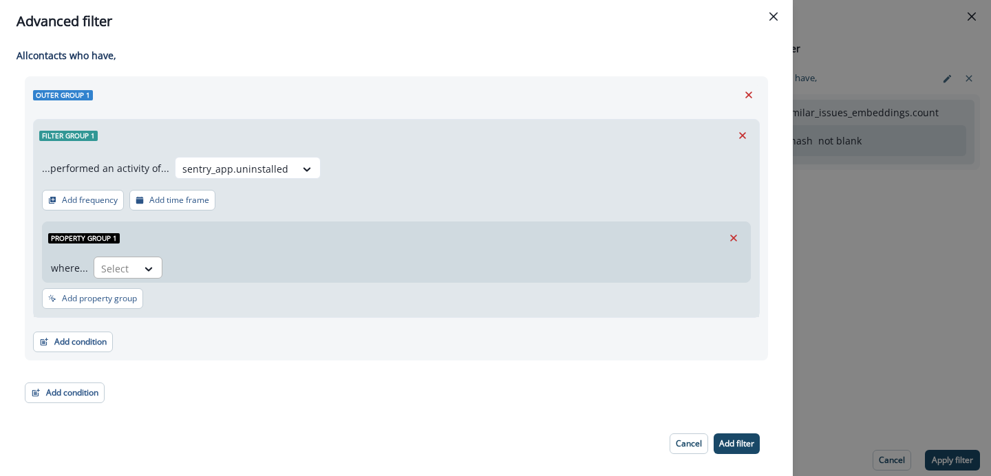
click at [160, 271] on div at bounding box center [149, 268] width 25 height 23
click at [251, 173] on div at bounding box center [235, 168] width 106 height 17
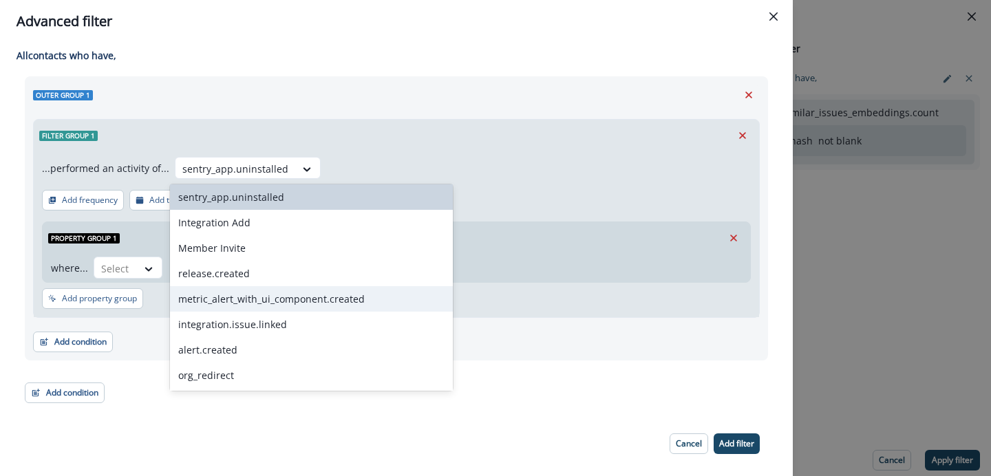
scroll to position [1152, 0]
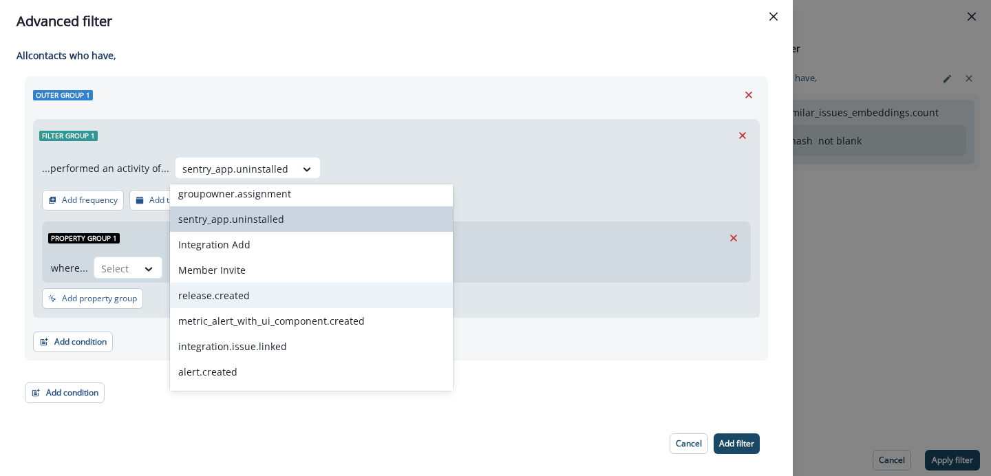
click at [247, 302] on div "release.created" at bounding box center [311, 295] width 283 height 25
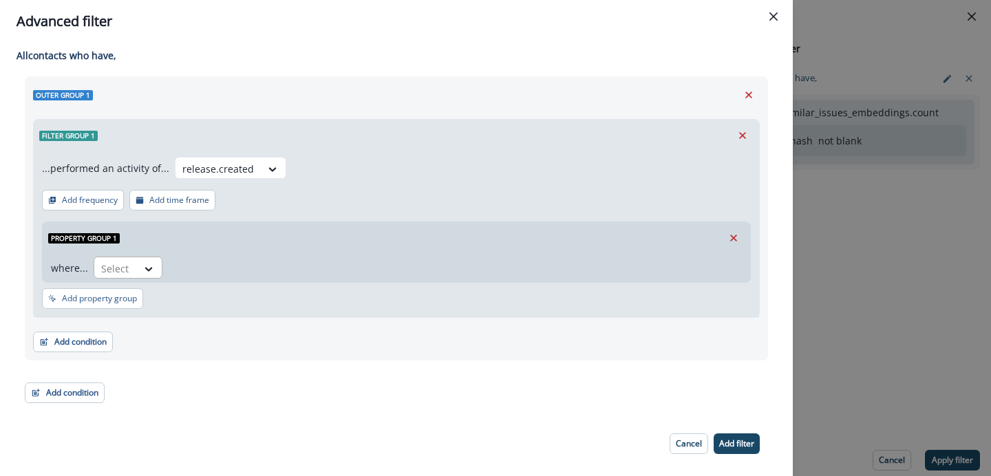
click at [155, 277] on div at bounding box center [149, 268] width 25 height 23
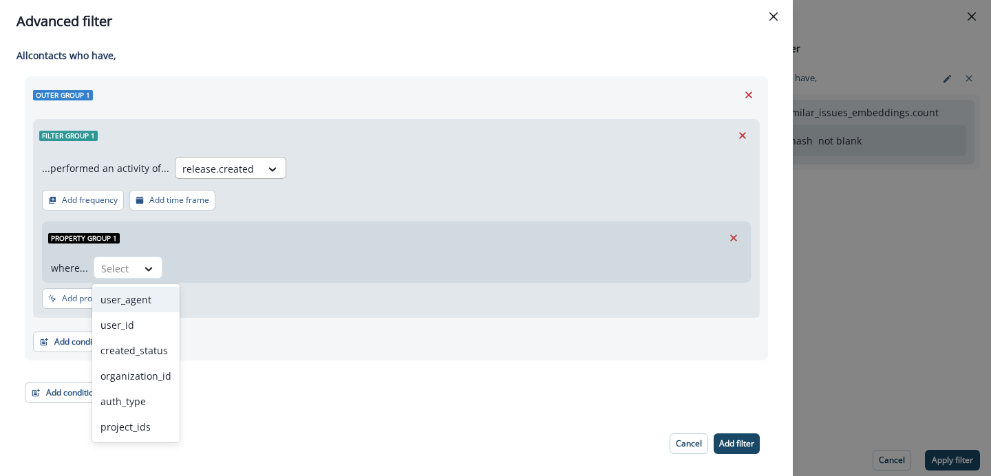
click at [253, 169] on div "release.created" at bounding box center [218, 169] width 85 height 23
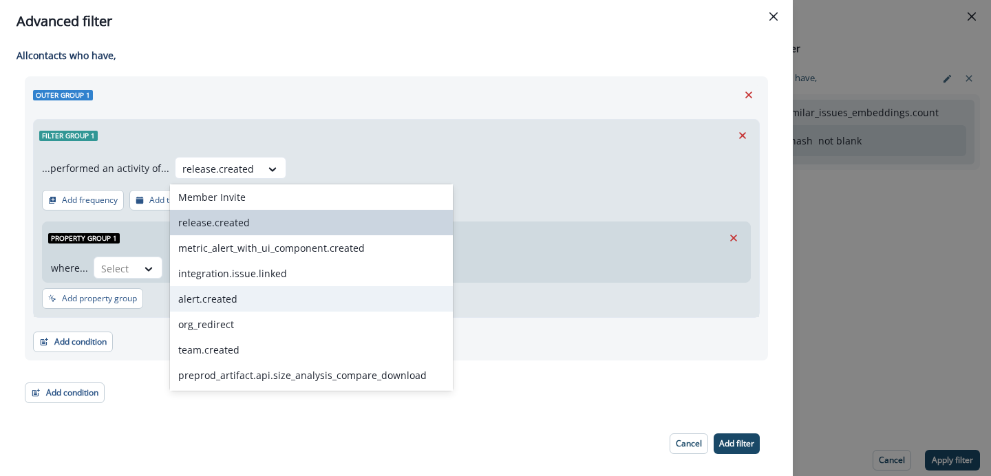
scroll to position [1214, 0]
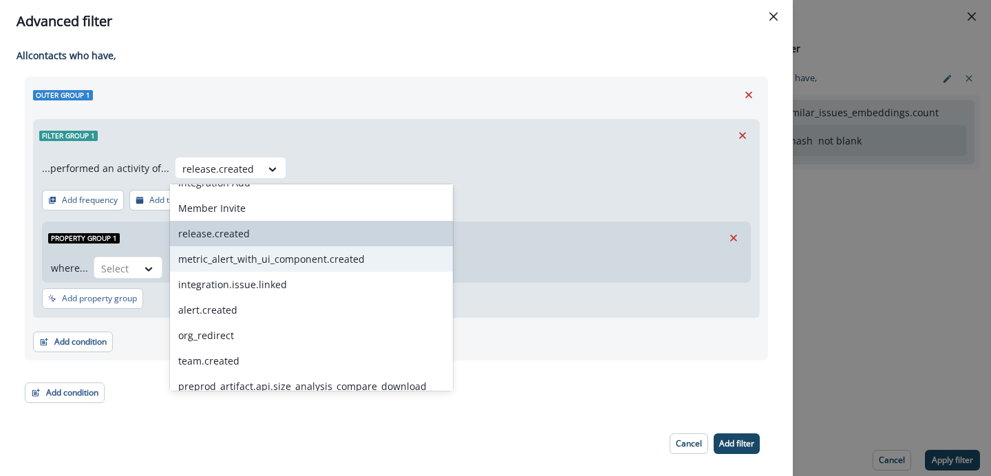
click at [264, 260] on div "metric_alert_with_ui_component.created" at bounding box center [311, 258] width 283 height 25
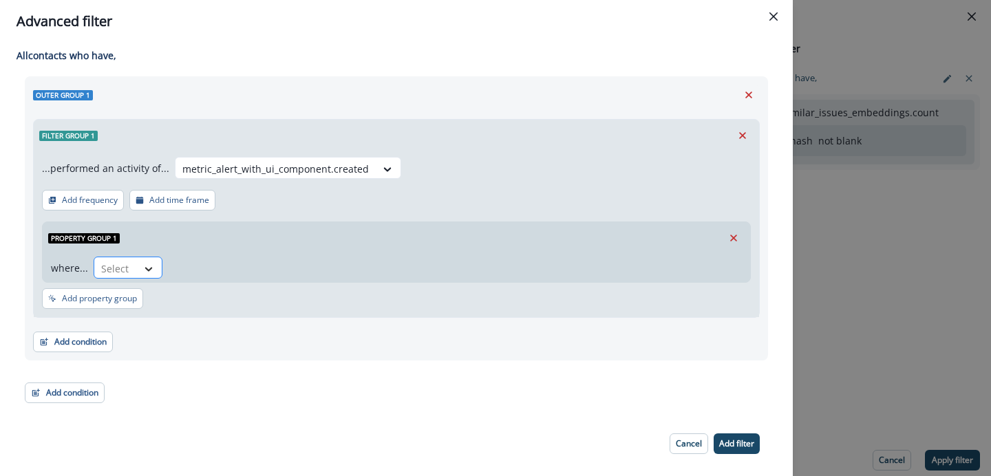
click at [147, 267] on icon at bounding box center [148, 269] width 12 height 14
click at [296, 176] on div at bounding box center [275, 168] width 187 height 17
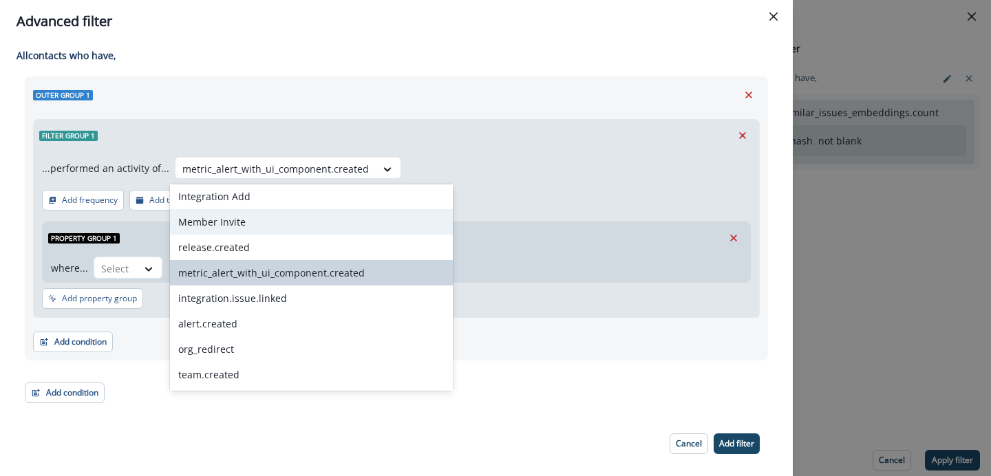
scroll to position [1219, 0]
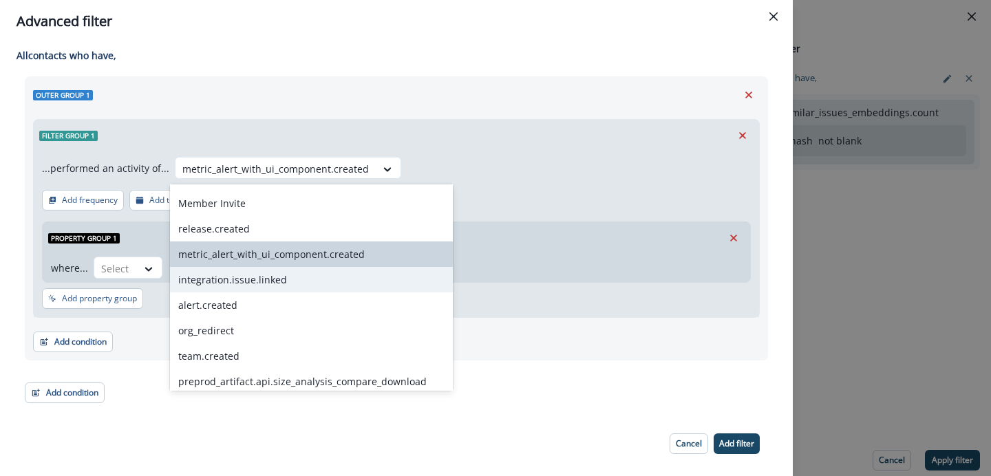
click at [269, 274] on div "integration.issue.linked" at bounding box center [311, 279] width 283 height 25
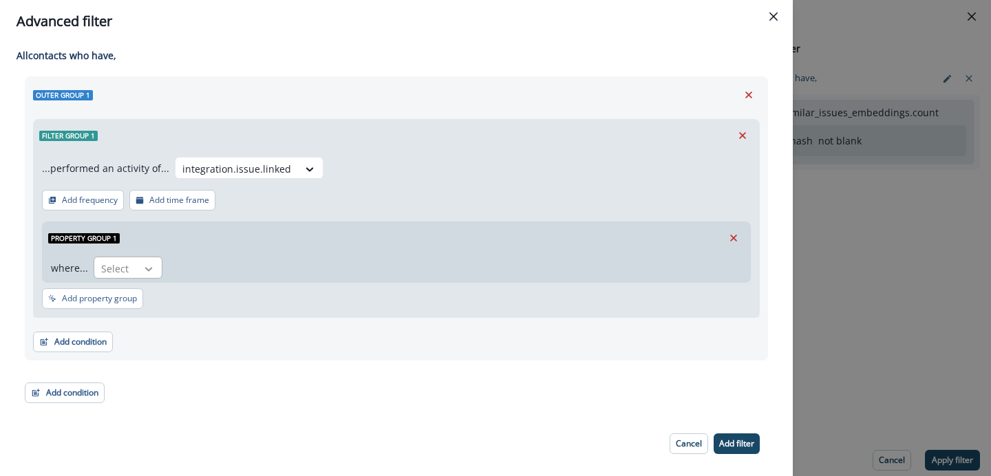
click at [150, 272] on icon at bounding box center [148, 269] width 12 height 14
click at [278, 180] on div "integration.issue.linked" at bounding box center [237, 169] width 123 height 23
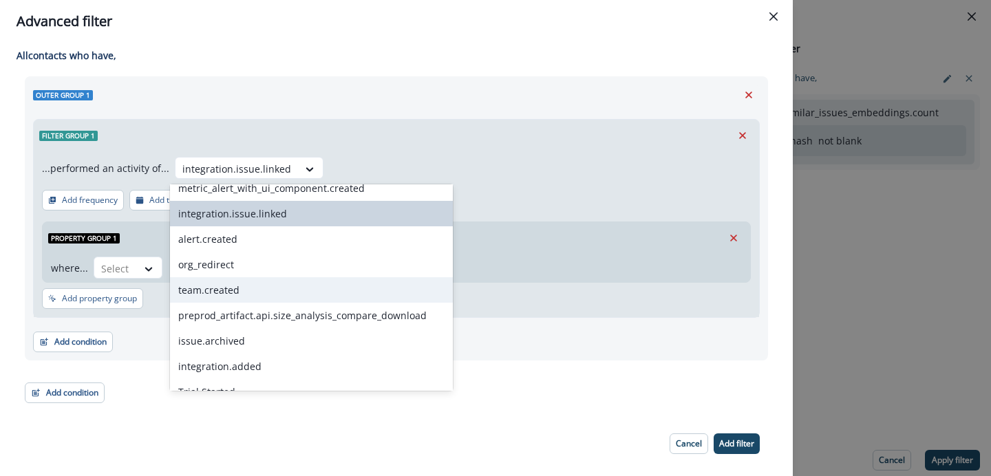
scroll to position [1252, 0]
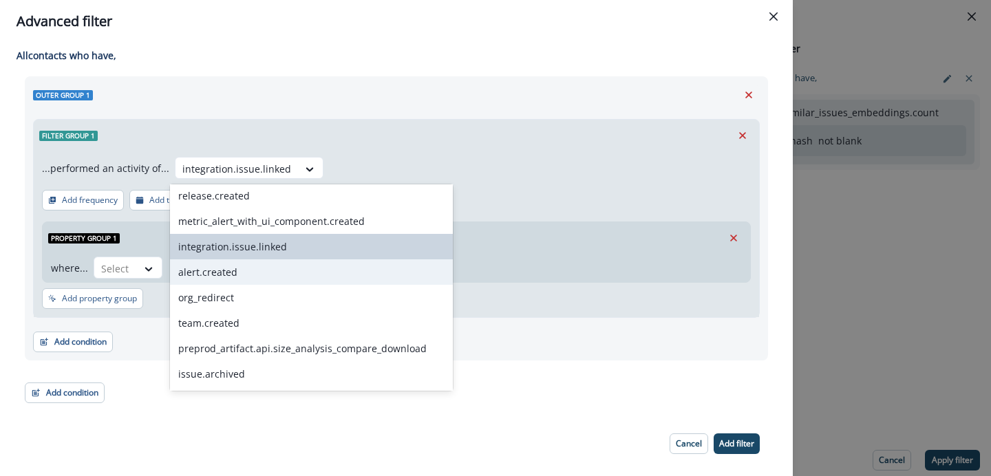
click at [244, 278] on div "alert.created" at bounding box center [311, 272] width 283 height 25
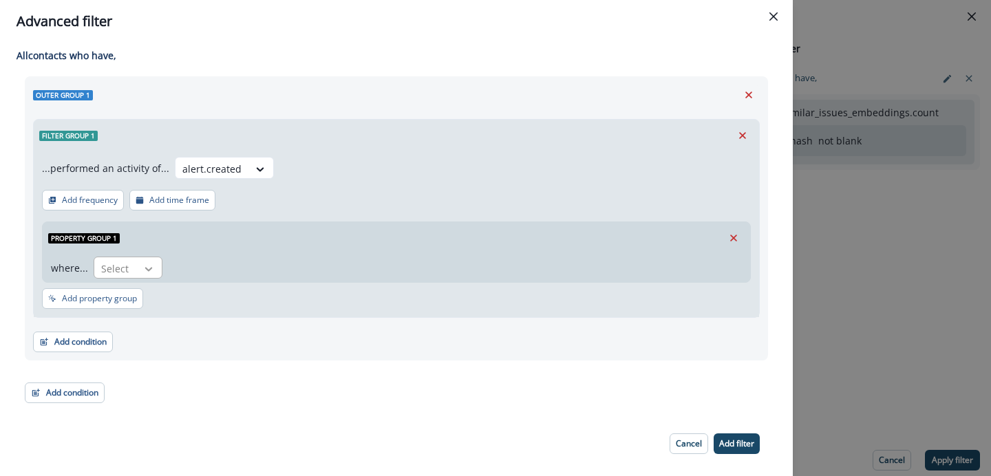
click at [148, 268] on icon at bounding box center [149, 269] width 8 height 4
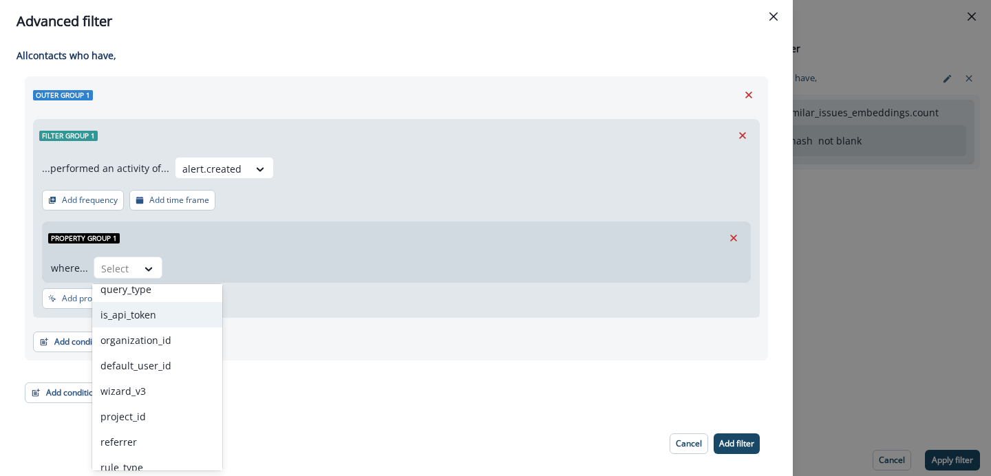
scroll to position [38, 0]
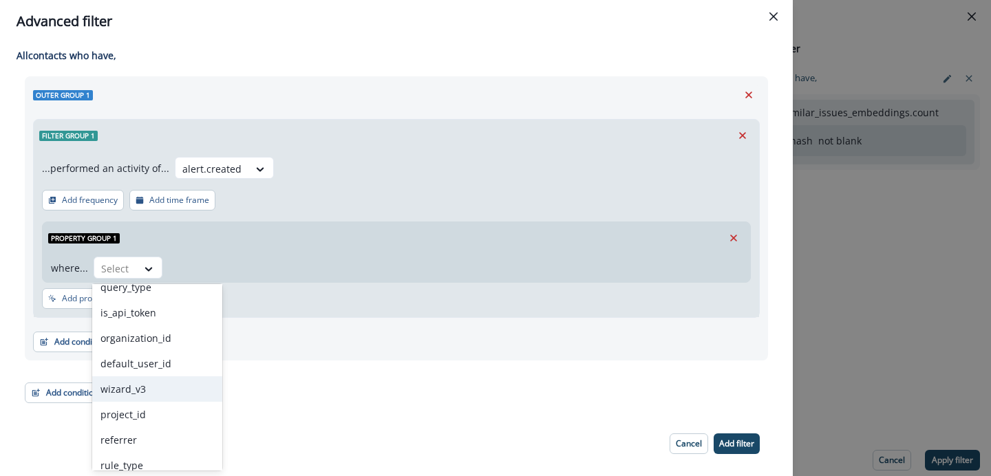
click at [142, 391] on div "wizard_v3" at bounding box center [157, 389] width 130 height 25
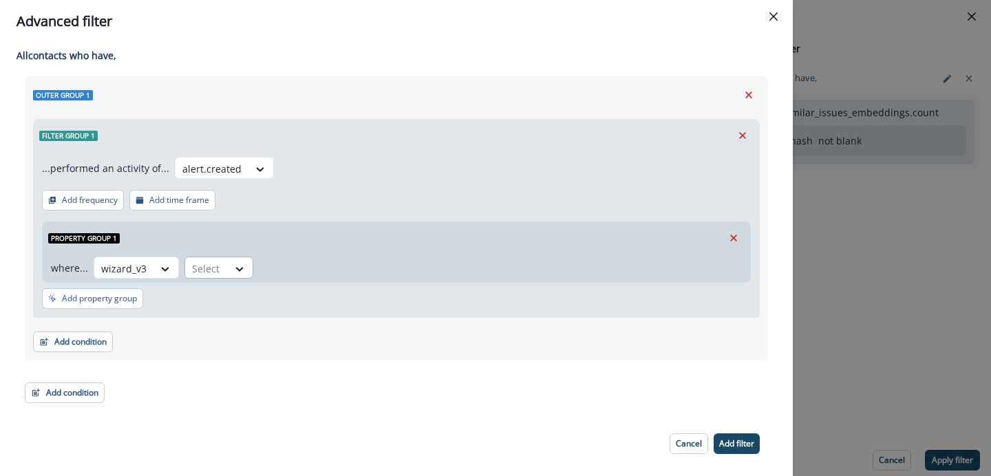
click at [214, 264] on div at bounding box center [206, 268] width 29 height 17
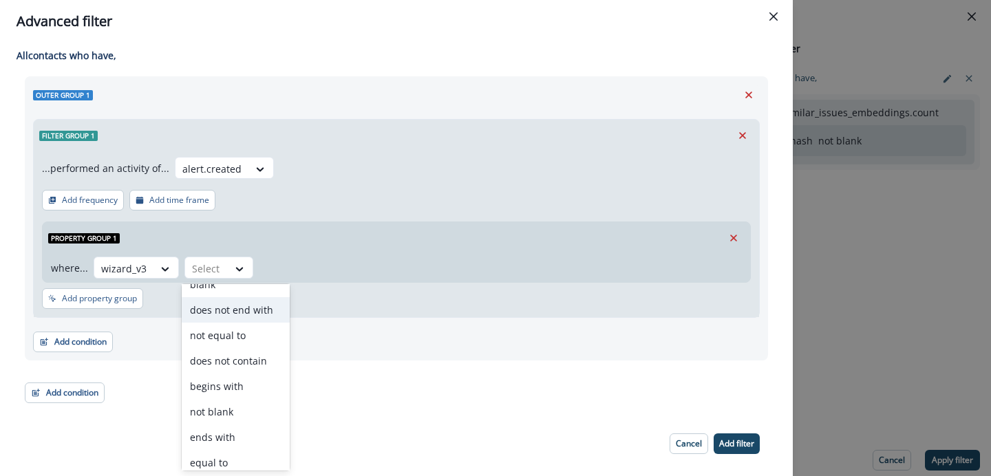
scroll to position [23, 0]
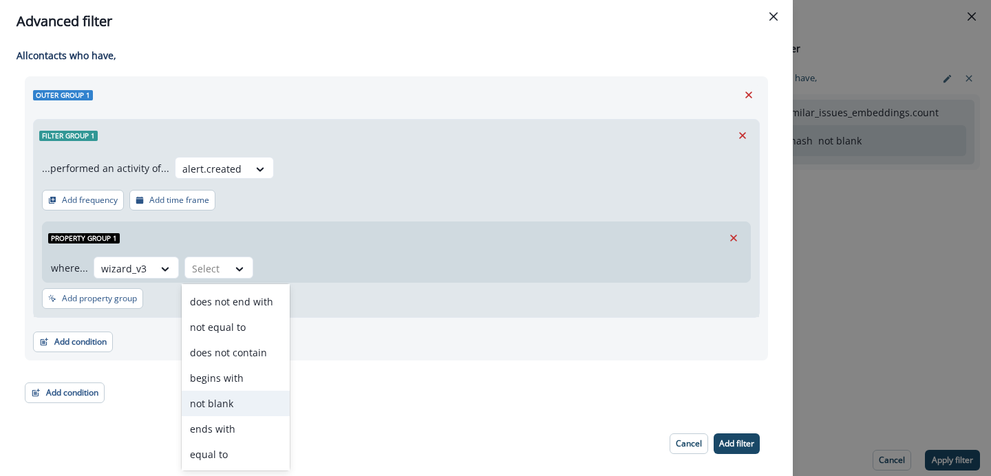
click at [209, 400] on div "not blank" at bounding box center [236, 403] width 108 height 25
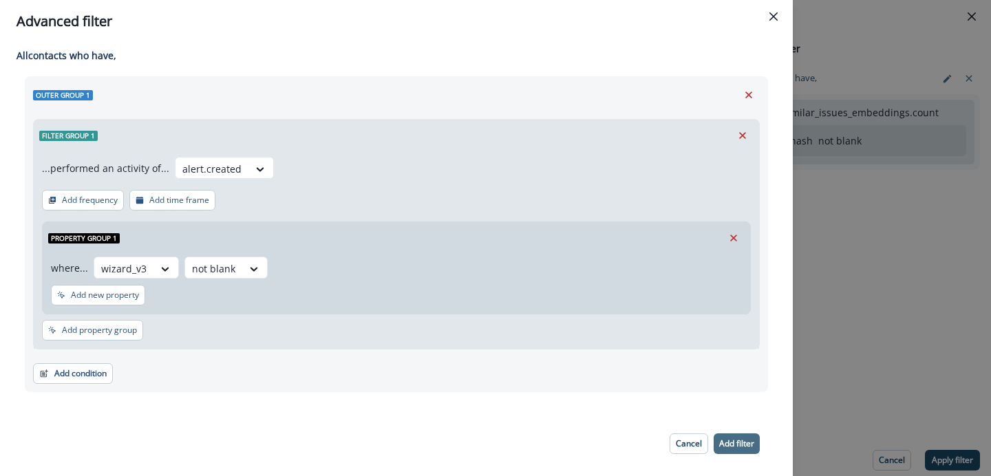
click at [739, 443] on p "Add filter" at bounding box center [736, 444] width 35 height 10
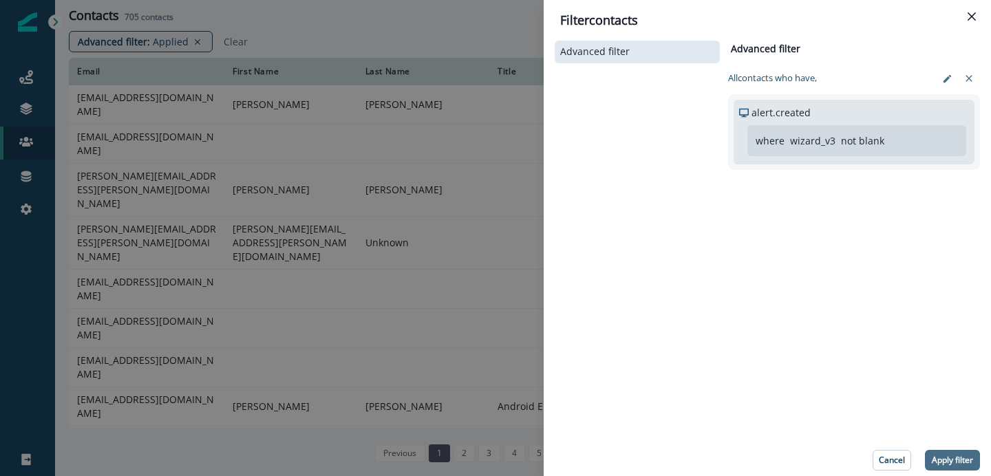
click at [967, 459] on p "Apply filter" at bounding box center [952, 461] width 41 height 10
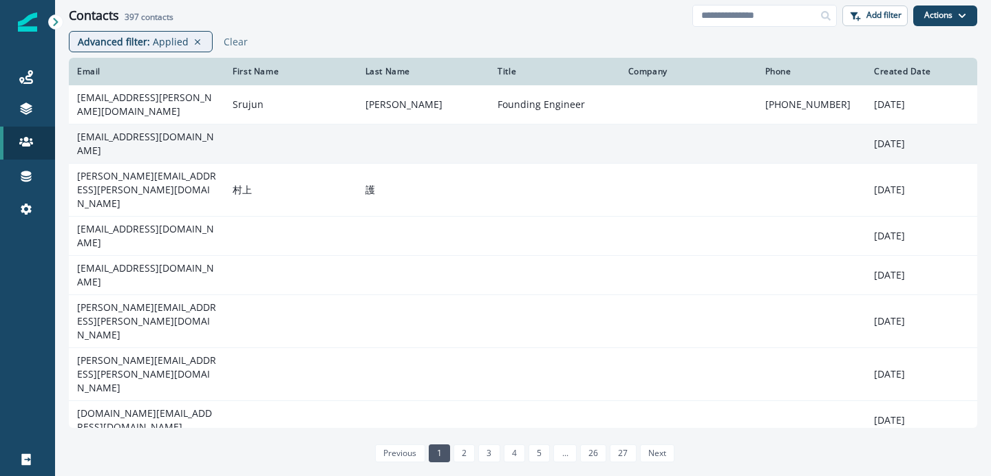
click at [144, 140] on td "[EMAIL_ADDRESS][DOMAIN_NAME]" at bounding box center [147, 144] width 156 height 39
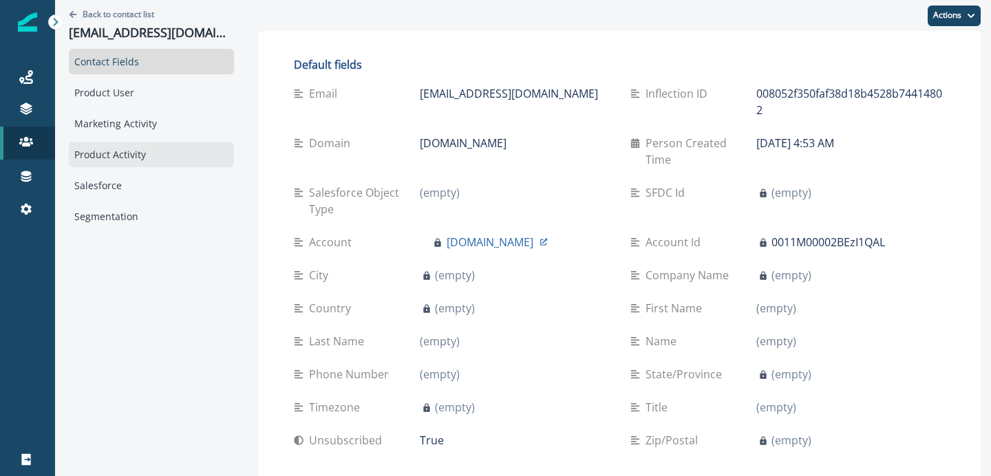
click at [127, 161] on div "Product Activity" at bounding box center [151, 154] width 165 height 25
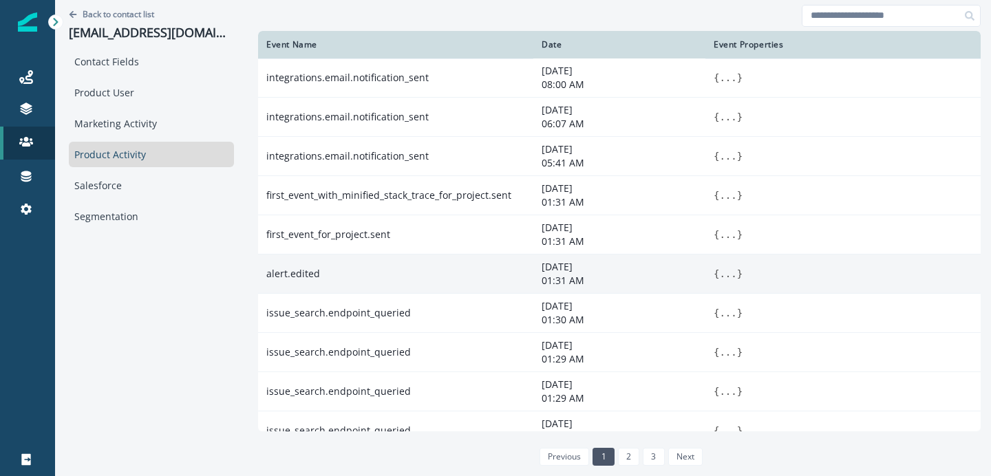
click at [728, 277] on button "..." at bounding box center [727, 274] width 17 height 14
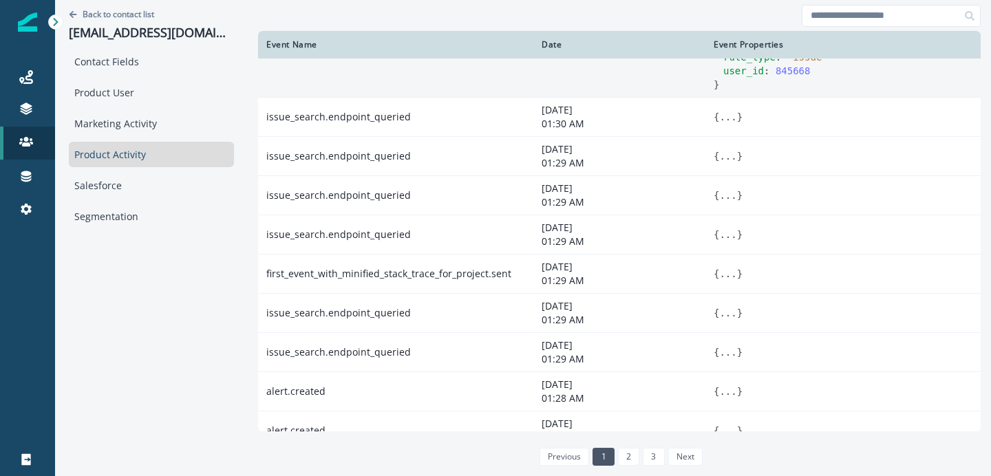
scroll to position [298, 0]
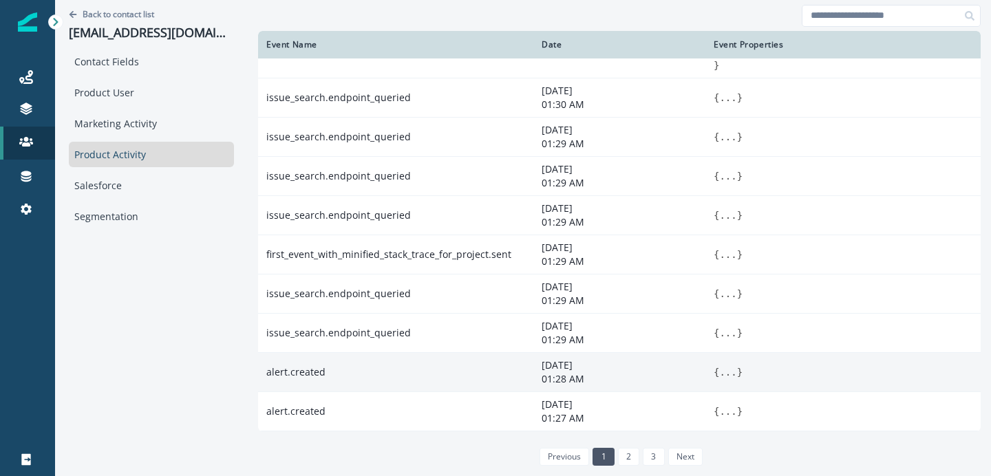
click at [726, 368] on button "..." at bounding box center [727, 373] width 17 height 14
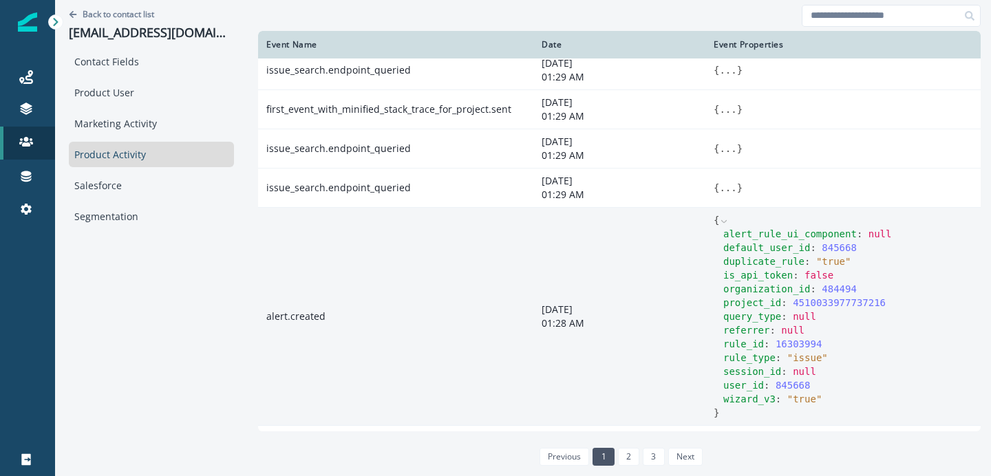
scroll to position [477, 0]
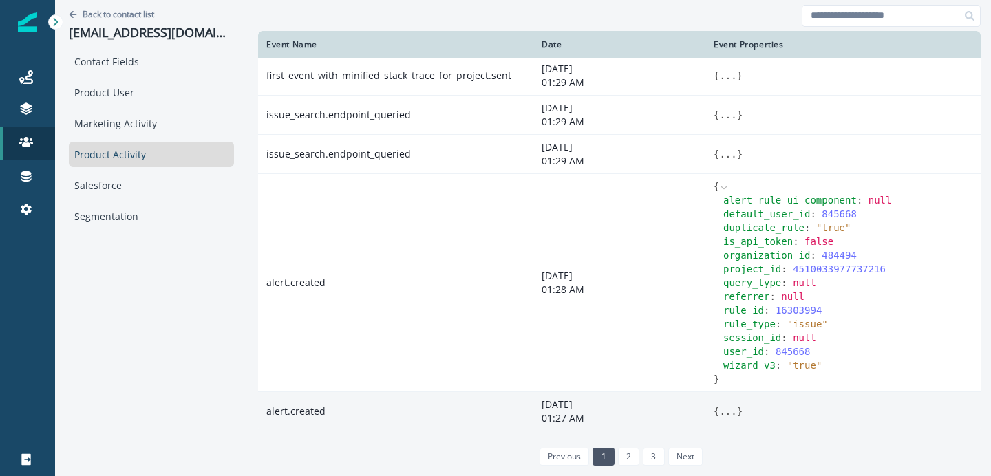
click at [723, 412] on button "..." at bounding box center [727, 412] width 17 height 14
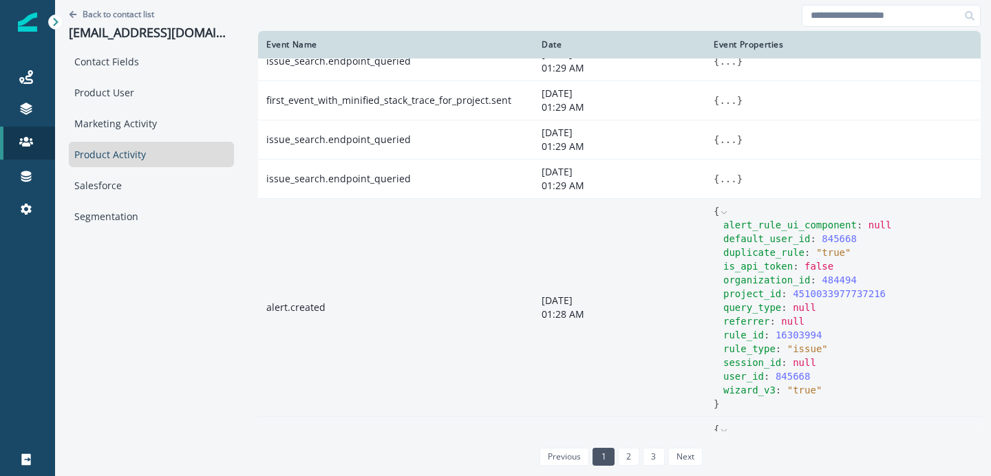
scroll to position [263, 0]
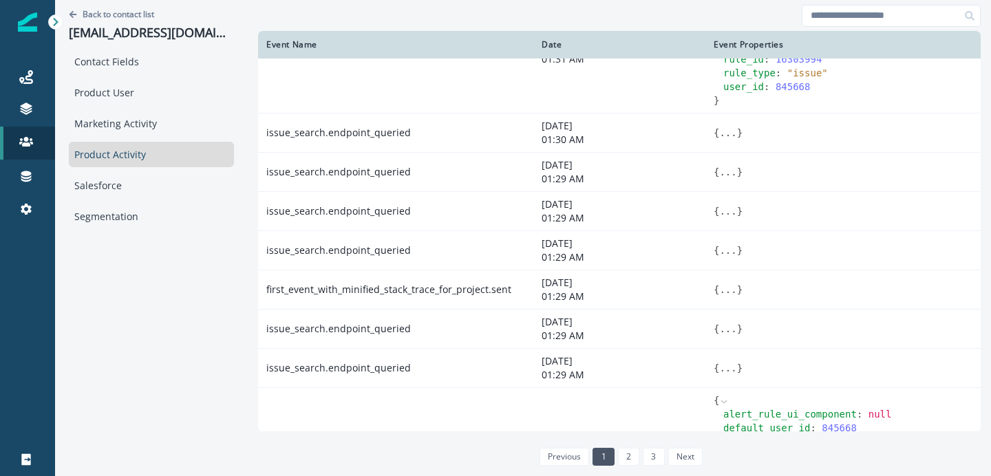
click at [162, 159] on div "Product Activity" at bounding box center [151, 154] width 165 height 25
click at [127, 10] on p "Back to contact list" at bounding box center [119, 14] width 72 height 12
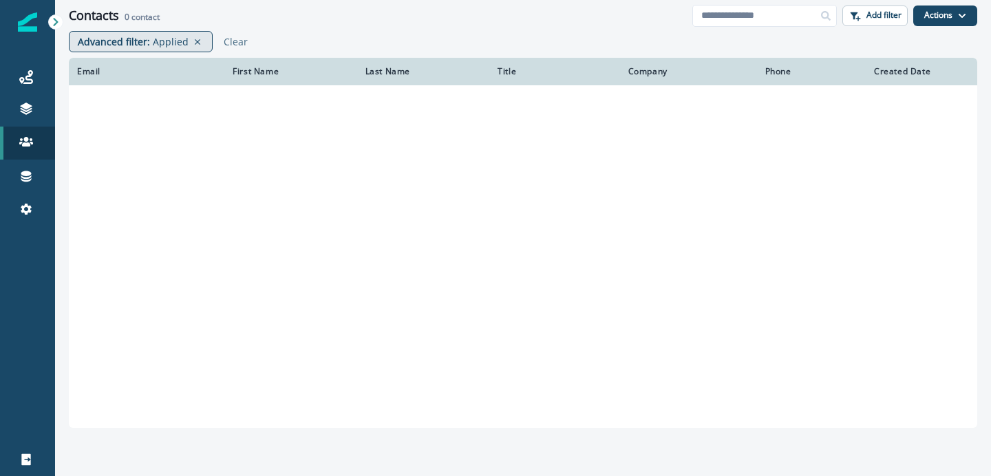
click at [169, 47] on p "Applied" at bounding box center [171, 41] width 36 height 14
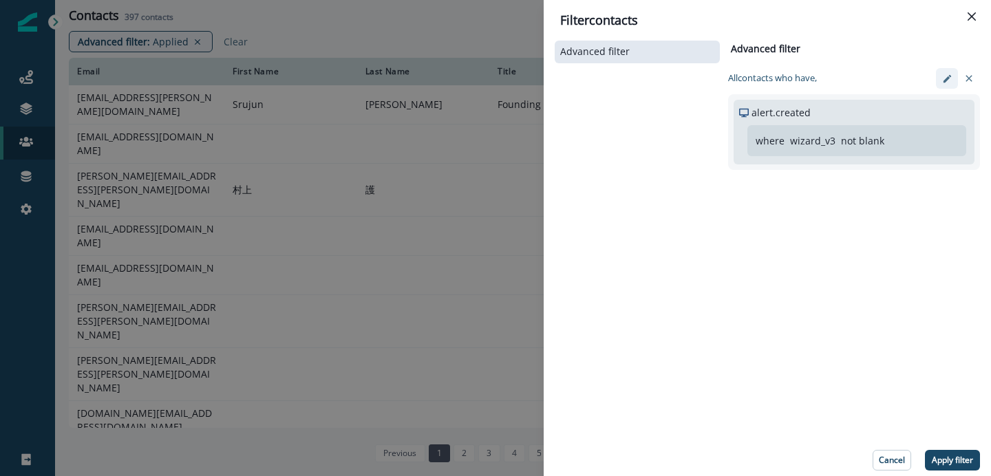
click at [942, 77] on icon "edit-filter" at bounding box center [947, 79] width 10 height 10
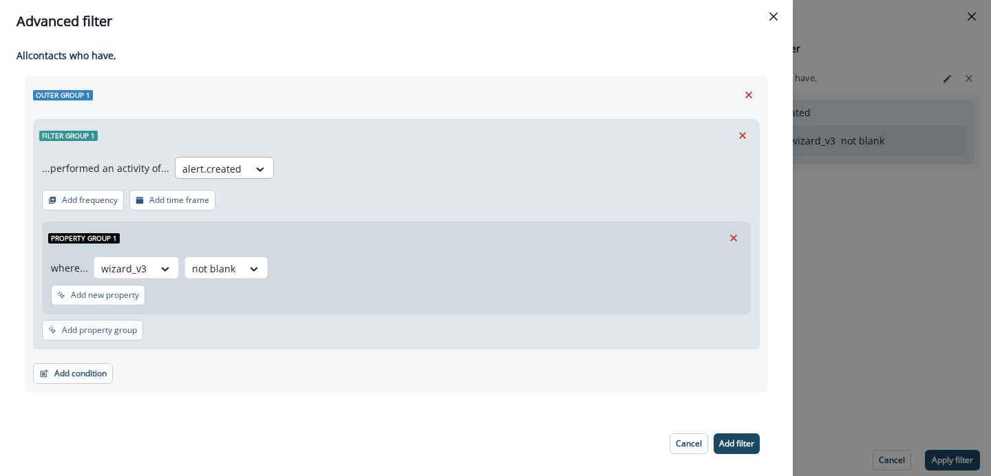
click at [248, 177] on div at bounding box center [260, 169] width 25 height 23
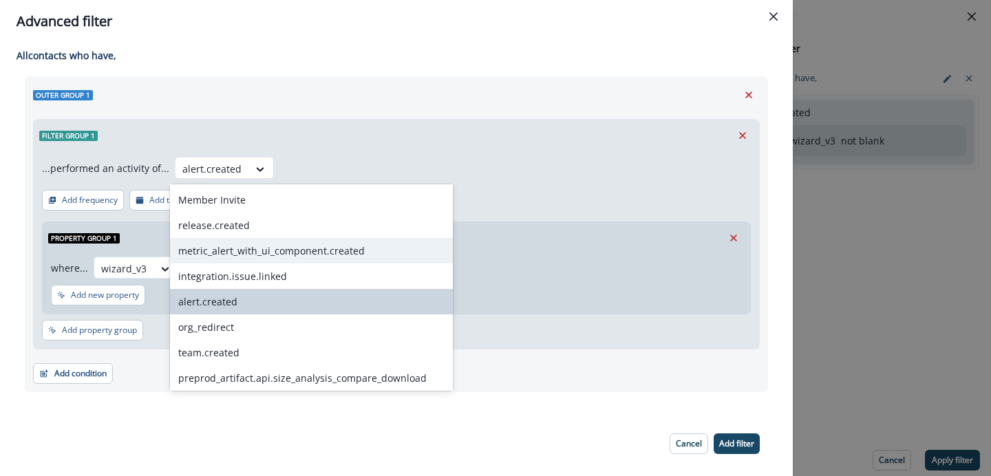
scroll to position [1242, 0]
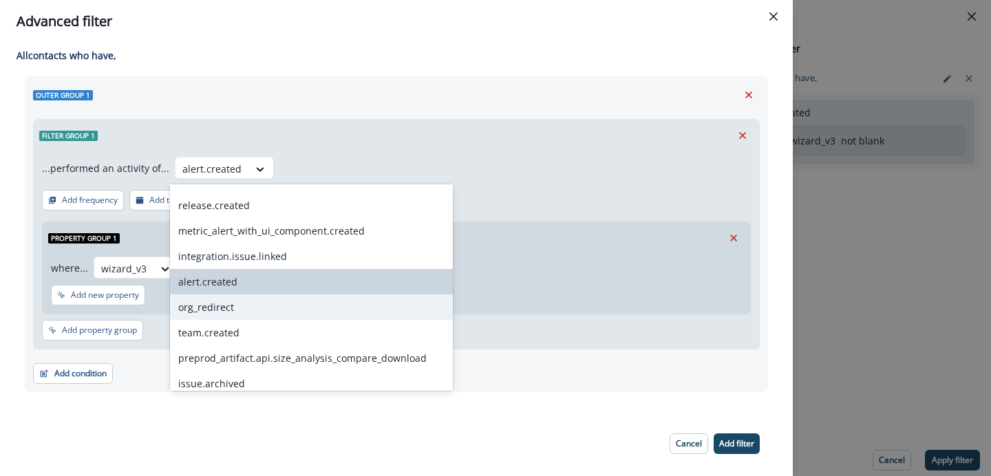
click at [248, 313] on div "org_redirect" at bounding box center [311, 307] width 283 height 25
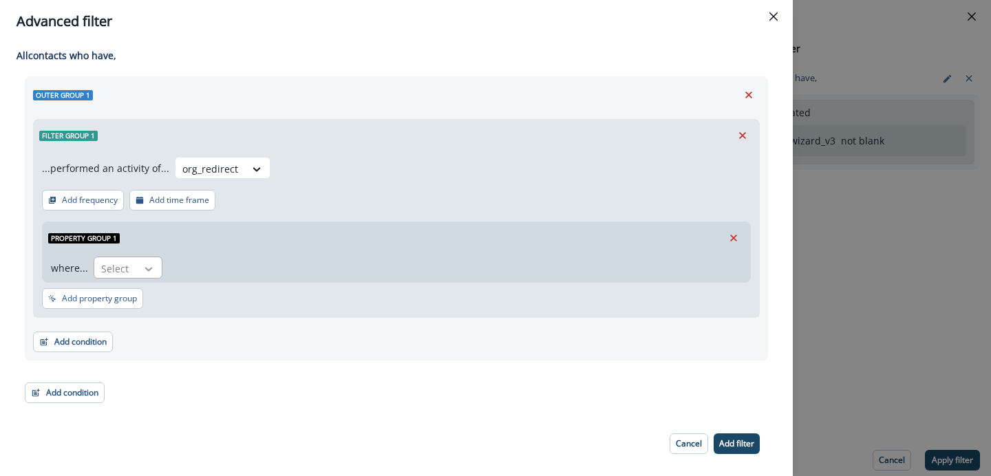
click at [143, 263] on icon at bounding box center [148, 269] width 12 height 14
click at [137, 343] on div "path" at bounding box center [135, 350] width 87 height 25
click at [202, 263] on div at bounding box center [190, 268] width 29 height 17
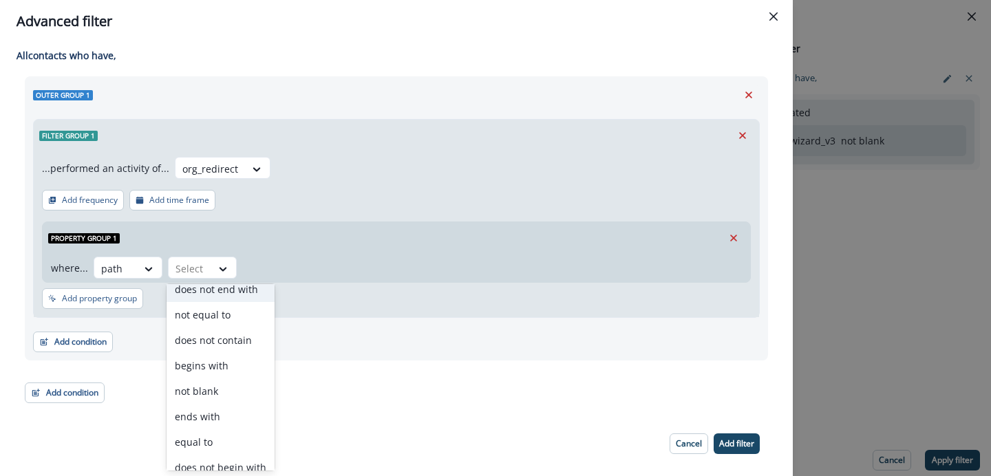
scroll to position [74, 0]
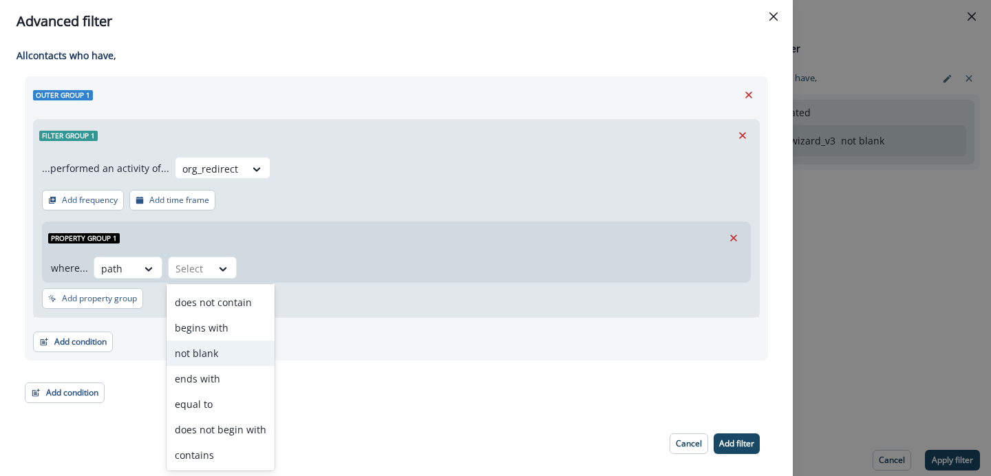
click at [216, 366] on div "not blank" at bounding box center [221, 353] width 108 height 25
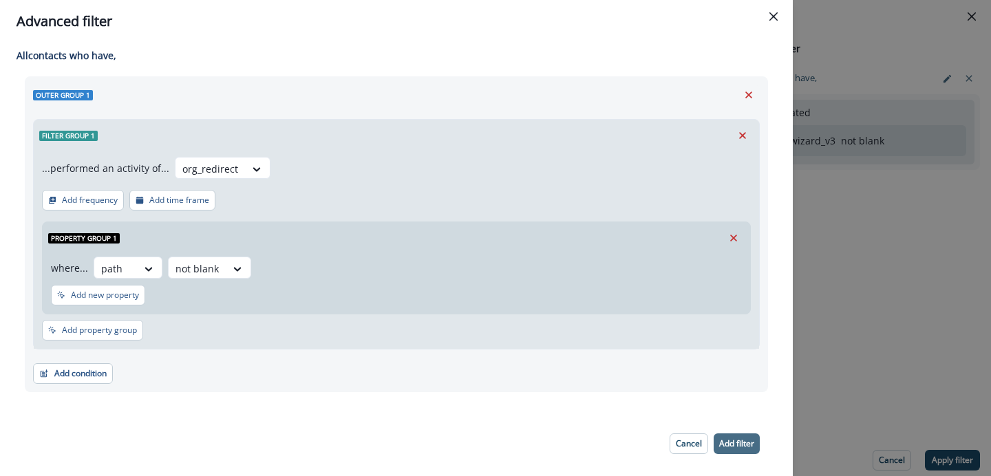
click at [745, 449] on p "Add filter" at bounding box center [736, 444] width 35 height 10
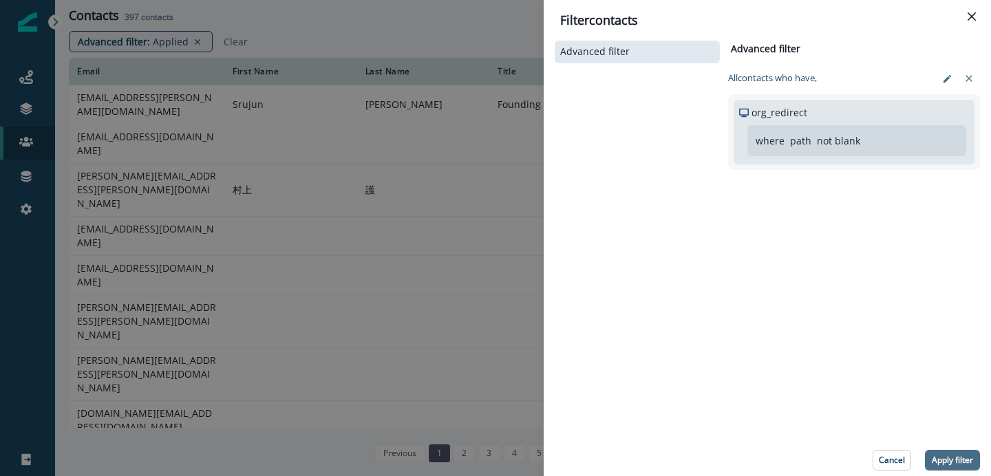
click at [931, 451] on button "Apply filter" at bounding box center [952, 460] width 55 height 21
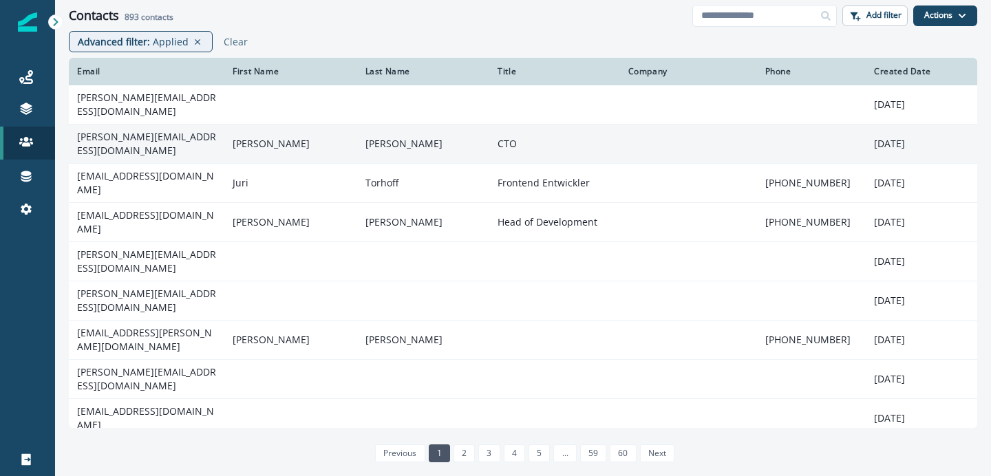
click at [167, 140] on td "[PERSON_NAME][EMAIL_ADDRESS][DOMAIN_NAME]" at bounding box center [147, 144] width 156 height 39
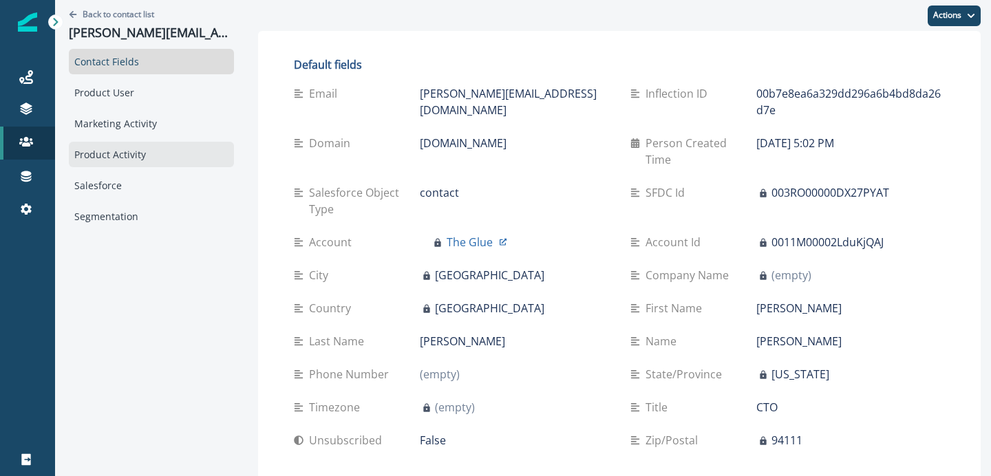
click at [124, 158] on div "Product Activity" at bounding box center [151, 154] width 165 height 25
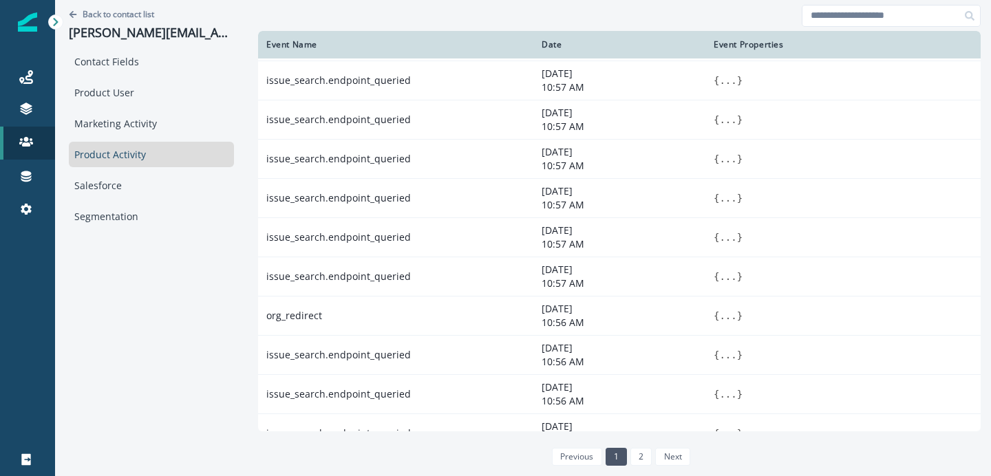
scroll to position [785, 0]
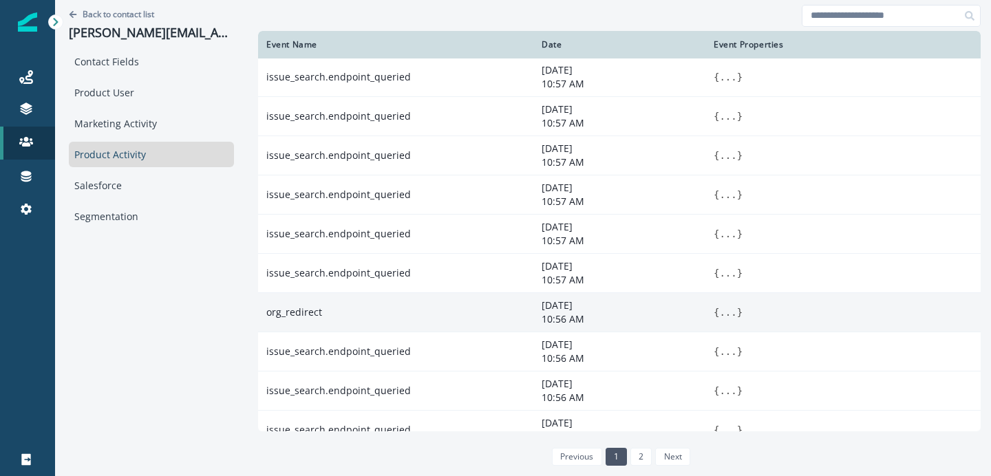
click at [737, 314] on span "}" at bounding box center [740, 312] width 6 height 11
click at [719, 314] on button "..." at bounding box center [727, 313] width 17 height 14
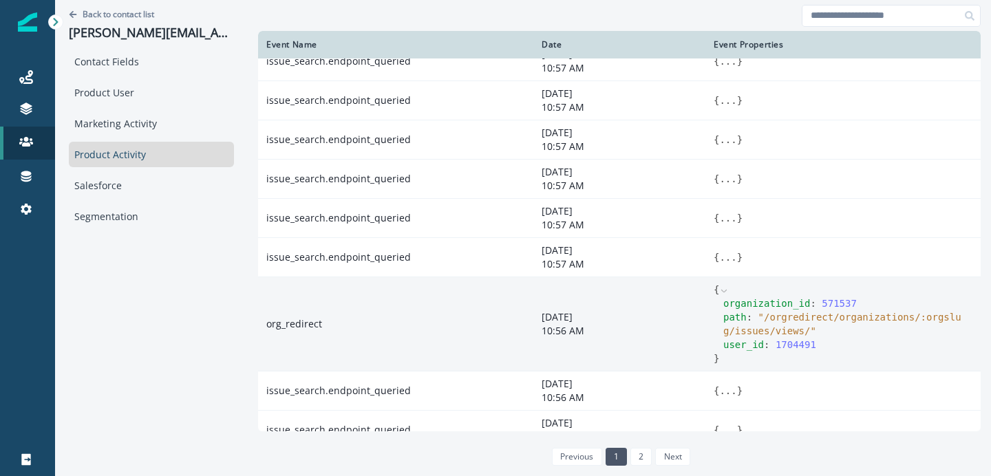
scroll to position [805, 0]
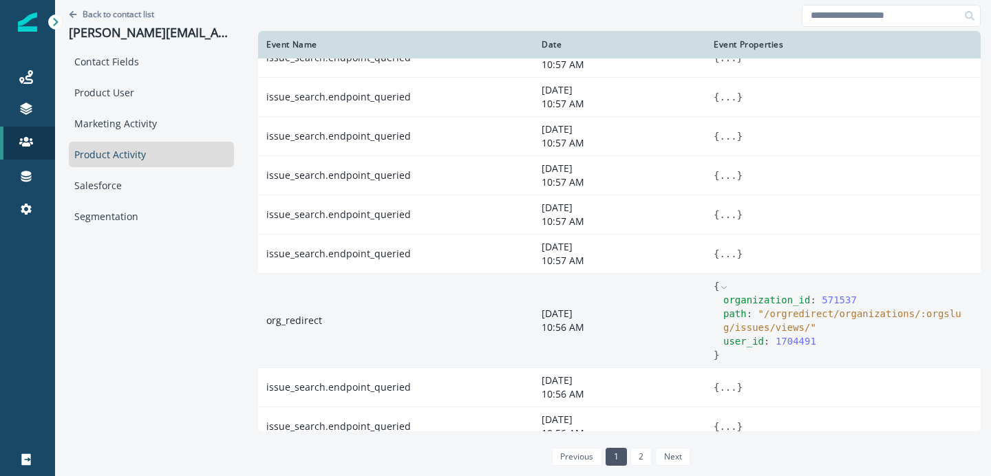
click at [145, 19] on div "Back to contact list [PERSON_NAME][EMAIL_ADDRESS][DOMAIN_NAME]" at bounding box center [151, 24] width 165 height 49
click at [135, 17] on p "Back to contact list" at bounding box center [119, 14] width 72 height 12
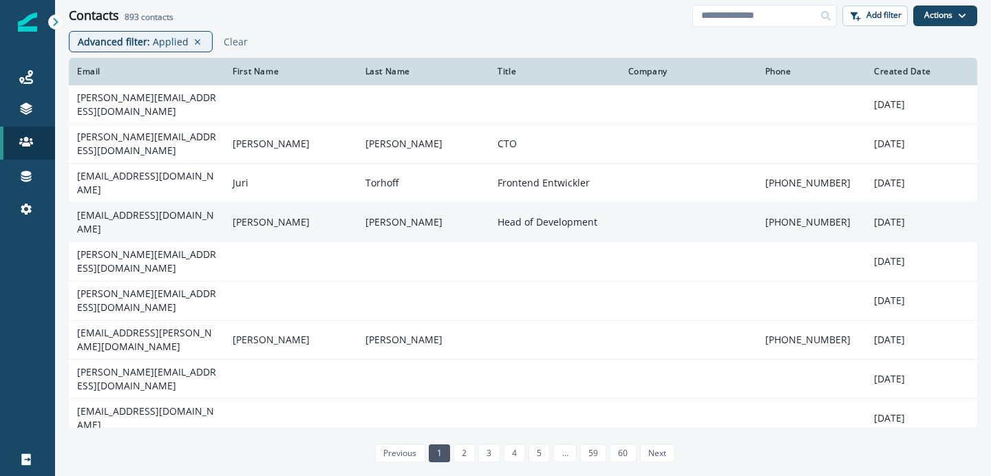
click at [177, 204] on td "[EMAIL_ADDRESS][DOMAIN_NAME]" at bounding box center [147, 222] width 156 height 39
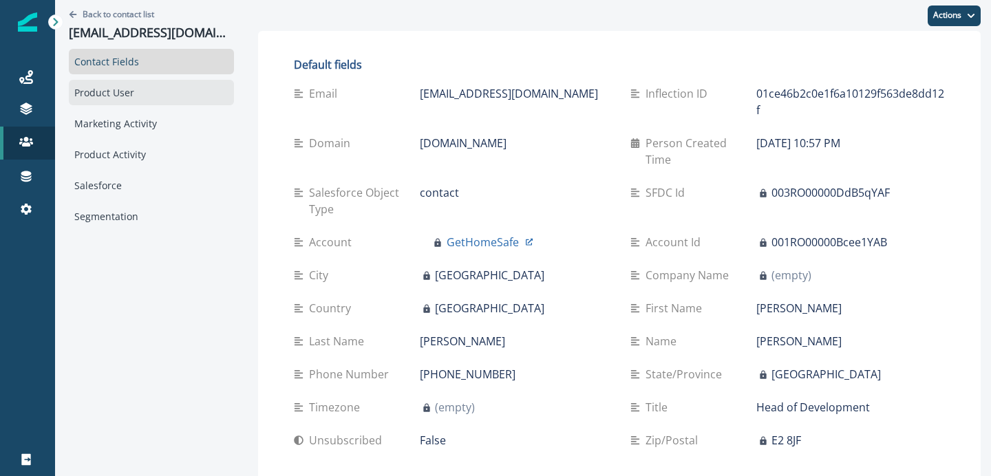
click at [118, 96] on div "Product User" at bounding box center [151, 92] width 165 height 25
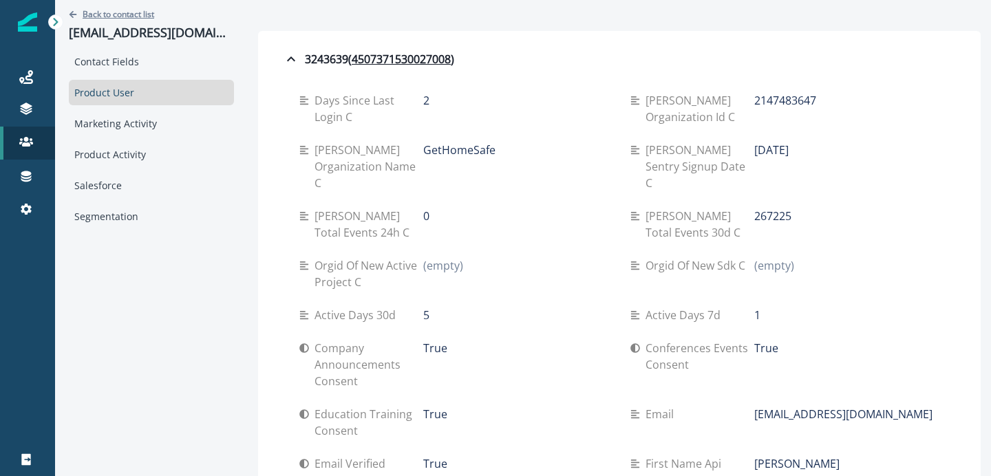
click at [111, 13] on p "Back to contact list" at bounding box center [119, 14] width 72 height 12
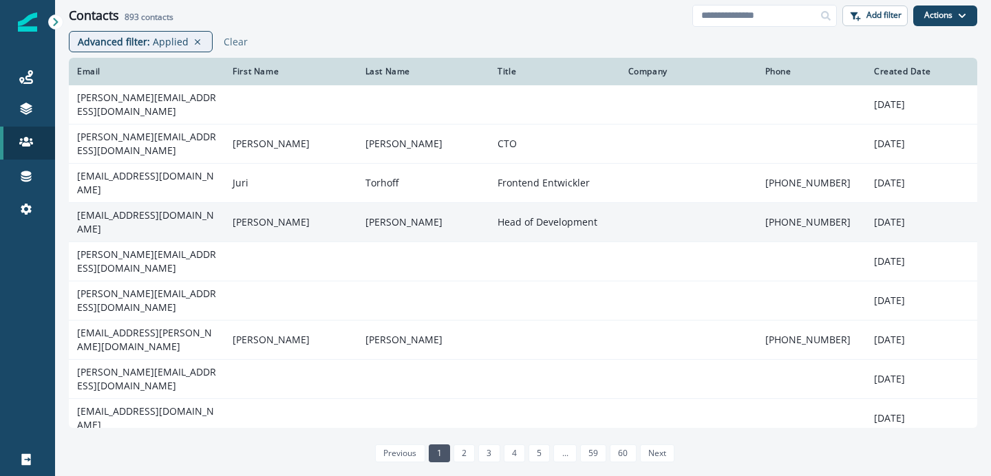
click at [165, 214] on td "[EMAIL_ADDRESS][DOMAIN_NAME]" at bounding box center [147, 222] width 156 height 39
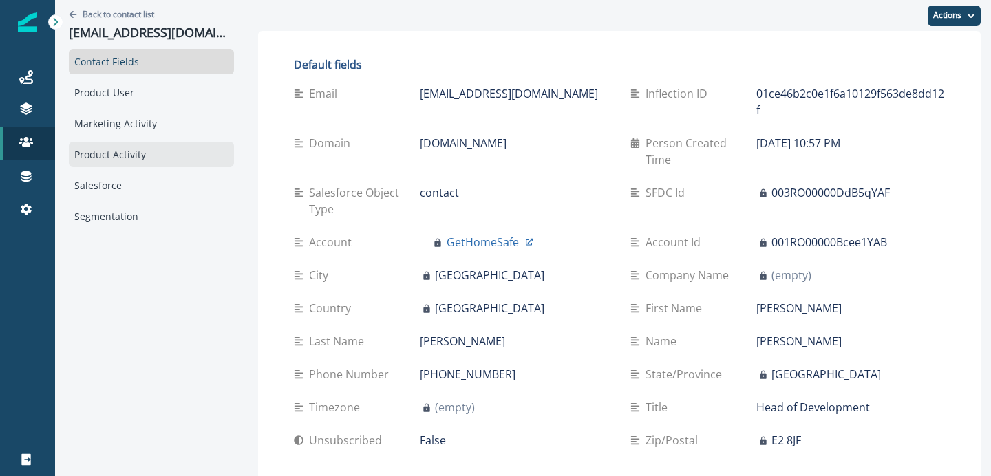
click at [136, 147] on div "Product Activity" at bounding box center [151, 154] width 165 height 25
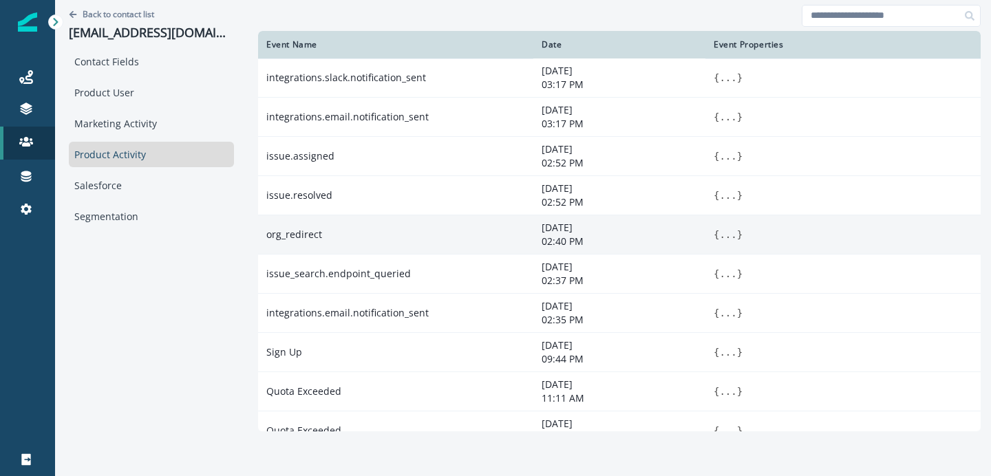
click at [719, 236] on button "..." at bounding box center [727, 235] width 17 height 14
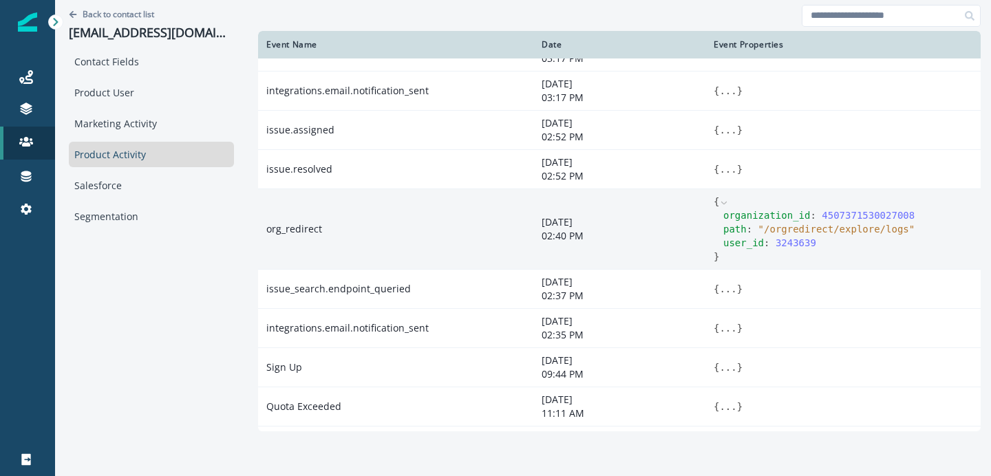
scroll to position [61, 0]
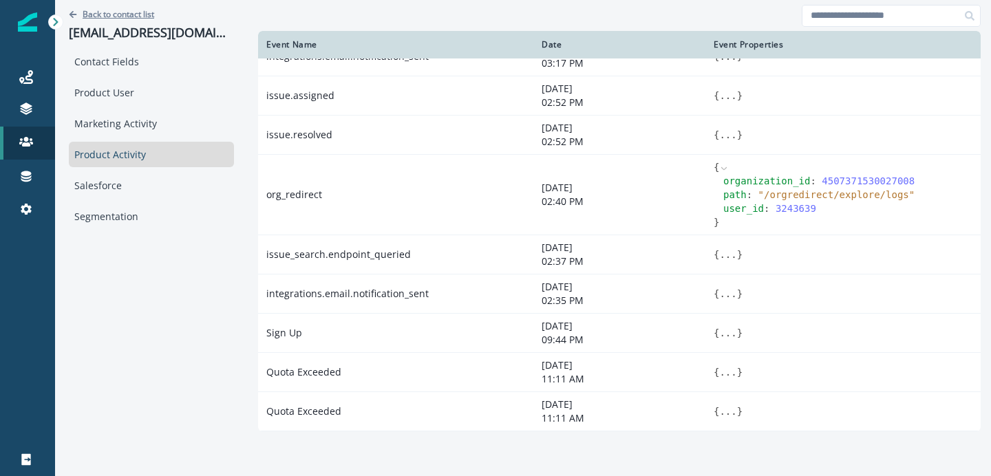
click at [127, 17] on p "Back to contact list" at bounding box center [119, 14] width 72 height 12
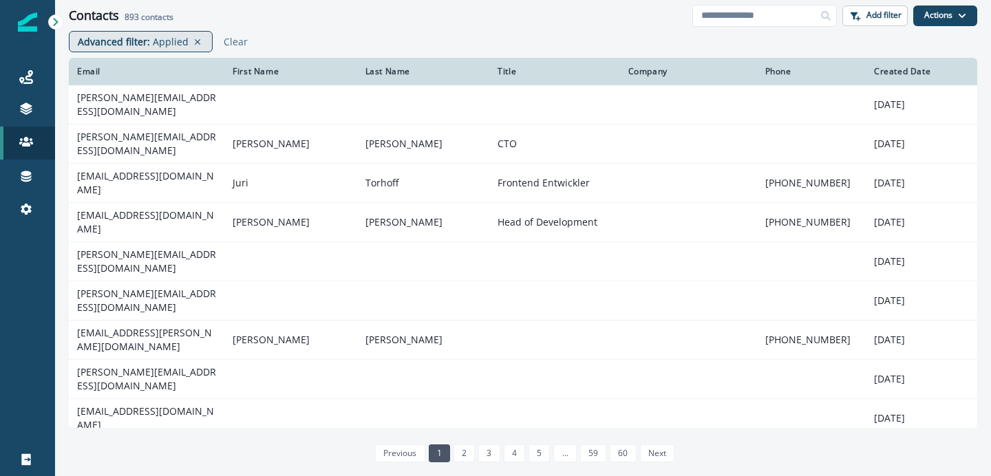
click at [149, 35] on div "Advanced filter : Applied" at bounding box center [133, 41] width 111 height 14
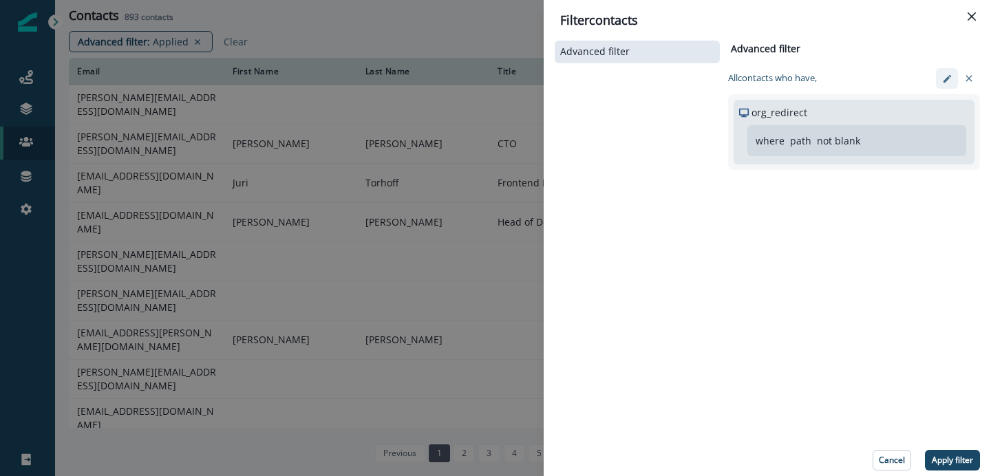
click at [946, 70] on button "edit-filter" at bounding box center [947, 78] width 22 height 21
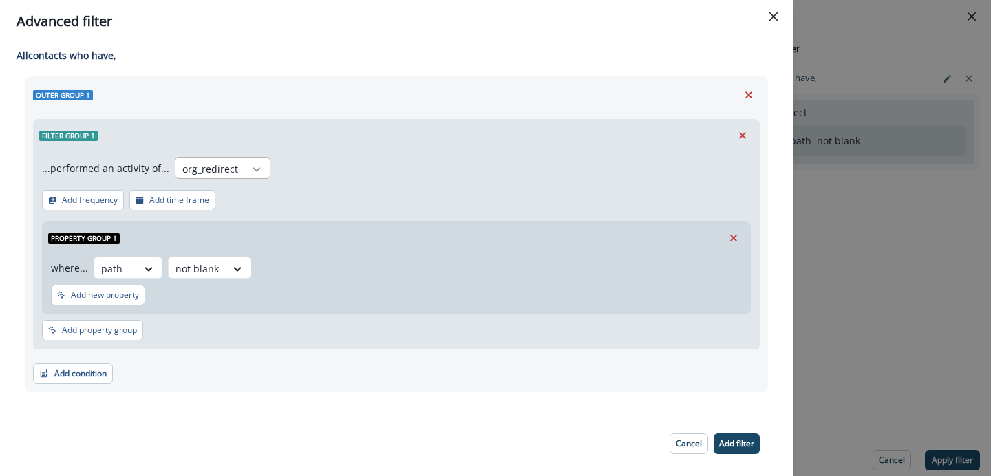
click at [245, 170] on div at bounding box center [256, 169] width 23 height 14
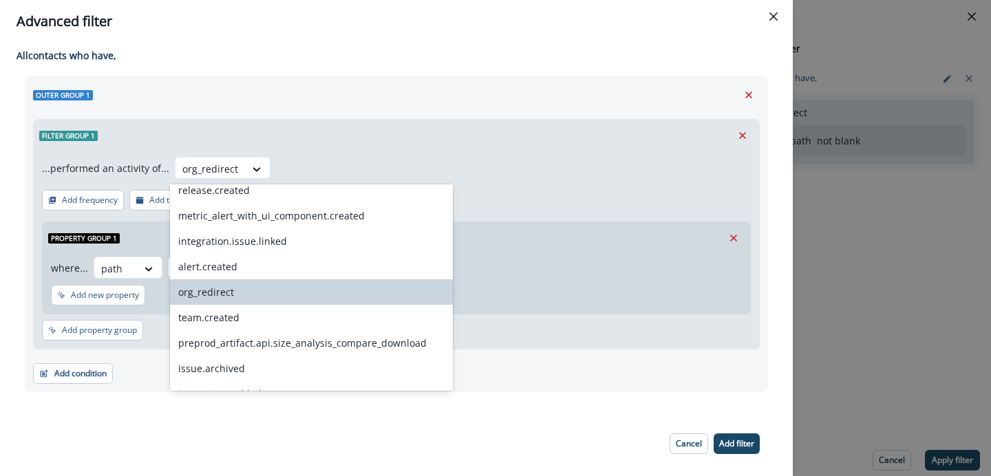
scroll to position [1273, 0]
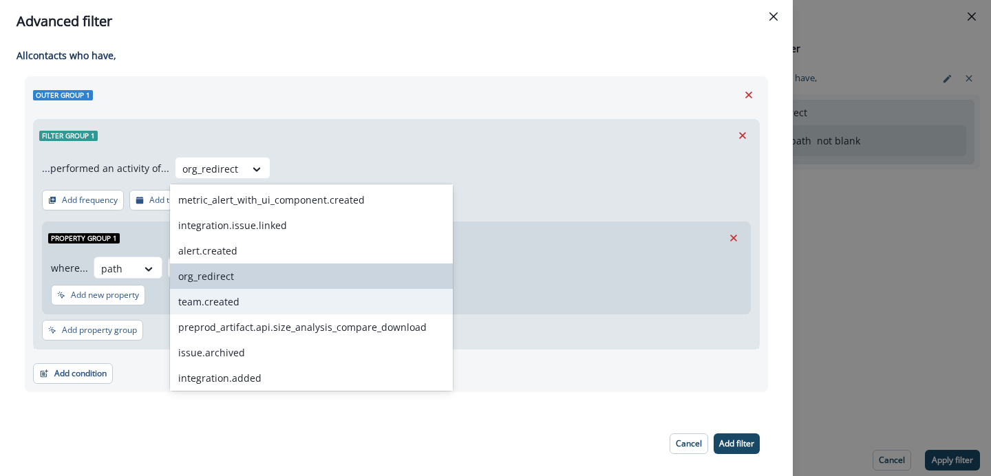
click at [226, 307] on div "team.created" at bounding box center [311, 301] width 283 height 25
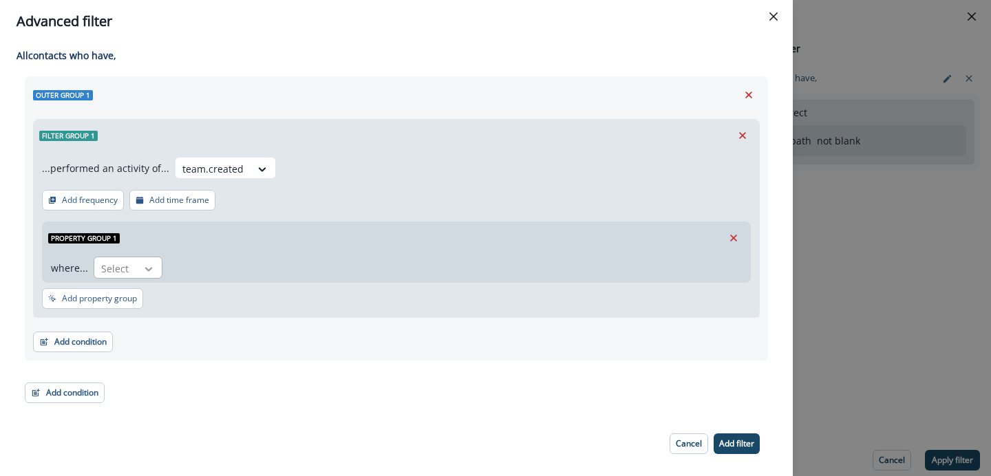
click at [152, 275] on icon at bounding box center [148, 269] width 12 height 14
click at [223, 176] on div at bounding box center [212, 168] width 61 height 17
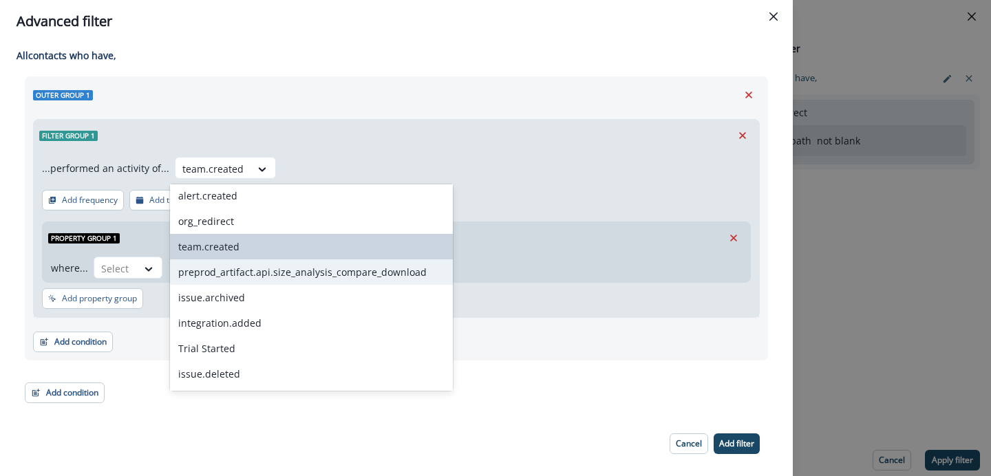
scroll to position [1317, 0]
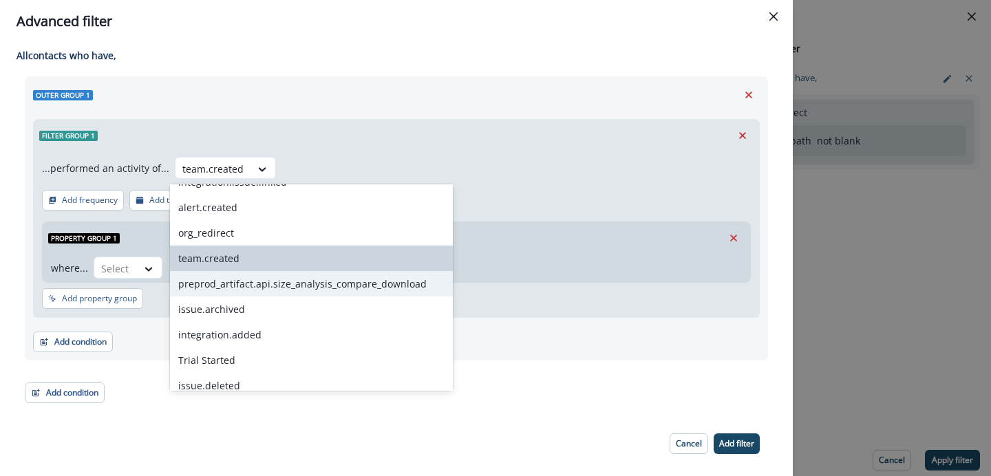
click at [229, 282] on div "preprod_artifact.api.size_analysis_compare_download" at bounding box center [311, 283] width 283 height 25
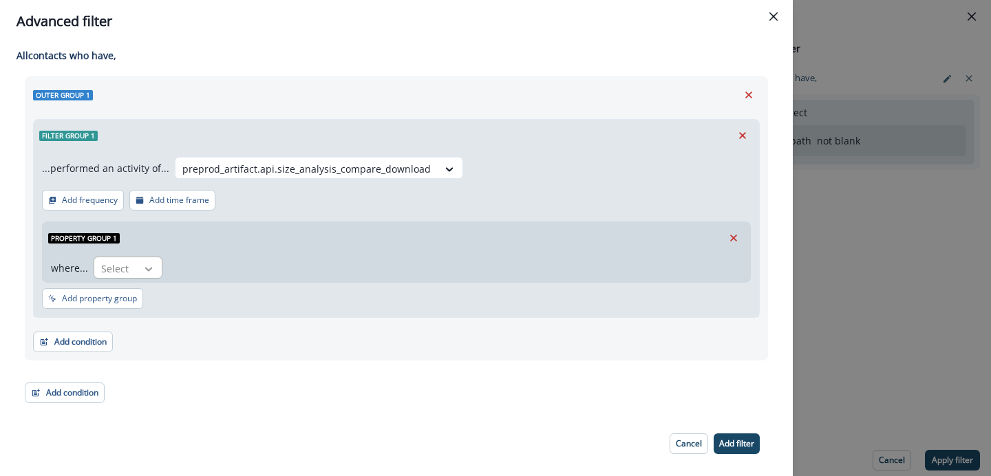
click at [158, 264] on div at bounding box center [148, 269] width 23 height 14
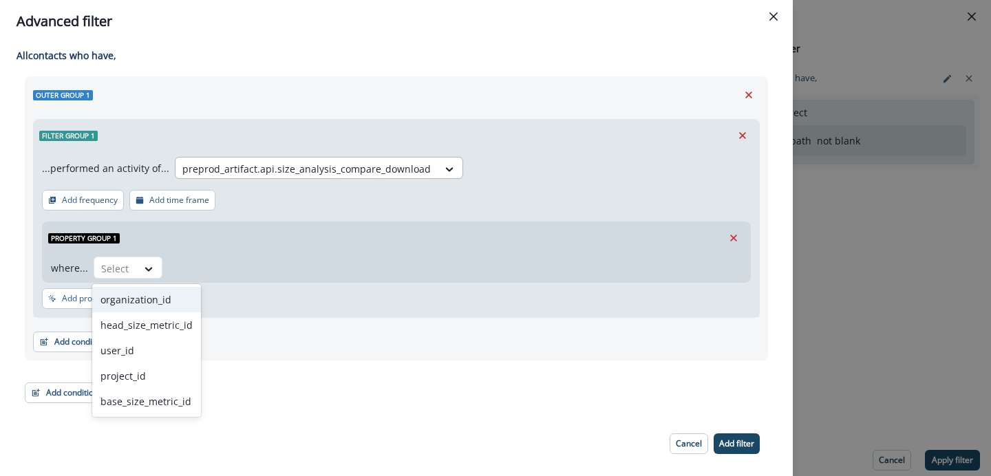
click at [320, 166] on div at bounding box center [306, 168] width 248 height 17
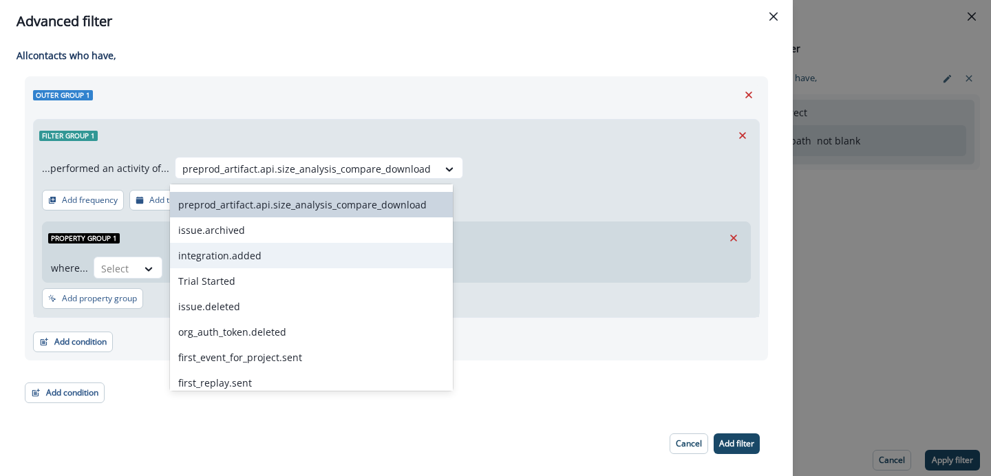
scroll to position [1393, 0]
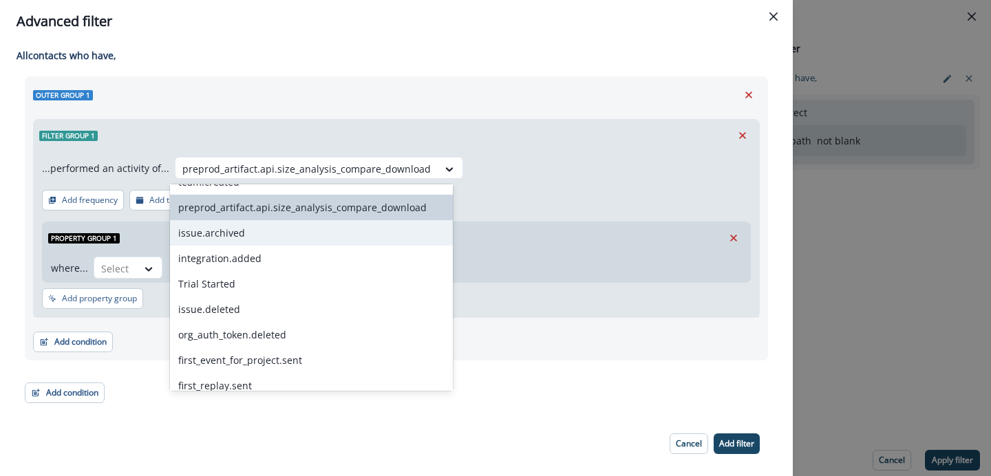
click at [266, 240] on div "issue.archived" at bounding box center [311, 232] width 283 height 25
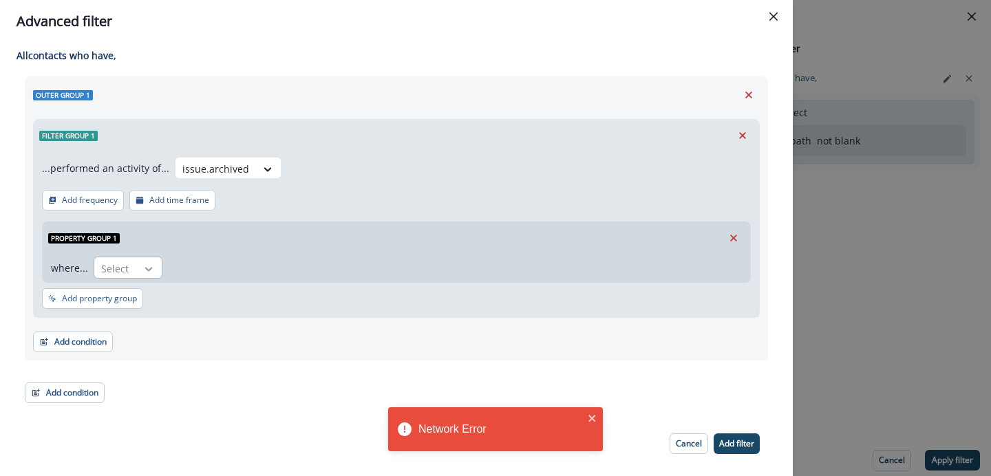
click at [142, 268] on icon at bounding box center [148, 269] width 12 height 14
click at [147, 266] on icon at bounding box center [148, 269] width 12 height 14
click at [589, 416] on icon "close" at bounding box center [592, 418] width 7 height 7
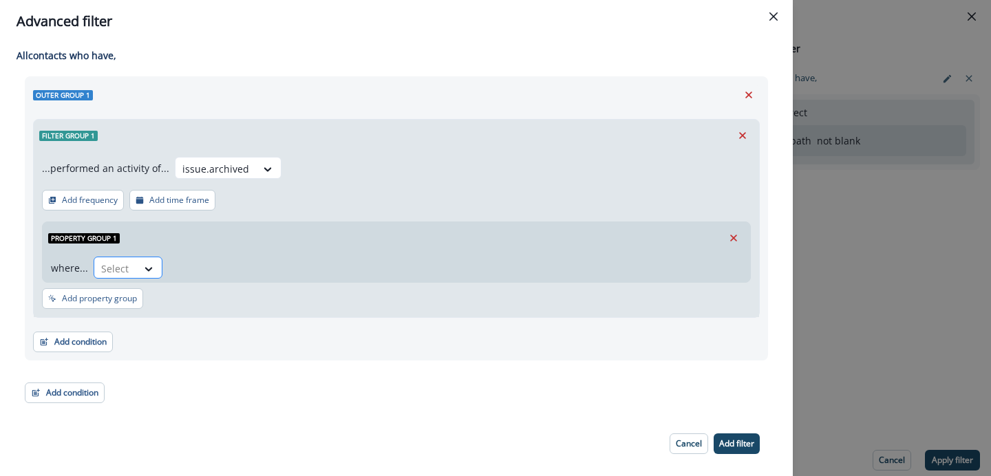
click at [154, 259] on div at bounding box center [149, 268] width 25 height 23
click at [262, 163] on icon at bounding box center [268, 169] width 12 height 14
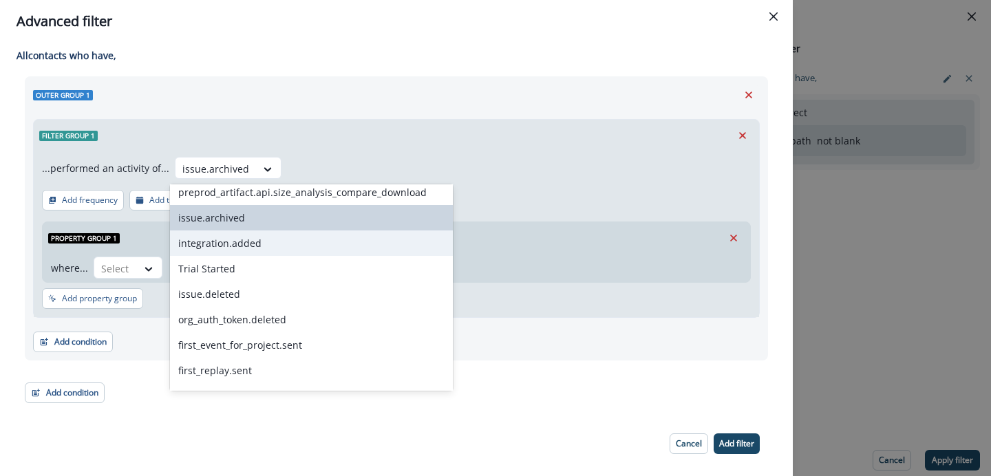
scroll to position [1405, 0]
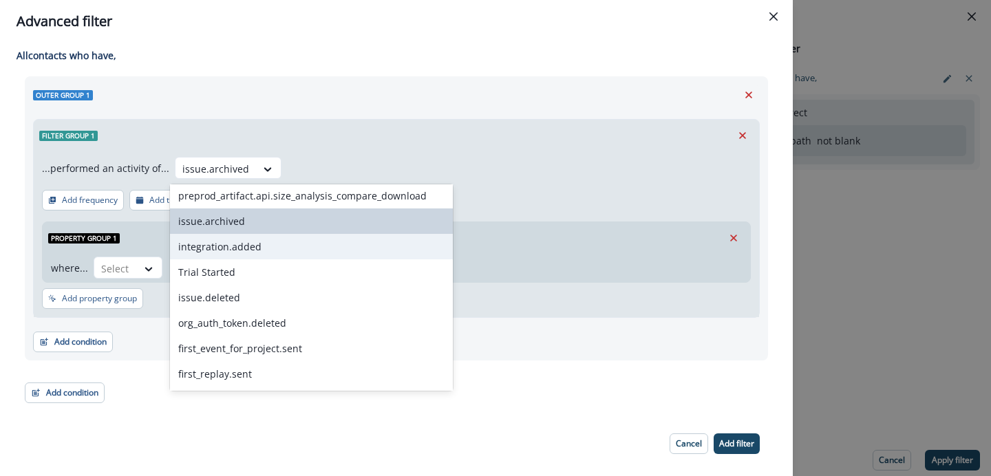
click at [241, 248] on div "integration.added" at bounding box center [311, 246] width 283 height 25
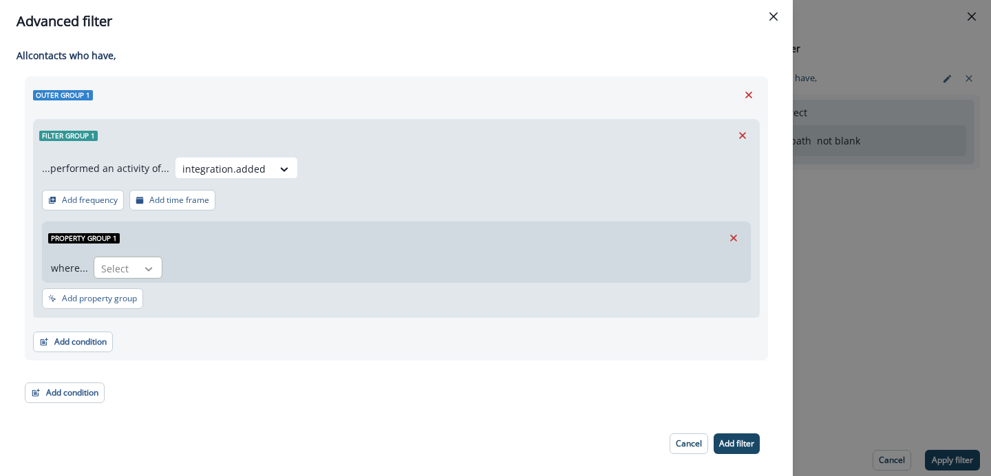
click at [152, 265] on icon at bounding box center [148, 269] width 12 height 14
click at [278, 163] on icon at bounding box center [284, 169] width 12 height 14
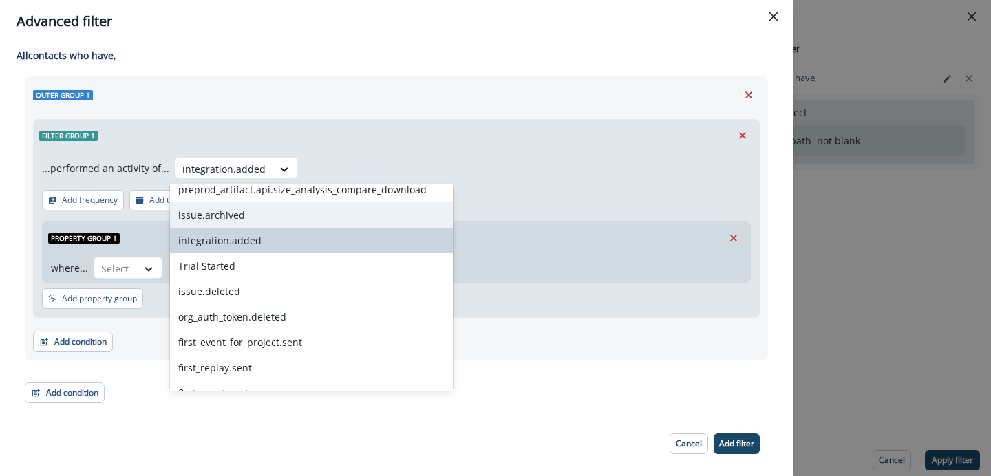
scroll to position [1392, 0]
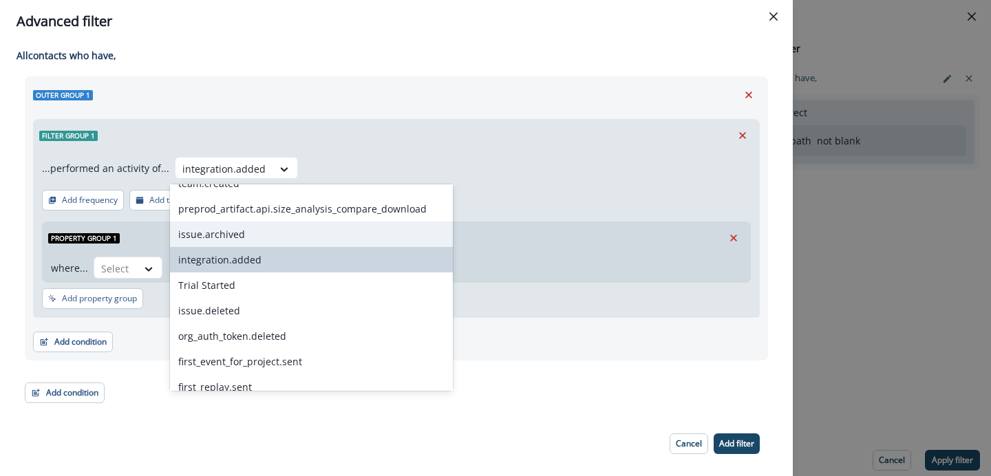
click at [245, 241] on div "issue.archived" at bounding box center [311, 234] width 283 height 25
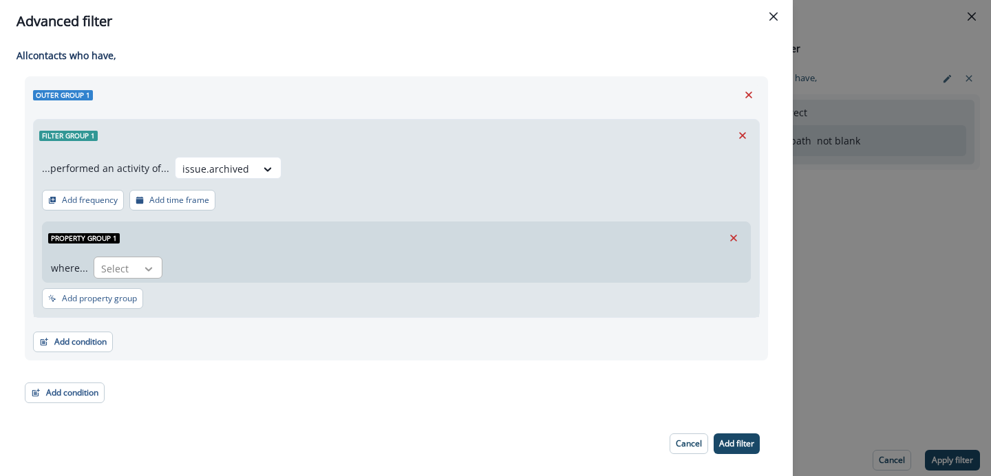
click at [148, 272] on icon at bounding box center [148, 269] width 12 height 14
click at [262, 178] on div at bounding box center [268, 169] width 25 height 23
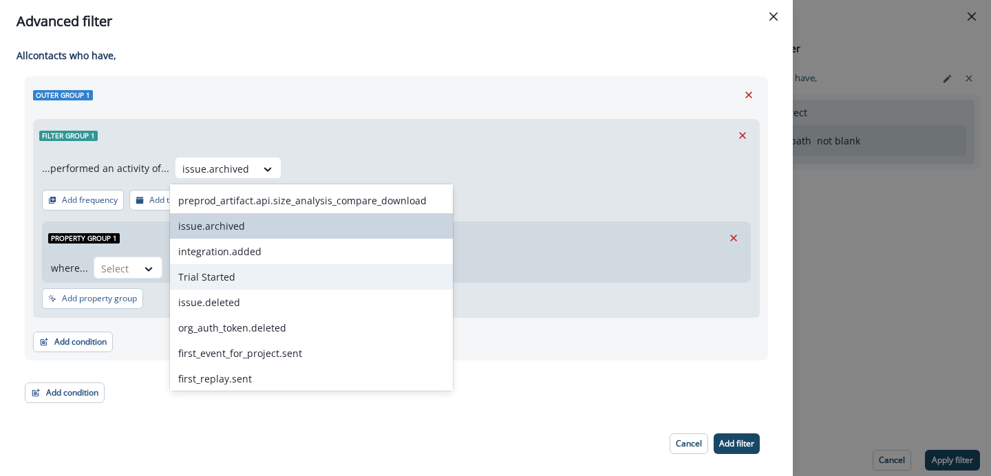
scroll to position [1402, 0]
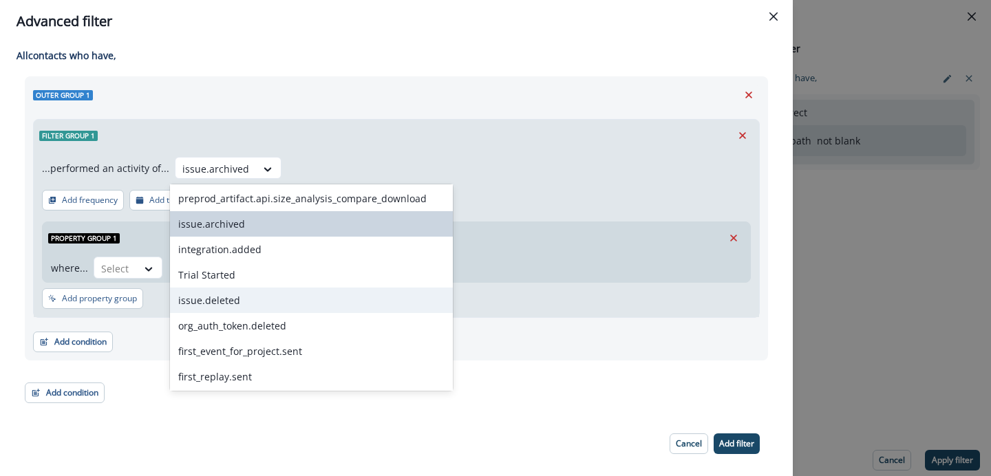
click at [239, 299] on div "issue.deleted" at bounding box center [311, 300] width 283 height 25
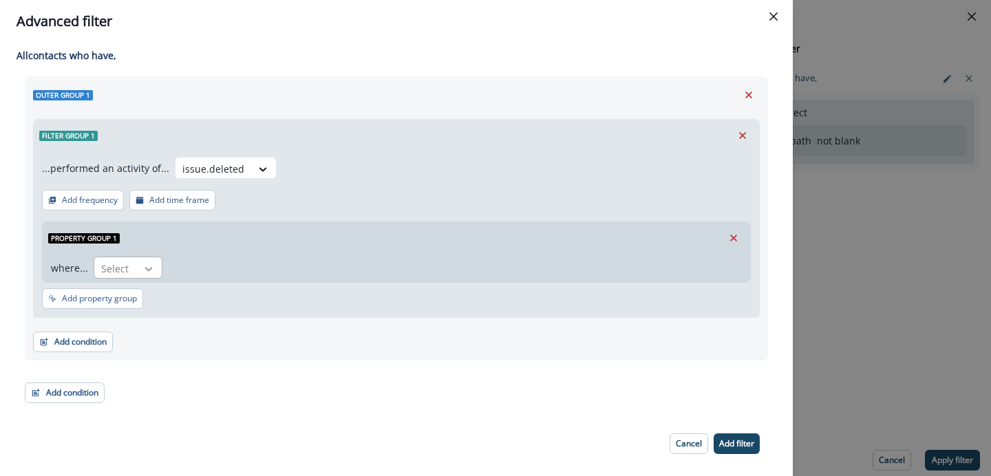
click at [152, 270] on icon at bounding box center [148, 269] width 12 height 14
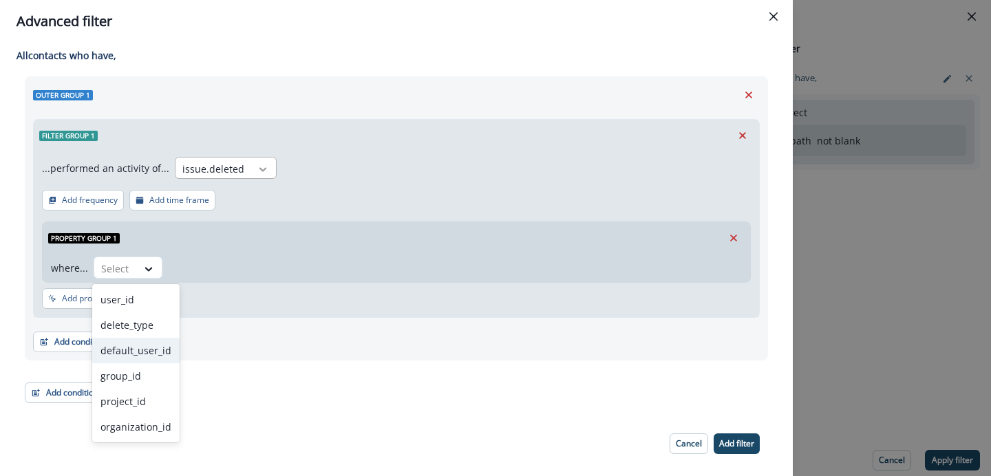
click at [257, 165] on icon at bounding box center [263, 169] width 12 height 14
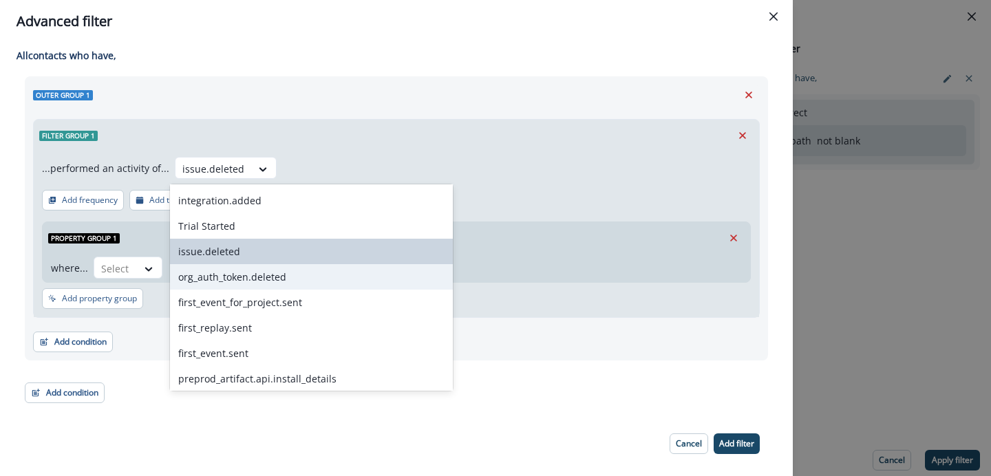
scroll to position [1452, 0]
click at [240, 282] on div "org_auth_token.deleted" at bounding box center [311, 275] width 283 height 25
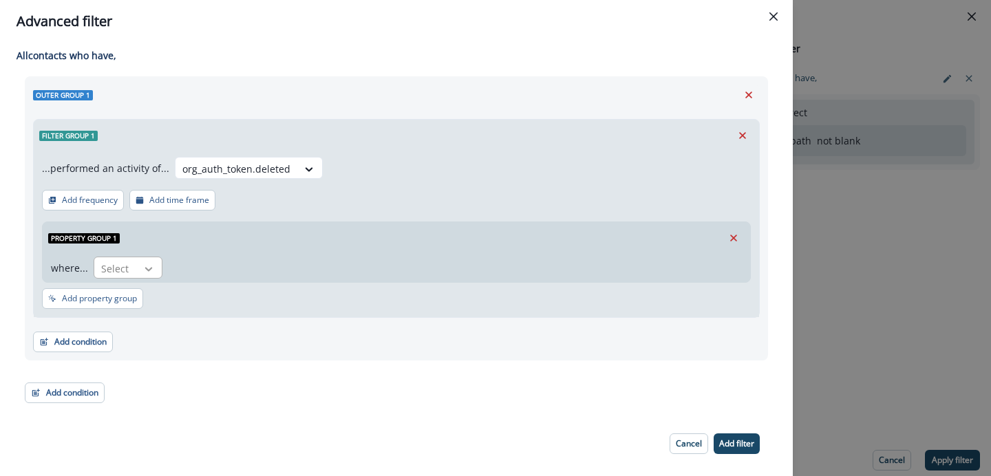
click at [148, 267] on icon at bounding box center [148, 269] width 12 height 14
click at [268, 169] on div at bounding box center [236, 168] width 108 height 17
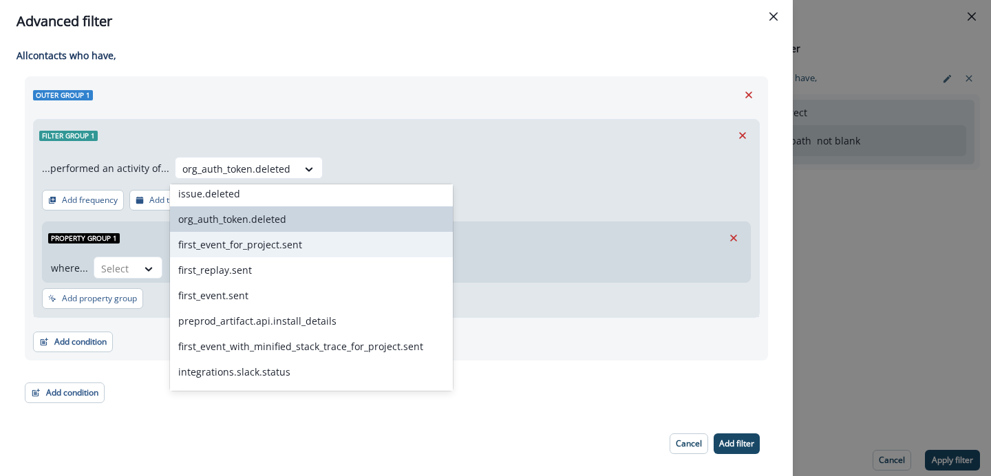
scroll to position [1504, 0]
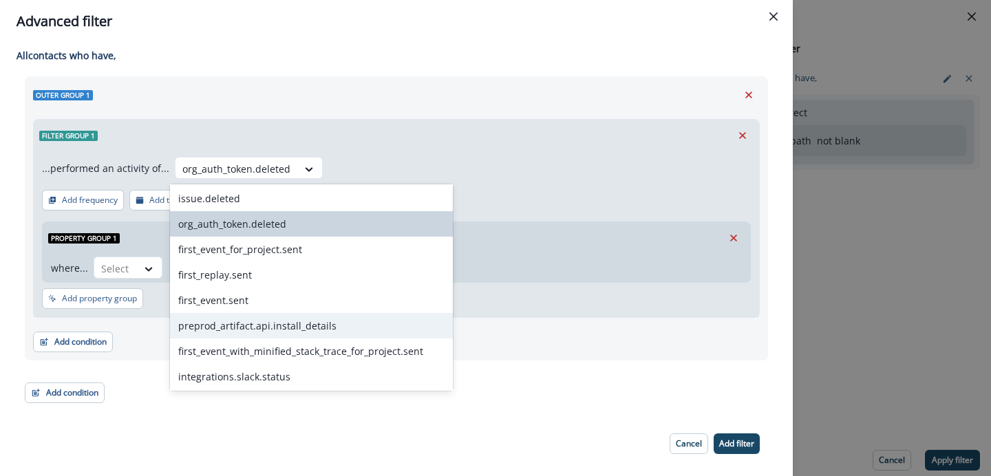
click at [254, 330] on div "preprod_artifact.api.install_details" at bounding box center [311, 325] width 283 height 25
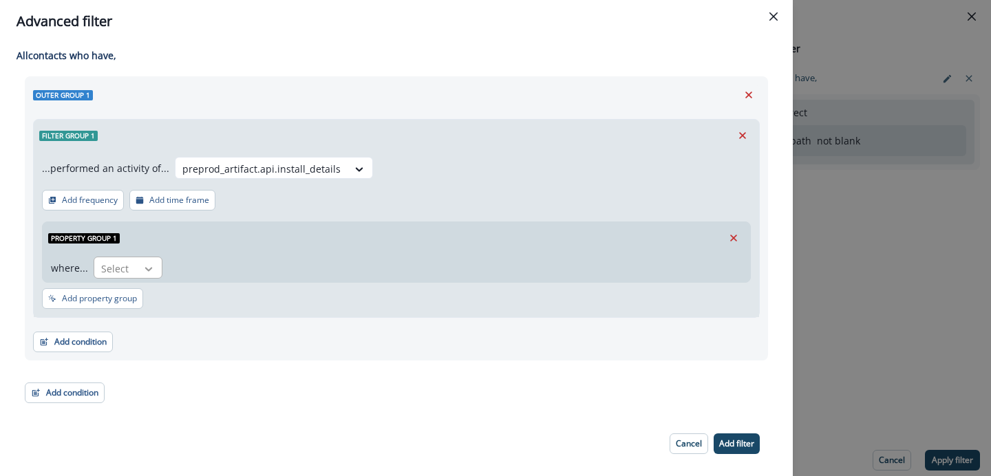
click at [148, 267] on icon at bounding box center [148, 269] width 12 height 14
click at [291, 160] on div "preprod_artifact.api.install_details" at bounding box center [262, 169] width 172 height 23
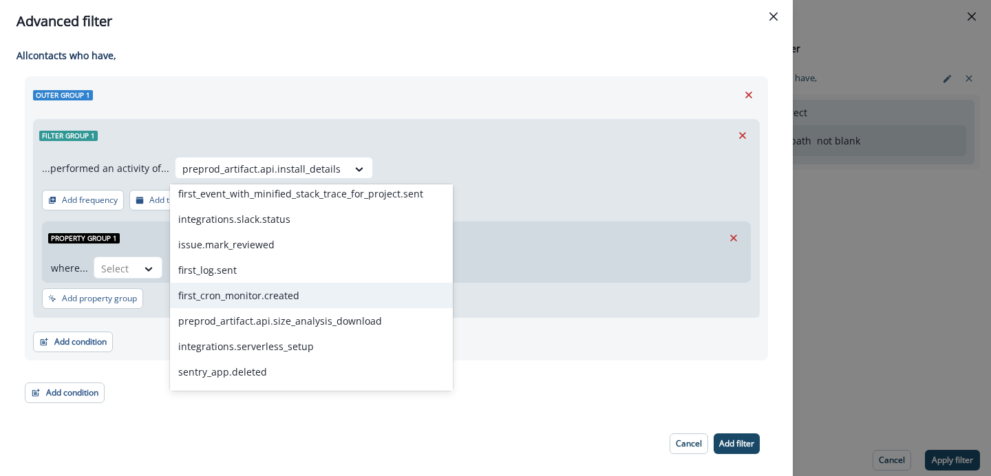
scroll to position [1620, 0]
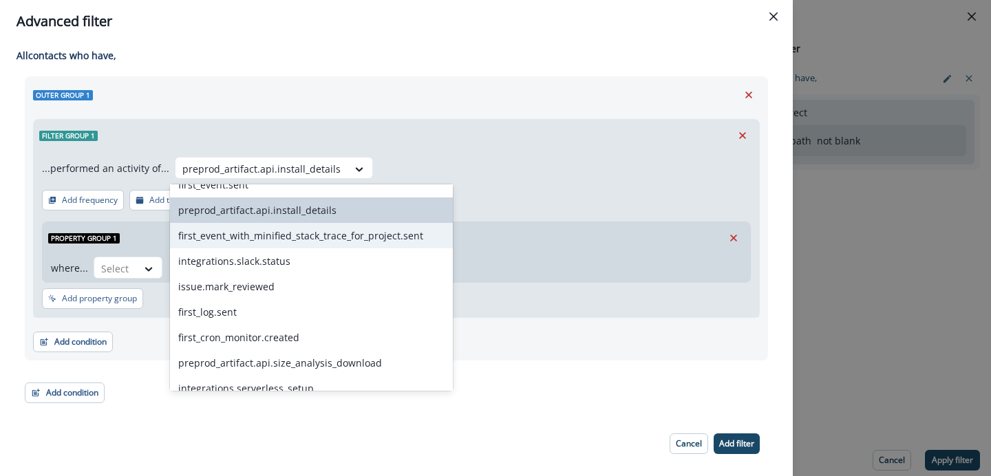
click at [302, 243] on div "first_event_with_minified_stack_trace_for_project.sent" at bounding box center [311, 235] width 283 height 25
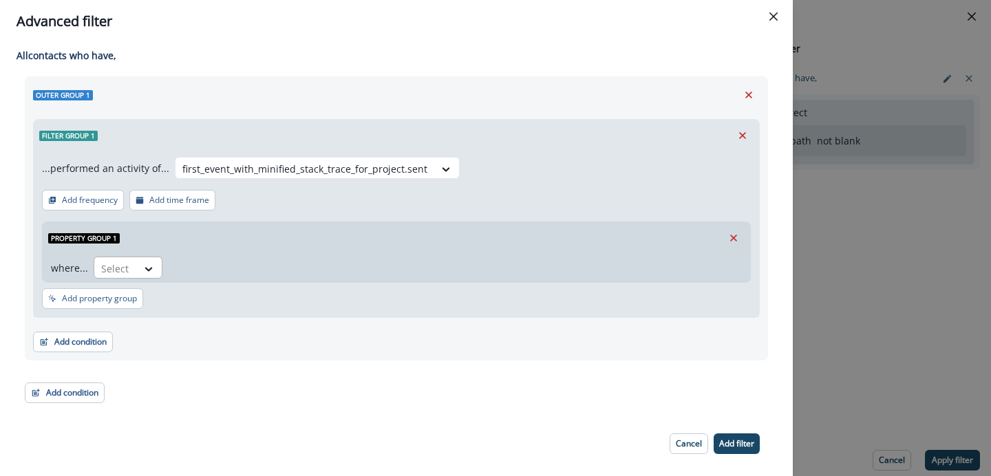
click at [160, 267] on div "Select" at bounding box center [128, 268] width 69 height 22
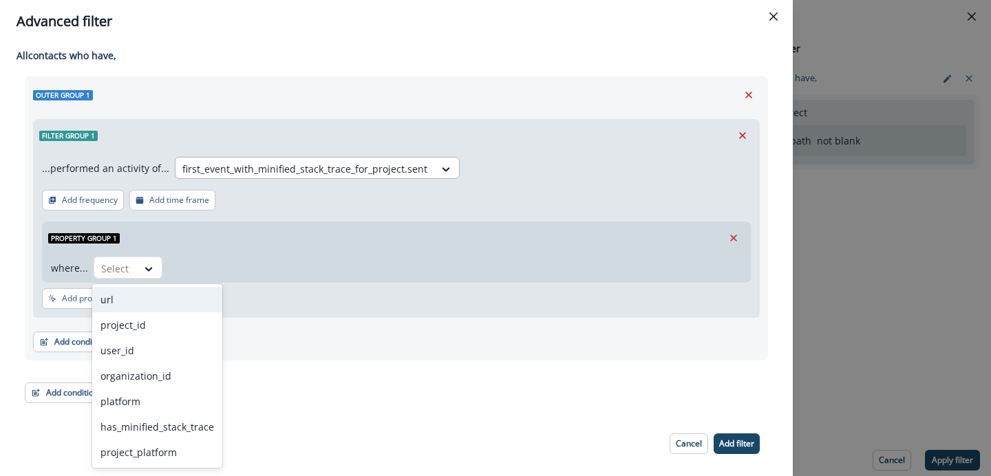
click at [385, 167] on div at bounding box center [304, 168] width 245 height 17
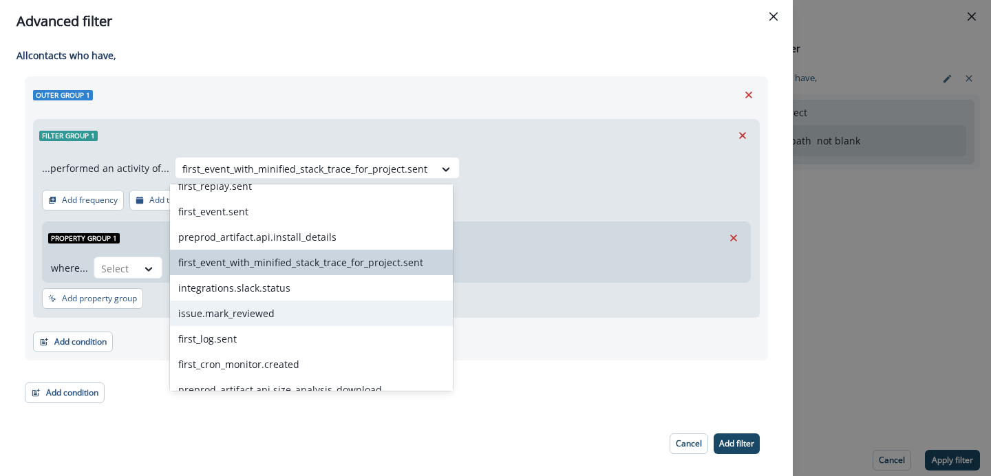
scroll to position [1607, 0]
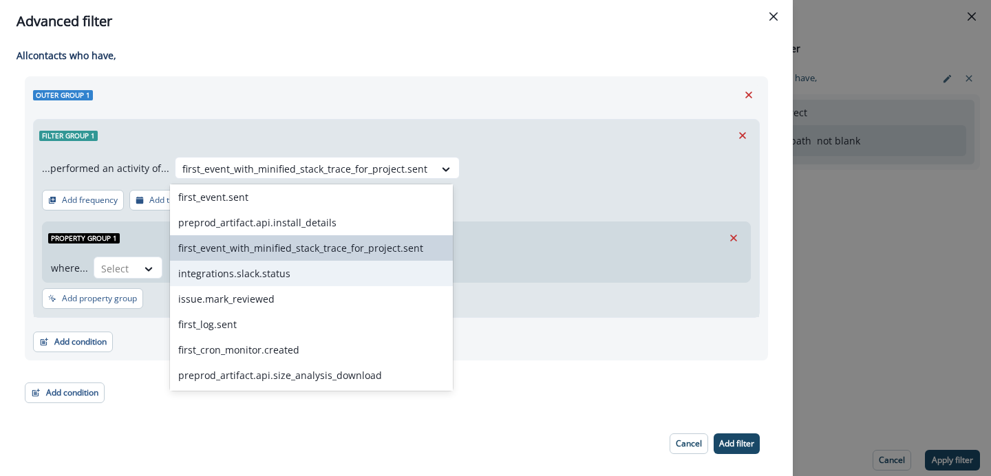
click at [269, 275] on div "integrations.slack.status" at bounding box center [311, 273] width 283 height 25
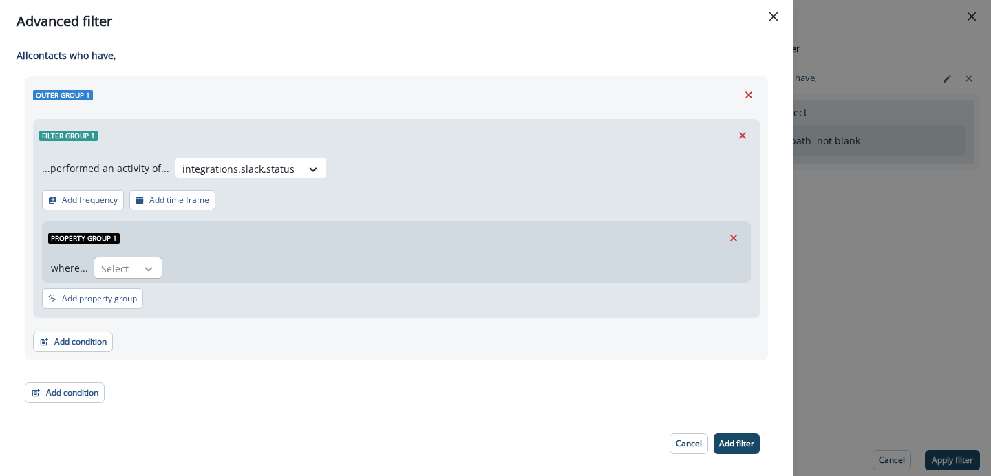
click at [156, 266] on div at bounding box center [148, 269] width 23 height 14
click at [287, 163] on div "integrations.slack.status" at bounding box center [239, 169] width 126 height 23
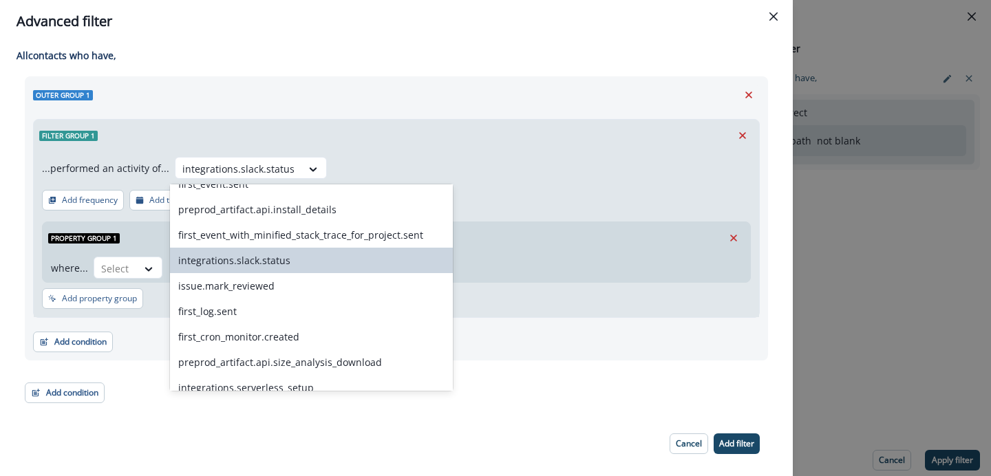
scroll to position [1636, 0]
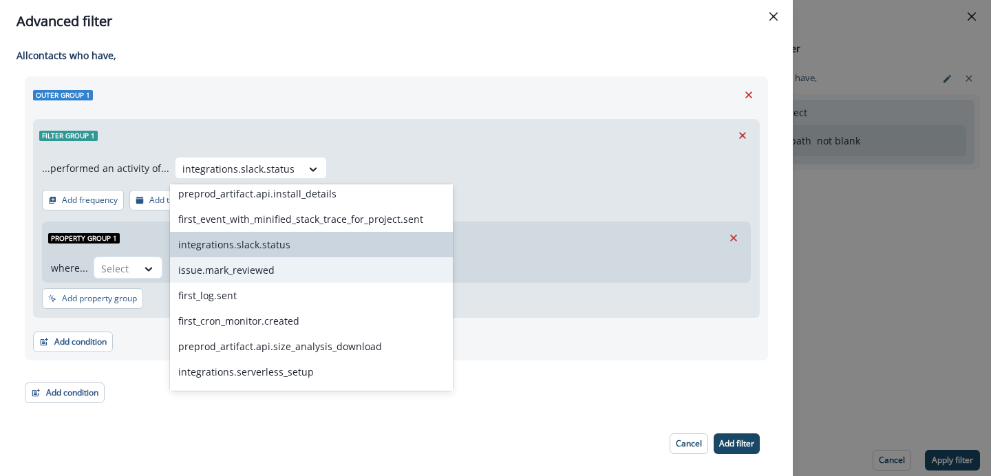
click at [271, 275] on div "issue.mark_reviewed" at bounding box center [311, 269] width 283 height 25
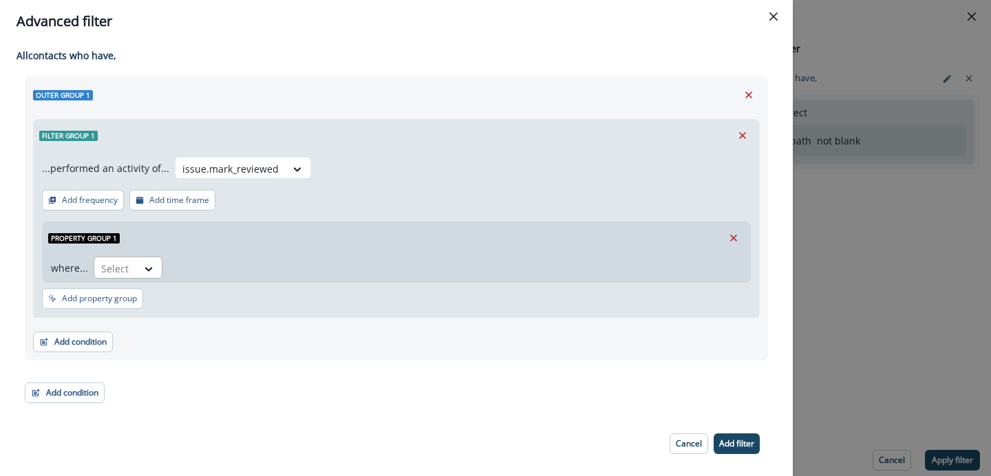
click at [160, 271] on div "Select" at bounding box center [128, 268] width 69 height 22
click at [286, 174] on div at bounding box center [297, 169] width 23 height 14
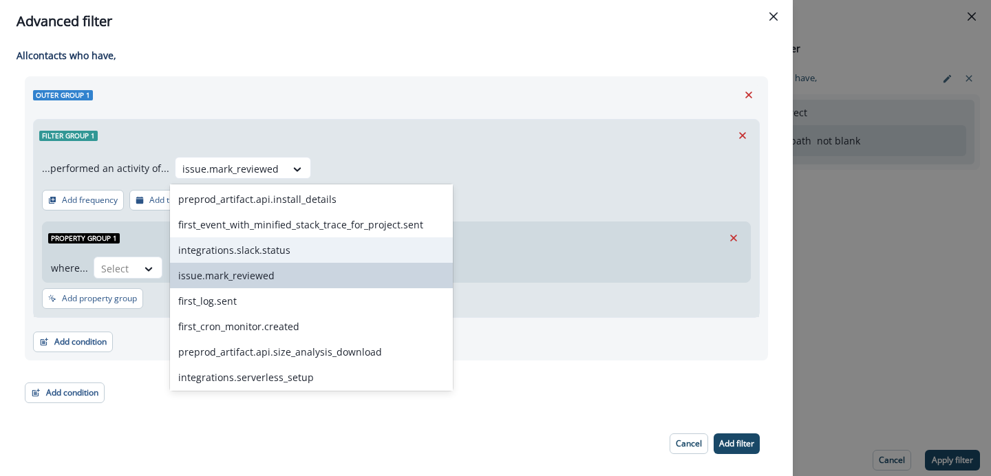
scroll to position [1644, 0]
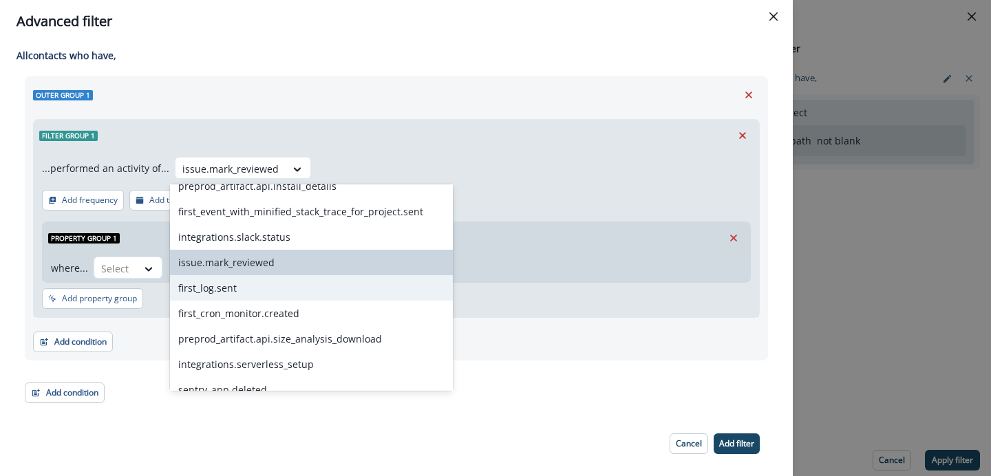
click at [240, 295] on div "first_log.sent" at bounding box center [311, 287] width 283 height 25
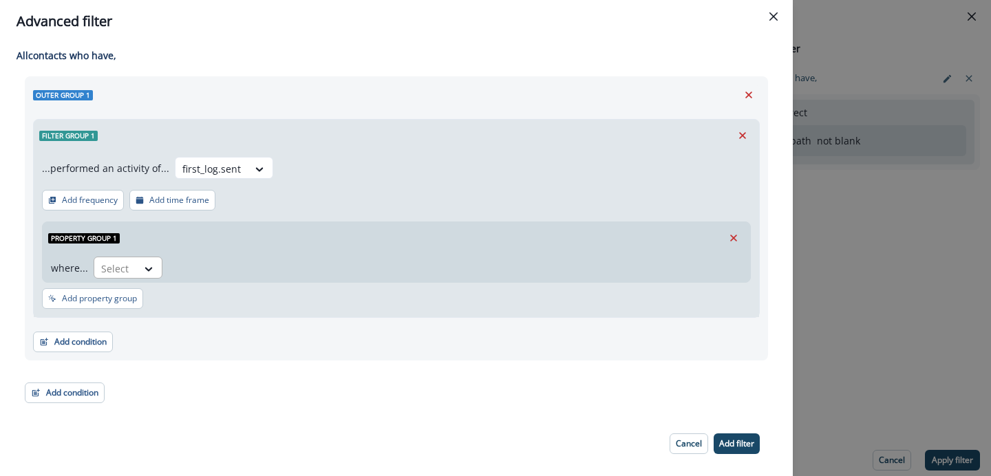
click at [125, 267] on div at bounding box center [115, 268] width 29 height 17
click at [240, 171] on div "first_log.sent" at bounding box center [212, 169] width 72 height 23
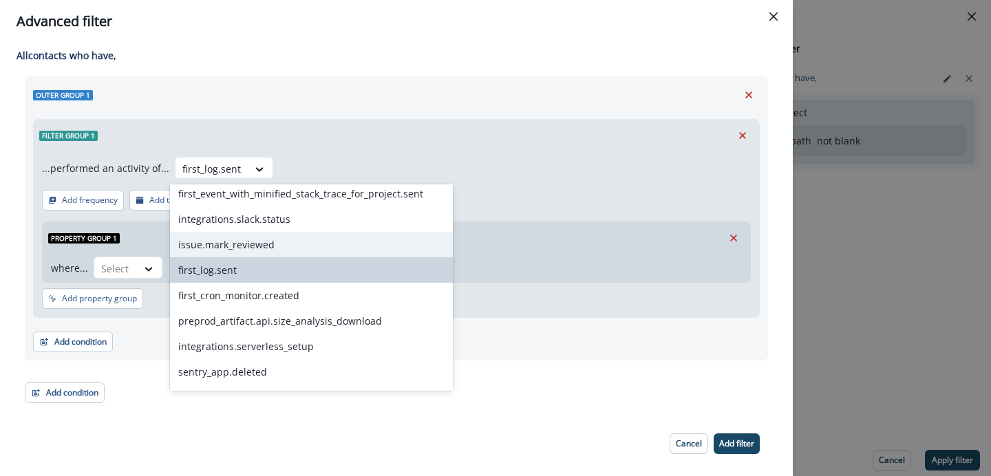
scroll to position [1669, 0]
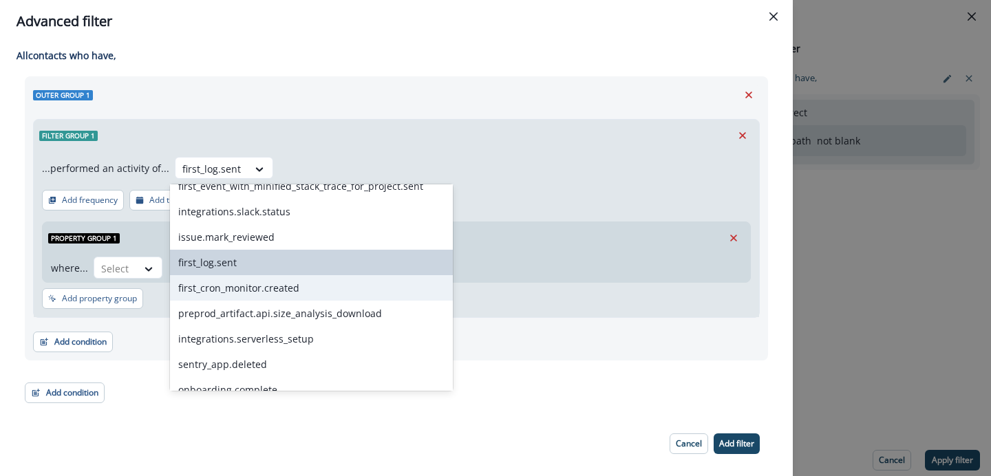
click at [255, 292] on div "first_cron_monitor.created" at bounding box center [311, 287] width 283 height 25
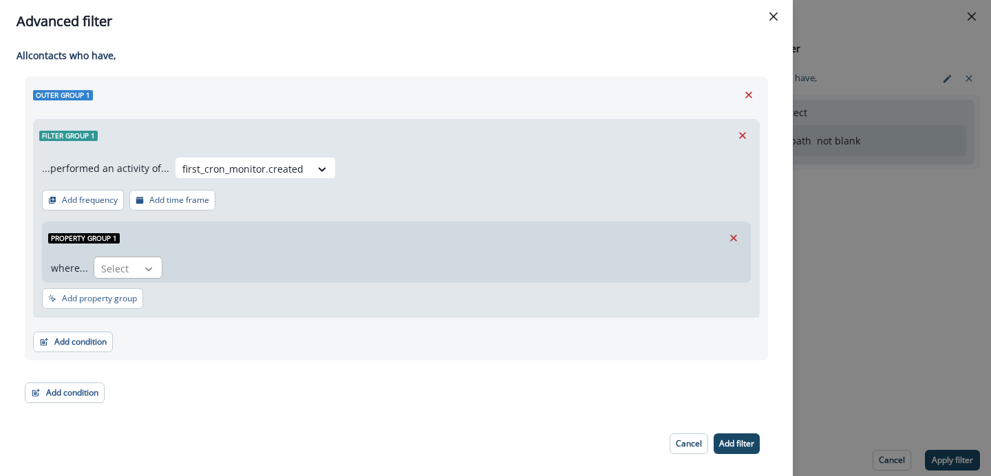
click at [137, 273] on div at bounding box center [148, 269] width 23 height 14
click at [288, 171] on div at bounding box center [242, 168] width 121 height 17
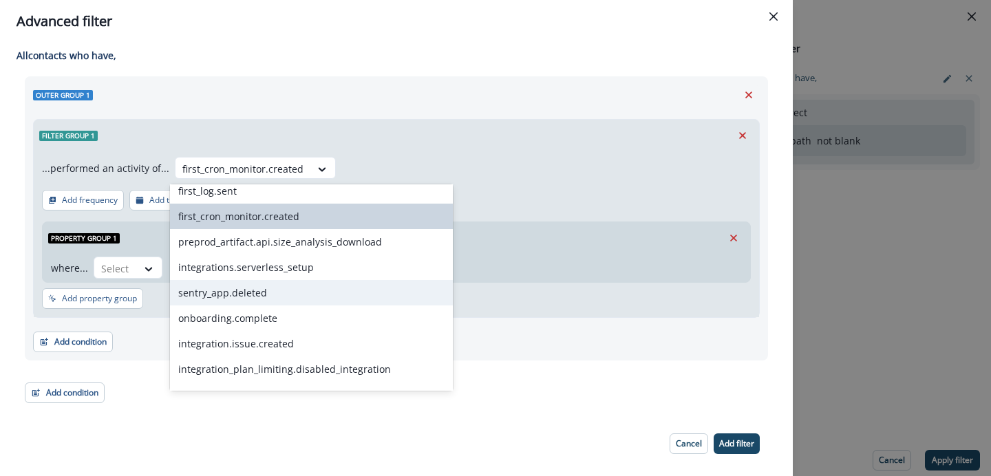
scroll to position [1692, 0]
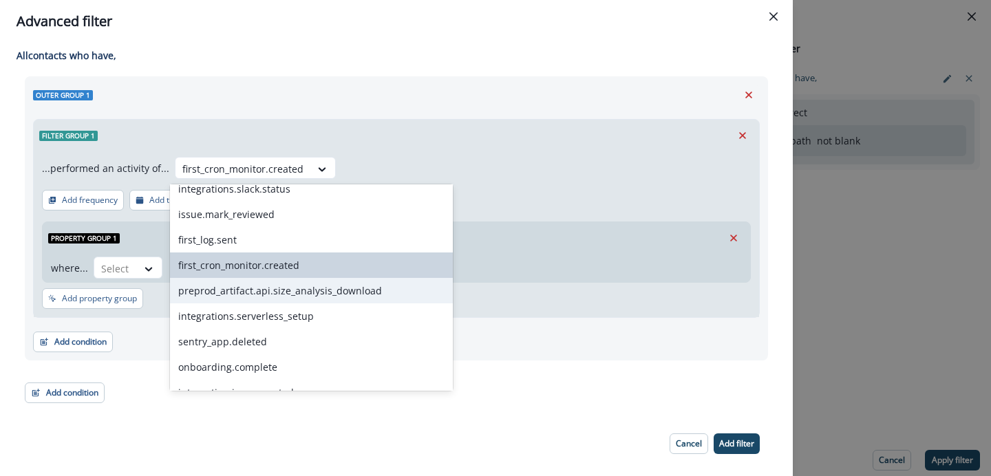
click at [266, 290] on div "preprod_artifact.api.size_analysis_download" at bounding box center [311, 290] width 283 height 25
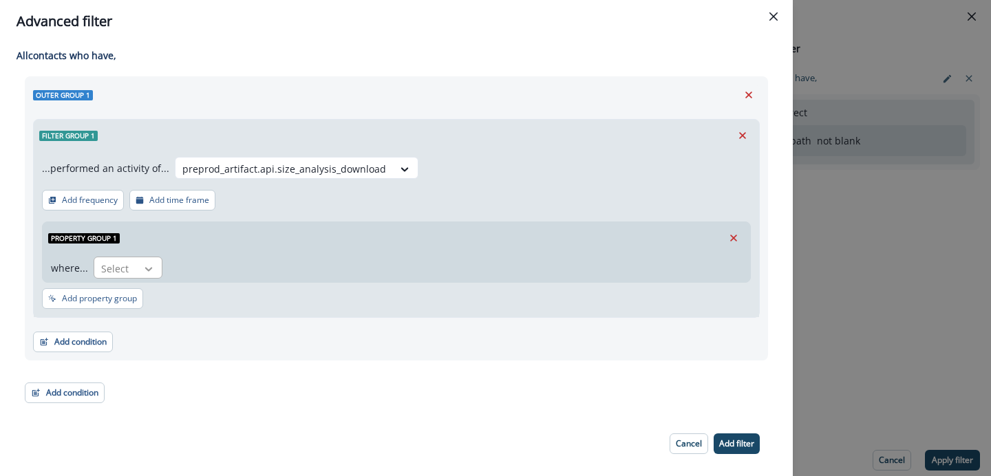
click at [148, 272] on icon at bounding box center [148, 269] width 12 height 14
click at [338, 170] on div at bounding box center [284, 168] width 204 height 17
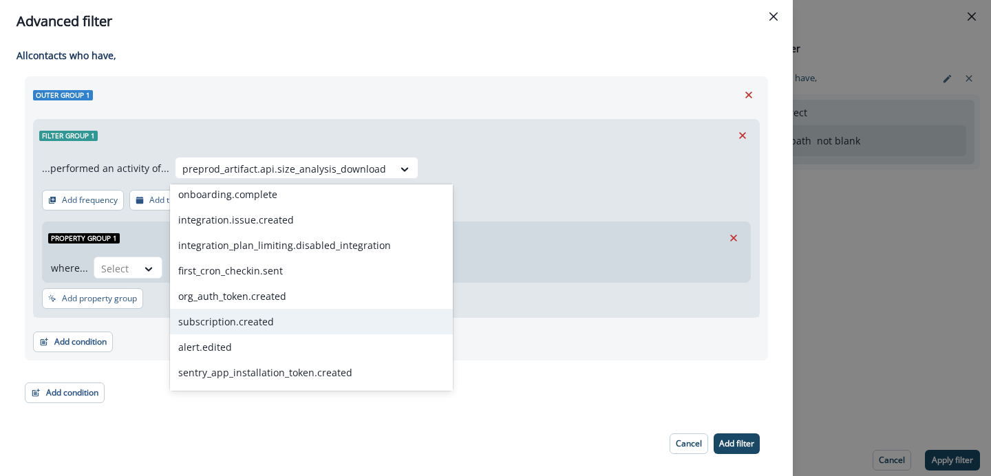
scroll to position [1765, 0]
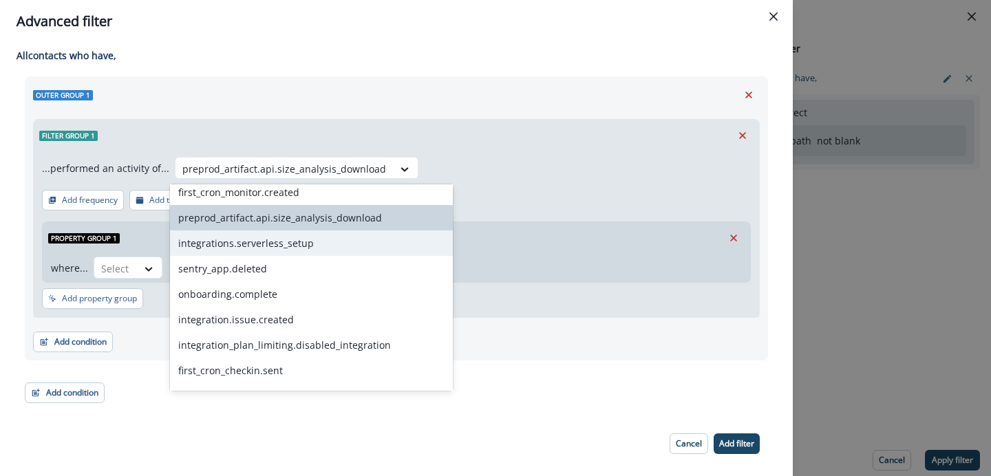
click at [275, 243] on div "integrations.serverless_setup" at bounding box center [311, 243] width 283 height 25
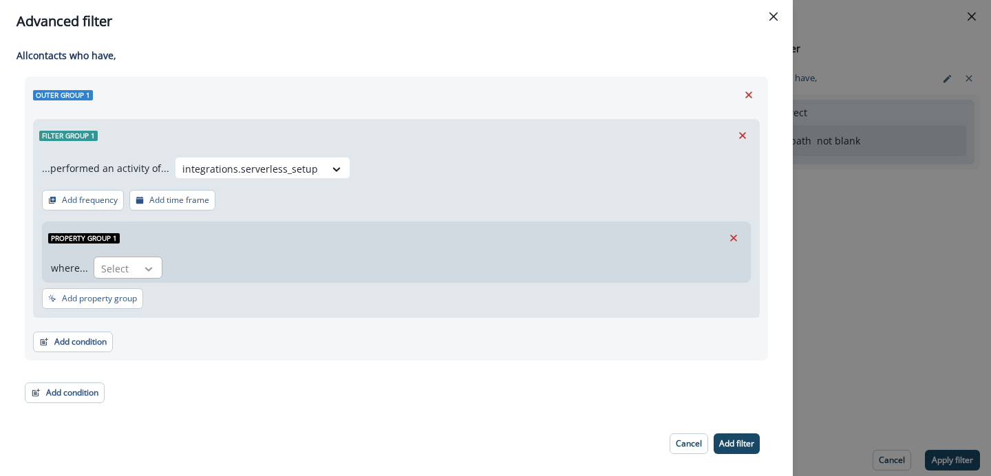
click at [151, 268] on icon at bounding box center [148, 269] width 12 height 14
click at [295, 166] on div at bounding box center [250, 168] width 136 height 17
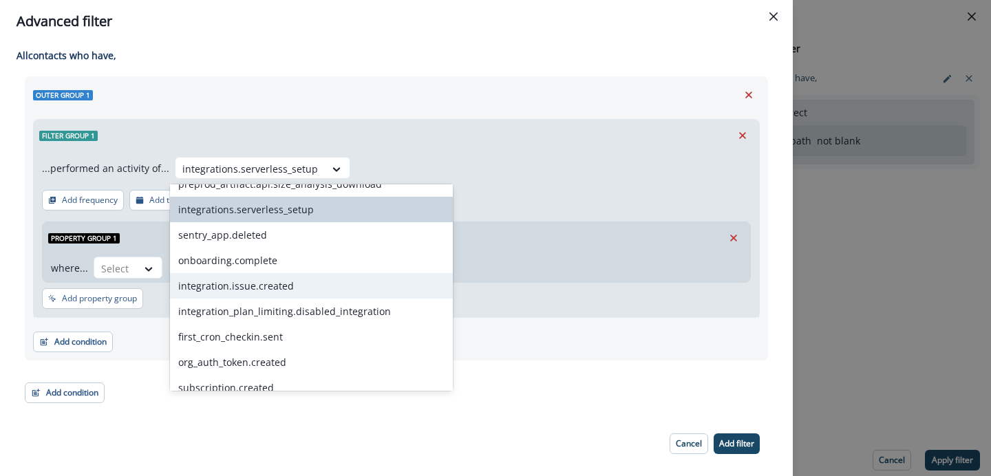
scroll to position [1792, 0]
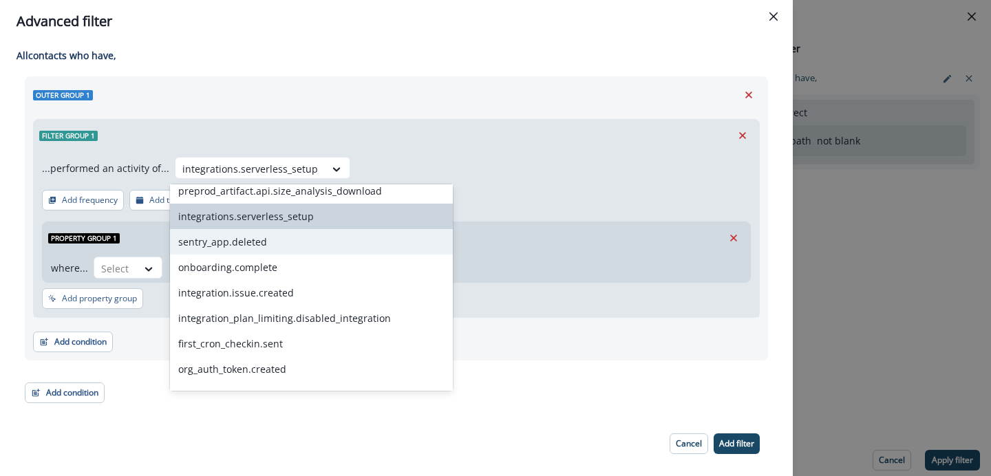
click at [268, 250] on div "sentry_app.deleted" at bounding box center [311, 241] width 283 height 25
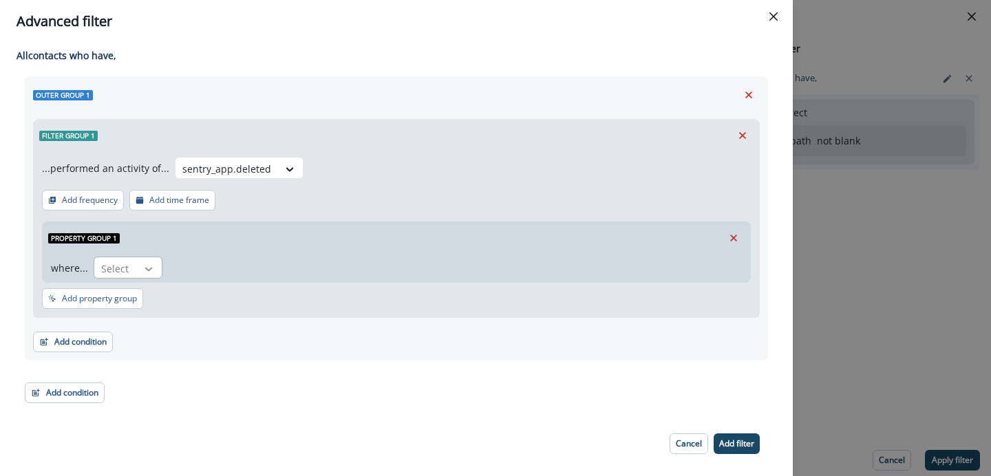
click at [152, 271] on icon at bounding box center [148, 269] width 12 height 14
click at [264, 176] on div "sentry_app.deleted" at bounding box center [227, 169] width 103 height 23
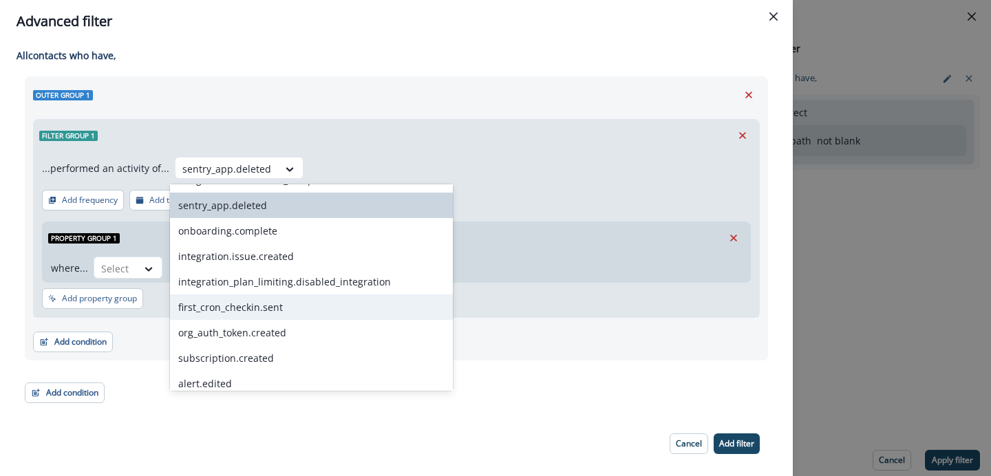
scroll to position [1779, 0]
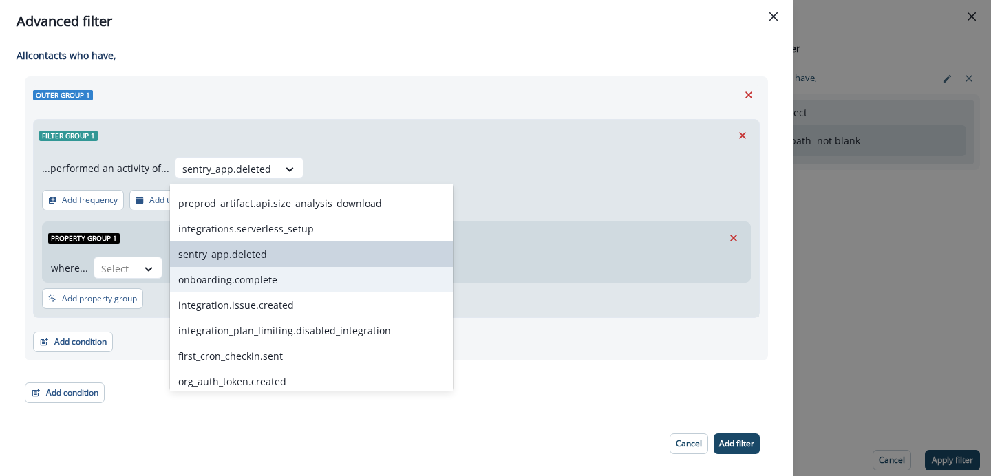
click at [255, 284] on div "onboarding.complete" at bounding box center [311, 279] width 283 height 25
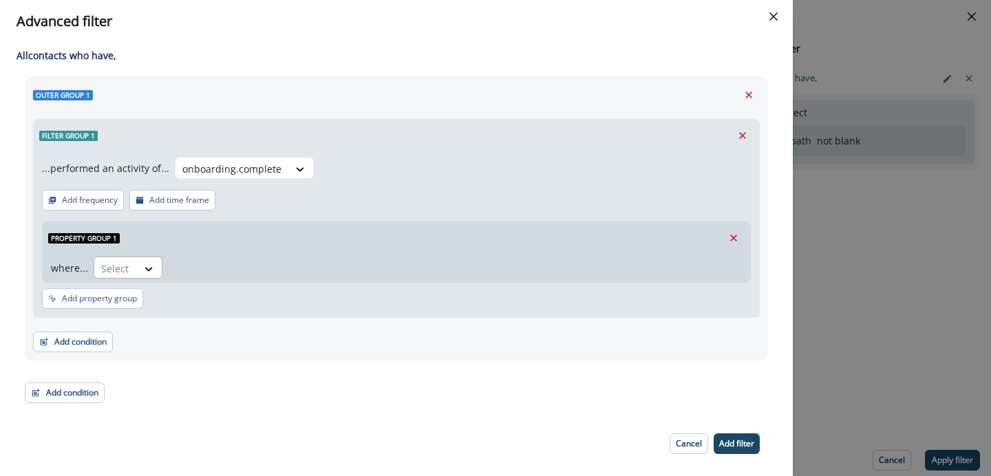
click at [148, 275] on div at bounding box center [149, 268] width 25 height 23
click at [260, 169] on div at bounding box center [231, 168] width 99 height 17
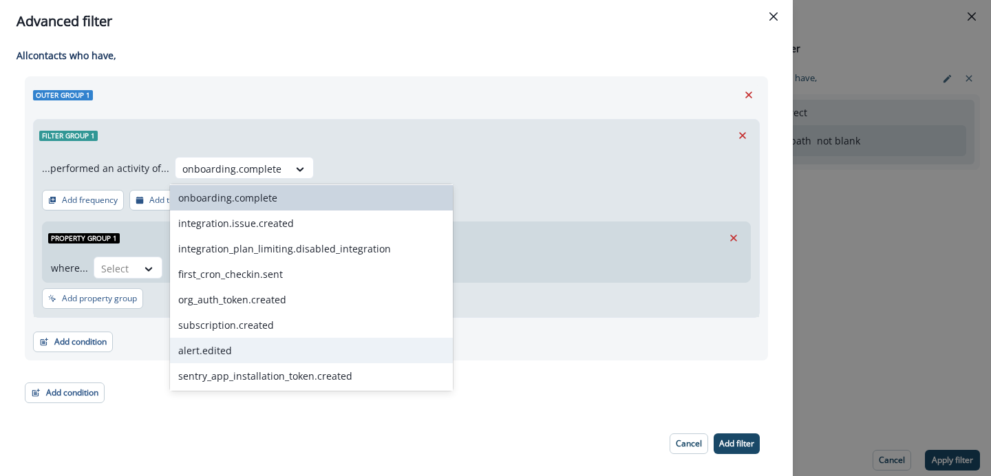
scroll to position [1854, 0]
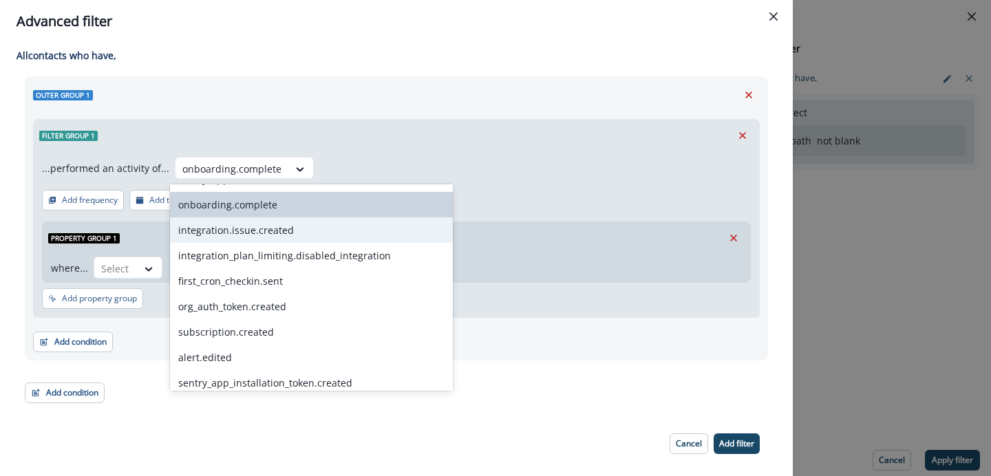
click at [257, 230] on div "integration.issue.created" at bounding box center [311, 230] width 283 height 25
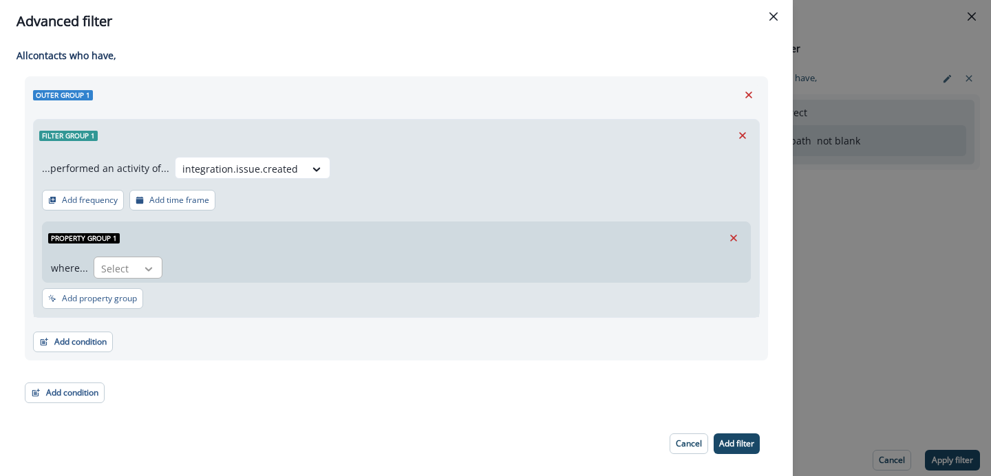
click at [149, 264] on icon at bounding box center [148, 269] width 12 height 14
click at [295, 171] on div "integration.issue.created" at bounding box center [240, 169] width 129 height 23
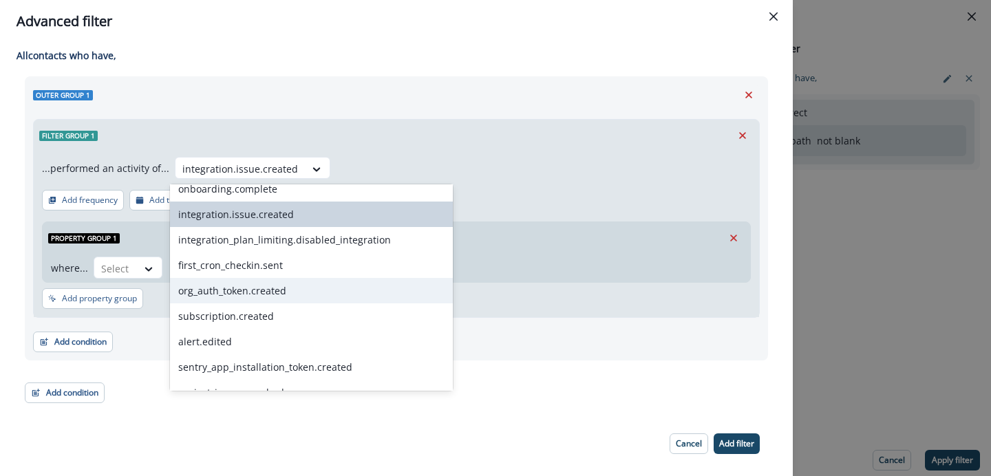
scroll to position [1840, 0]
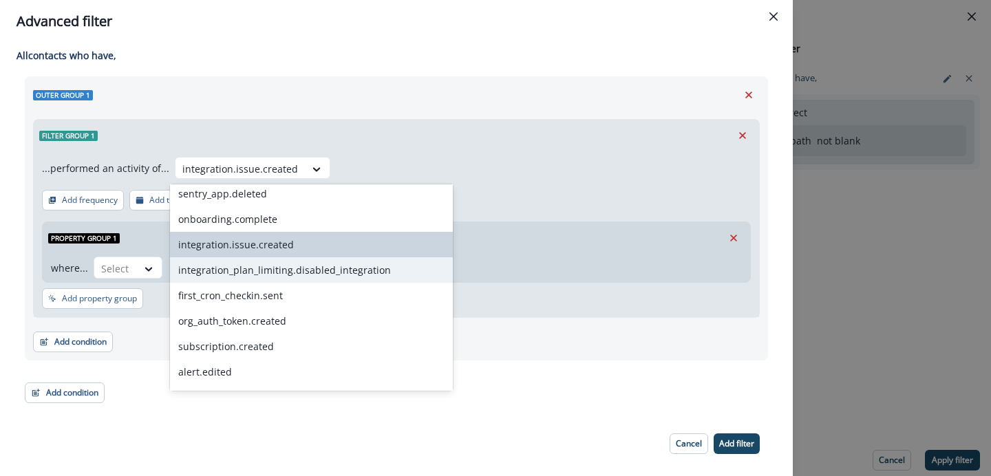
click at [304, 270] on div "integration_plan_limiting.disabled_integration" at bounding box center [311, 269] width 283 height 25
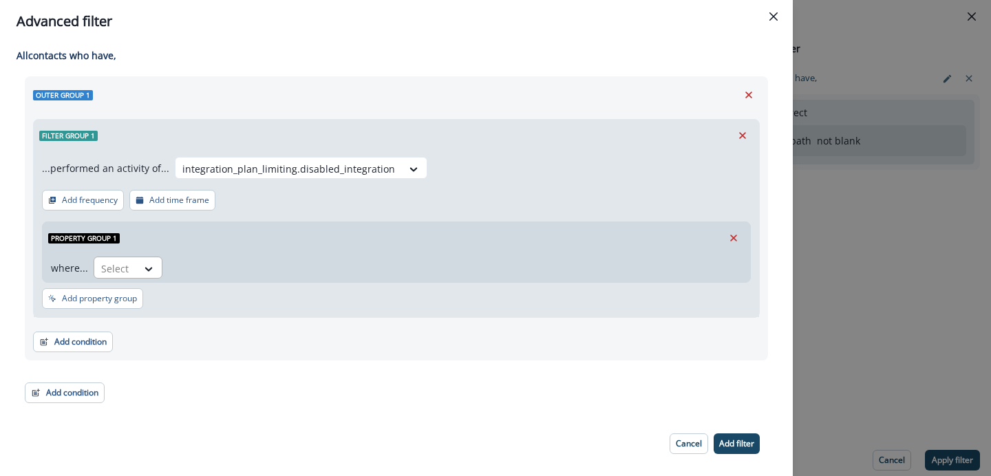
click at [130, 264] on div "Select" at bounding box center [115, 268] width 43 height 23
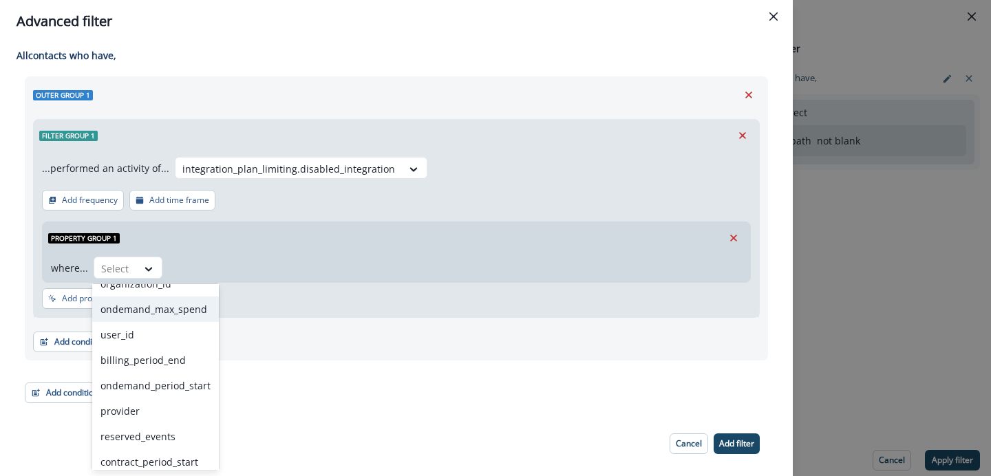
scroll to position [201, 0]
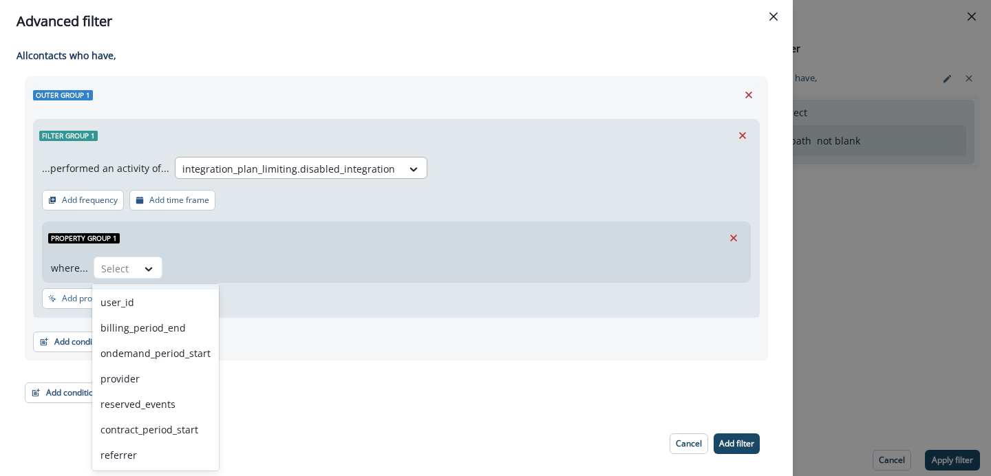
click at [343, 178] on div "integration_plan_limiting.disabled_integration" at bounding box center [289, 169] width 226 height 23
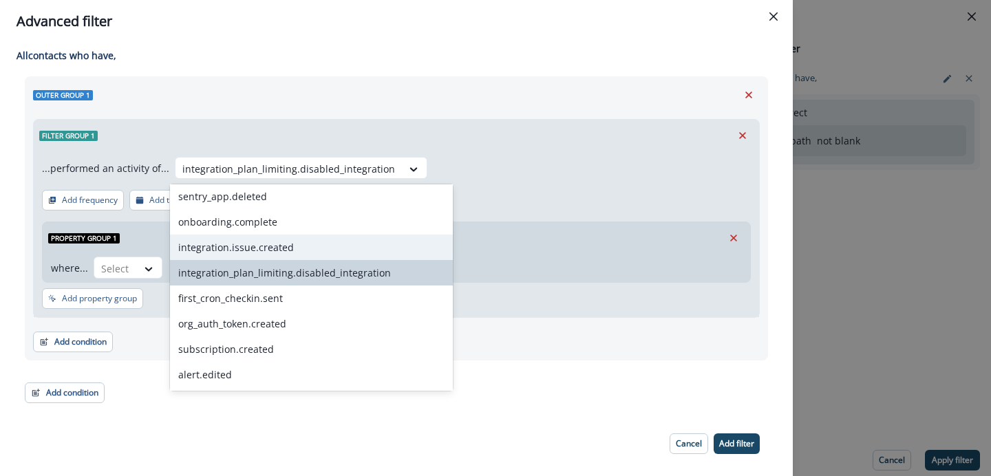
scroll to position [1859, 0]
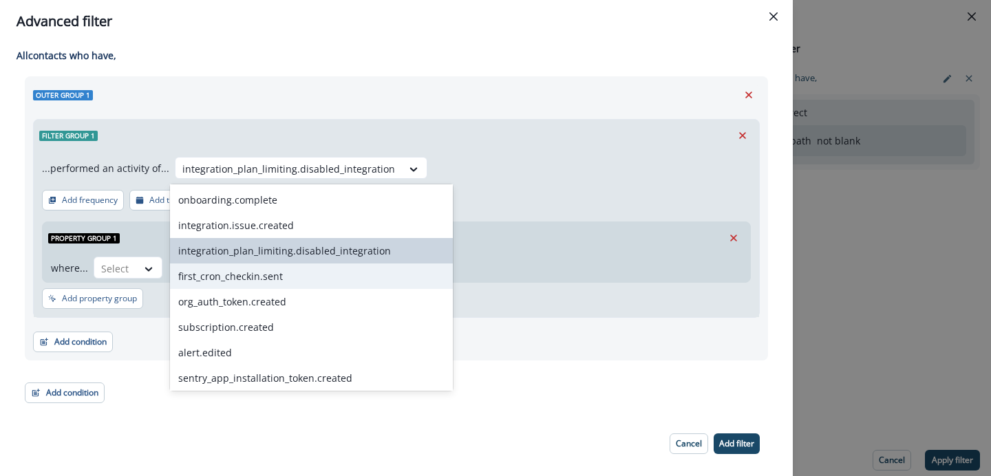
click at [282, 271] on div "first_cron_checkin.sent" at bounding box center [311, 276] width 283 height 25
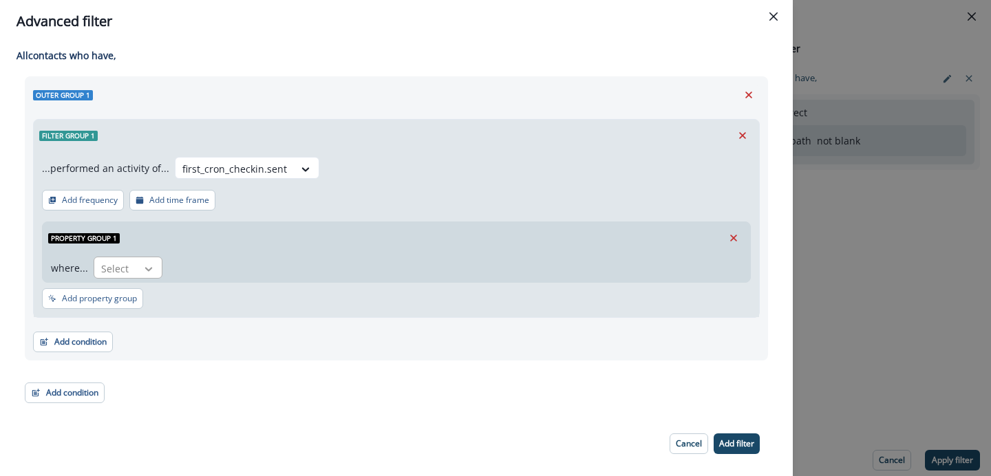
click at [150, 268] on icon at bounding box center [148, 269] width 12 height 14
click at [294, 176] on div at bounding box center [306, 169] width 25 height 23
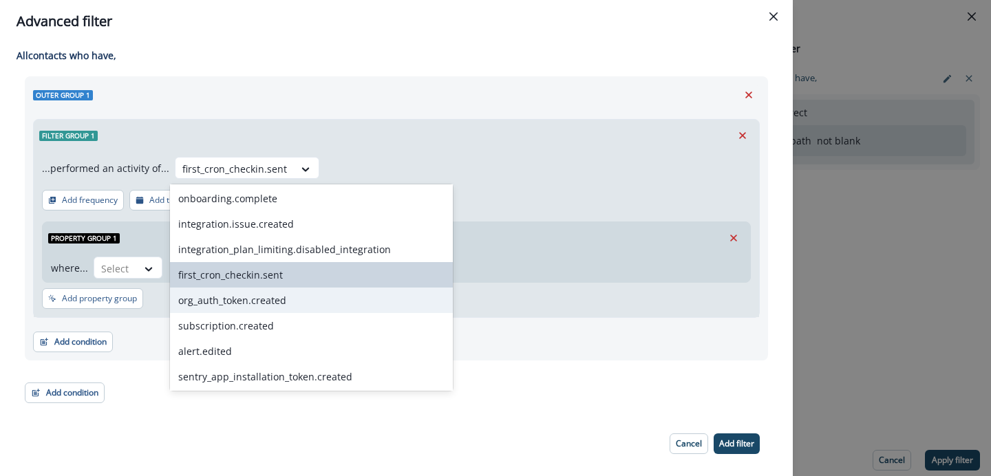
scroll to position [1854, 0]
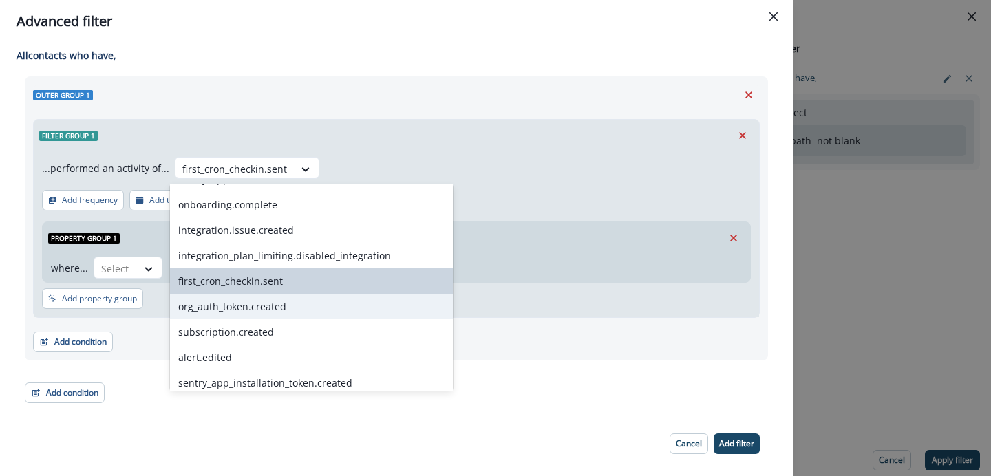
click at [274, 306] on div "org_auth_token.created" at bounding box center [311, 306] width 283 height 25
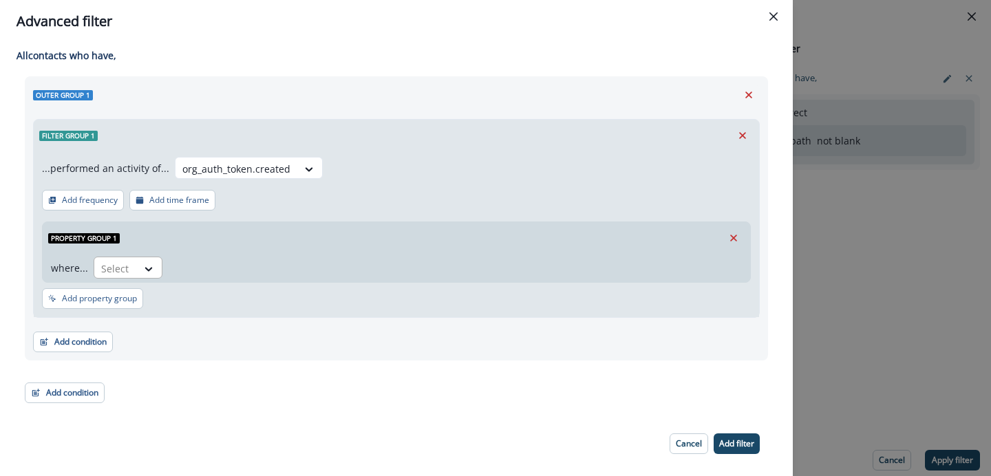
click at [131, 263] on div "Select" at bounding box center [115, 268] width 43 height 23
click at [278, 167] on div at bounding box center [236, 168] width 108 height 17
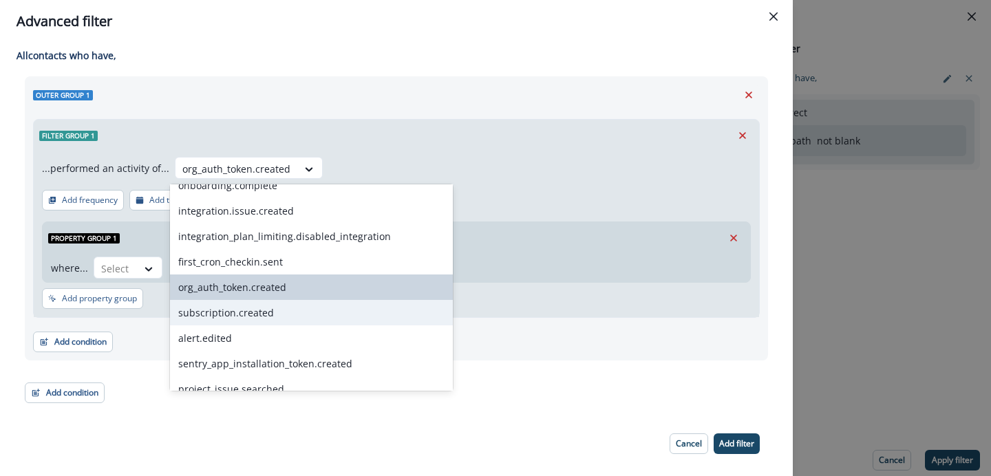
scroll to position [1876, 0]
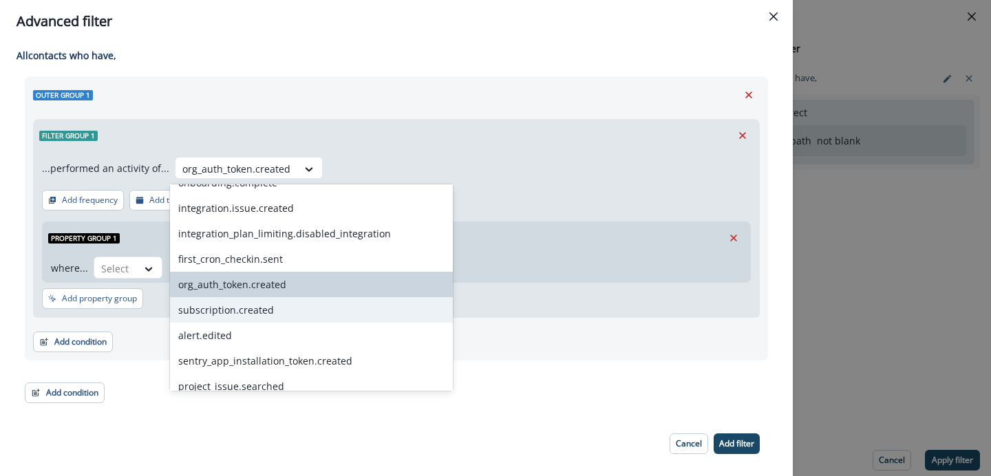
click at [253, 310] on div "subscription.created" at bounding box center [311, 309] width 283 height 25
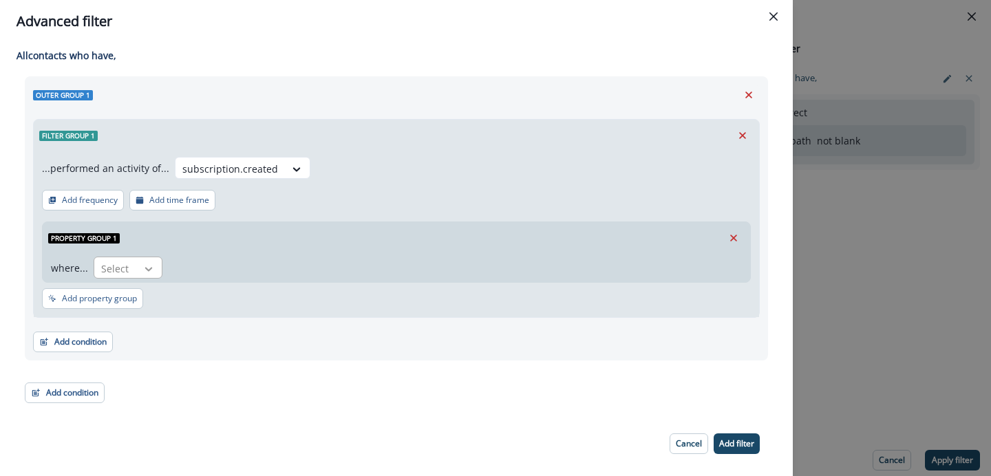
click at [154, 272] on icon at bounding box center [148, 269] width 12 height 14
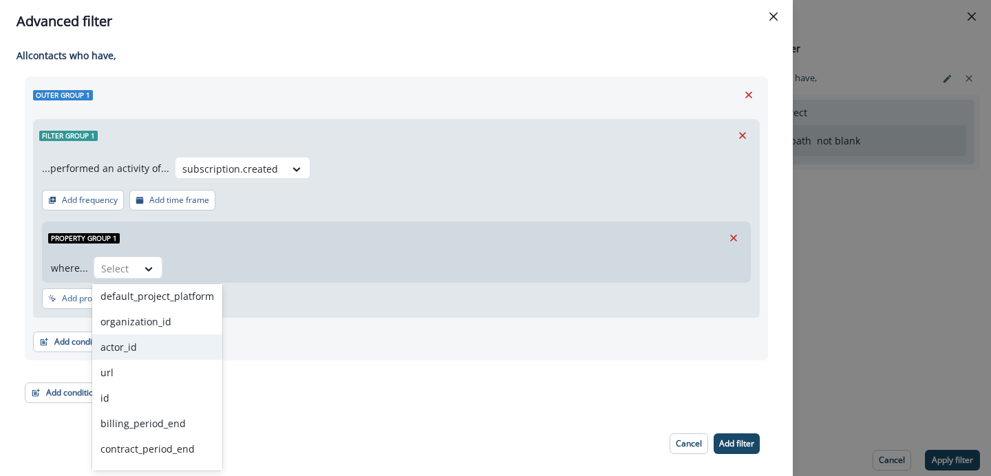
scroll to position [0, 0]
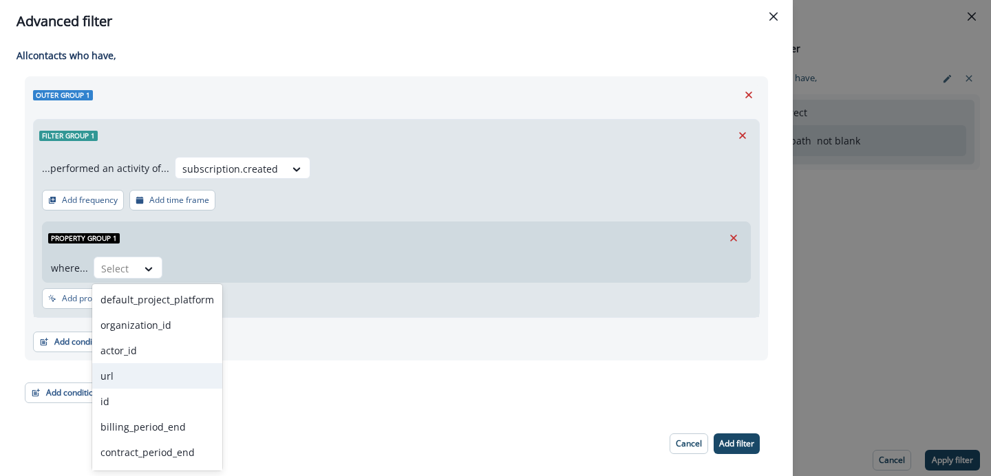
click at [140, 371] on div "url" at bounding box center [157, 375] width 130 height 25
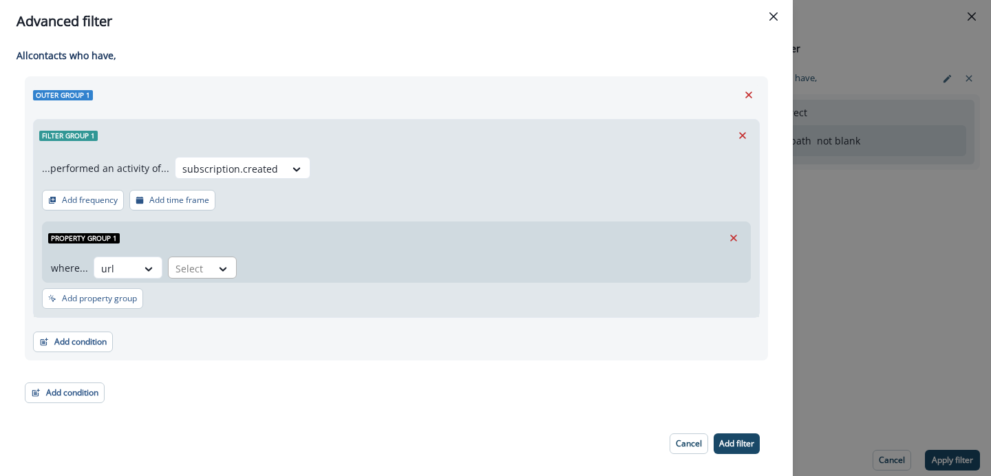
click at [193, 262] on div at bounding box center [190, 268] width 29 height 17
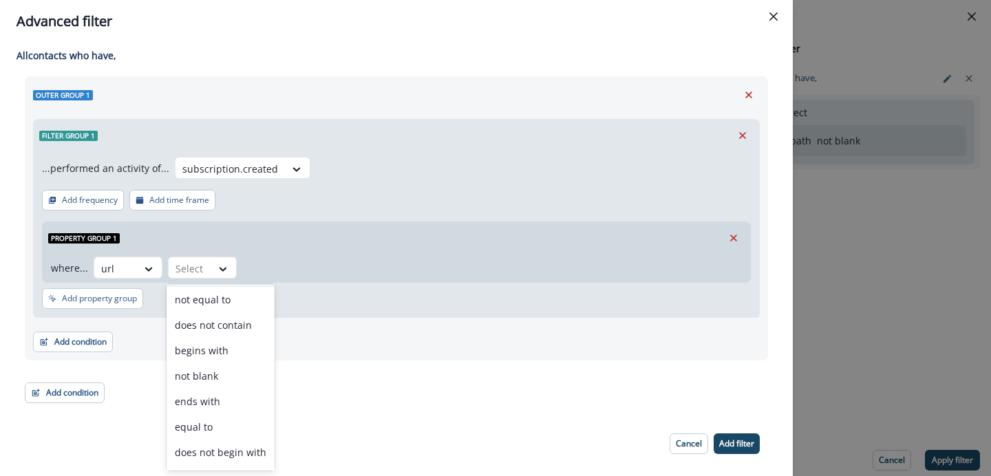
scroll to position [74, 0]
click at [195, 345] on div "not blank" at bounding box center [221, 353] width 108 height 25
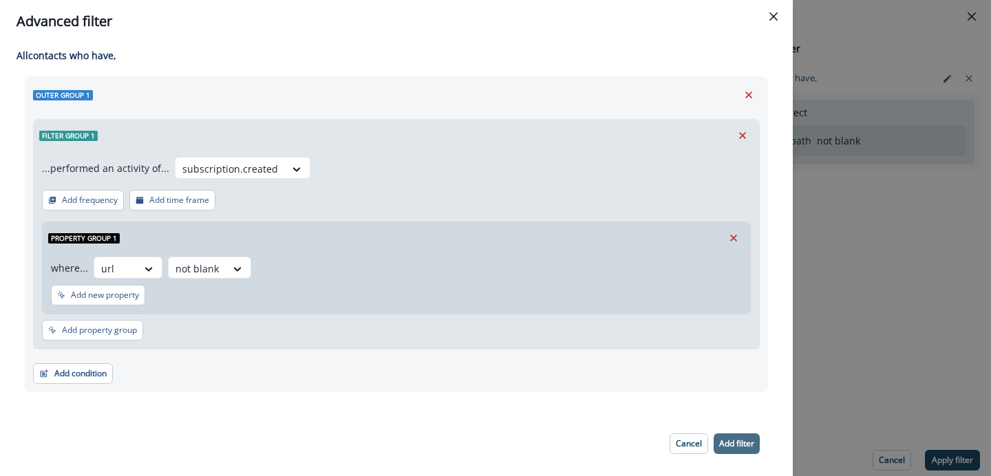
click at [734, 451] on button "Add filter" at bounding box center [737, 444] width 46 height 21
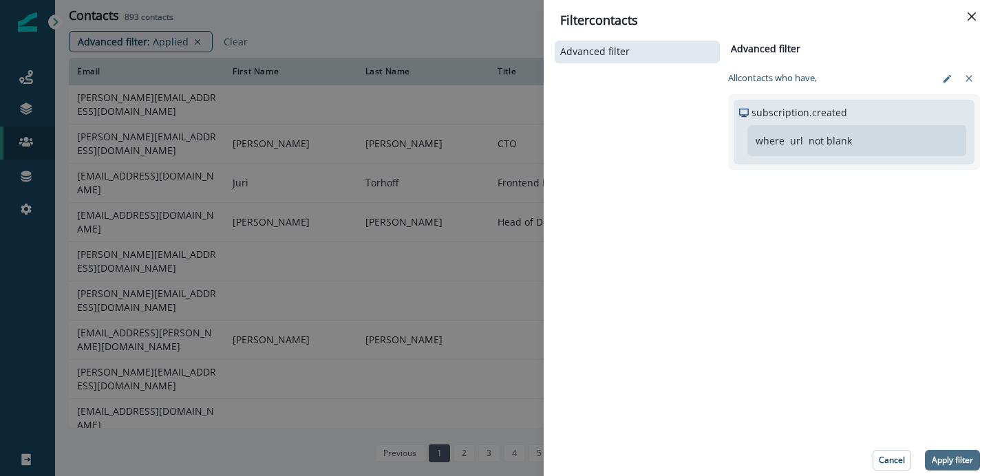
click at [943, 463] on p "Apply filter" at bounding box center [952, 461] width 41 height 10
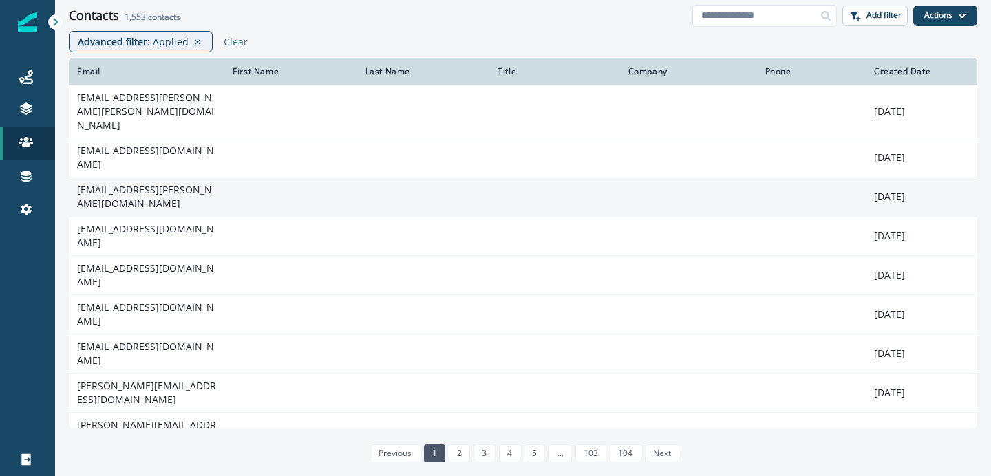
click at [159, 178] on td "[EMAIL_ADDRESS][PERSON_NAME][DOMAIN_NAME]" at bounding box center [147, 197] width 156 height 39
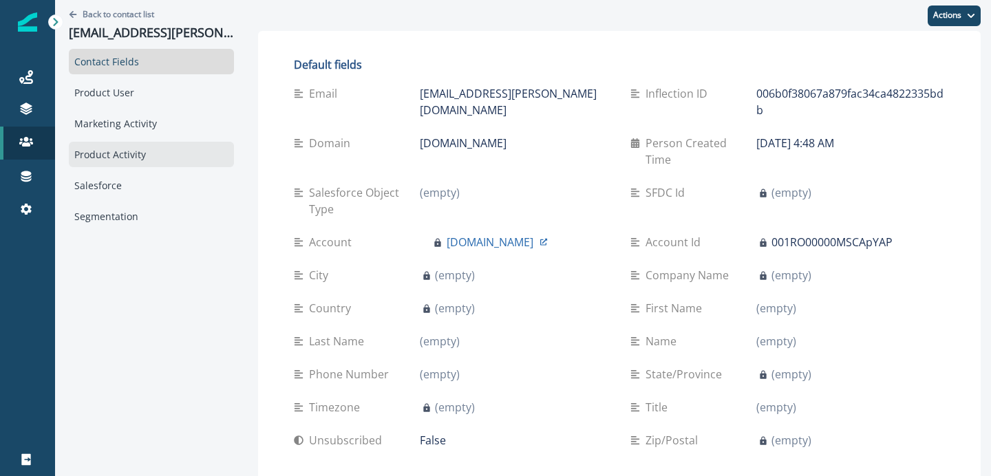
click at [128, 152] on div "Product Activity" at bounding box center [151, 154] width 165 height 25
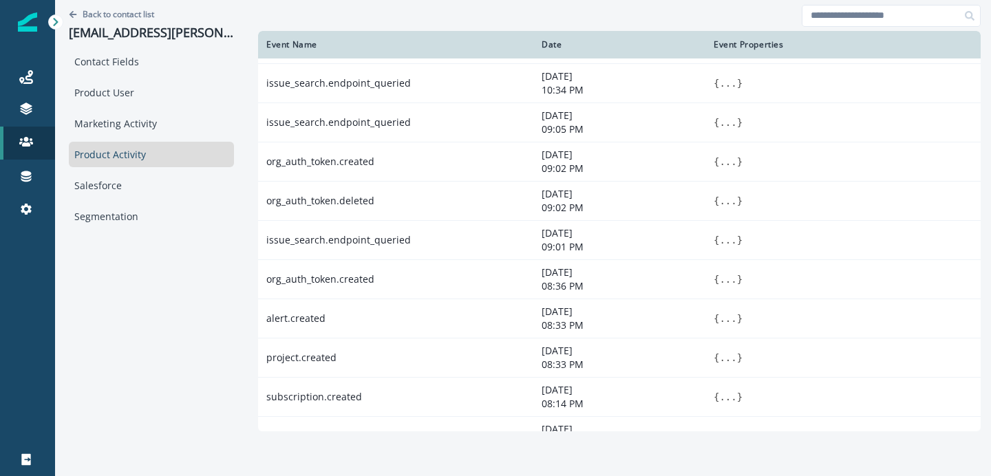
scroll to position [215, 0]
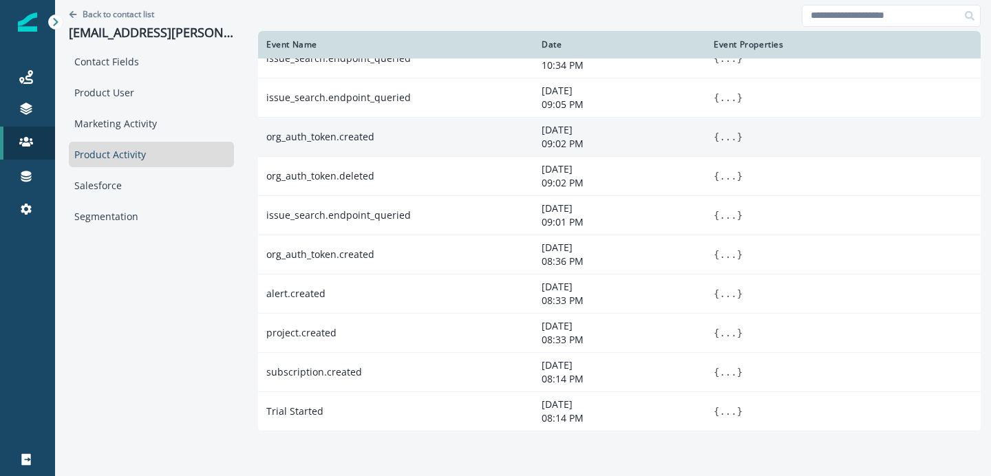
click at [719, 137] on button "..." at bounding box center [727, 137] width 17 height 14
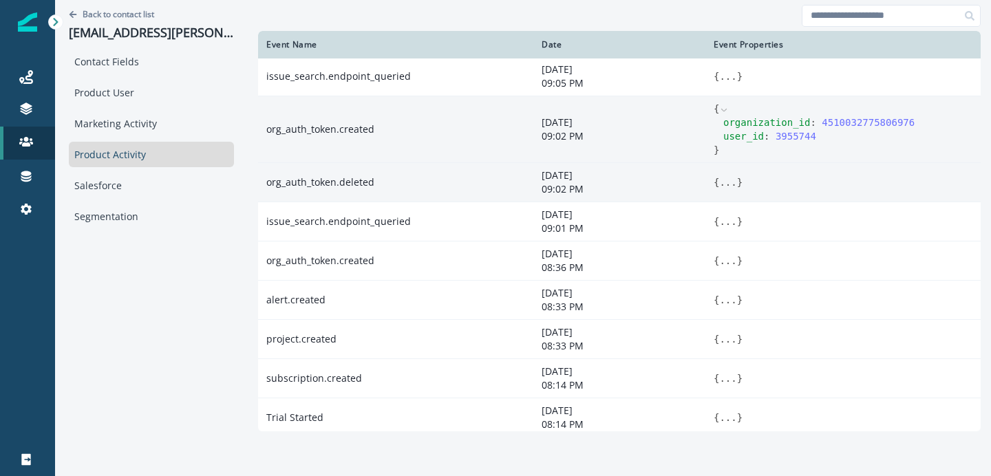
scroll to position [243, 0]
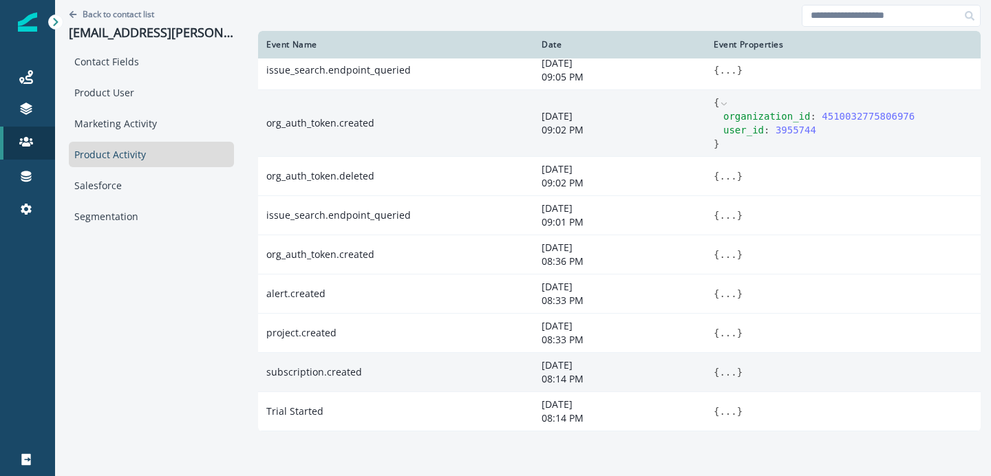
click at [719, 373] on button "..." at bounding box center [727, 373] width 17 height 14
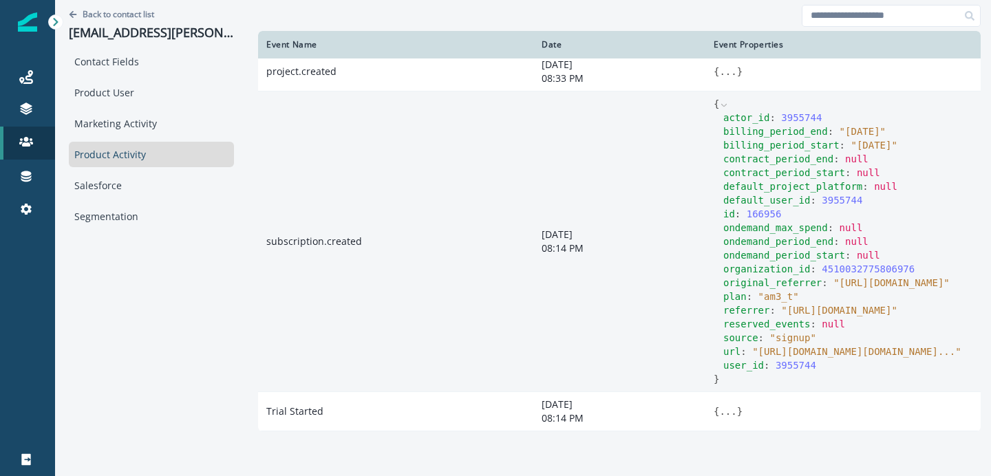
scroll to position [511, 0]
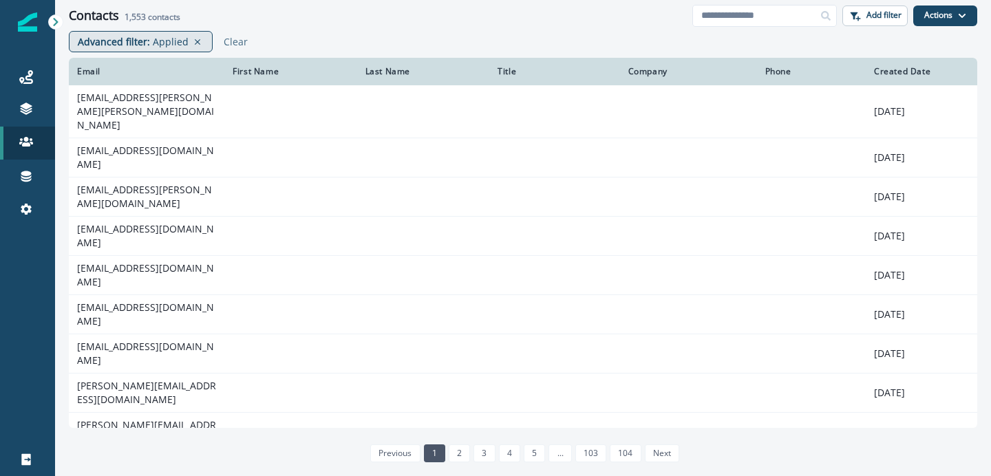
click at [142, 41] on p "Advanced filter :" at bounding box center [114, 41] width 72 height 14
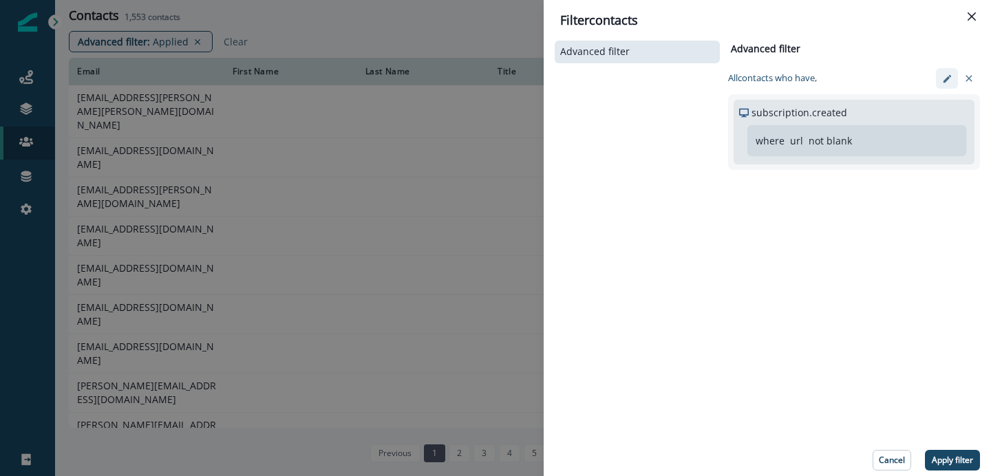
click at [950, 77] on icon "edit-filter" at bounding box center [947, 79] width 10 height 10
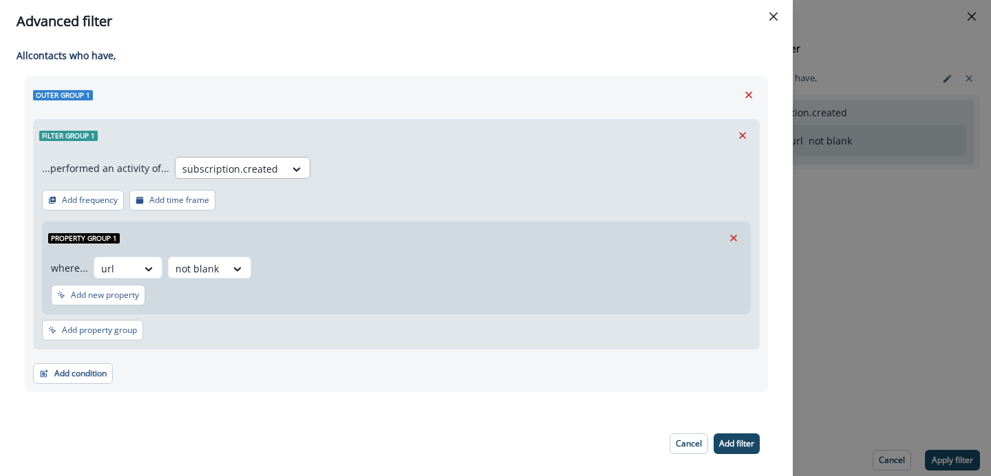
click at [271, 173] on div "subscription.created" at bounding box center [230, 169] width 109 height 23
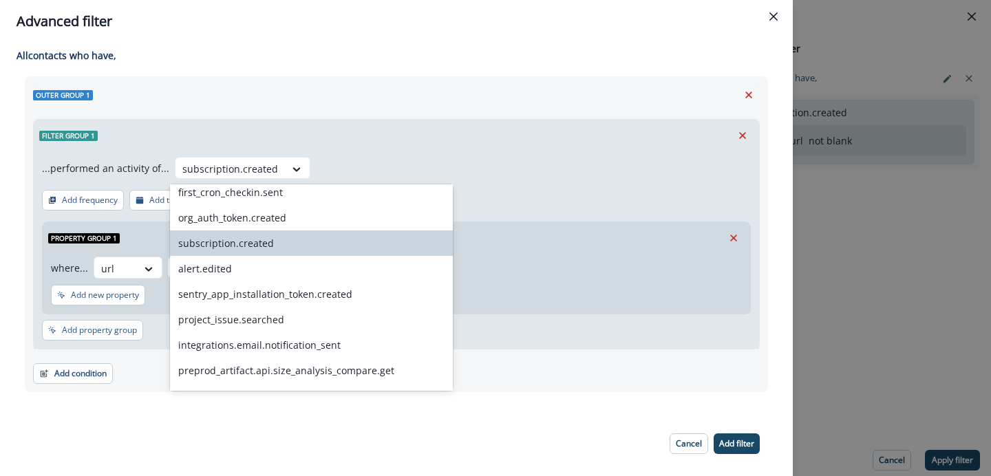
scroll to position [1945, 0]
click at [224, 271] on div "alert.edited" at bounding box center [311, 267] width 283 height 25
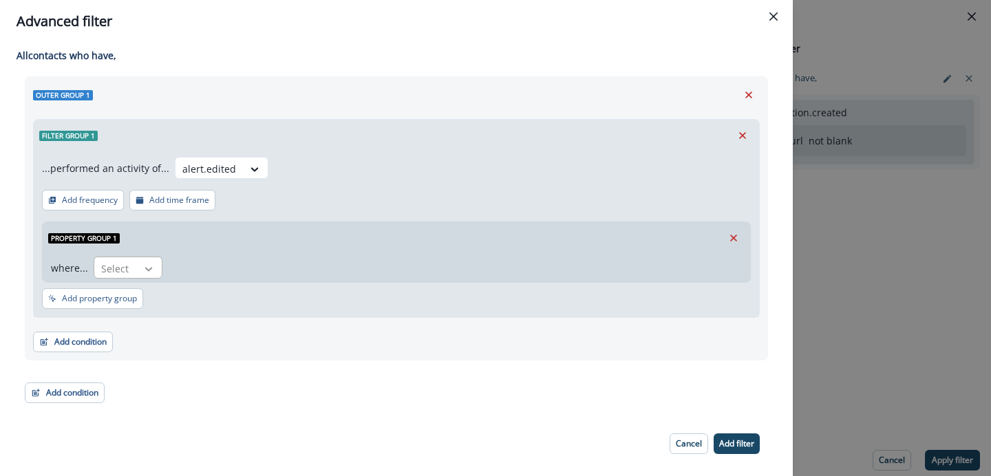
click at [156, 268] on div at bounding box center [148, 269] width 23 height 14
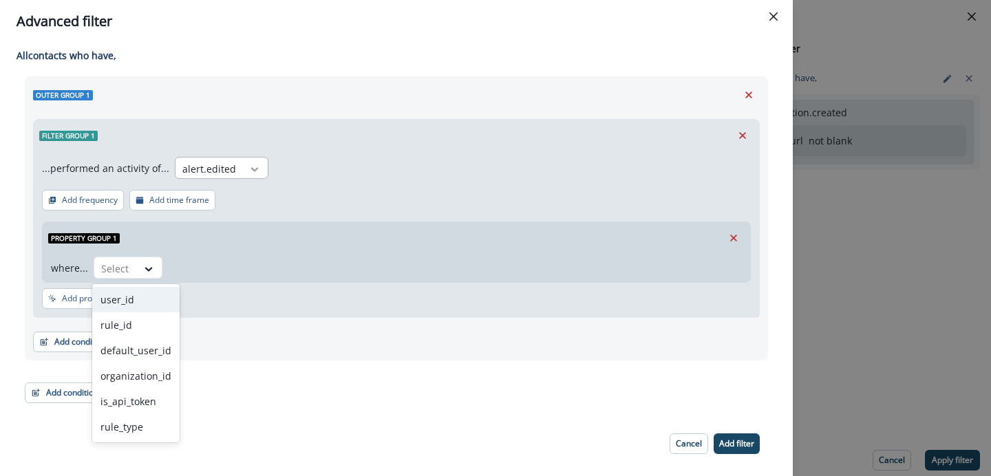
click at [243, 167] on div at bounding box center [254, 169] width 23 height 14
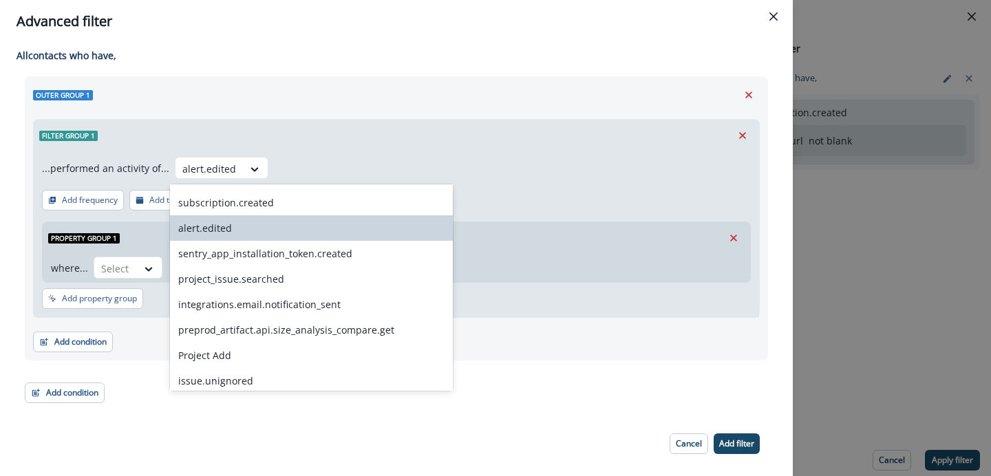
scroll to position [1997, 0]
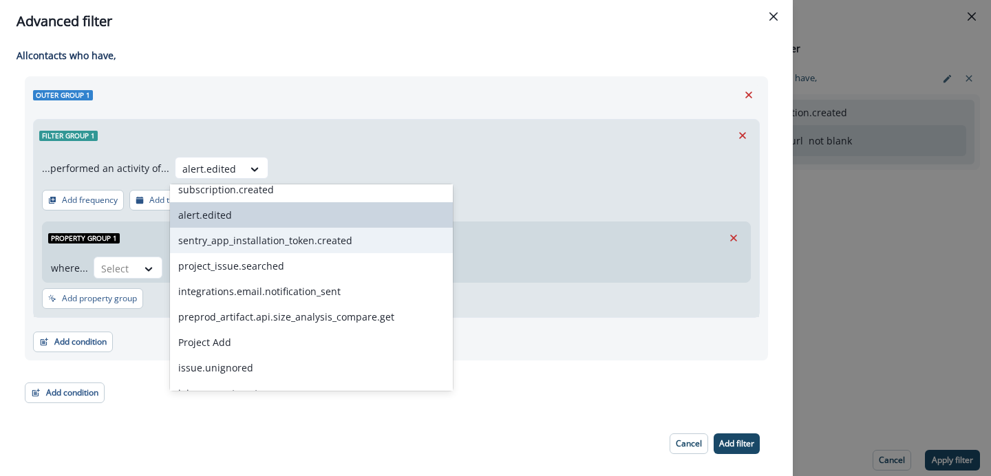
click at [268, 236] on div "sentry_app_installation_token.created" at bounding box center [311, 240] width 283 height 25
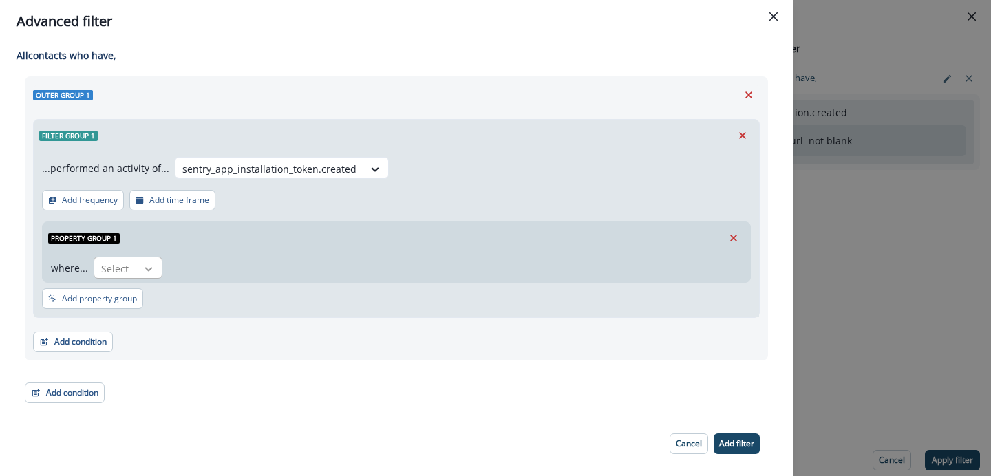
click at [151, 266] on icon at bounding box center [148, 269] width 12 height 14
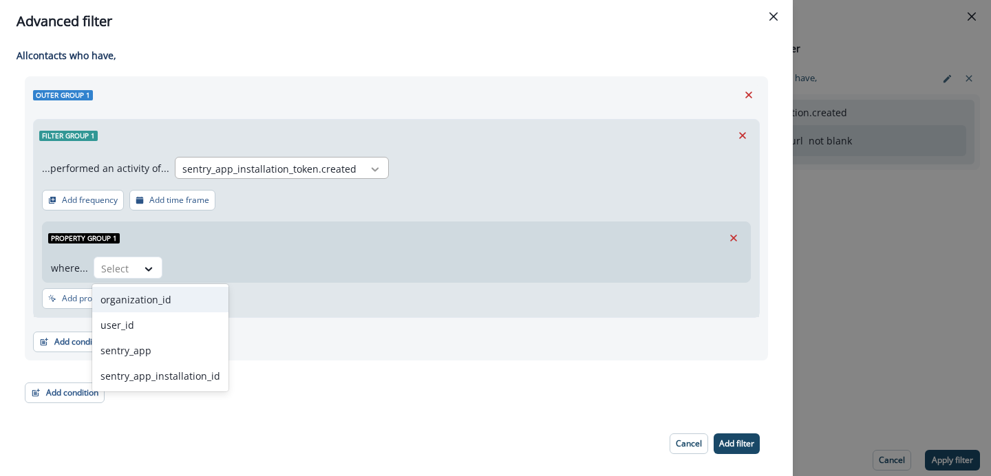
click at [363, 165] on div at bounding box center [374, 169] width 23 height 14
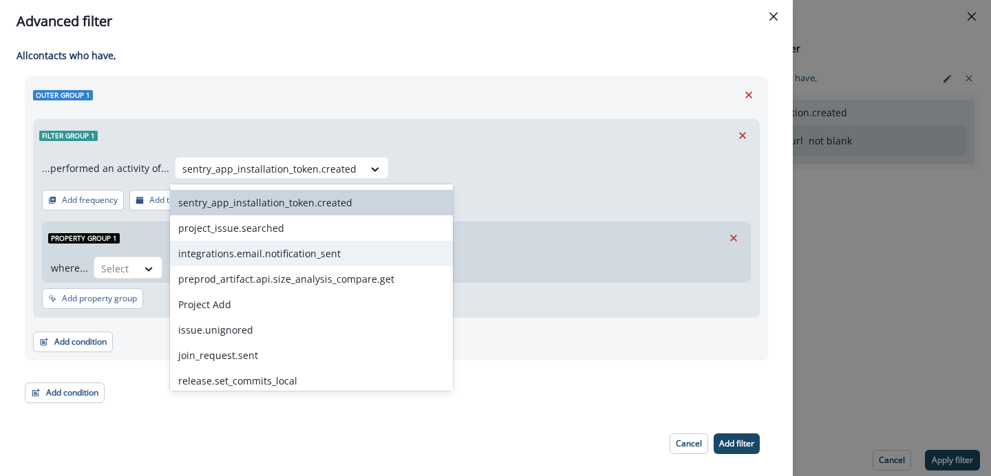
scroll to position [2004, 0]
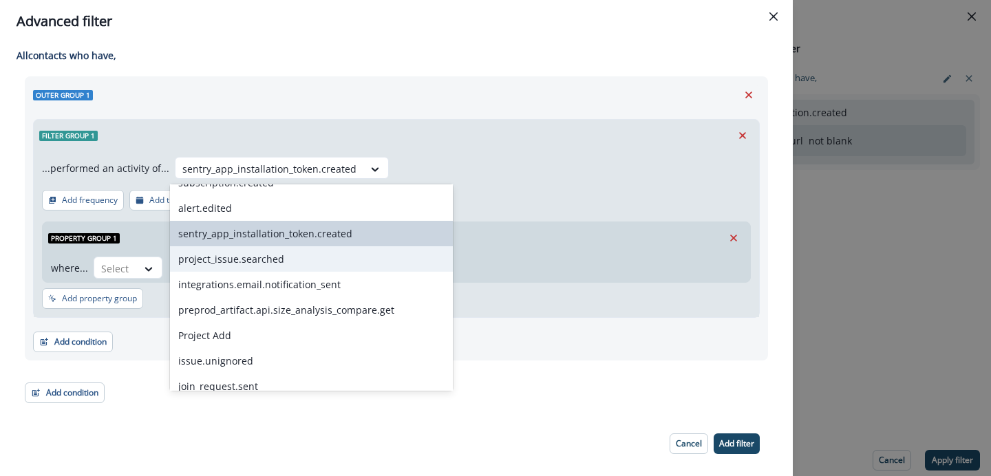
click at [290, 264] on div "project_issue.searched" at bounding box center [311, 258] width 283 height 25
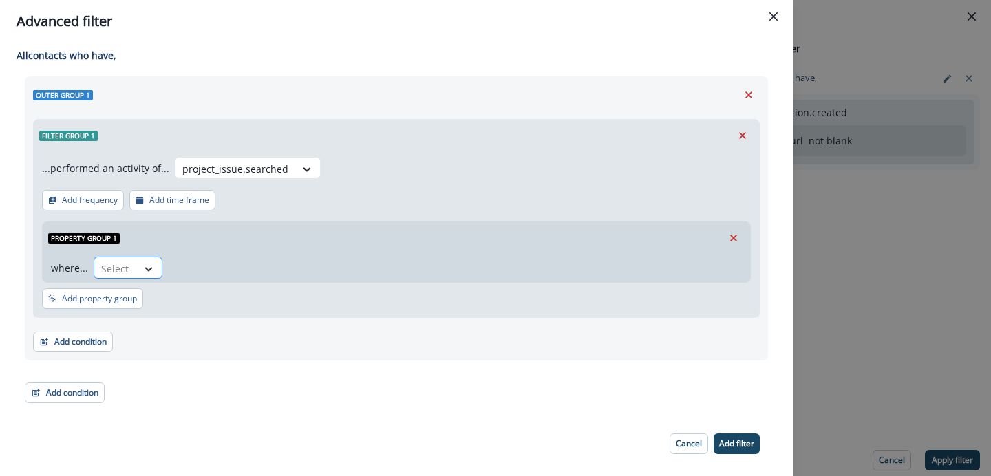
click at [151, 269] on icon at bounding box center [148, 269] width 12 height 14
click at [274, 171] on div at bounding box center [235, 168] width 106 height 17
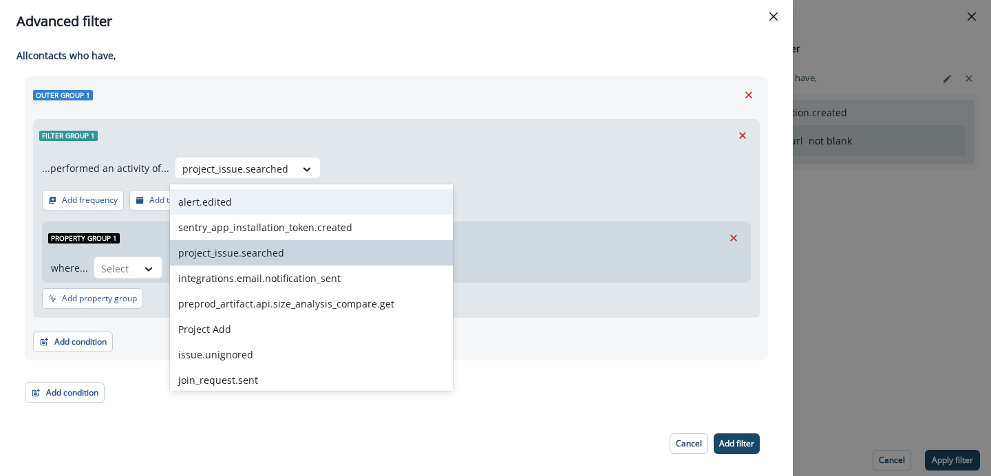
scroll to position [2042, 0]
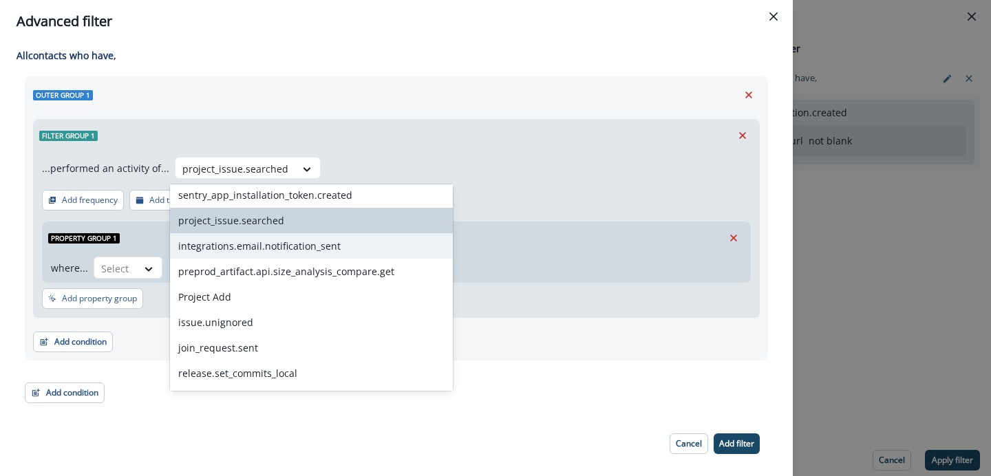
click at [277, 256] on div "integrations.email.notification_sent" at bounding box center [311, 245] width 283 height 25
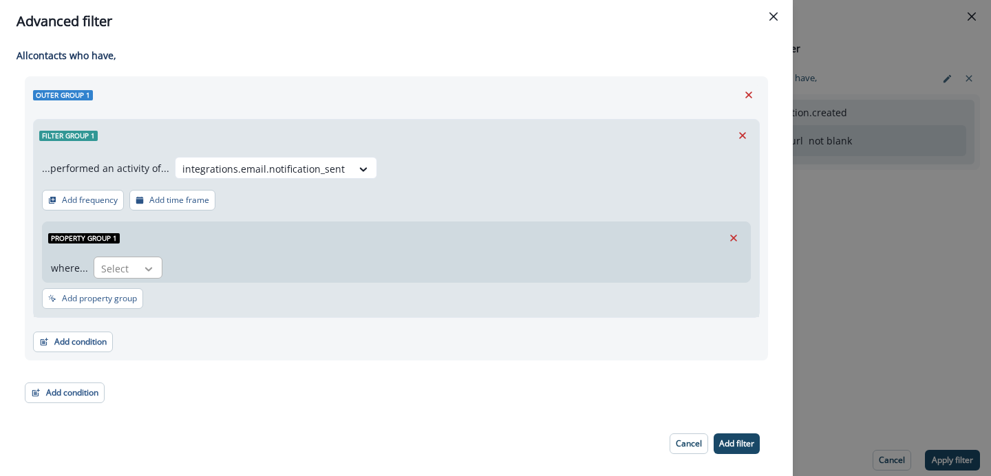
click at [154, 268] on icon at bounding box center [148, 269] width 12 height 14
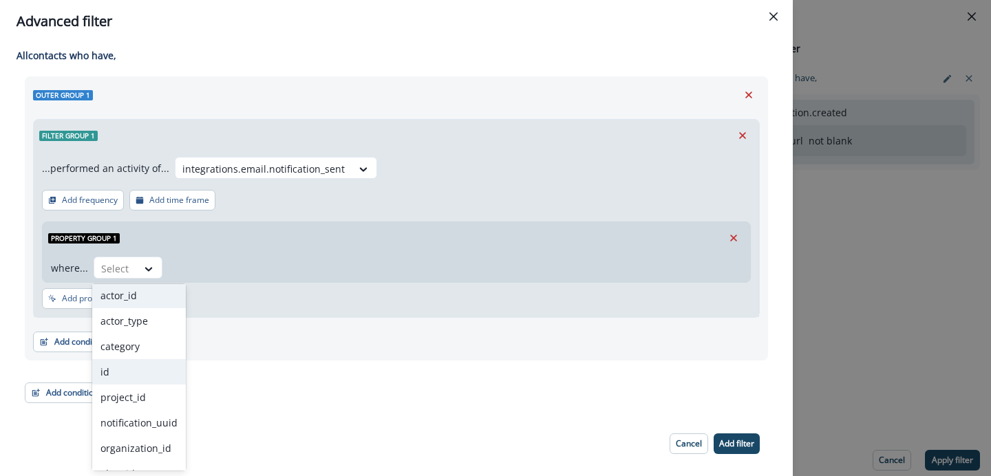
scroll to position [0, 0]
click at [298, 171] on div at bounding box center [263, 168] width 162 height 17
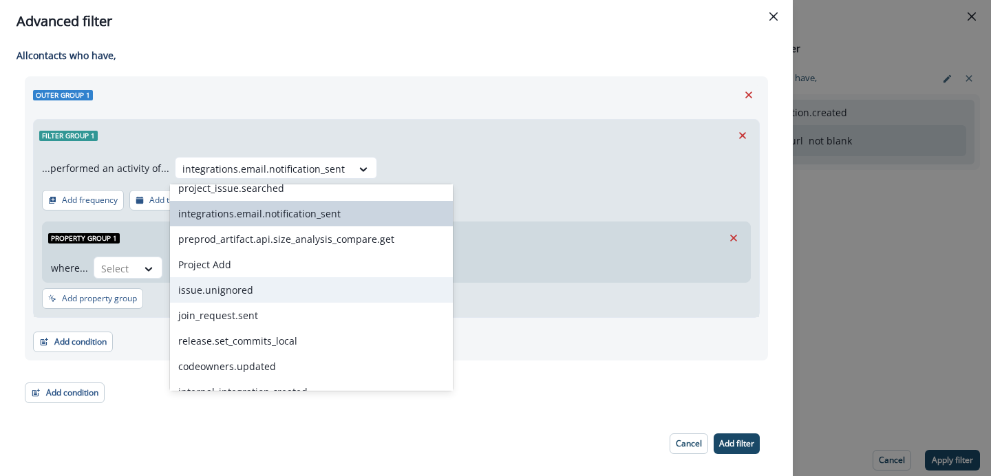
scroll to position [2059, 0]
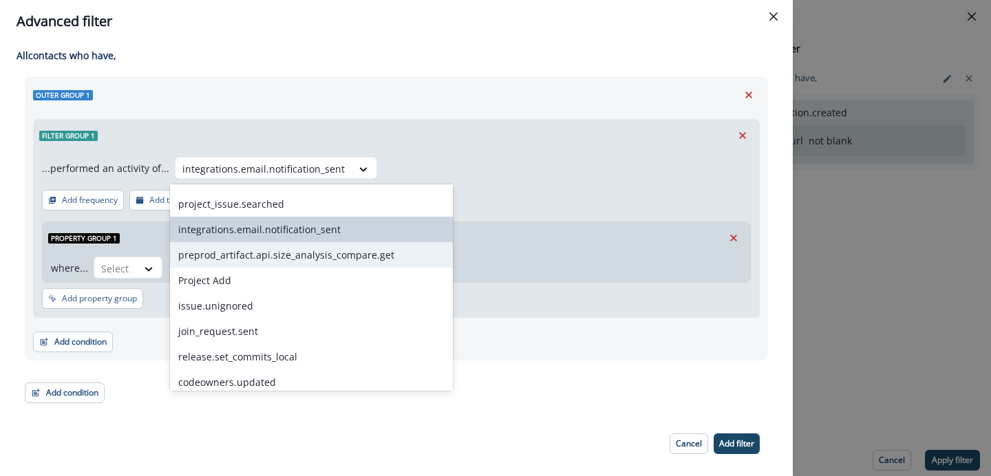
click at [297, 257] on div "preprod_artifact.api.size_analysis_compare.get" at bounding box center [311, 254] width 283 height 25
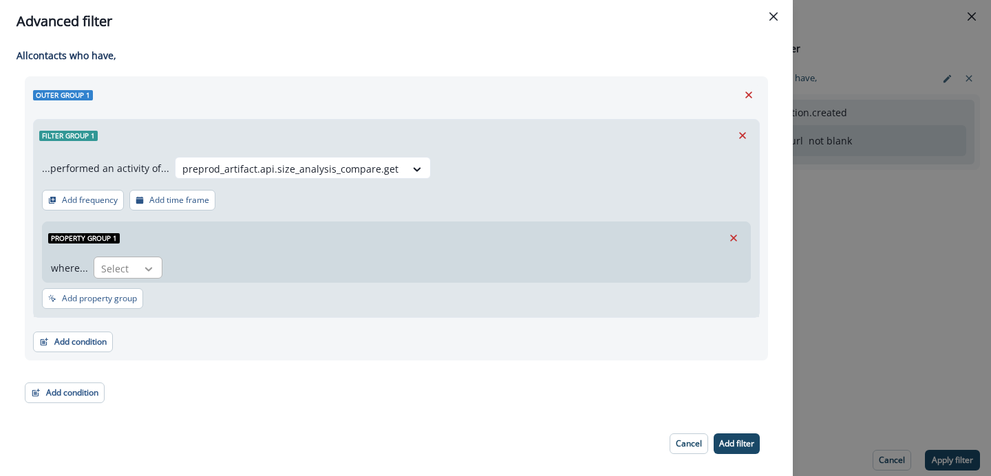
click at [150, 271] on icon at bounding box center [148, 269] width 12 height 14
click at [371, 166] on div at bounding box center [290, 168] width 216 height 17
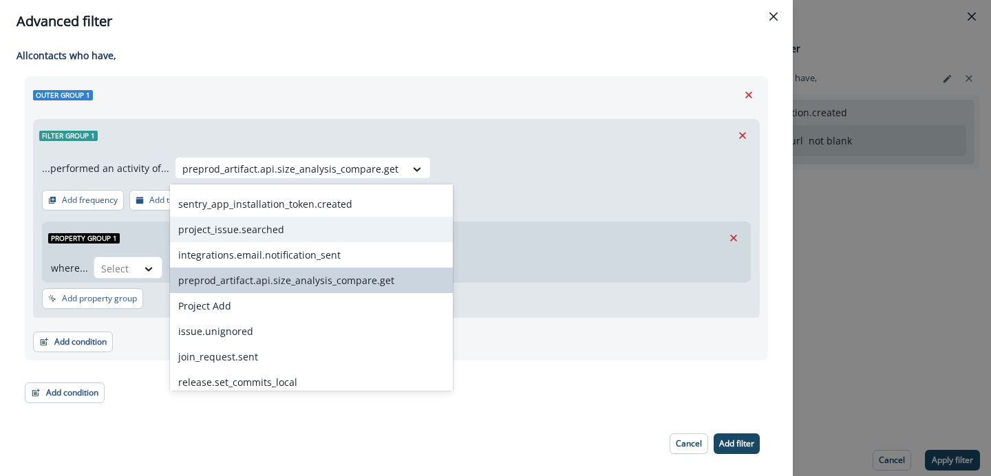
scroll to position [2042, 0]
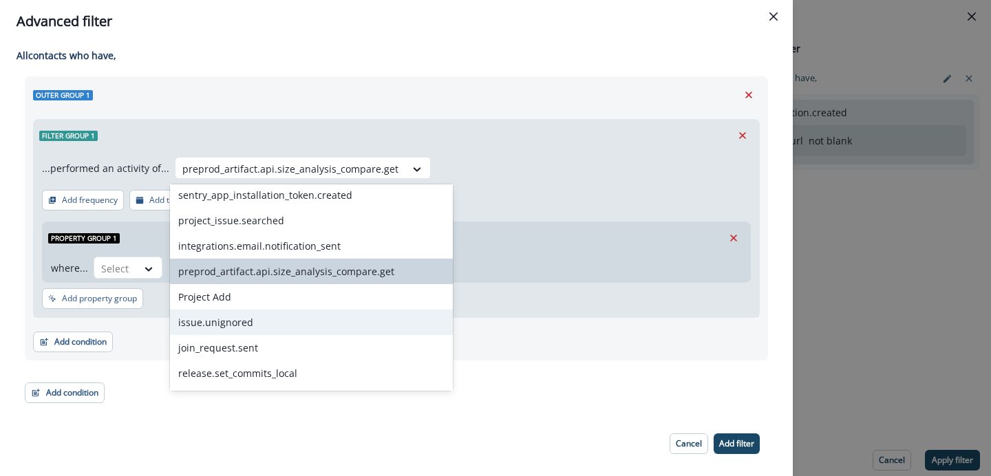
click at [275, 318] on div "issue.unignored" at bounding box center [311, 322] width 283 height 25
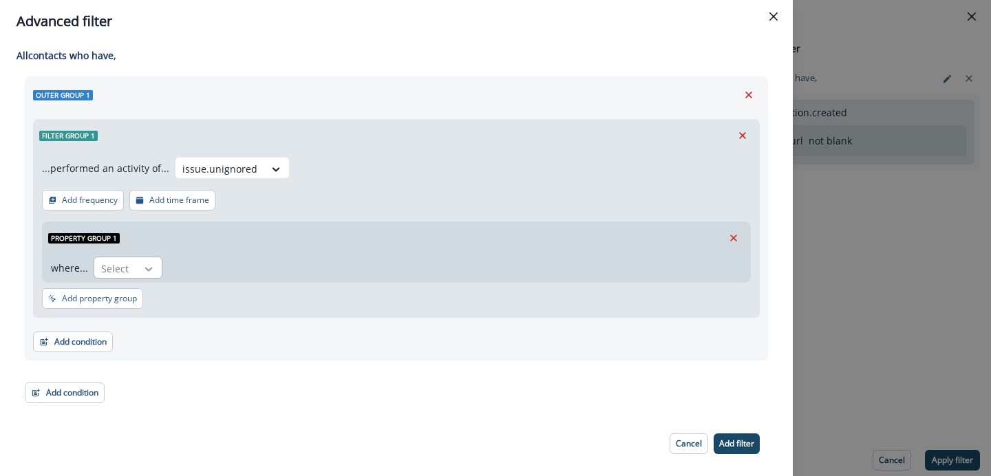
click at [158, 270] on div at bounding box center [148, 269] width 23 height 14
click at [270, 166] on icon at bounding box center [276, 169] width 12 height 14
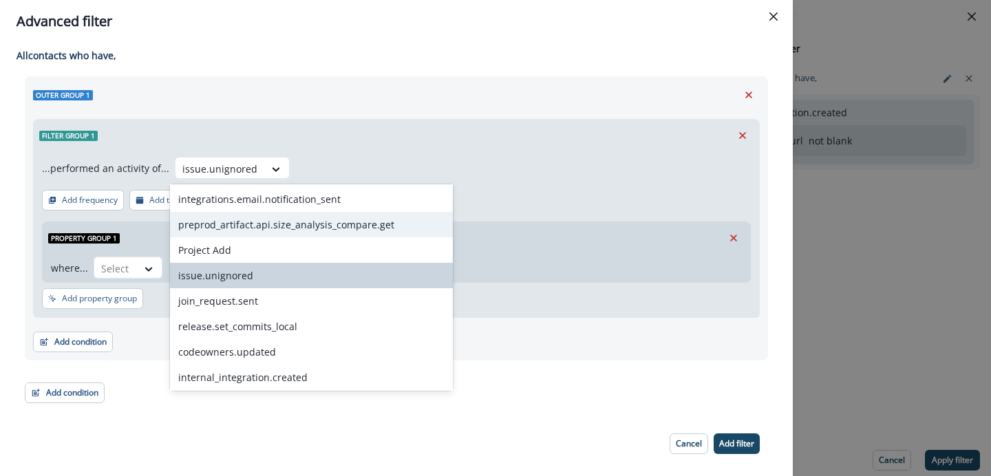
scroll to position [2108, 0]
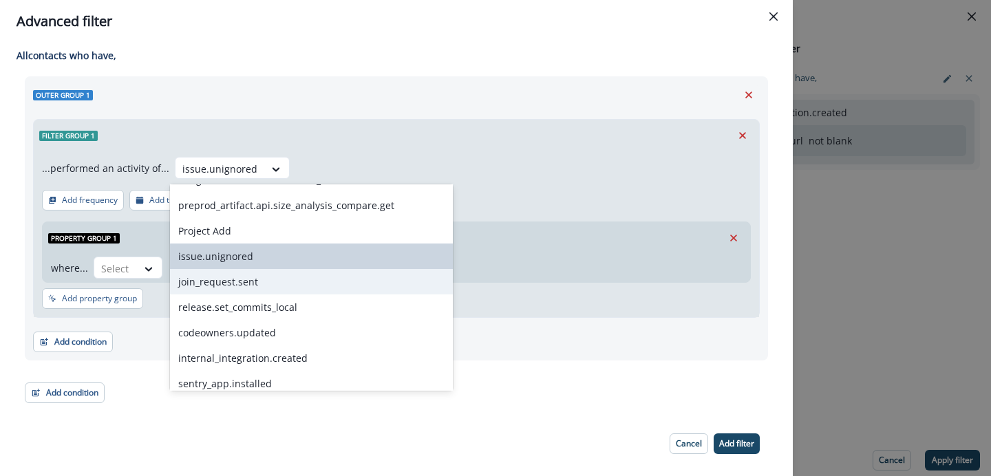
click at [244, 286] on div "join_request.sent" at bounding box center [311, 281] width 283 height 25
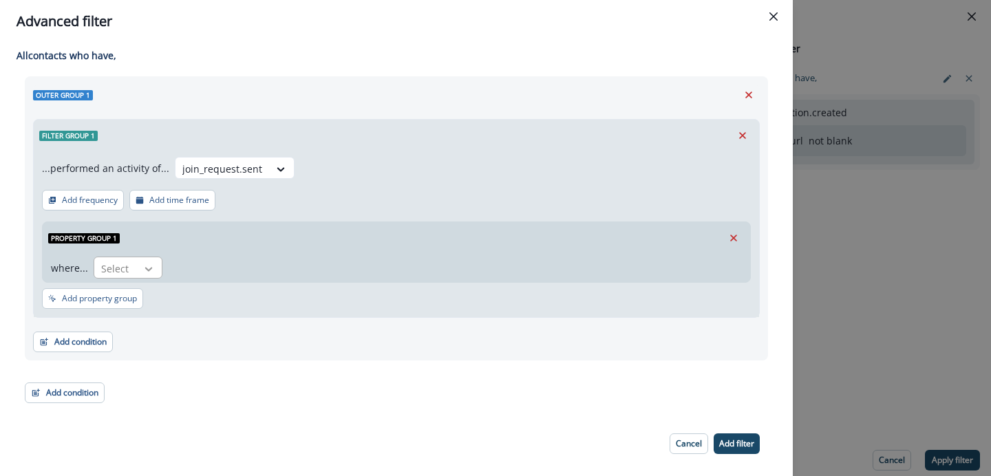
click at [150, 271] on icon at bounding box center [148, 269] width 12 height 14
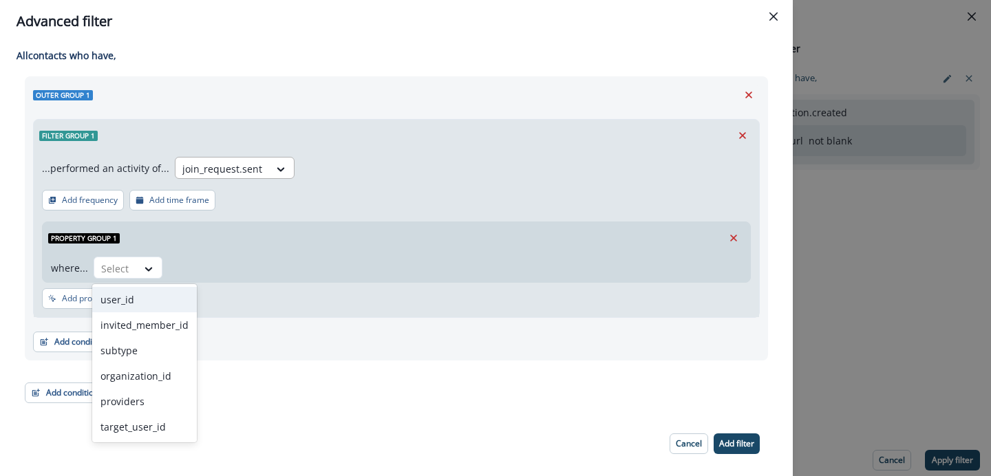
click at [277, 176] on div at bounding box center [281, 169] width 25 height 23
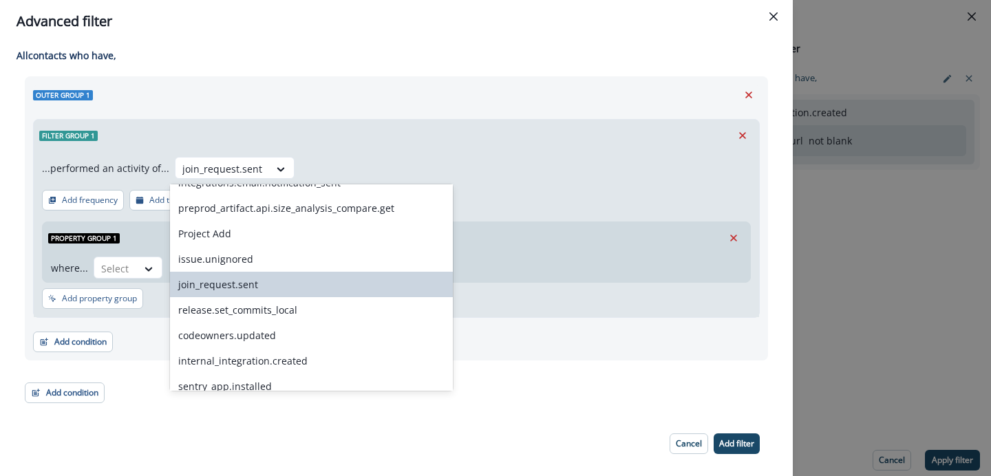
scroll to position [2124, 0]
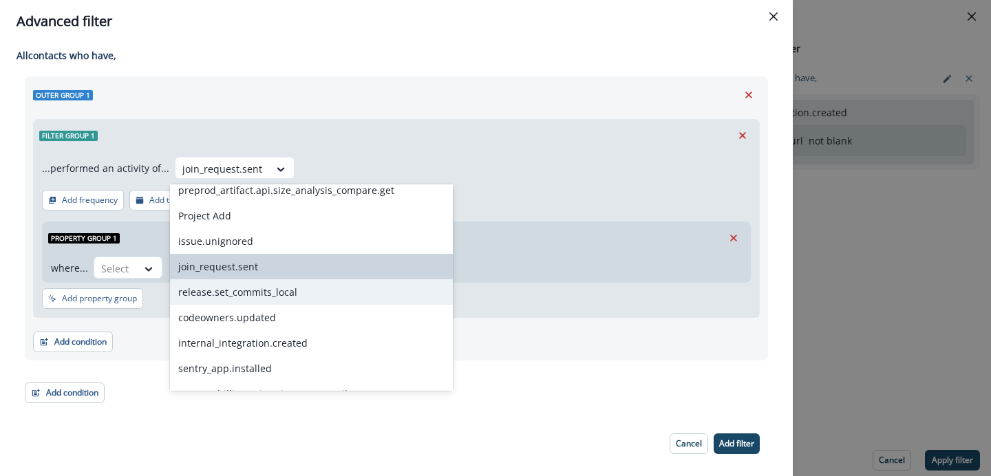
click at [256, 299] on div "release.set_commits_local" at bounding box center [311, 291] width 283 height 25
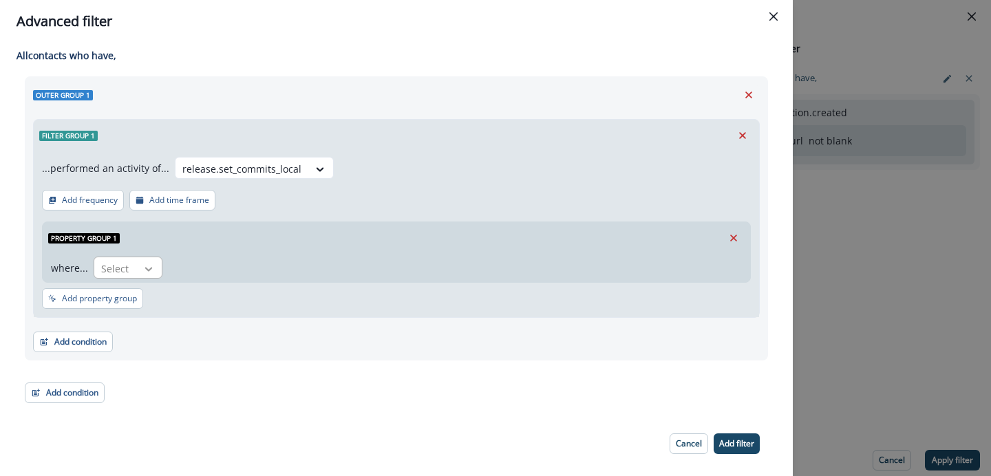
click at [142, 268] on icon at bounding box center [148, 269] width 12 height 14
click at [146, 332] on div "user_agent" at bounding box center [135, 325] width 87 height 25
click at [165, 270] on icon at bounding box center [171, 269] width 12 height 14
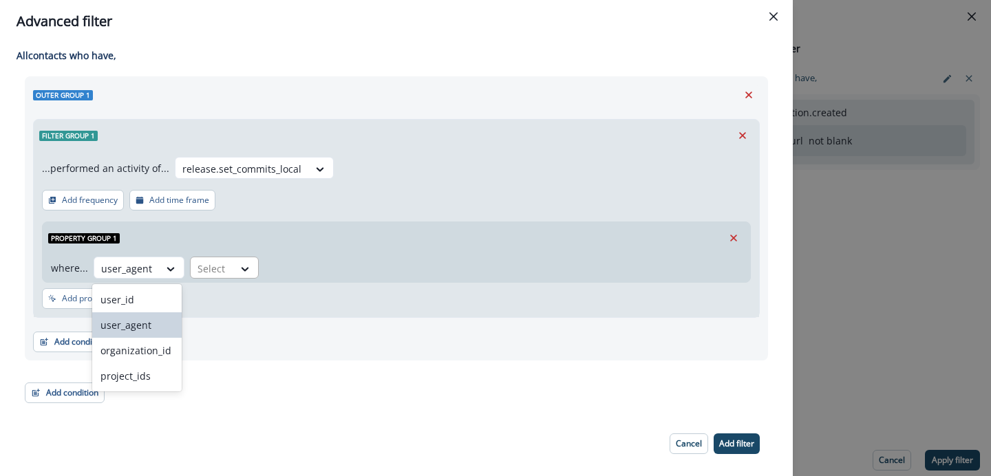
click at [211, 268] on div at bounding box center [212, 268] width 29 height 17
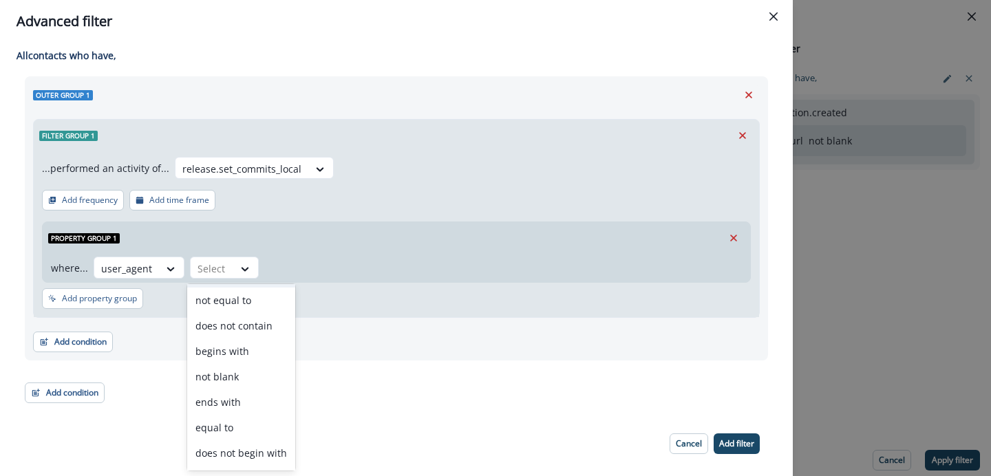
scroll to position [74, 0]
click at [226, 352] on div "not blank" at bounding box center [241, 353] width 108 height 25
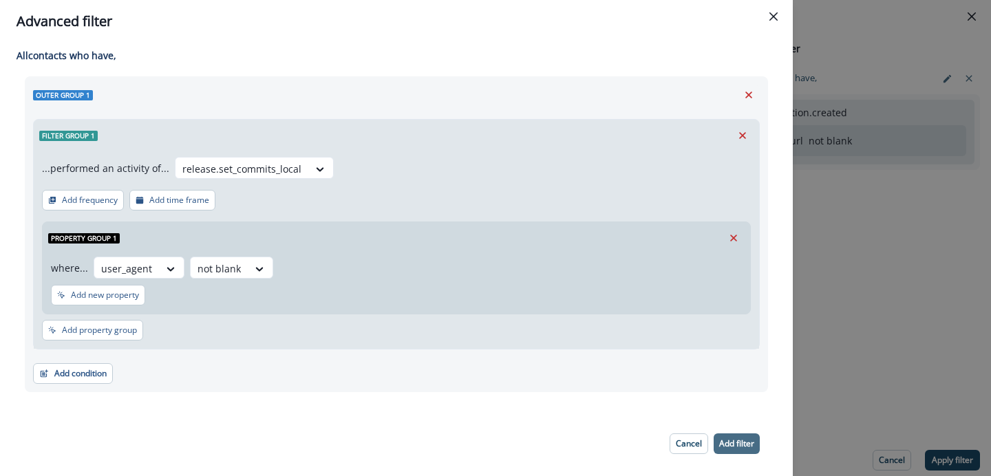
click at [734, 445] on p "Add filter" at bounding box center [736, 444] width 35 height 10
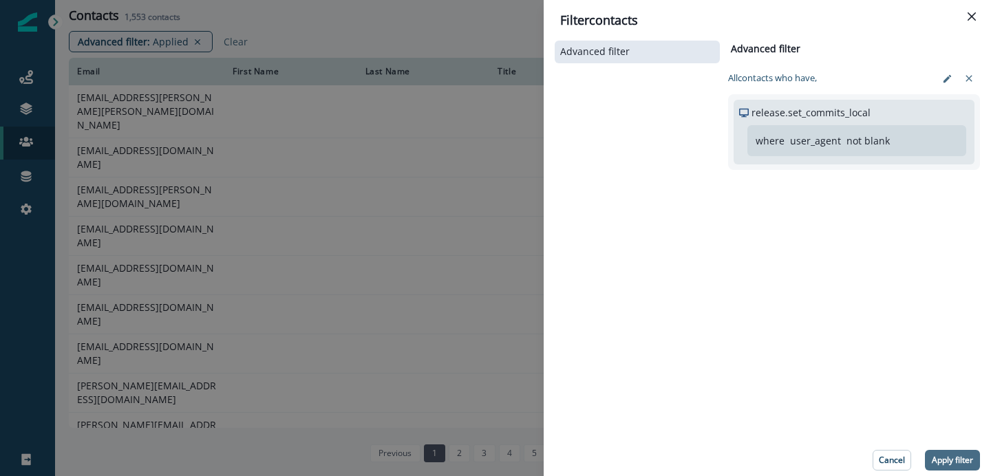
click at [945, 456] on p "Apply filter" at bounding box center [952, 461] width 41 height 10
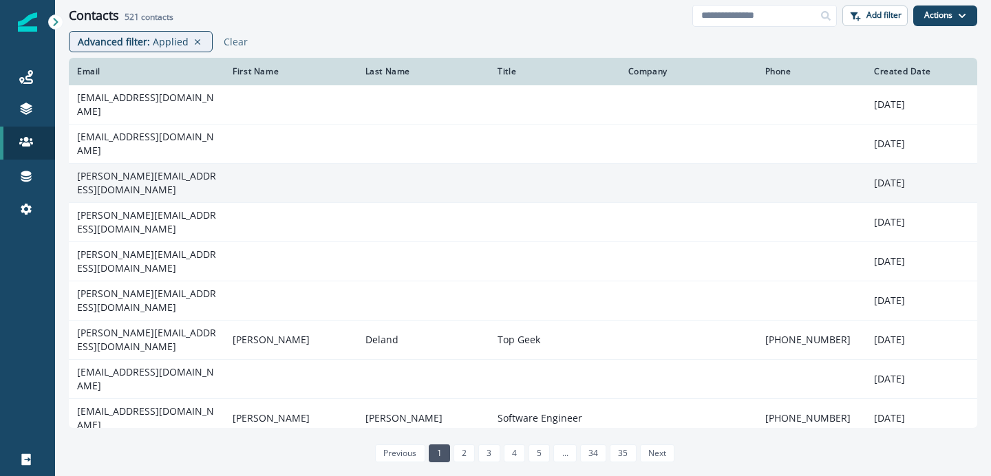
click at [145, 167] on td "[PERSON_NAME][EMAIL_ADDRESS][DOMAIN_NAME]" at bounding box center [147, 183] width 156 height 39
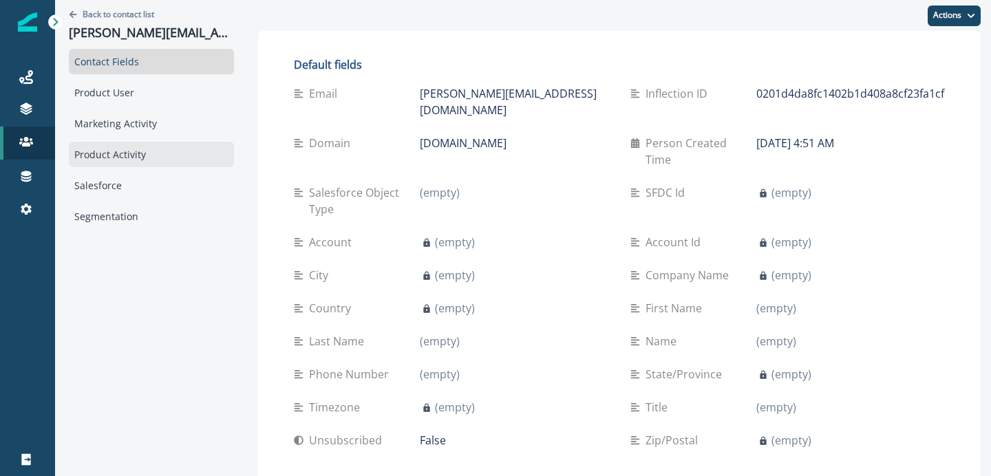
click at [118, 149] on div "Product Activity" at bounding box center [151, 154] width 165 height 25
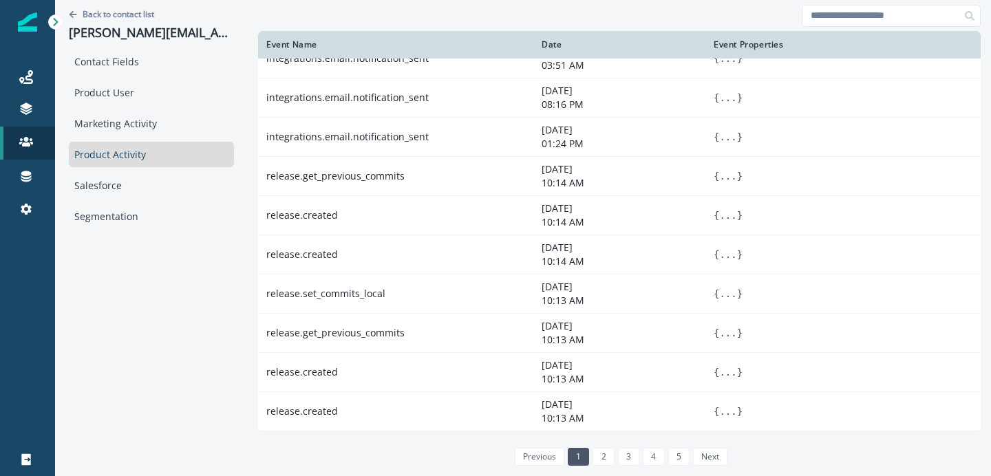
scroll to position [452, 0]
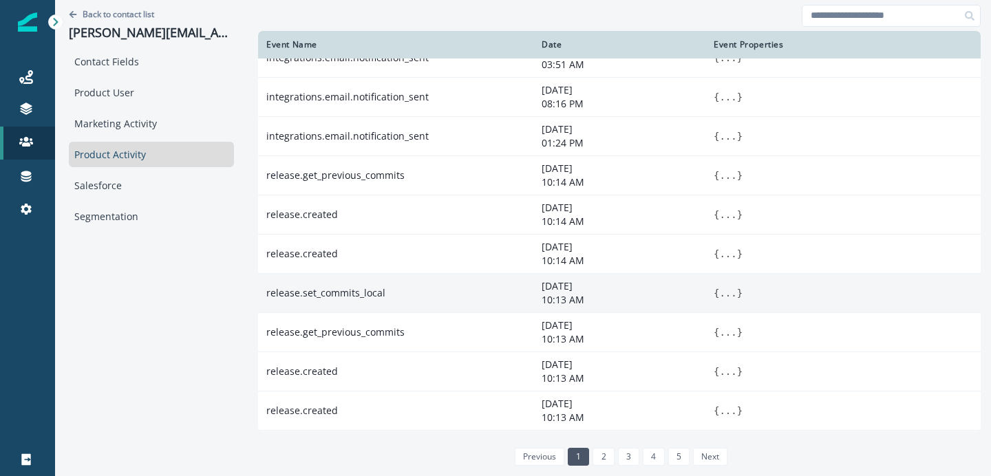
click at [719, 294] on button "..." at bounding box center [727, 293] width 17 height 14
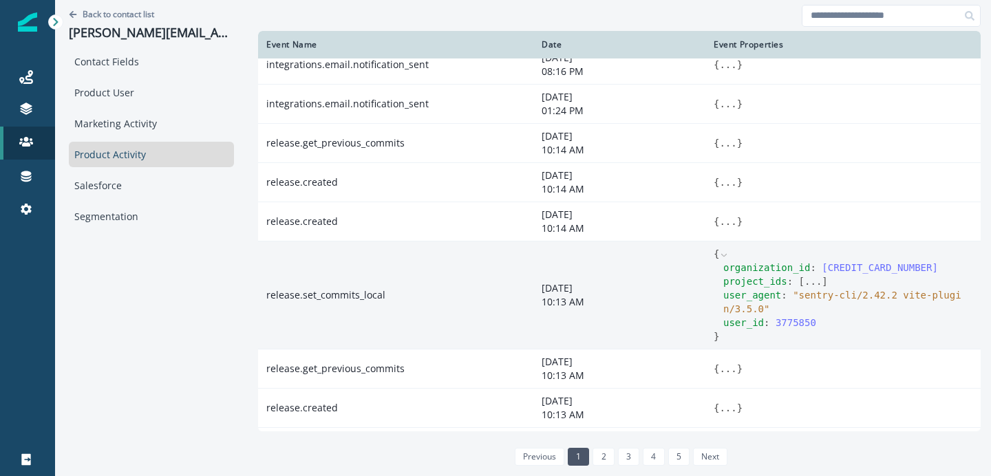
scroll to position [494, 0]
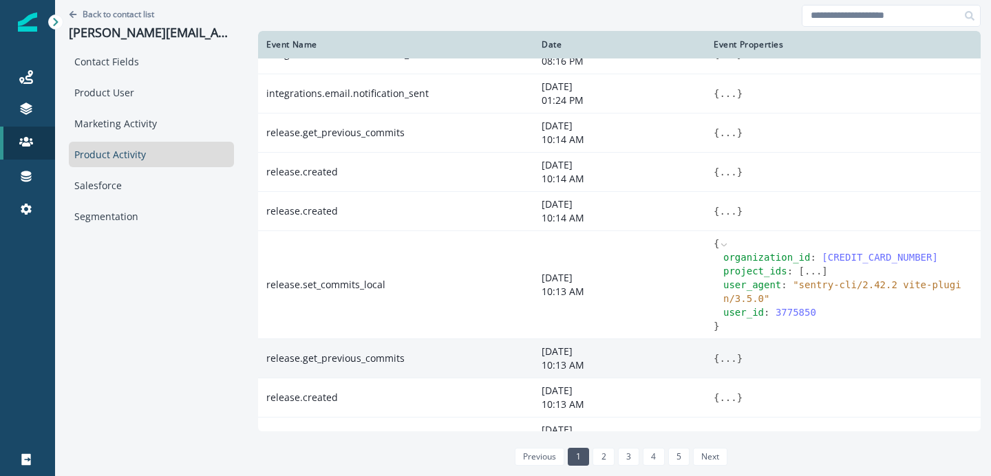
click at [719, 358] on button "..." at bounding box center [727, 359] width 17 height 14
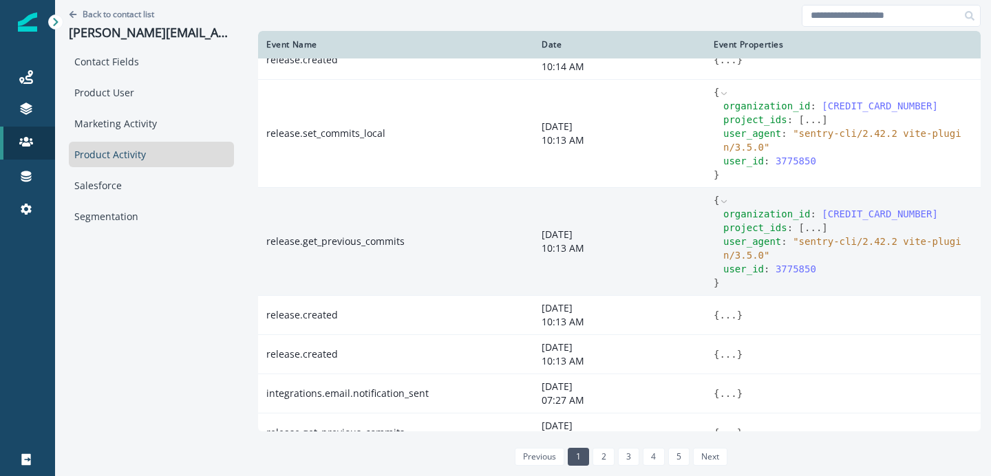
scroll to position [648, 0]
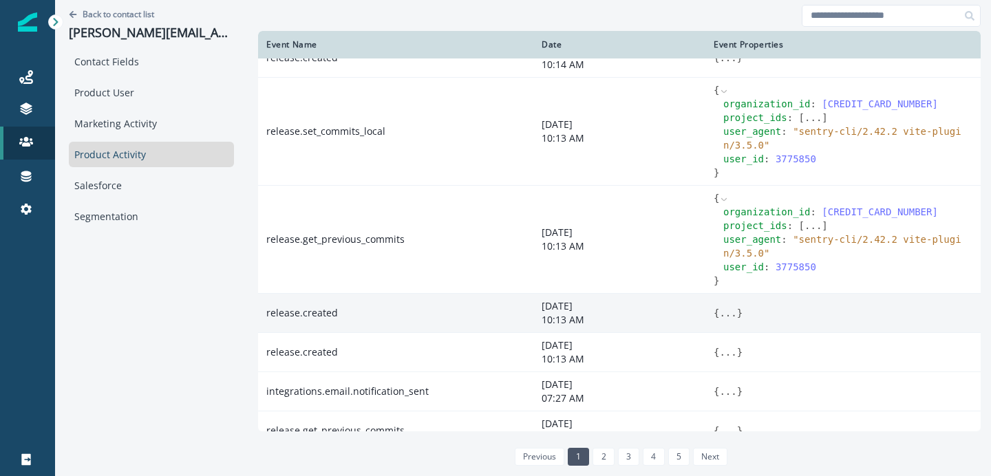
click at [719, 310] on button "..." at bounding box center [727, 313] width 17 height 14
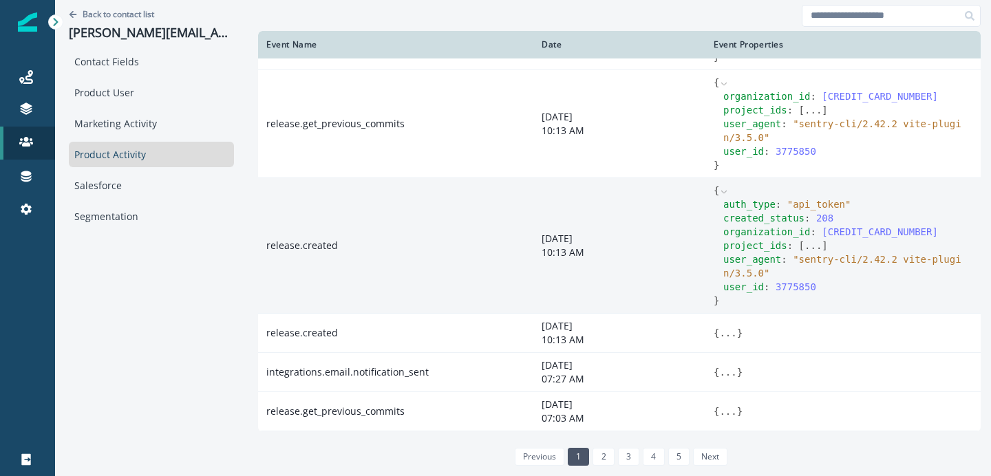
scroll to position [768, 0]
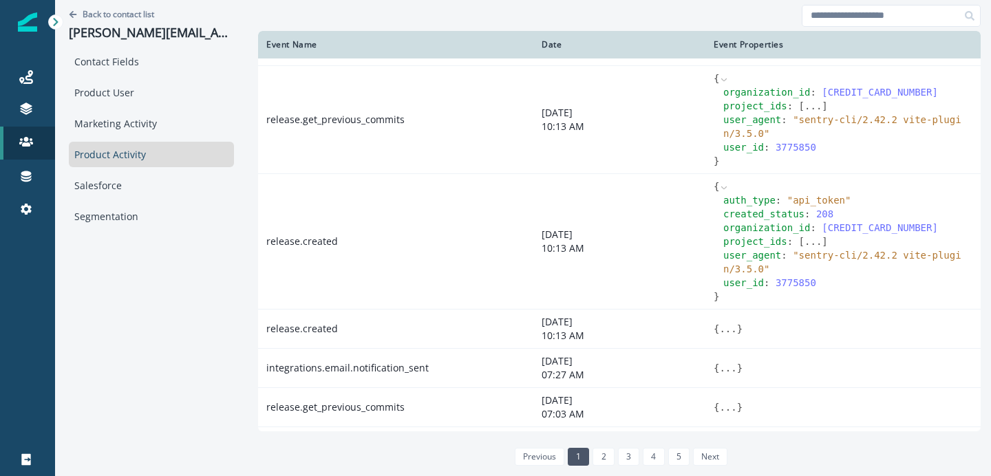
click at [805, 242] on button "..." at bounding box center [813, 242] width 17 height 14
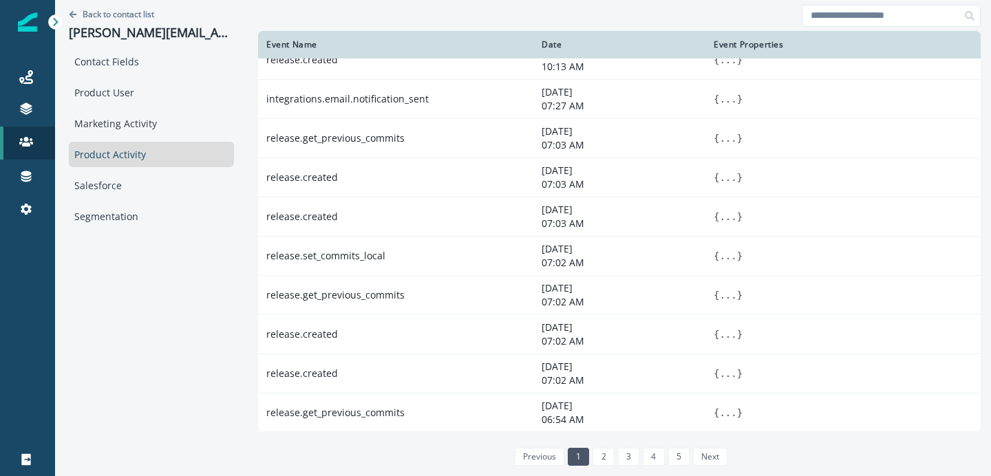
scroll to position [1066, 0]
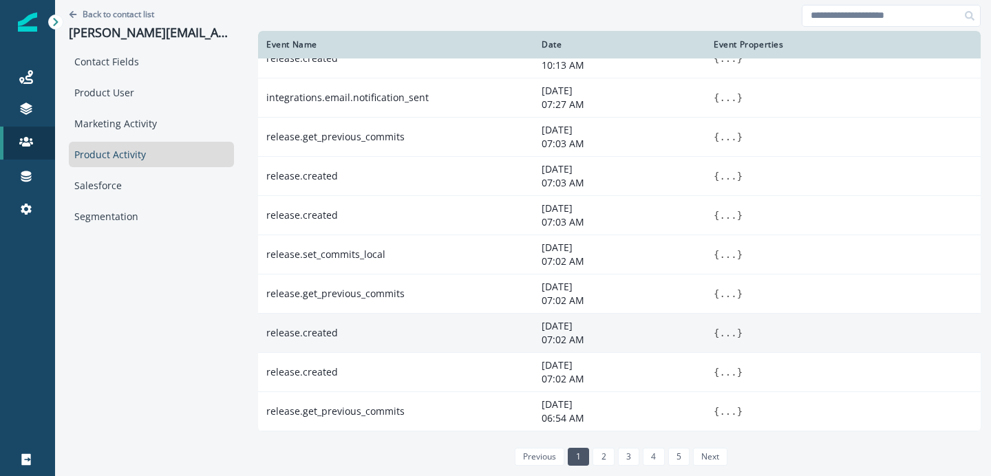
click at [719, 336] on button "..." at bounding box center [727, 333] width 17 height 14
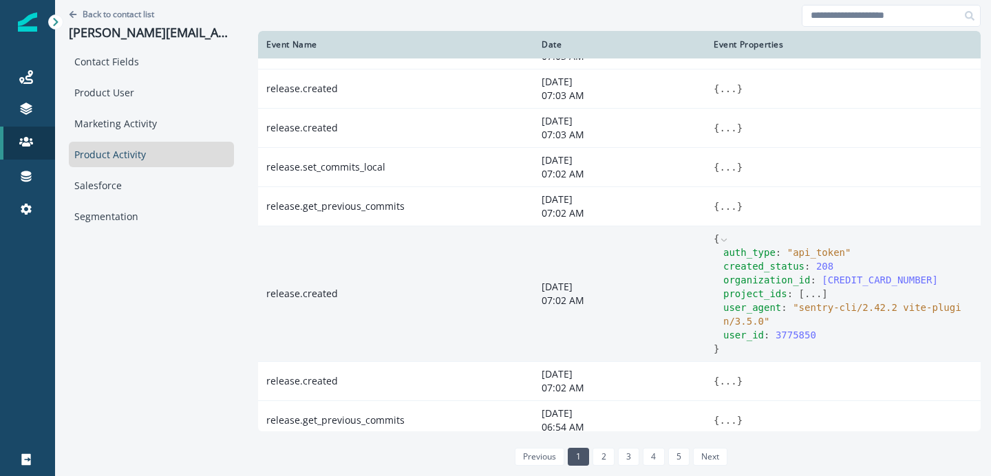
scroll to position [1155, 0]
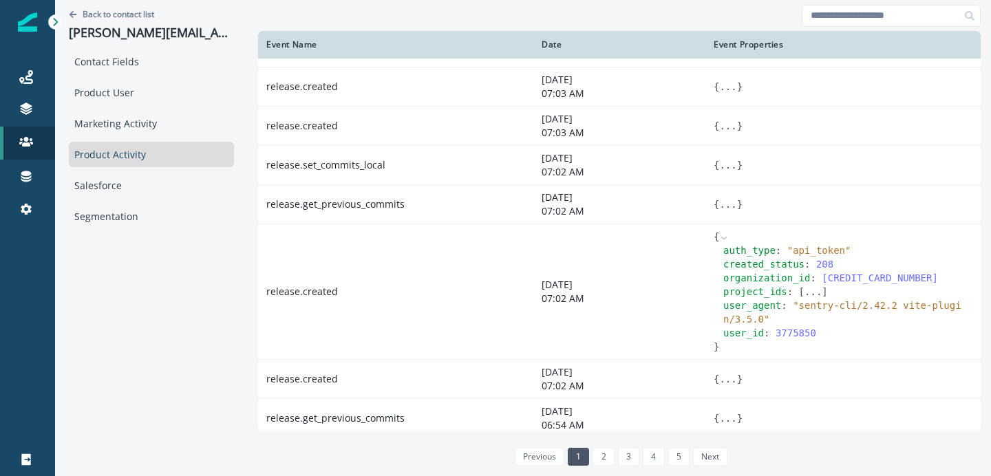
click at [805, 295] on button "..." at bounding box center [813, 292] width 17 height 14
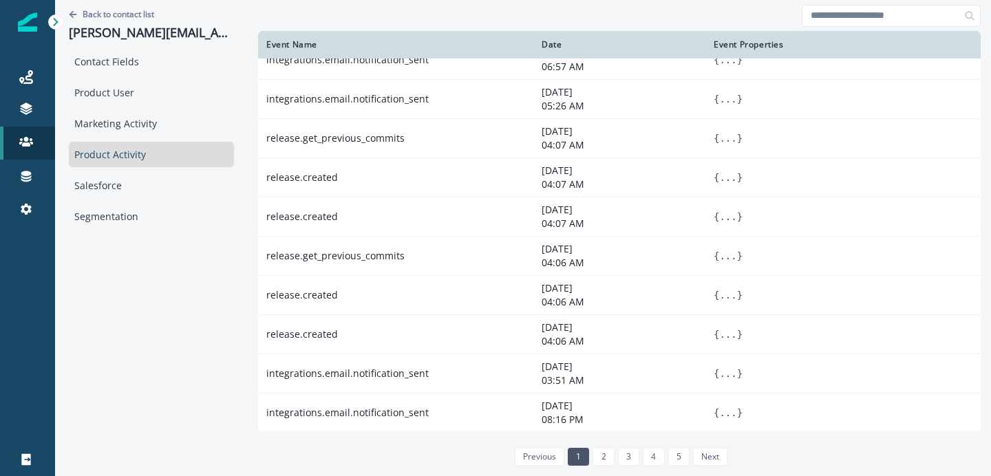
scroll to position [0, 0]
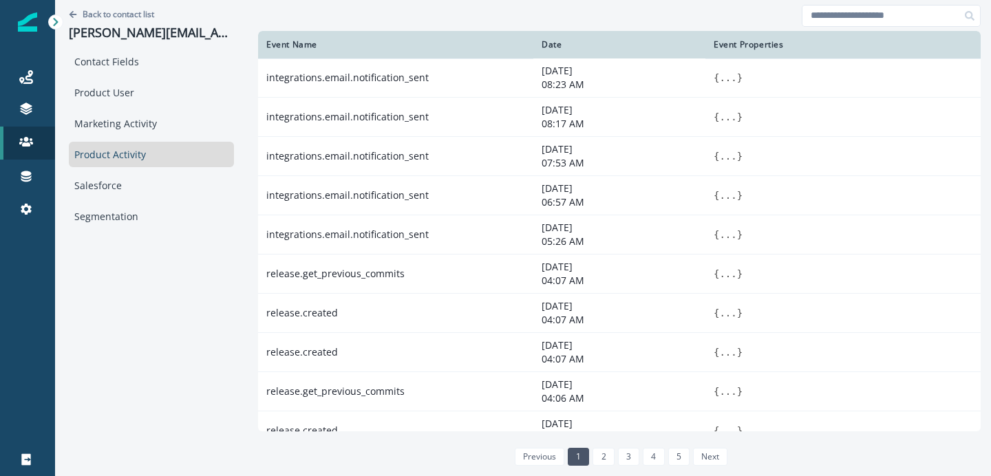
click at [671, 24] on div at bounding box center [619, 15] width 723 height 31
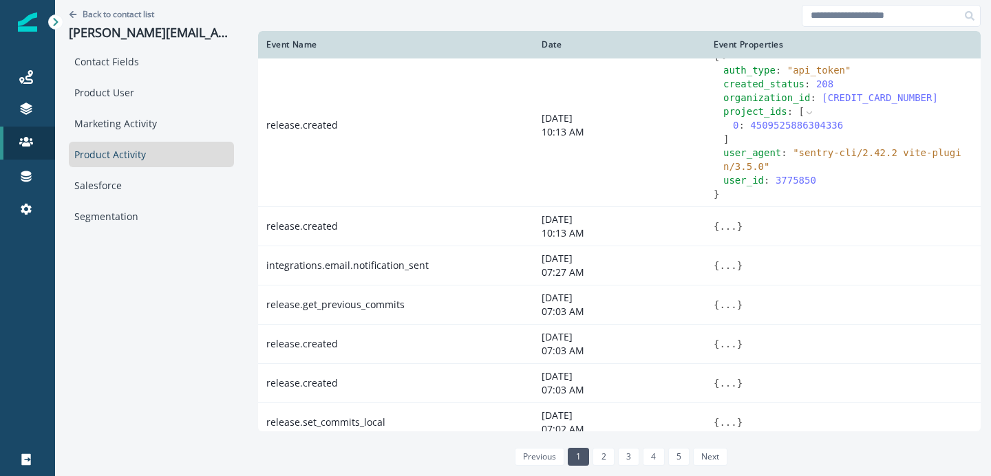
scroll to position [1189, 0]
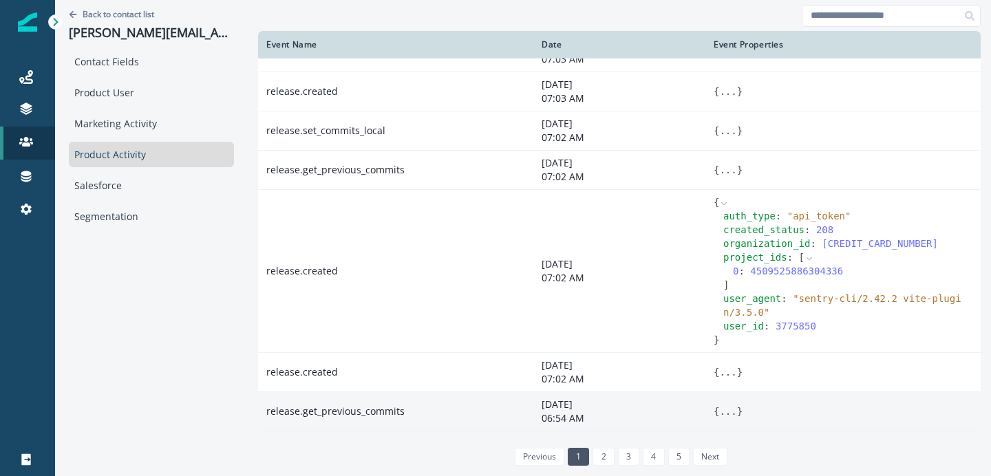
click at [719, 413] on button "..." at bounding box center [727, 412] width 17 height 14
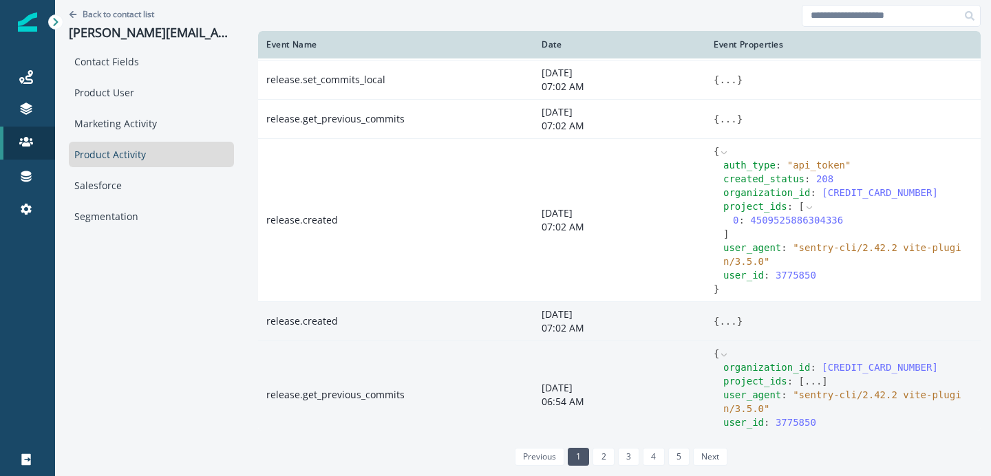
scroll to position [1258, 0]
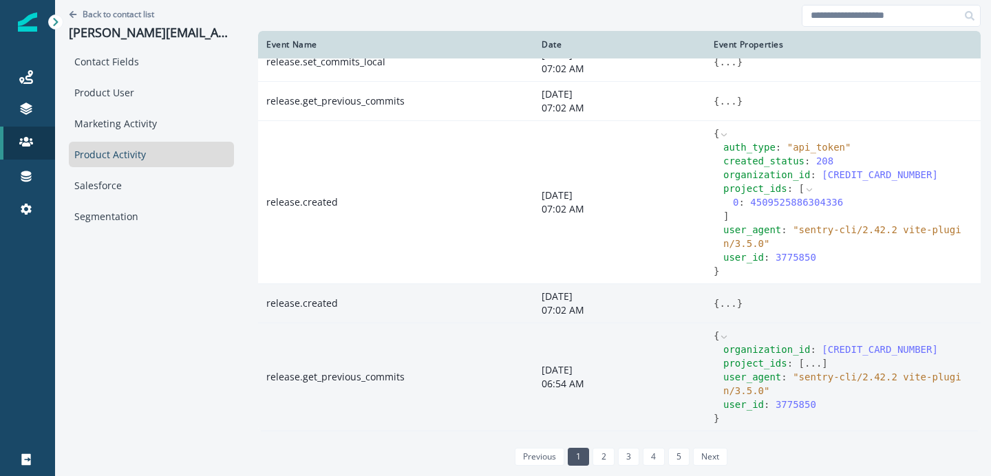
click at [719, 304] on button "..." at bounding box center [727, 304] width 17 height 14
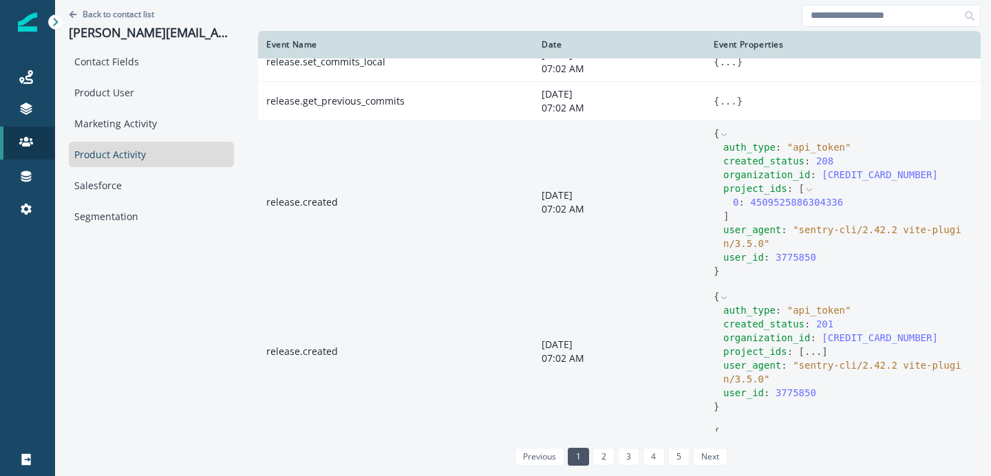
click at [558, 202] on p "[DATE]" at bounding box center [620, 196] width 156 height 14
click at [280, 200] on td "release.created" at bounding box center [395, 202] width 275 height 163
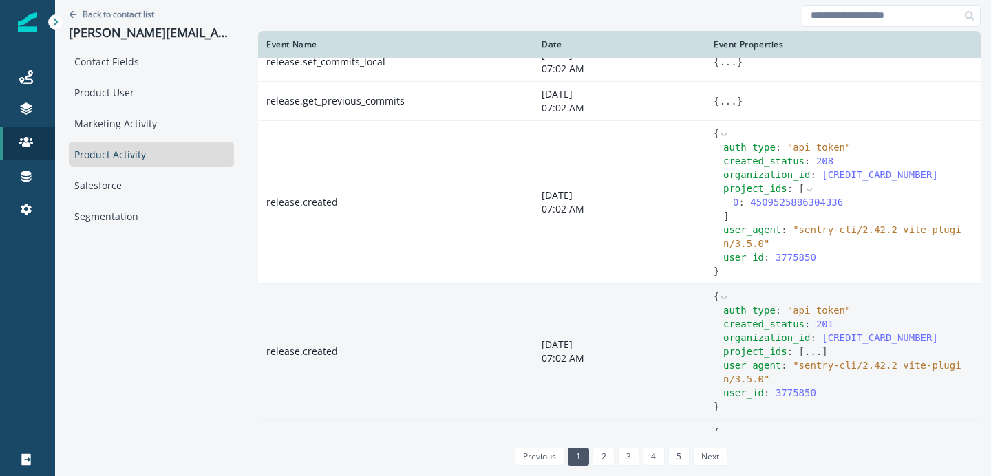
click at [130, 154] on div "Product Activity" at bounding box center [151, 154] width 165 height 25
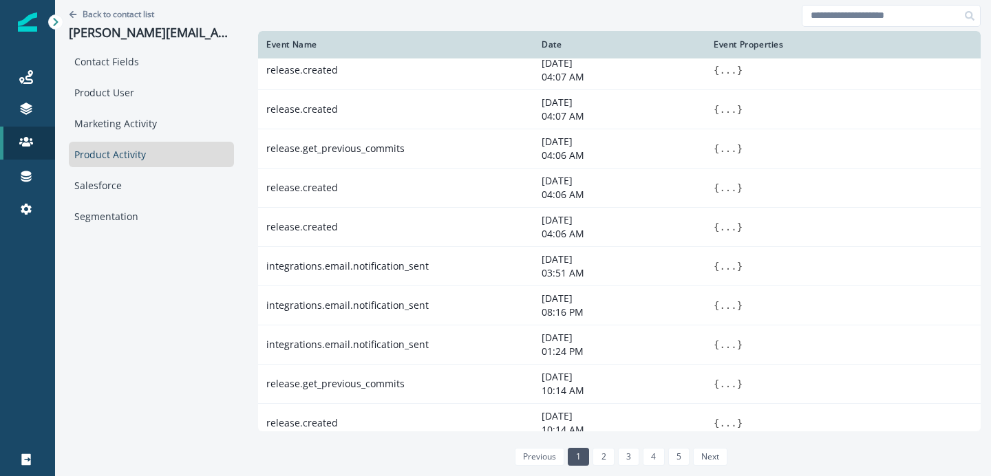
scroll to position [0, 0]
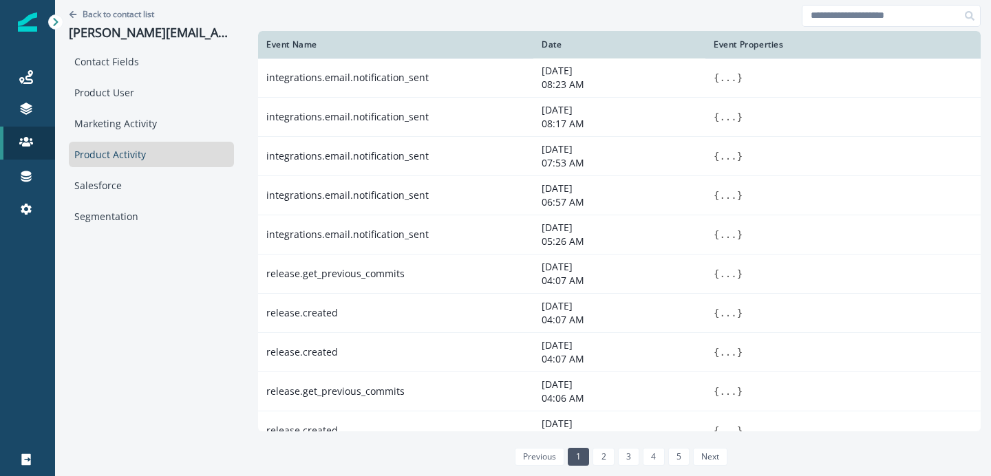
click at [342, 23] on div at bounding box center [619, 15] width 723 height 31
click at [350, 17] on div at bounding box center [619, 15] width 723 height 31
